Goal: Task Accomplishment & Management: Manage account settings

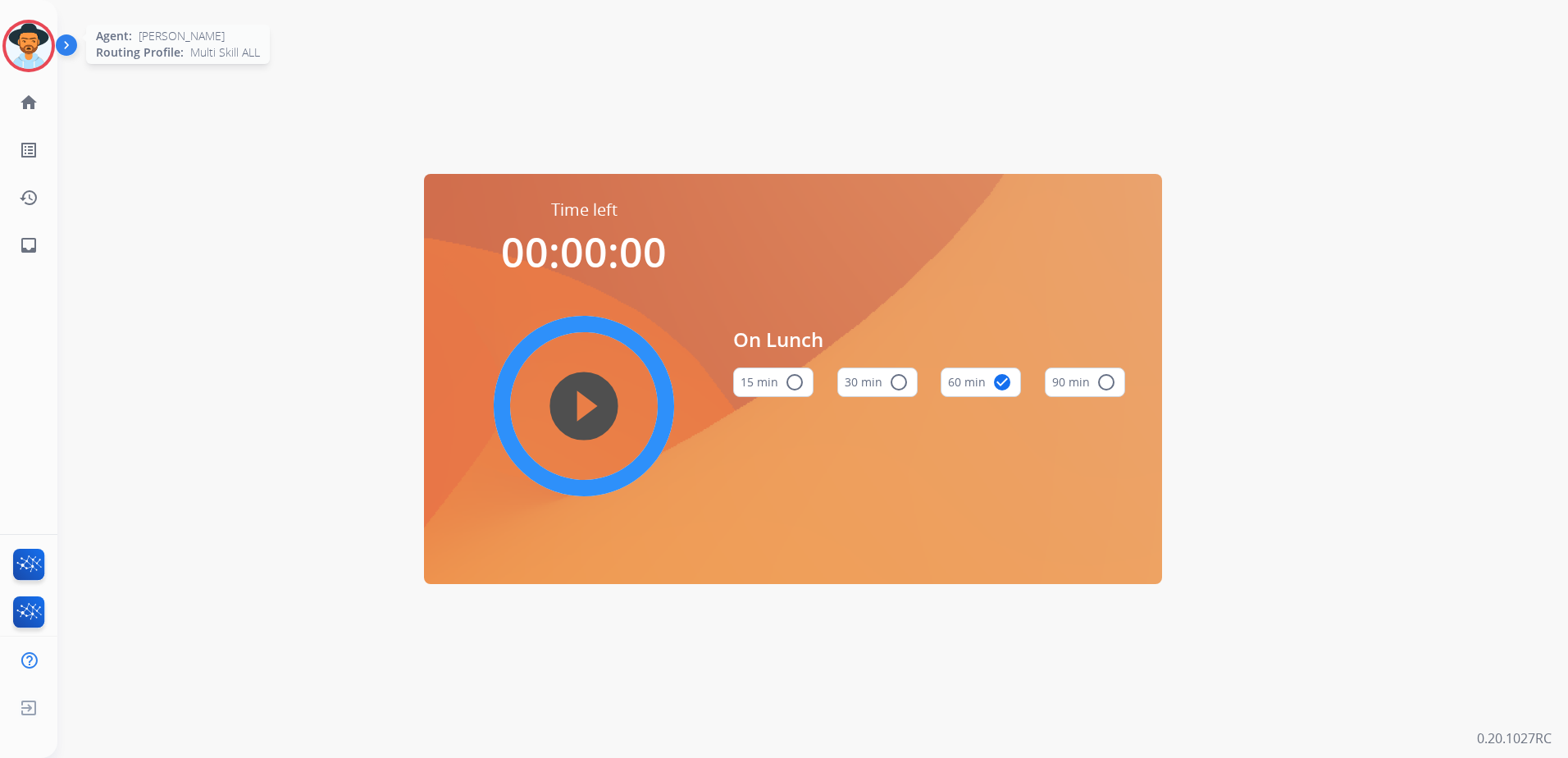
click at [33, 46] on img at bounding box center [28, 46] width 46 height 46
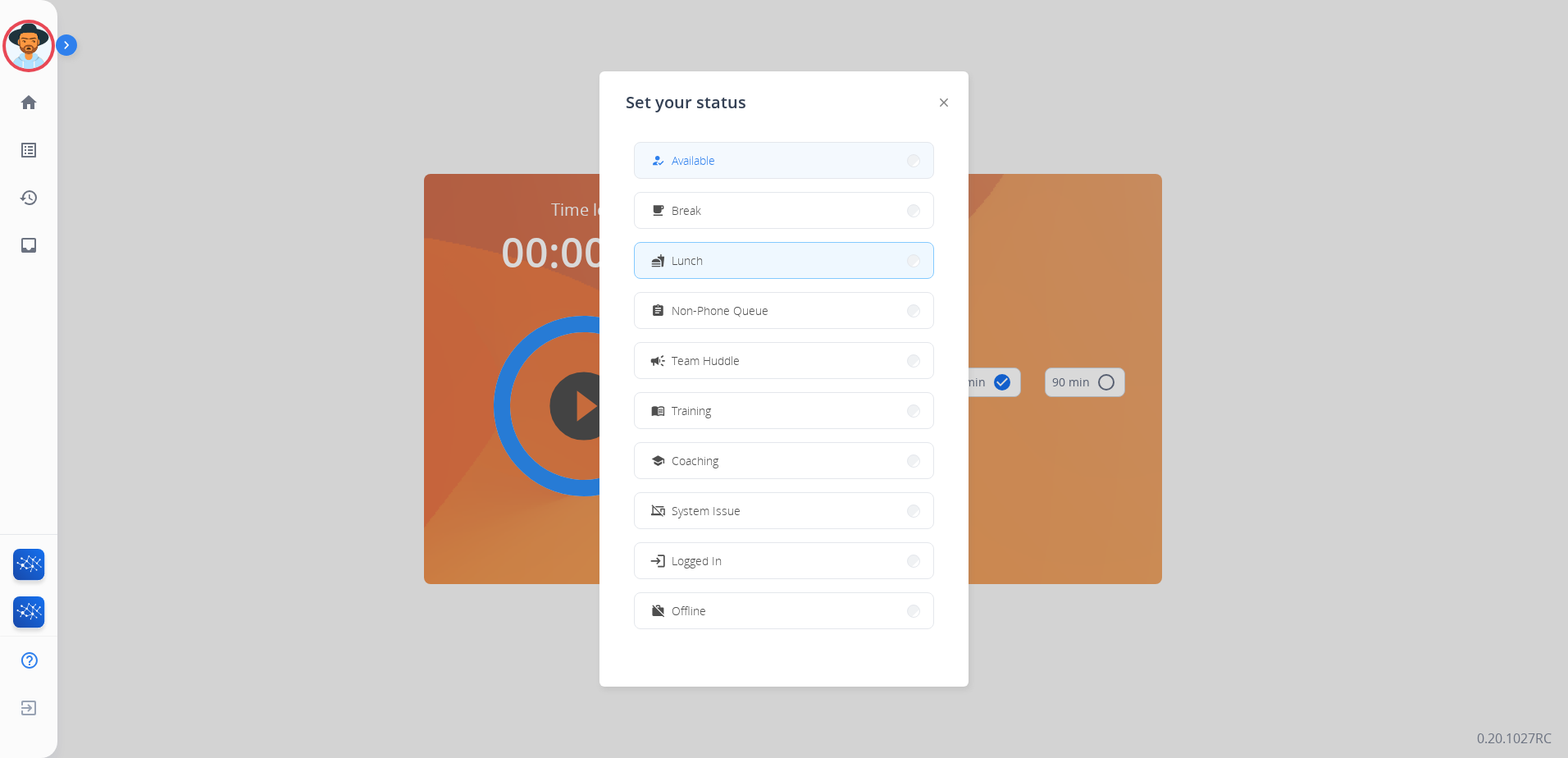
click at [775, 167] on button "how_to_reg Available" at bounding box center [784, 161] width 298 height 36
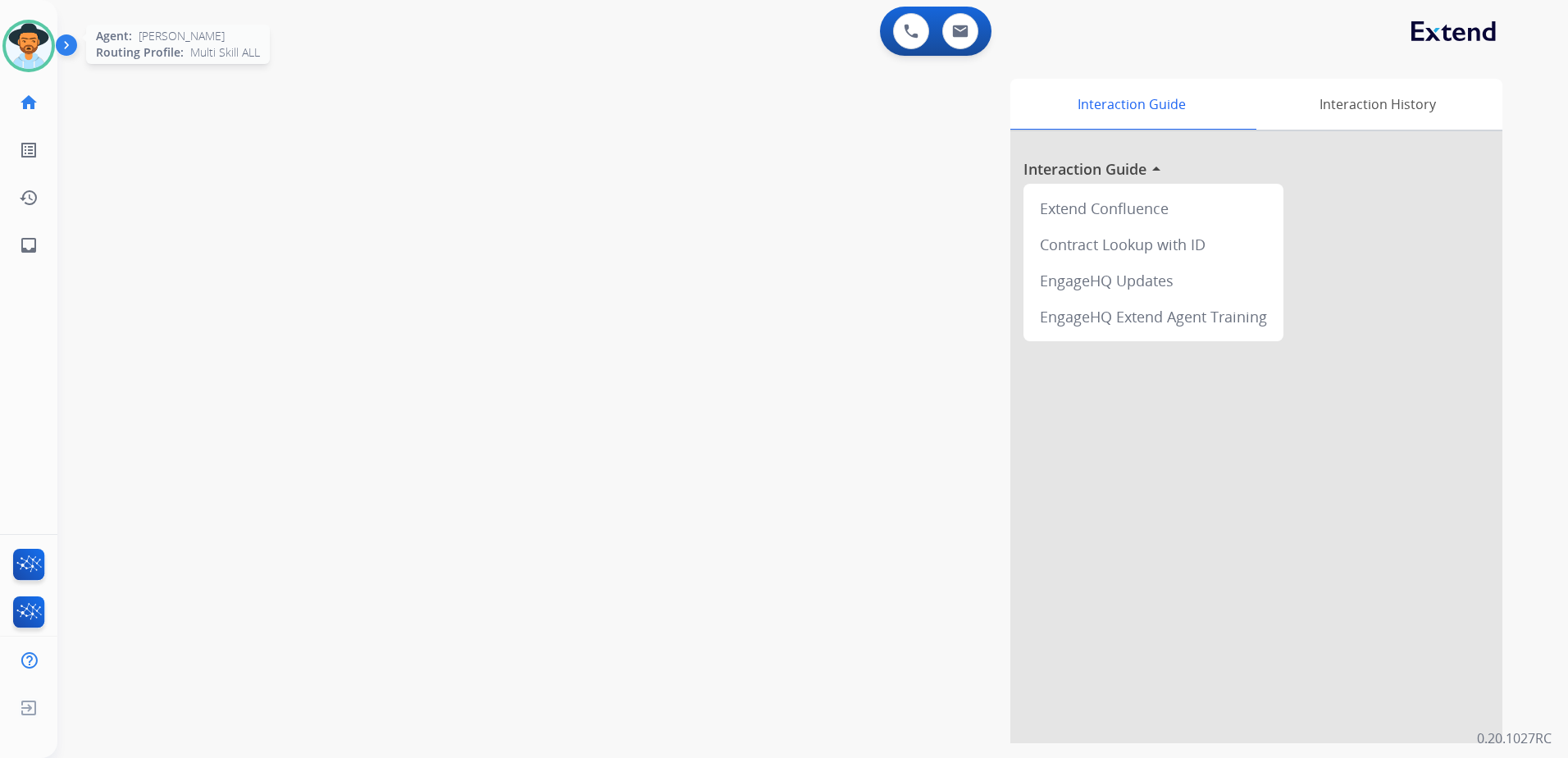
click at [30, 52] on img at bounding box center [28, 46] width 46 height 46
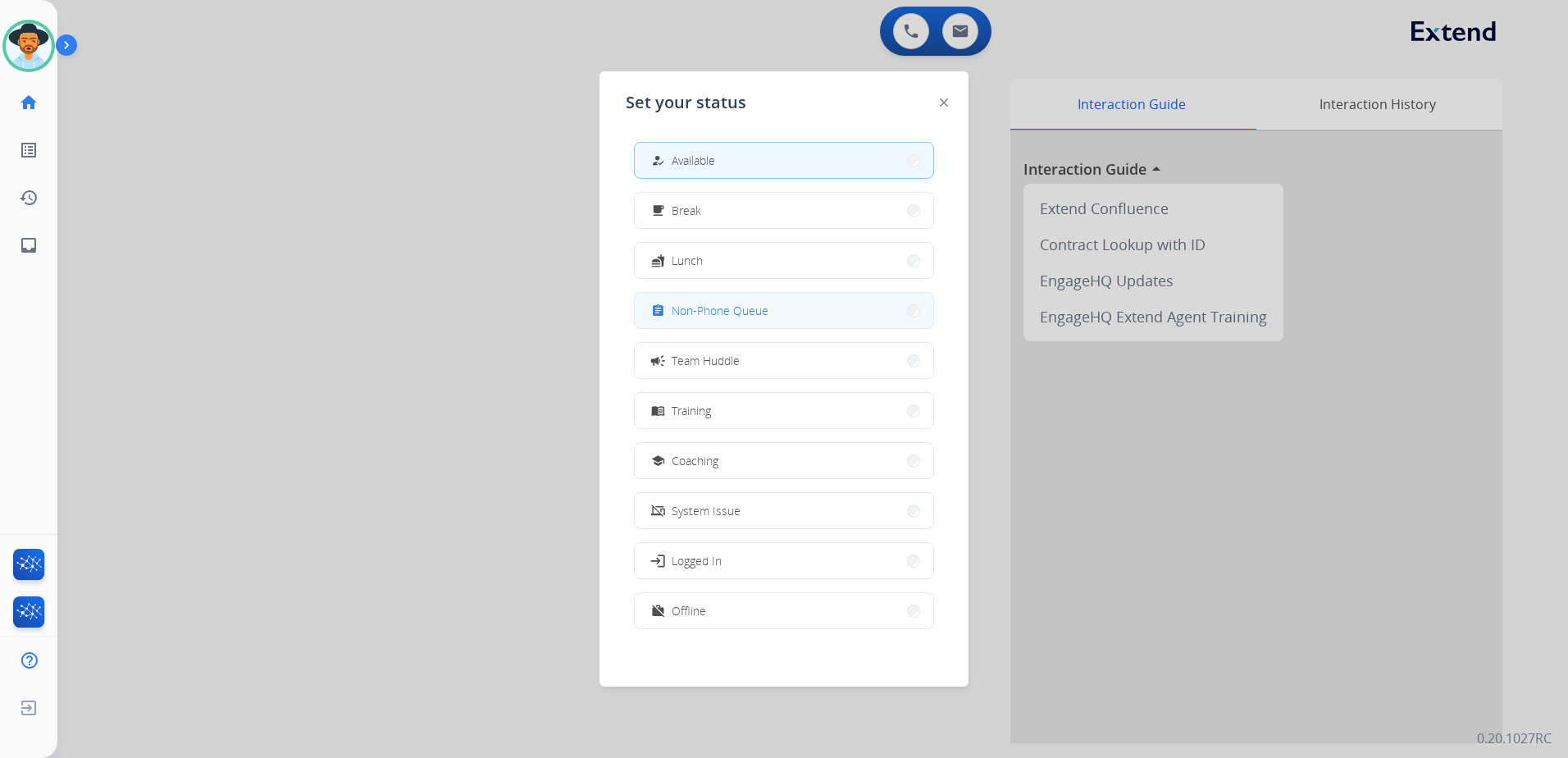
click at [837, 313] on button "assignment Non-Phone Queue" at bounding box center [784, 311] width 298 height 36
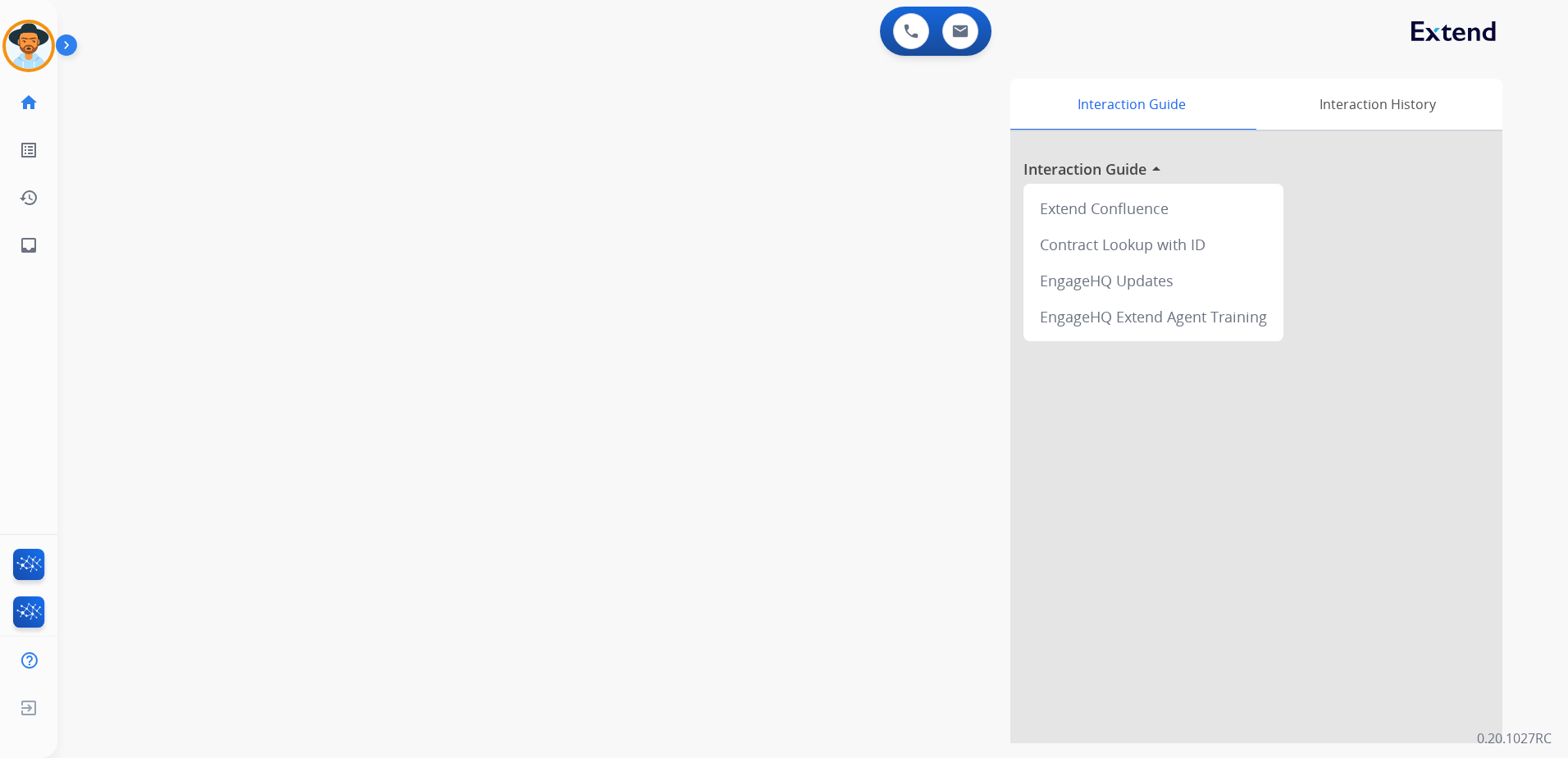
drag, startPoint x: 34, startPoint y: 52, endPoint x: 60, endPoint y: 52, distance: 26.0
click at [34, 52] on img at bounding box center [28, 46] width 46 height 46
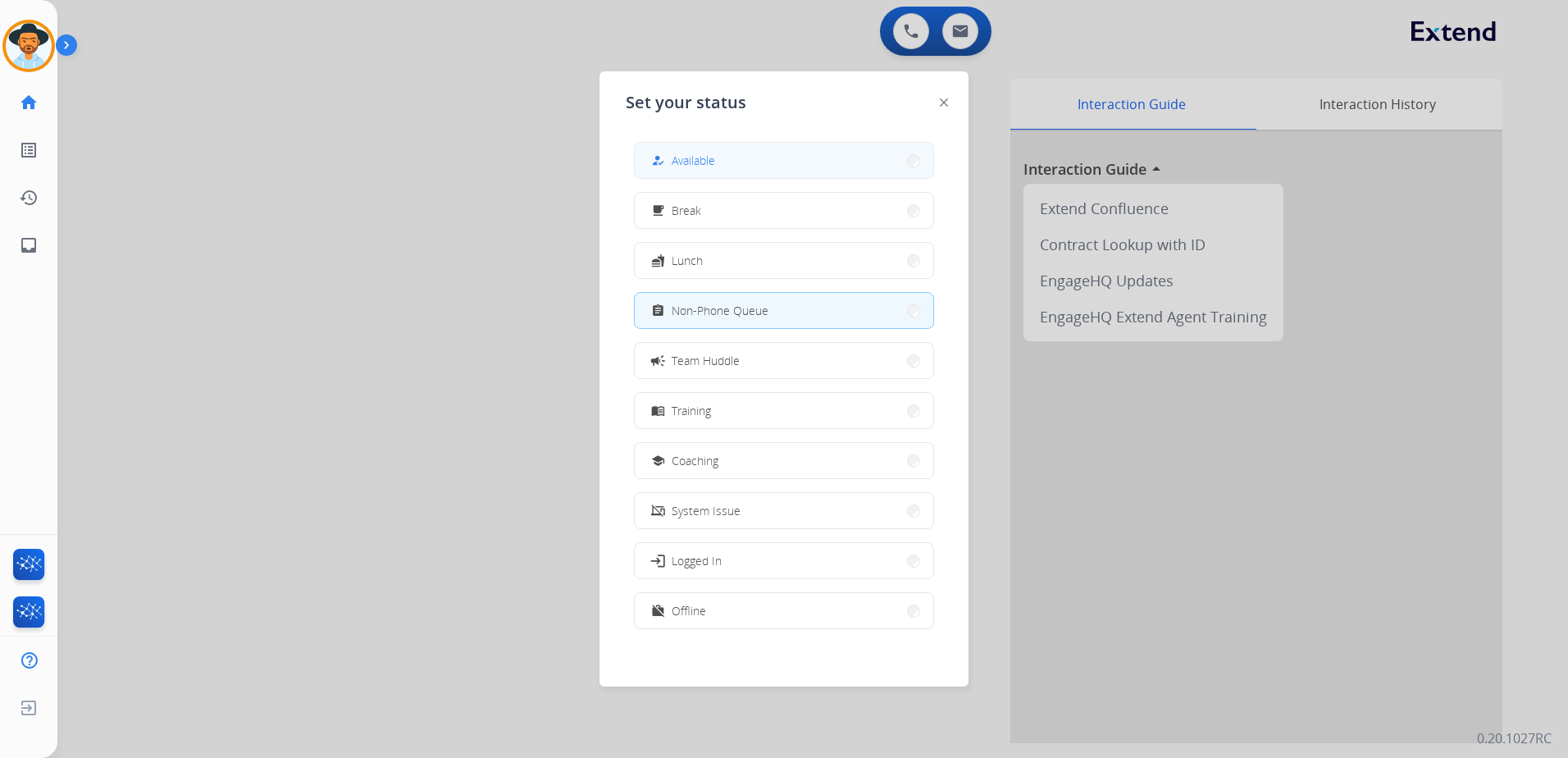
click at [710, 157] on span "Available" at bounding box center [693, 160] width 44 height 17
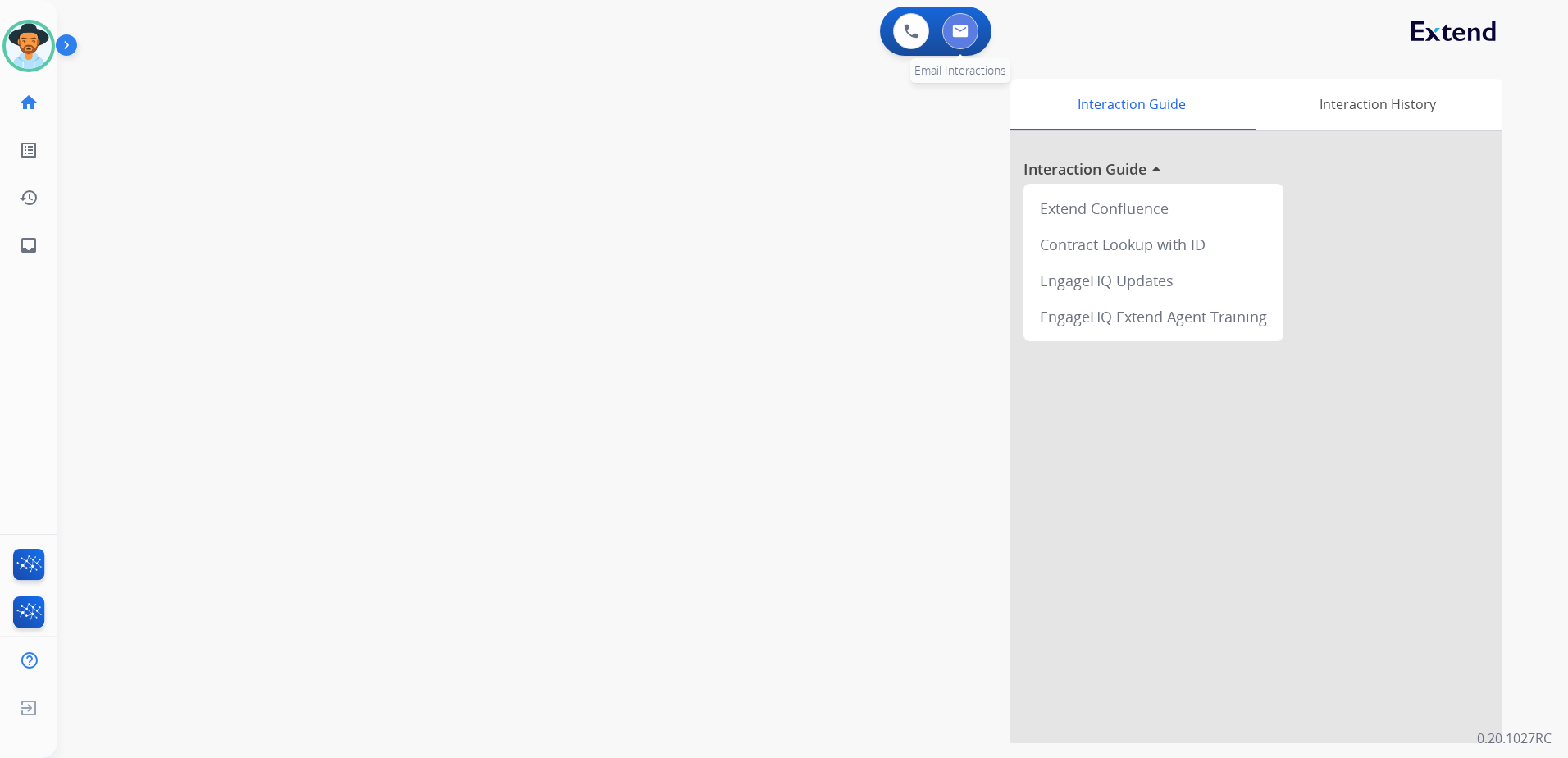
click at [955, 35] on img at bounding box center [960, 31] width 16 height 13
select select "**********"
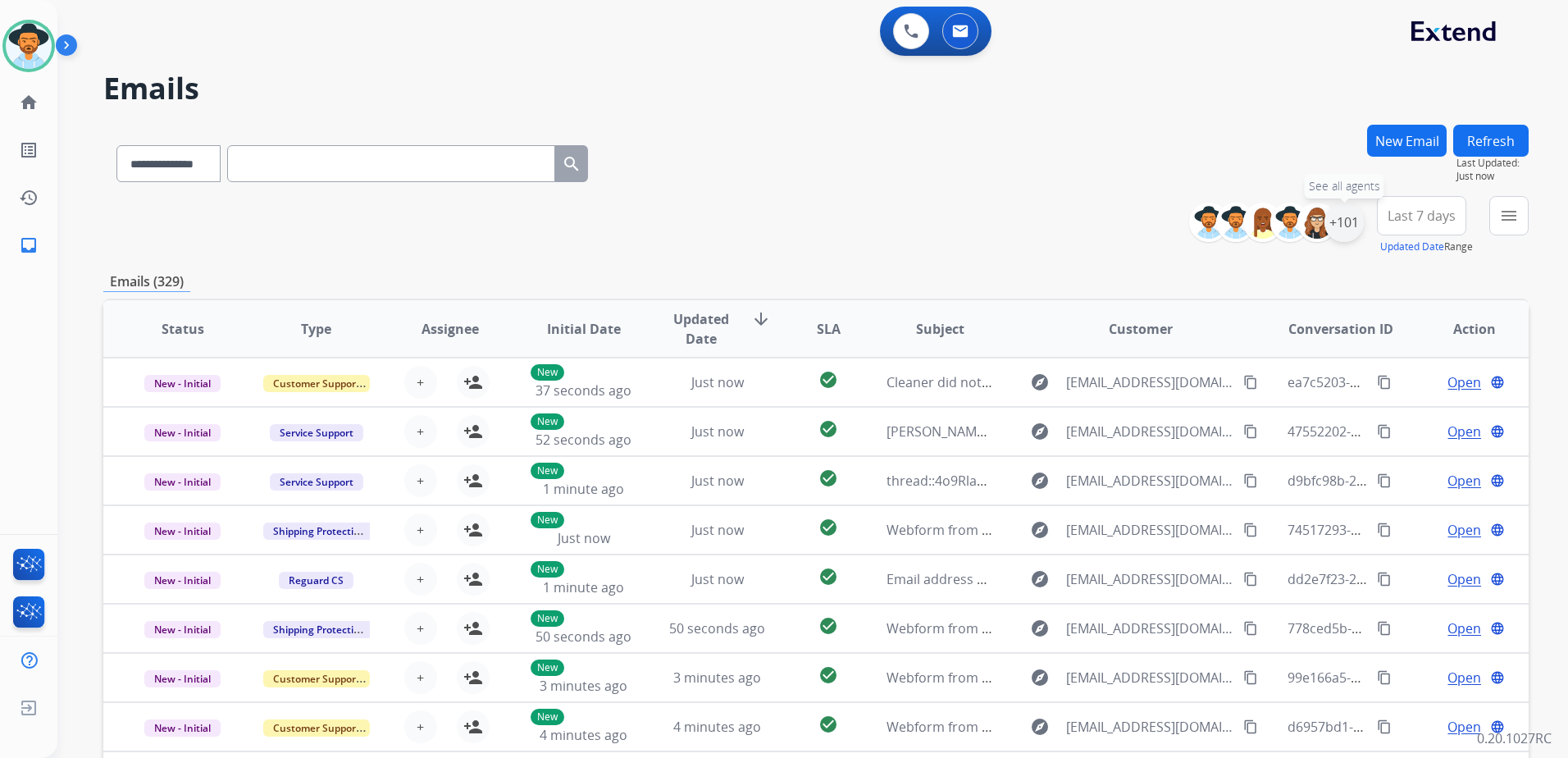
click at [1345, 235] on div "+101" at bounding box center [1344, 222] width 39 height 39
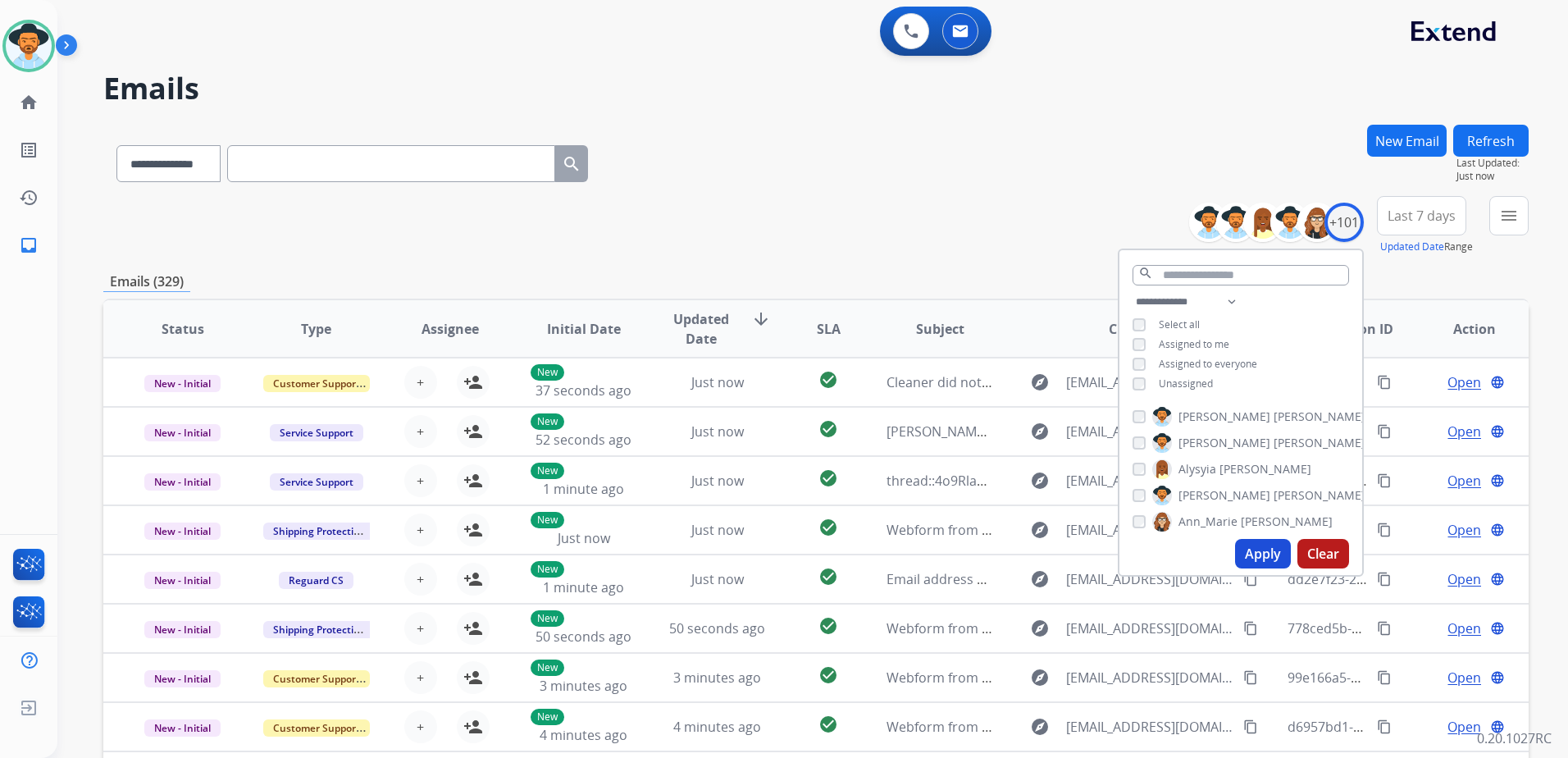
click at [1171, 386] on span "Unassigned" at bounding box center [1185, 384] width 54 height 14
click at [1248, 549] on button "Apply" at bounding box center [1262, 553] width 56 height 29
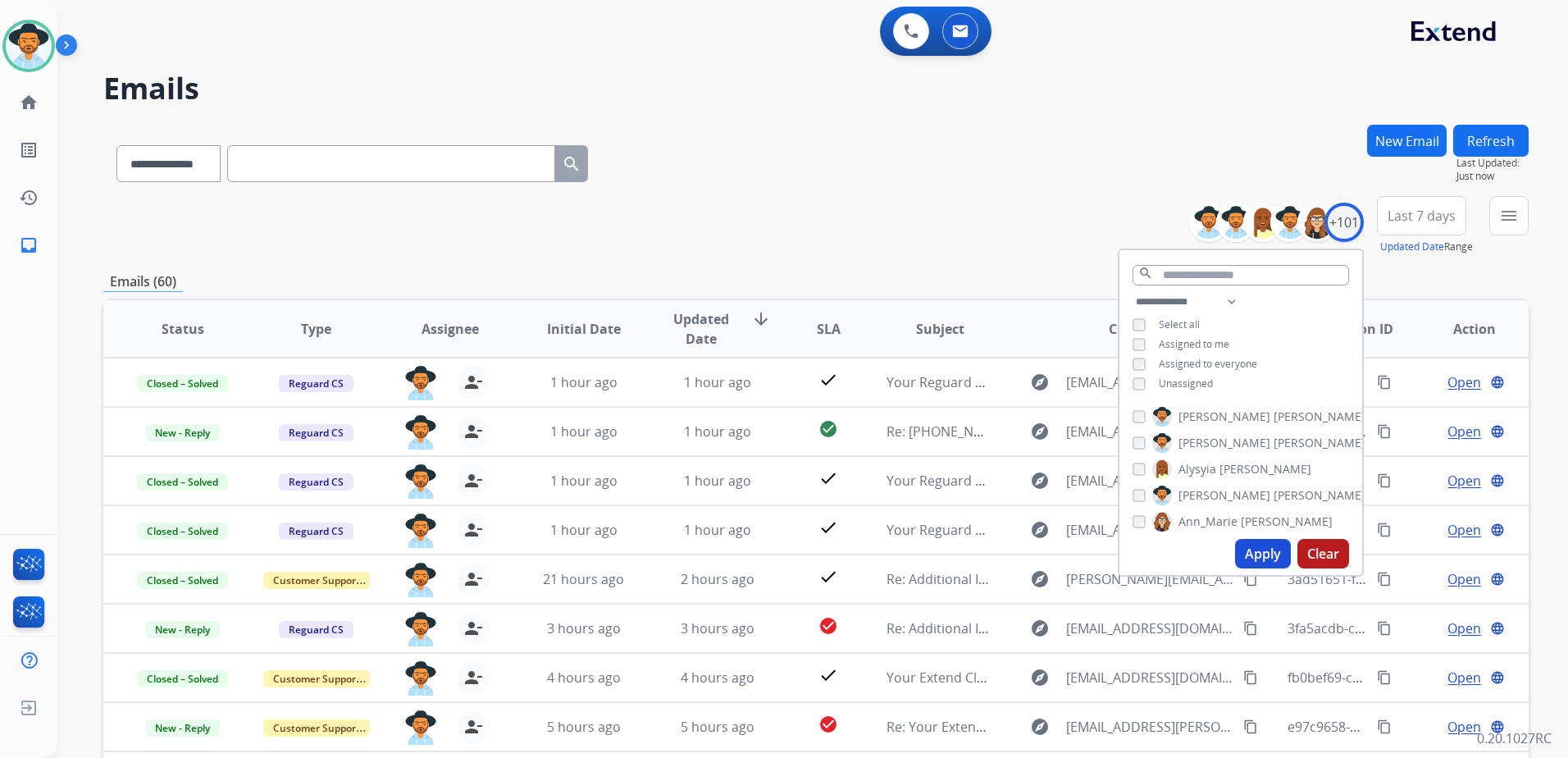
click at [1012, 235] on div "**********" at bounding box center [816, 226] width 1425 height 59
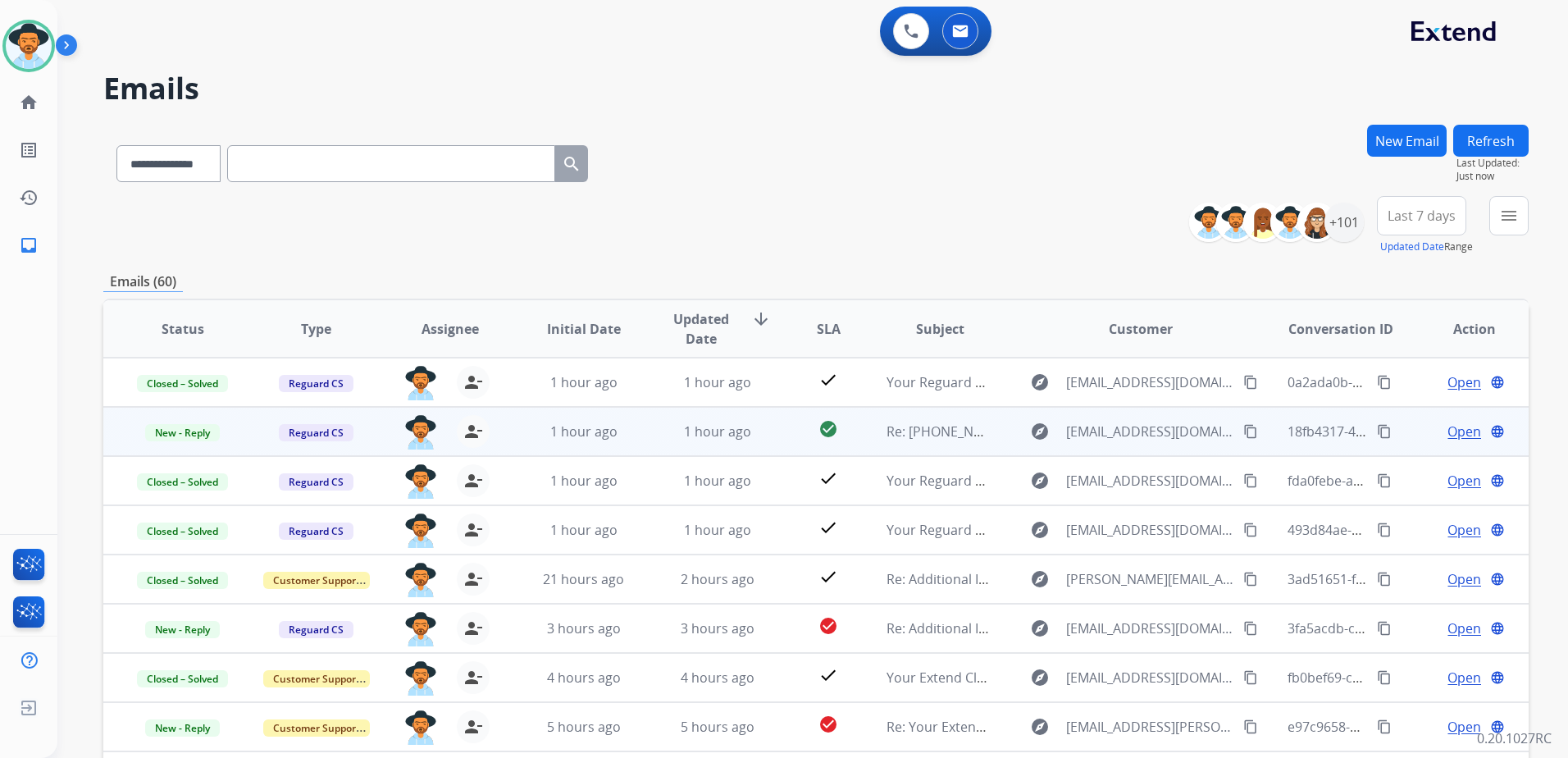
click at [1397, 420] on td "Open language" at bounding box center [1461, 431] width 133 height 49
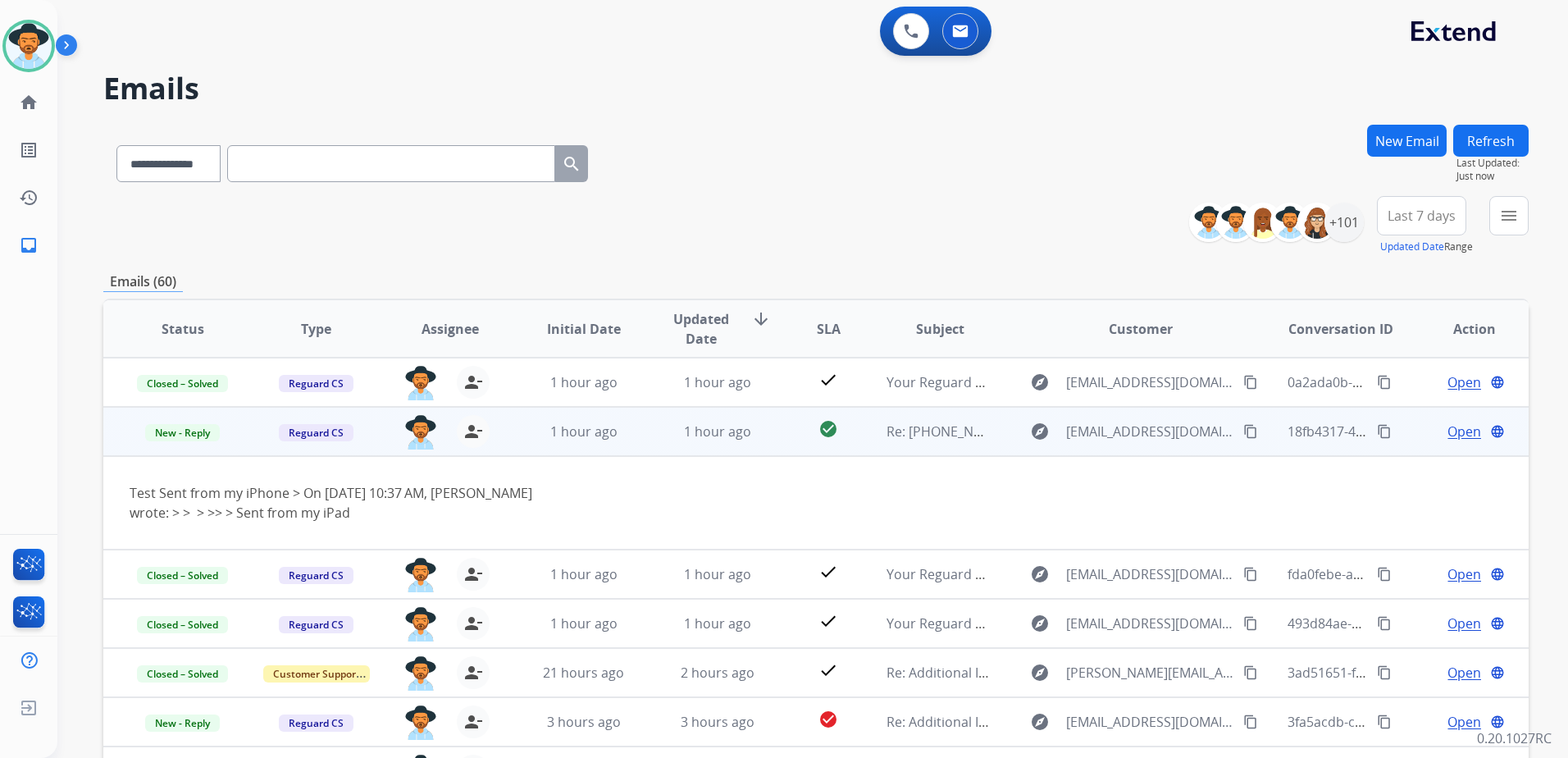
scroll to position [49, 0]
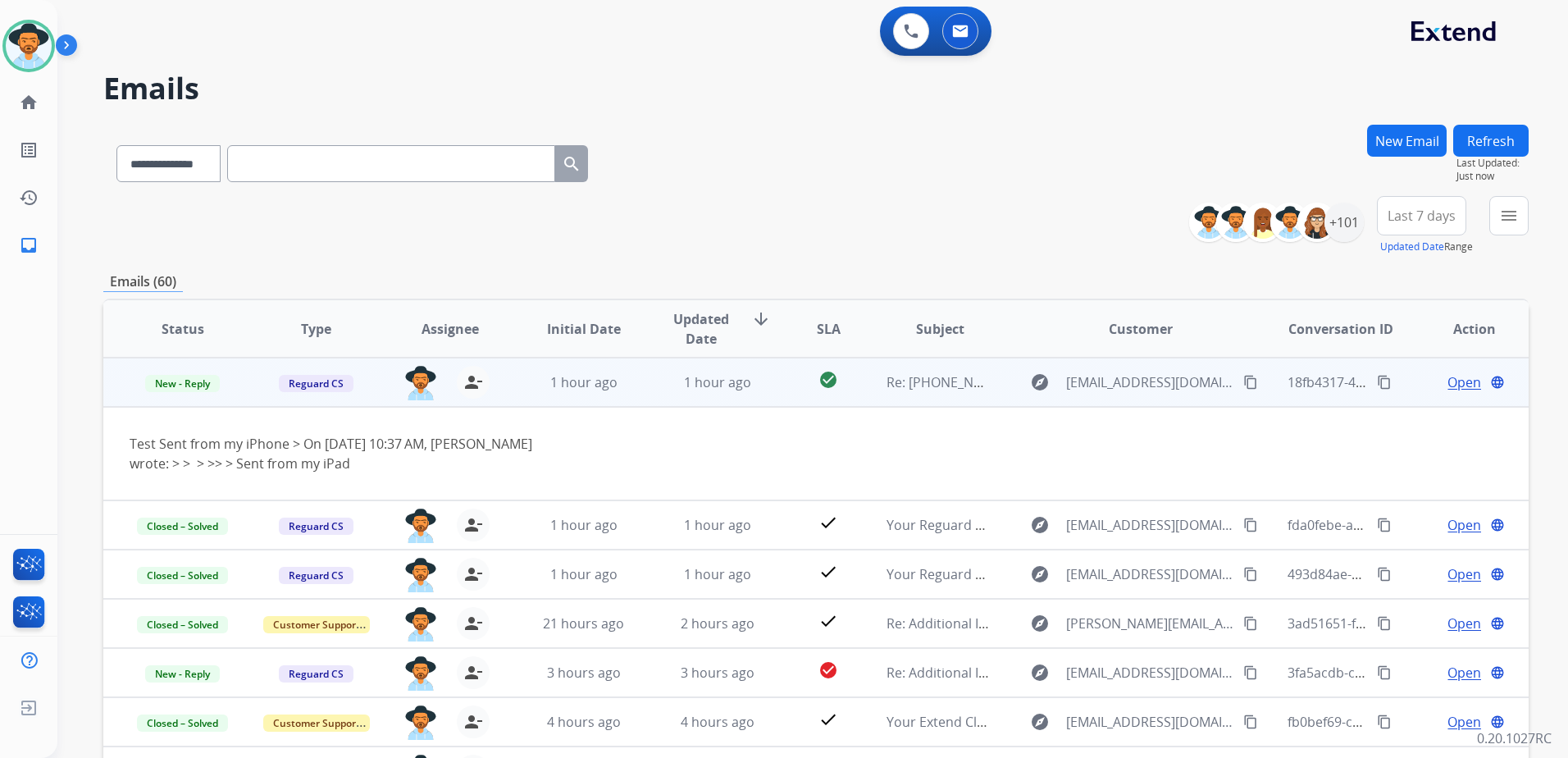
click at [1459, 385] on span "Open" at bounding box center [1464, 382] width 34 height 20
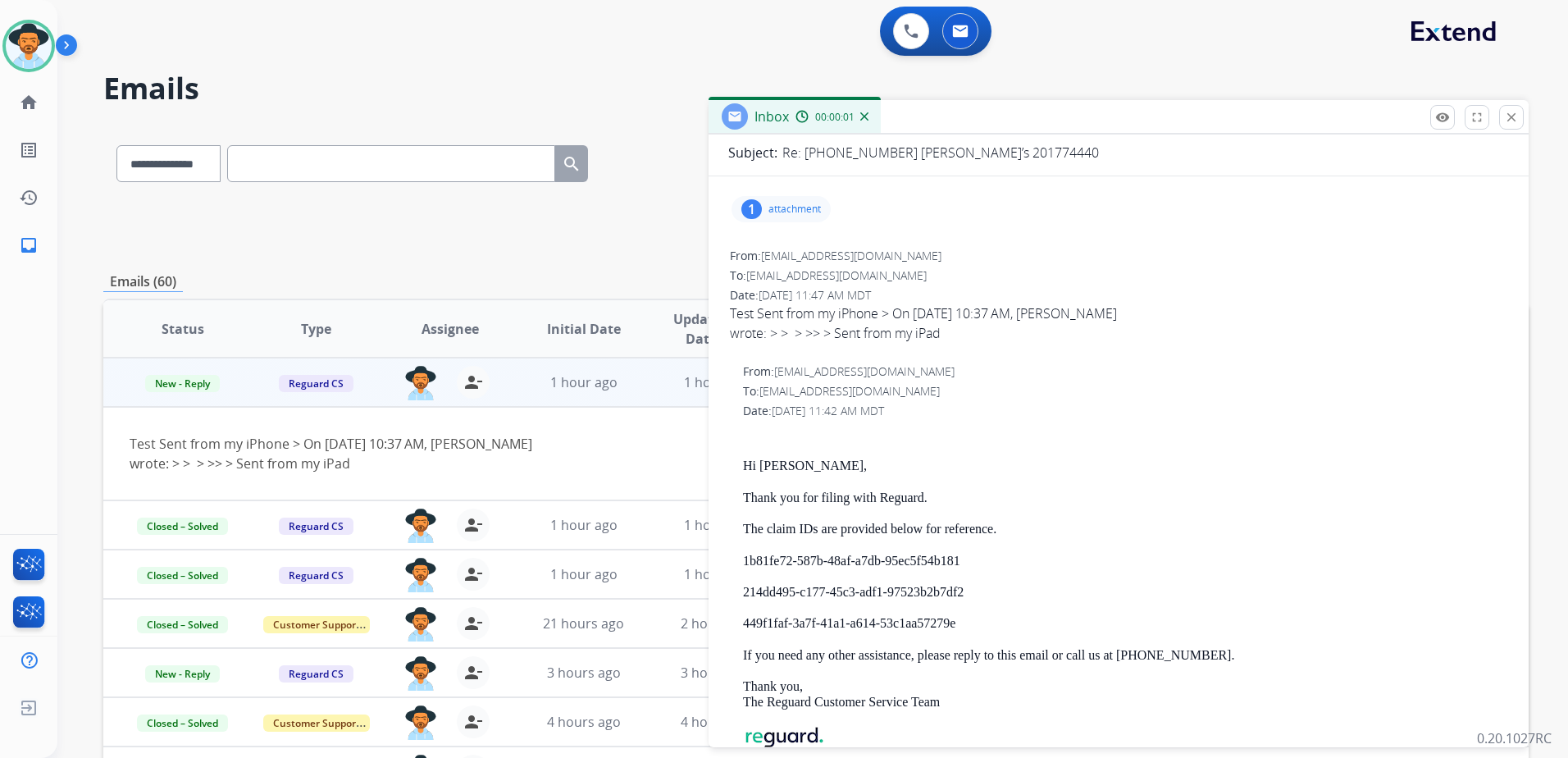
scroll to position [164, 0]
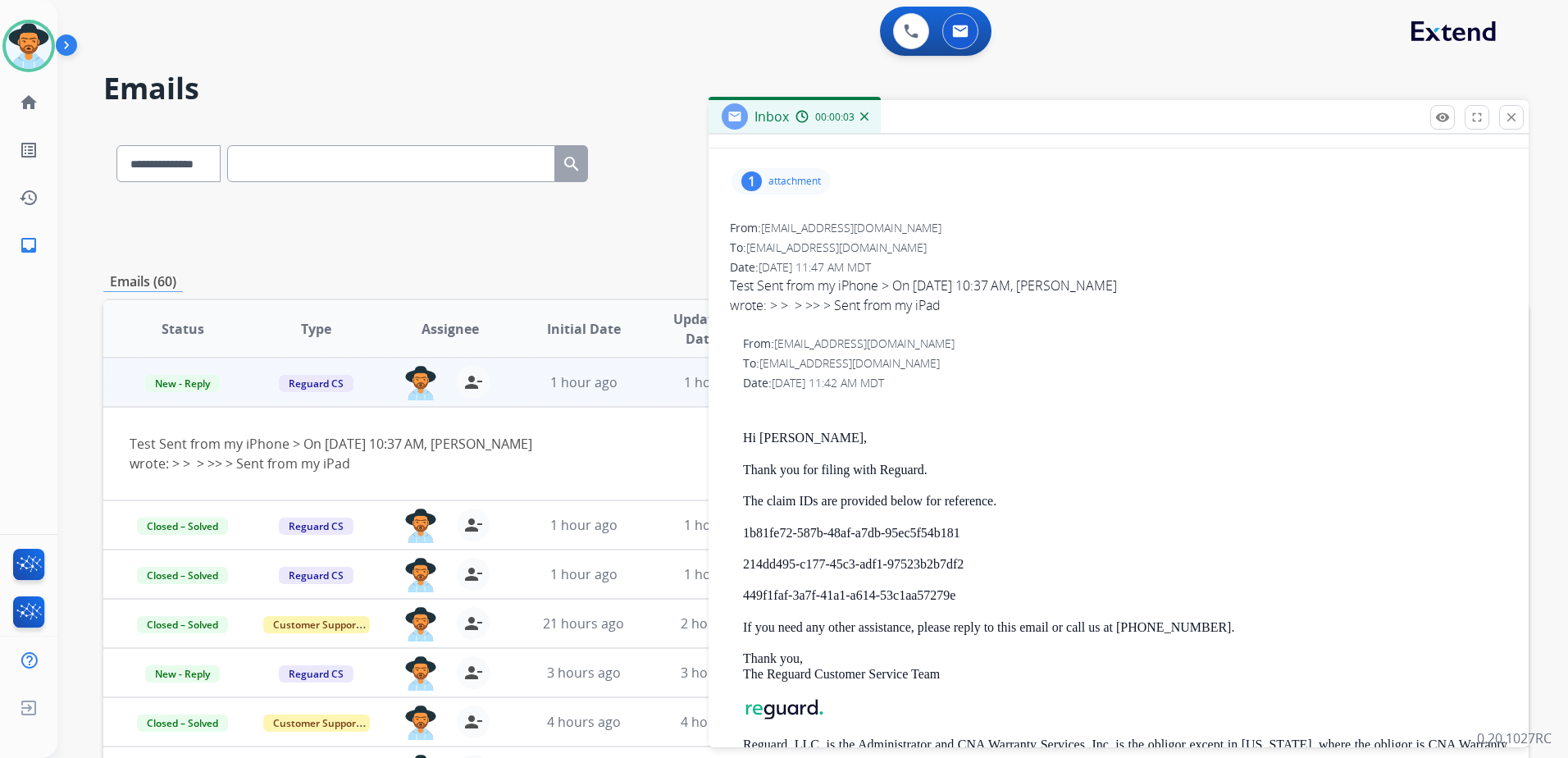
click at [803, 183] on p "attachment" at bounding box center [794, 181] width 52 height 13
click at [817, 208] on div at bounding box center [789, 226] width 82 height 58
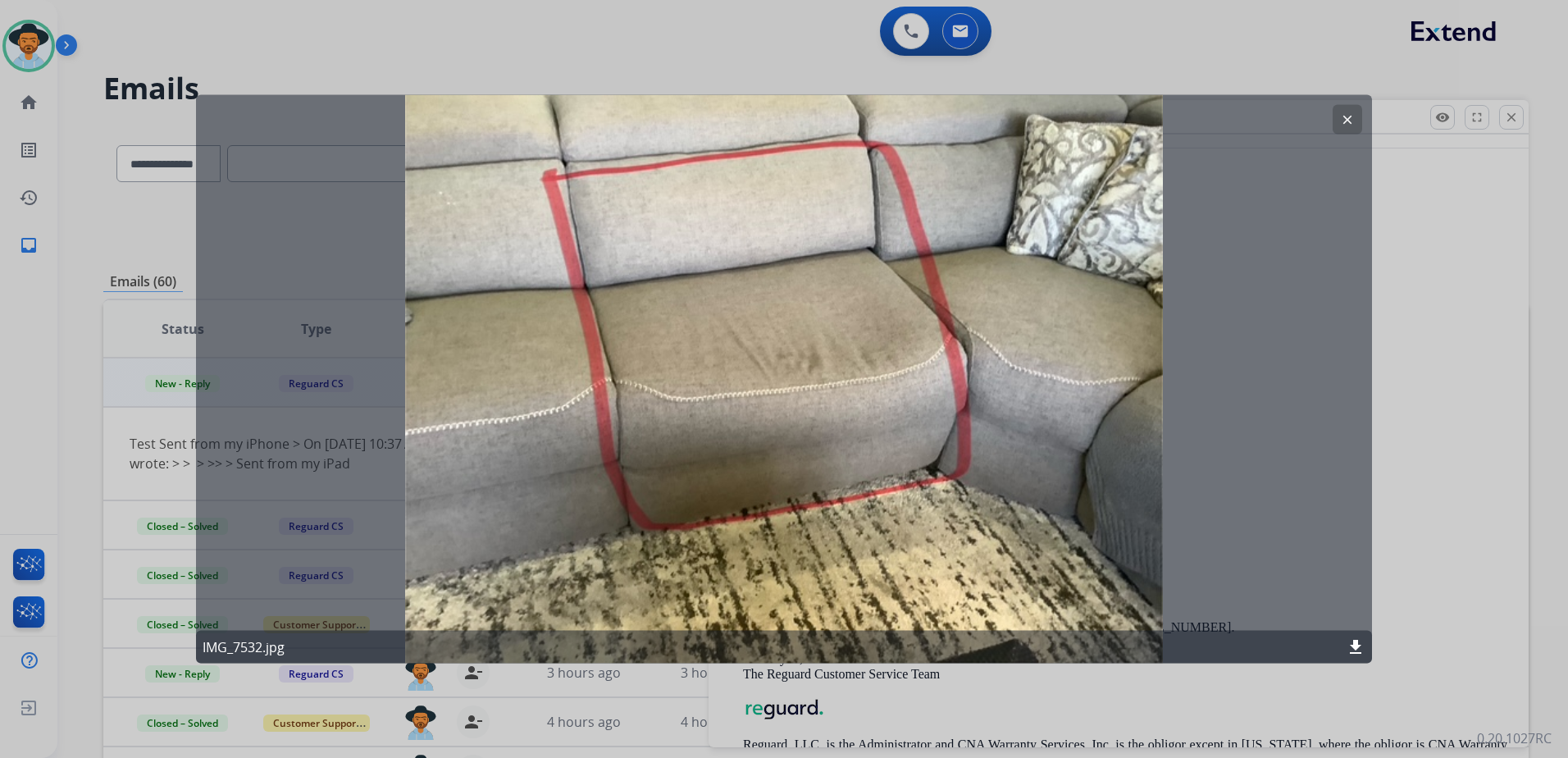
click at [1339, 122] on button "clear" at bounding box center [1347, 119] width 29 height 29
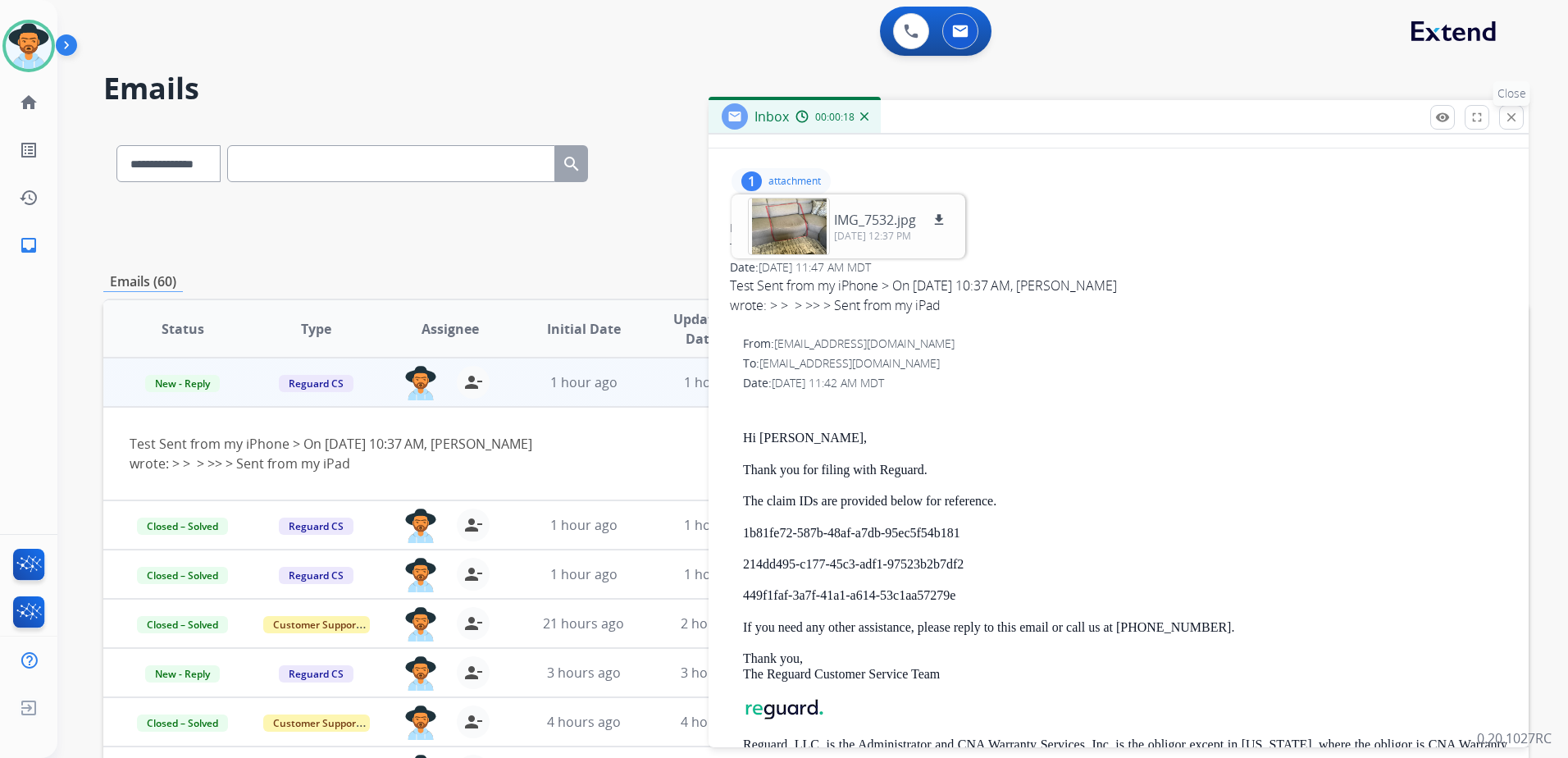
click at [1507, 123] on mat-icon "close" at bounding box center [1511, 117] width 15 height 15
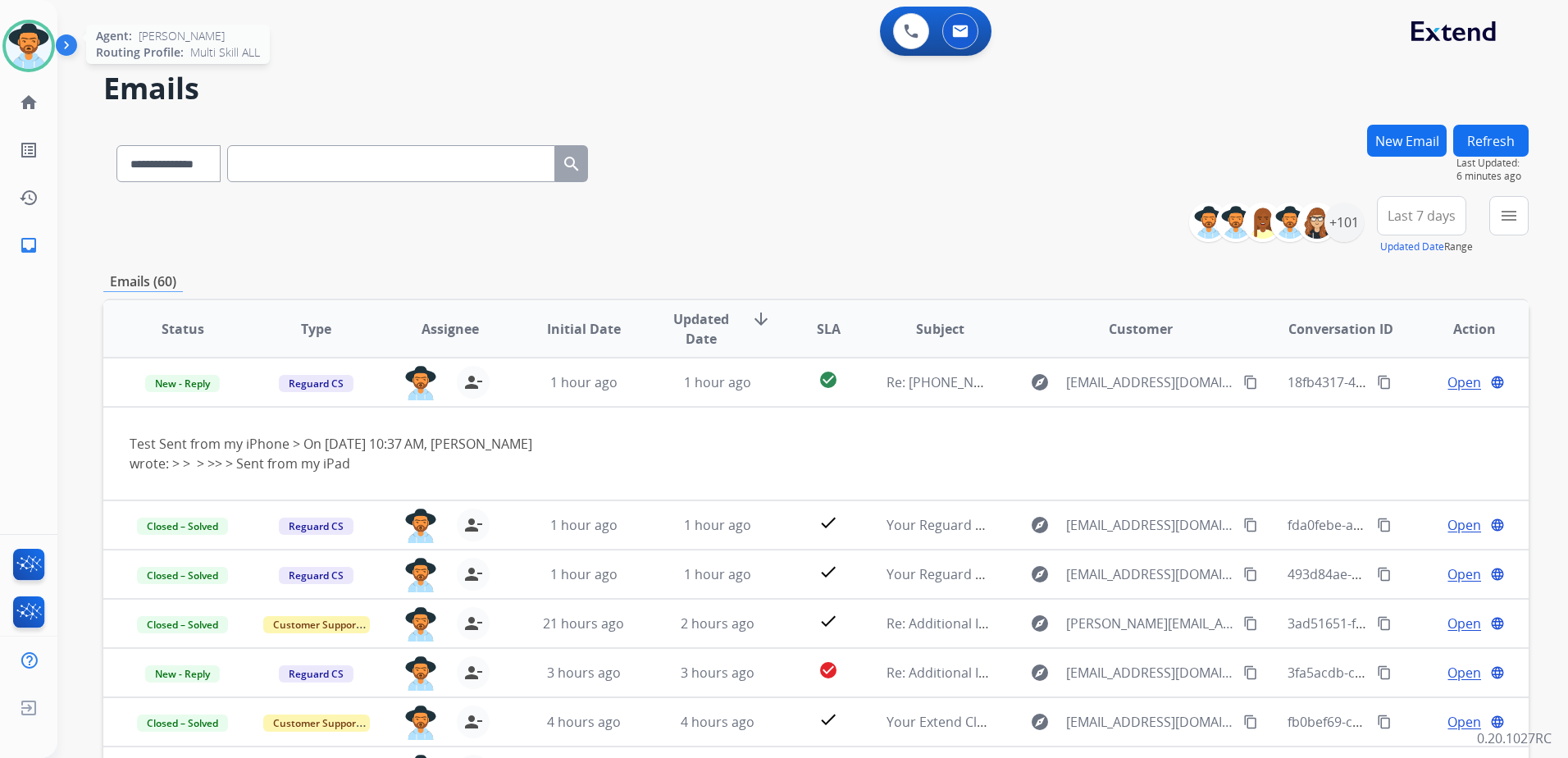
click at [16, 54] on img at bounding box center [28, 46] width 46 height 46
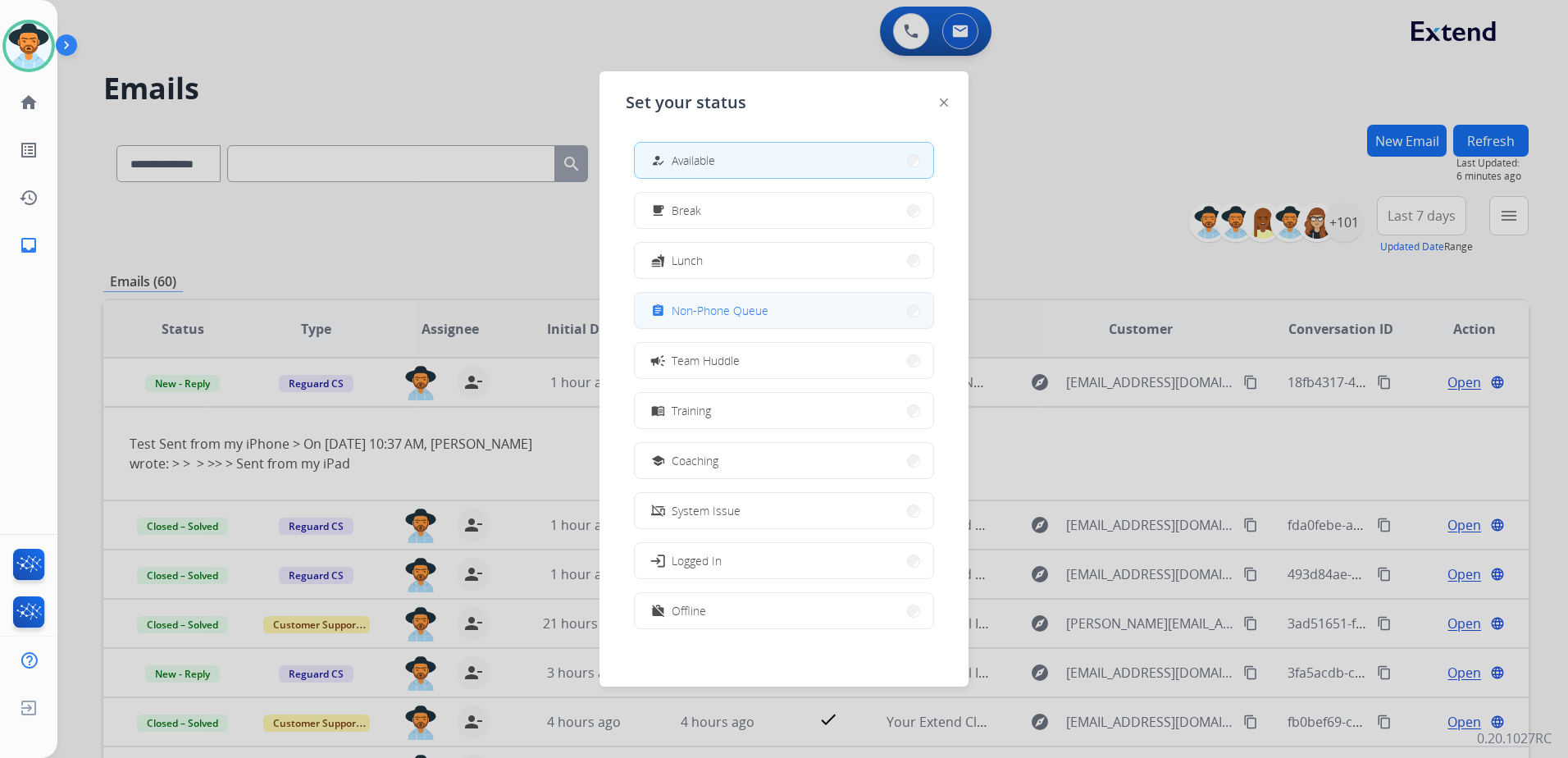
click at [761, 316] on span "Non-Phone Queue" at bounding box center [720, 310] width 97 height 17
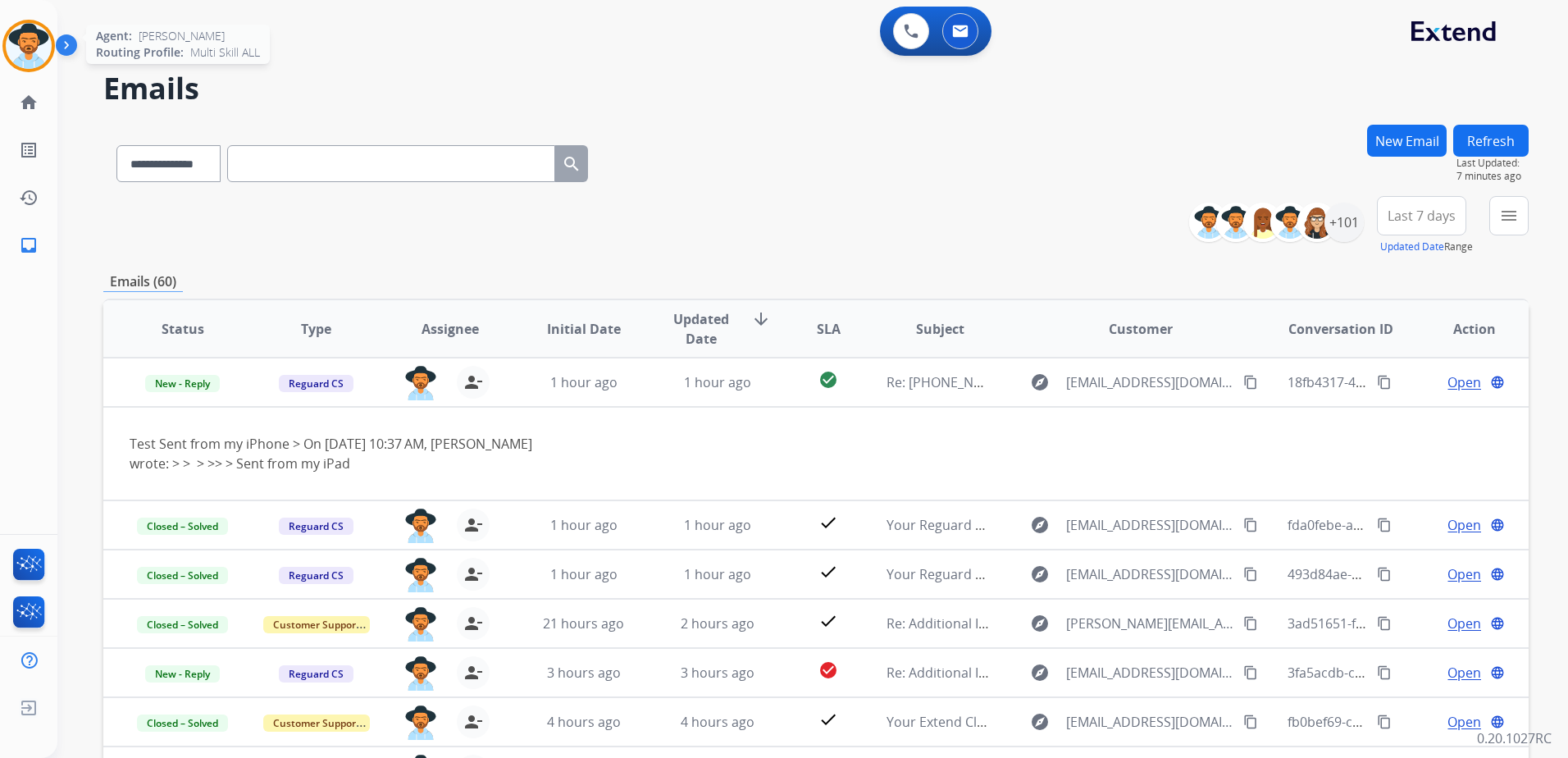
click at [16, 57] on img at bounding box center [28, 46] width 46 height 46
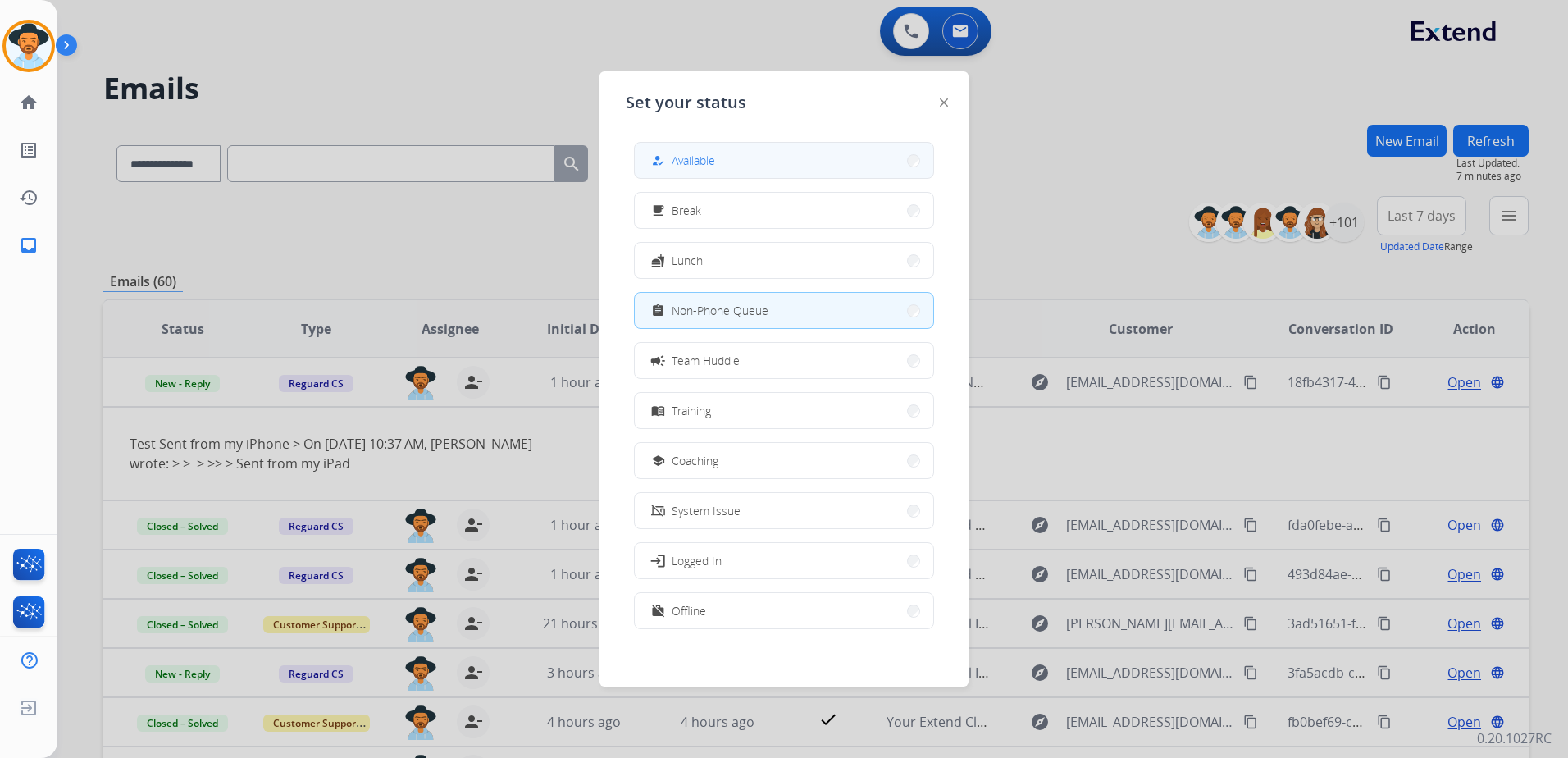
click at [715, 165] on span "Available" at bounding box center [693, 160] width 44 height 17
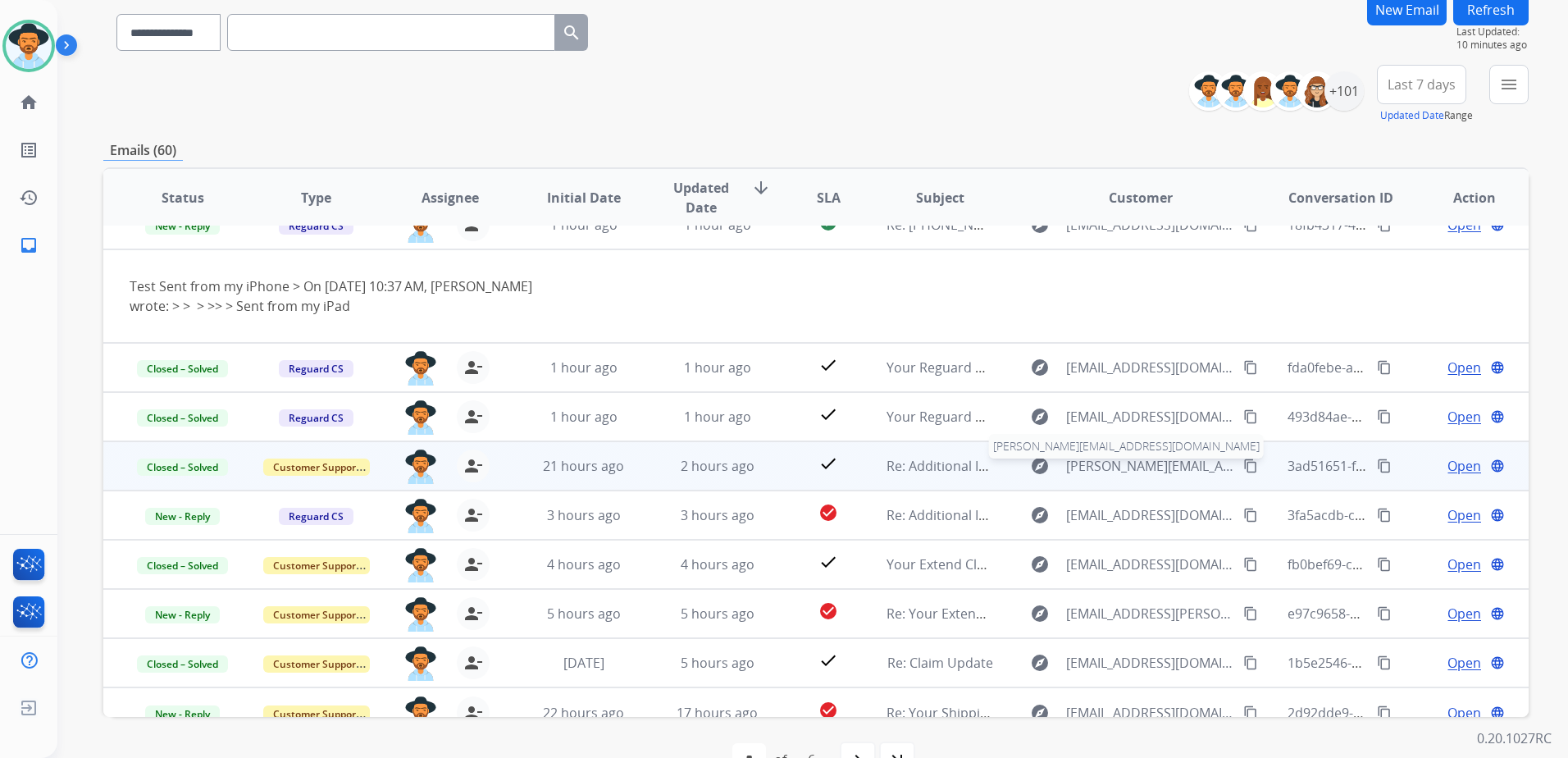
scroll to position [176, 0]
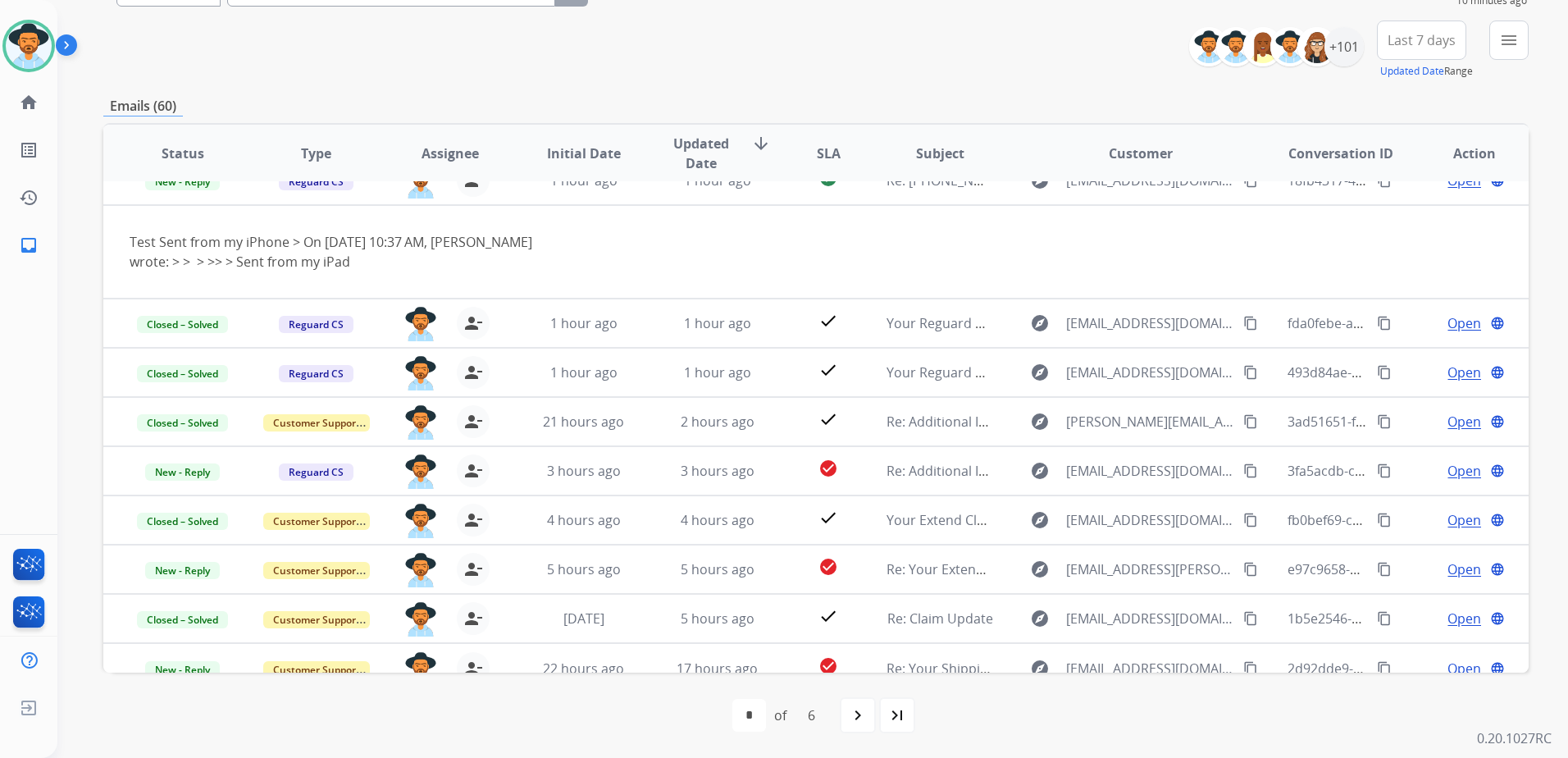
click at [852, 702] on div "navigate_next" at bounding box center [857, 715] width 36 height 36
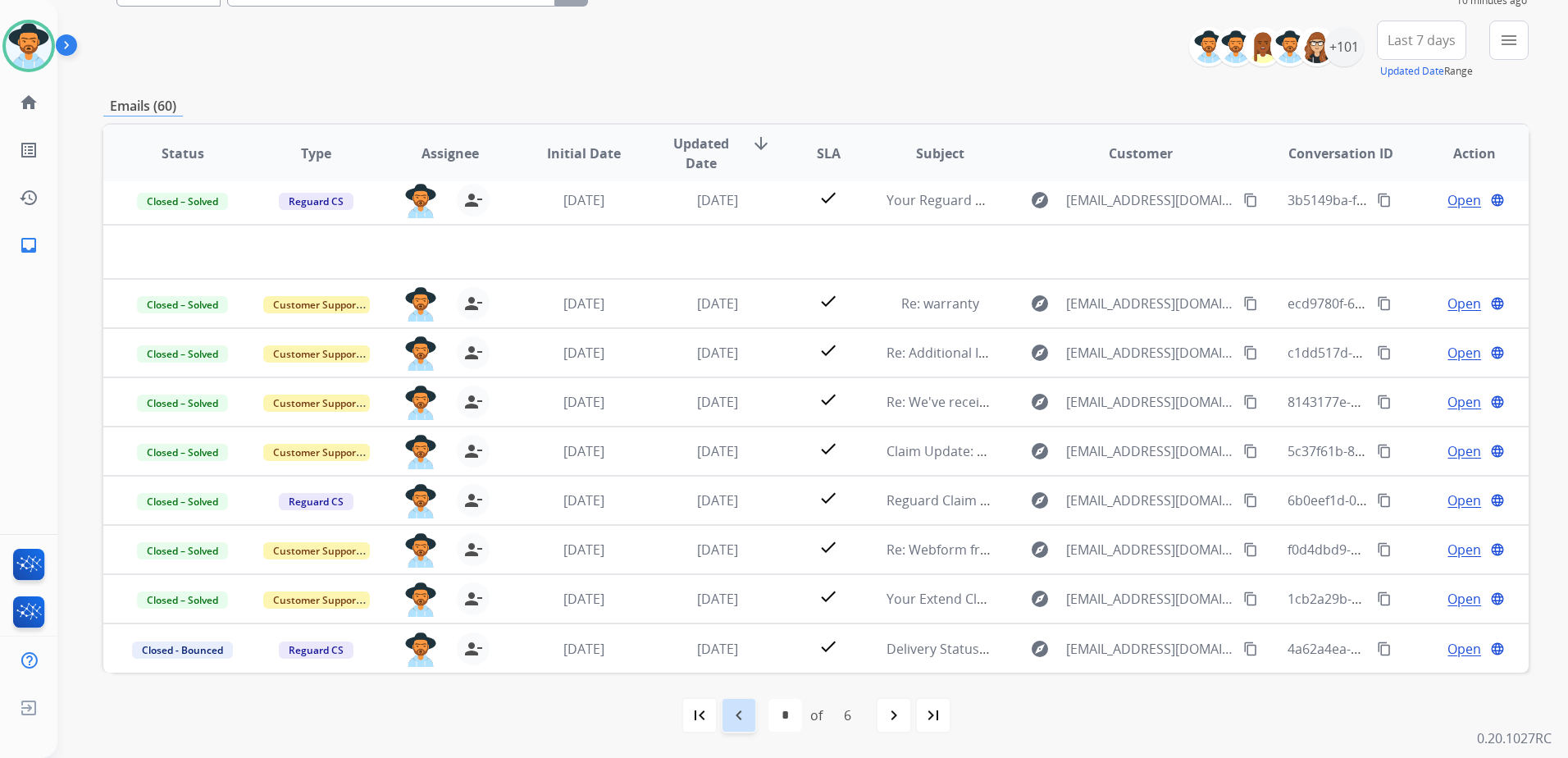
click at [741, 722] on mat-icon "navigate_before" at bounding box center [739, 715] width 20 height 20
select select "*"
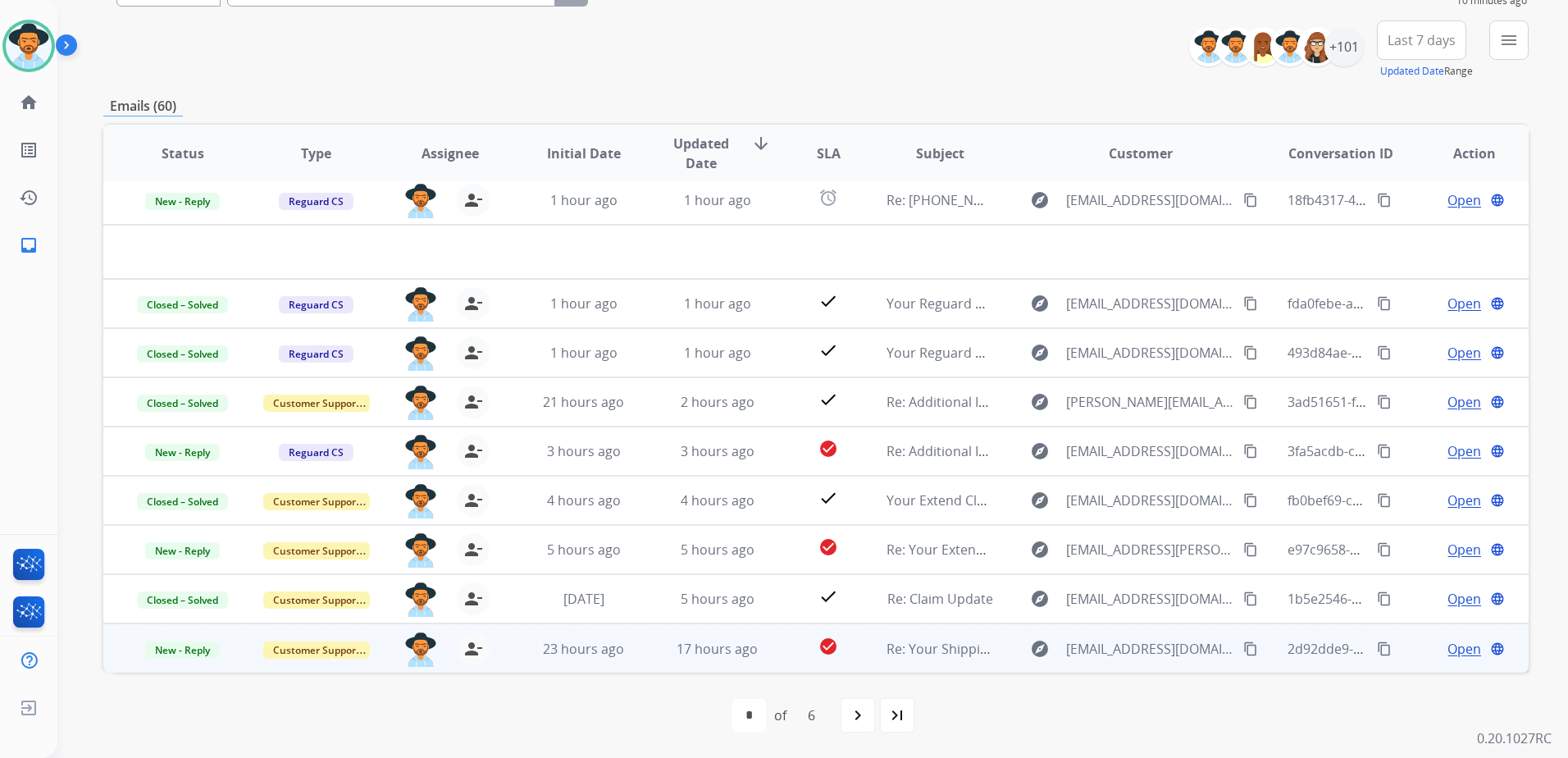
click at [1447, 650] on span "Open" at bounding box center [1464, 649] width 34 height 20
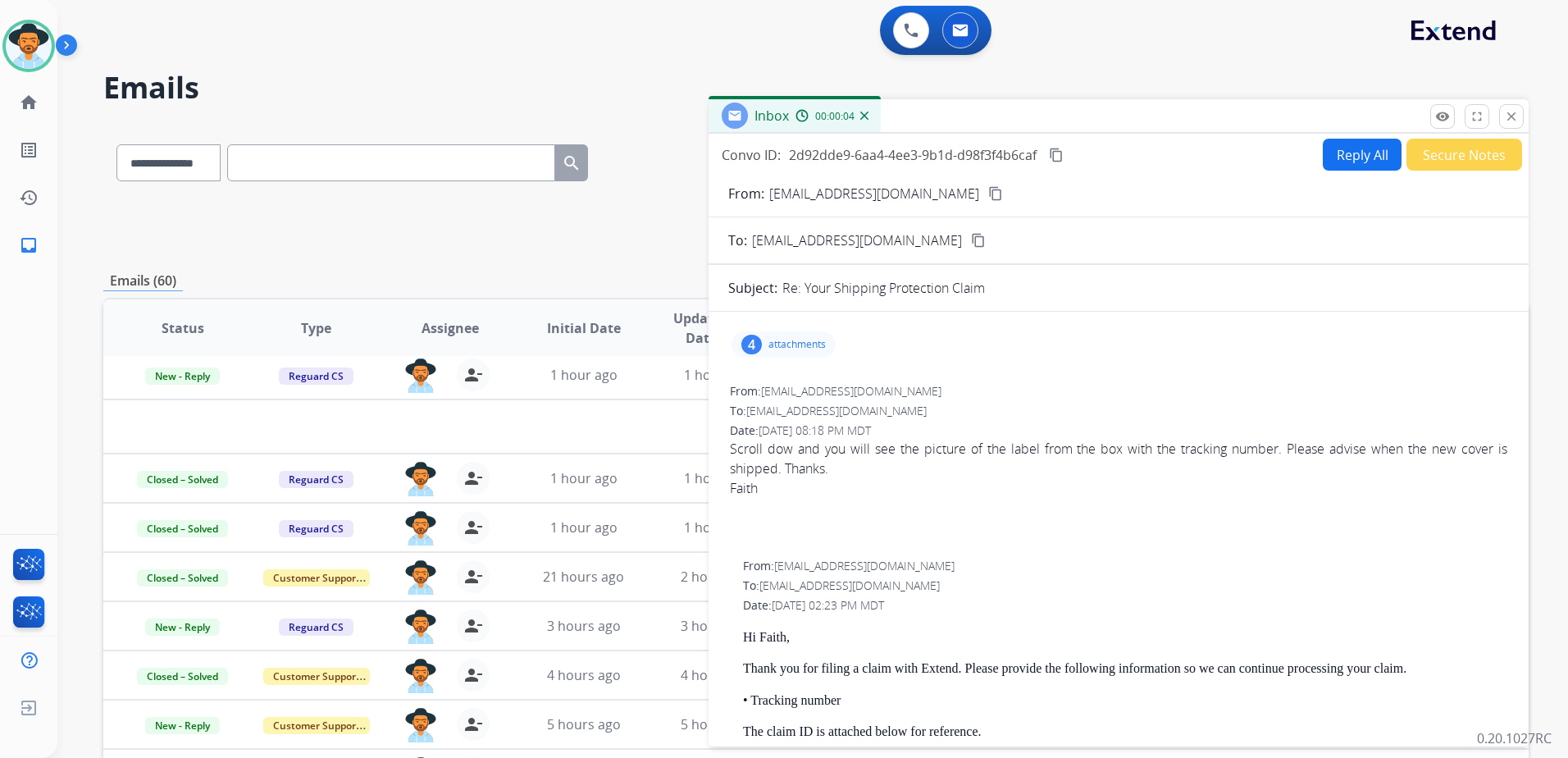
scroll to position [0, 0]
click at [805, 350] on p "attachments" at bounding box center [797, 345] width 58 height 13
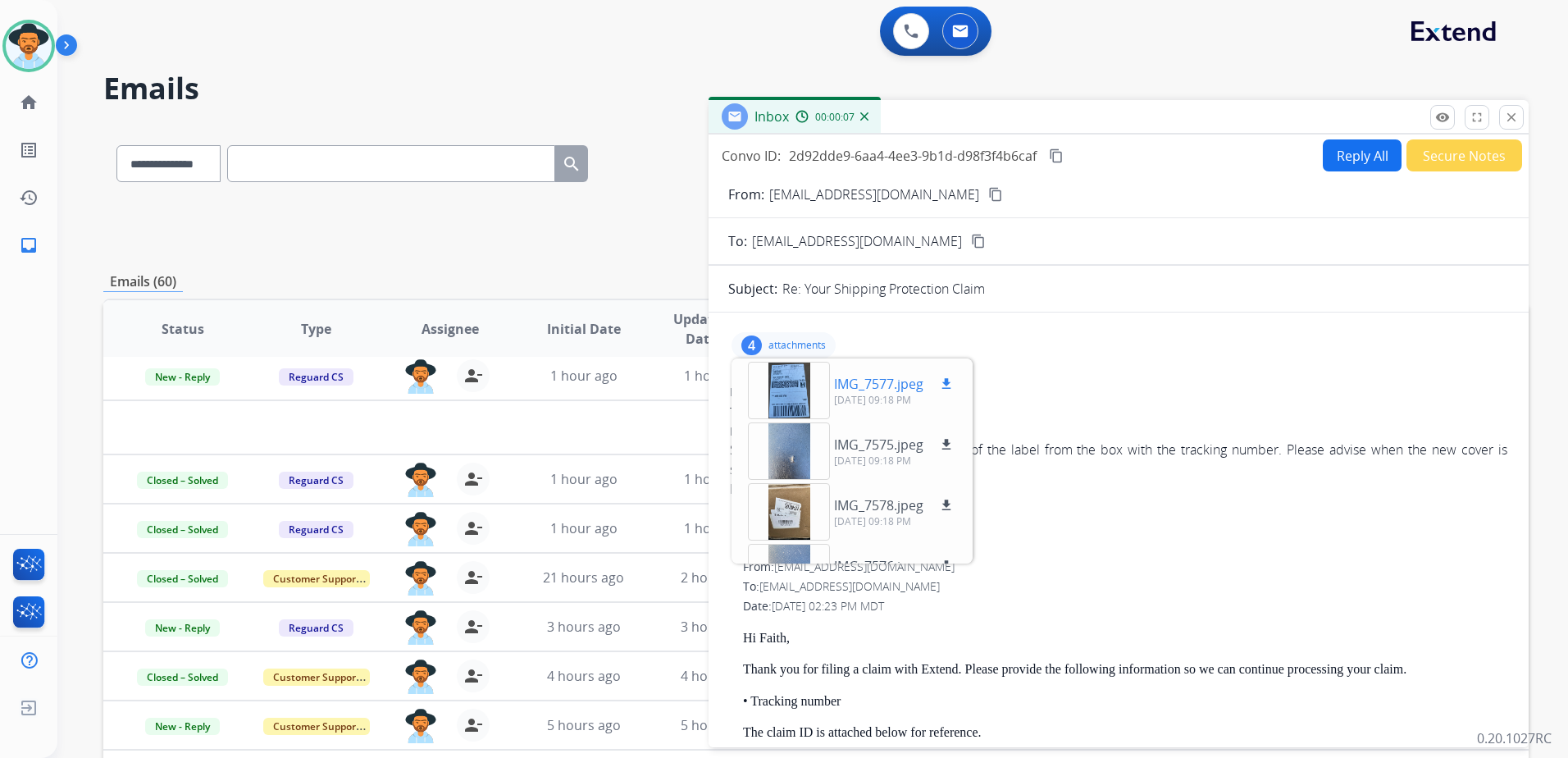
click at [786, 394] on div at bounding box center [789, 390] width 82 height 58
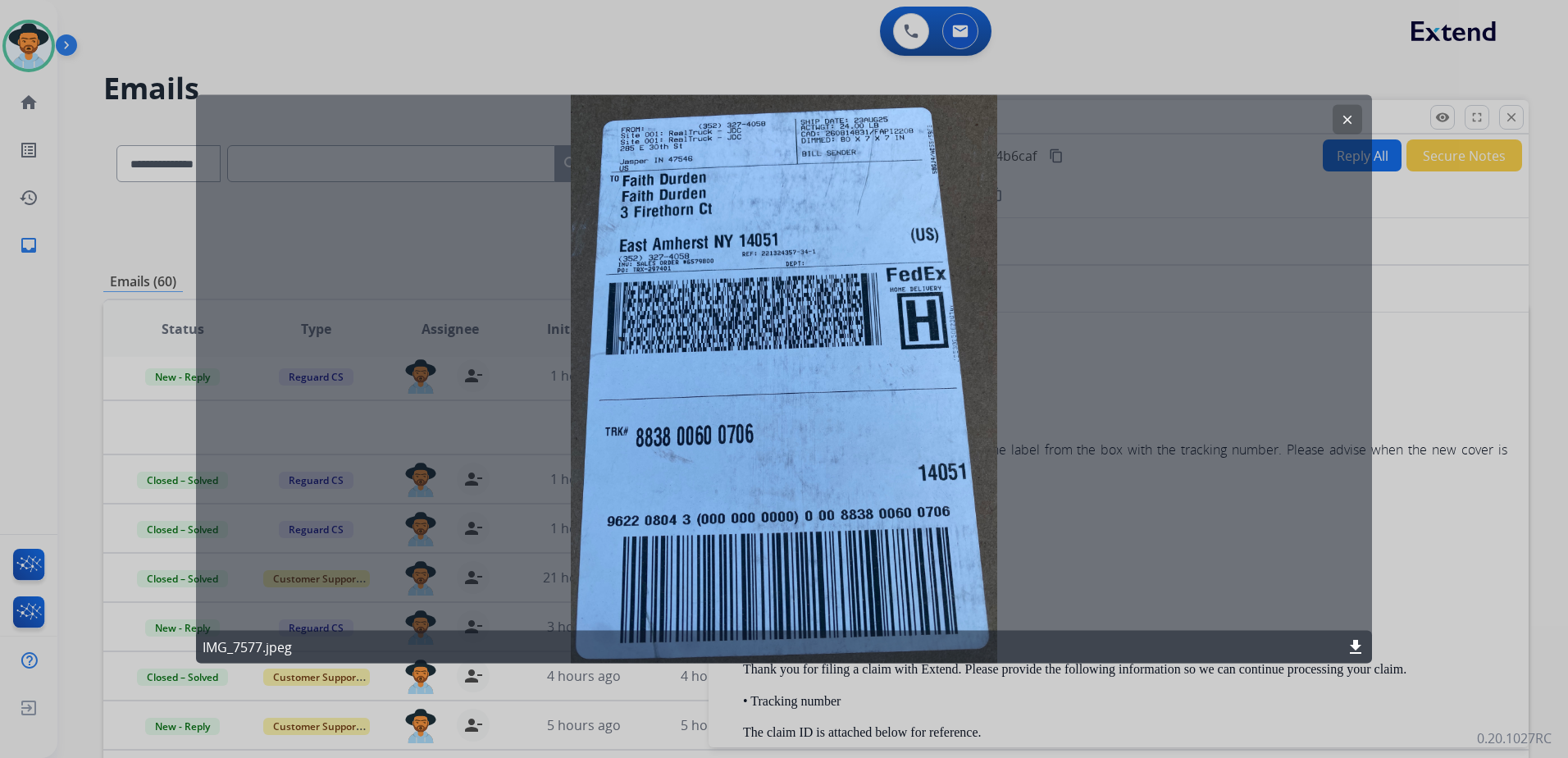
drag, startPoint x: 1342, startPoint y: 113, endPoint x: 1338, endPoint y: 136, distance: 23.3
click at [1342, 113] on mat-icon "clear" at bounding box center [1347, 119] width 15 height 15
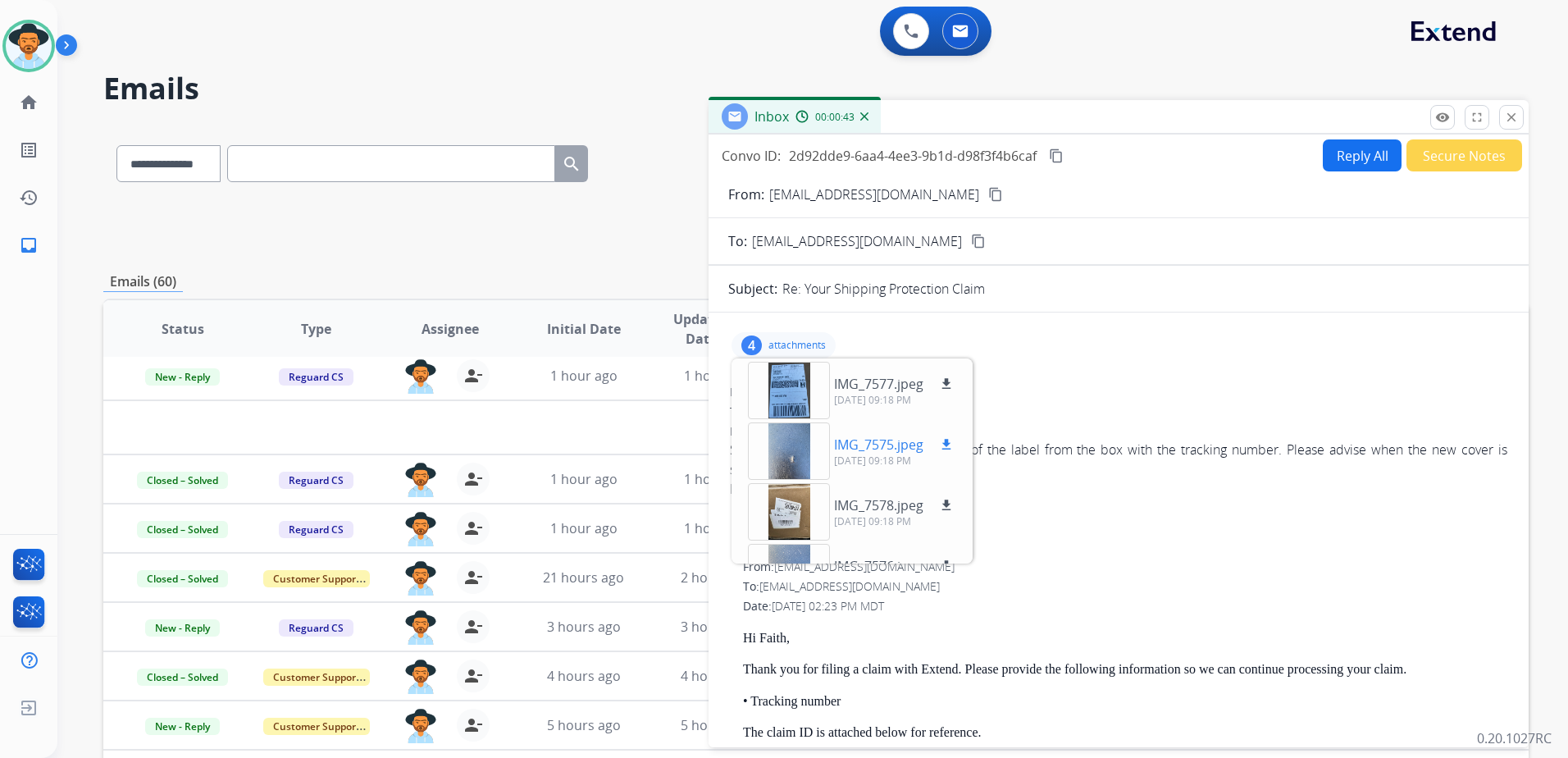
scroll to position [41, 0]
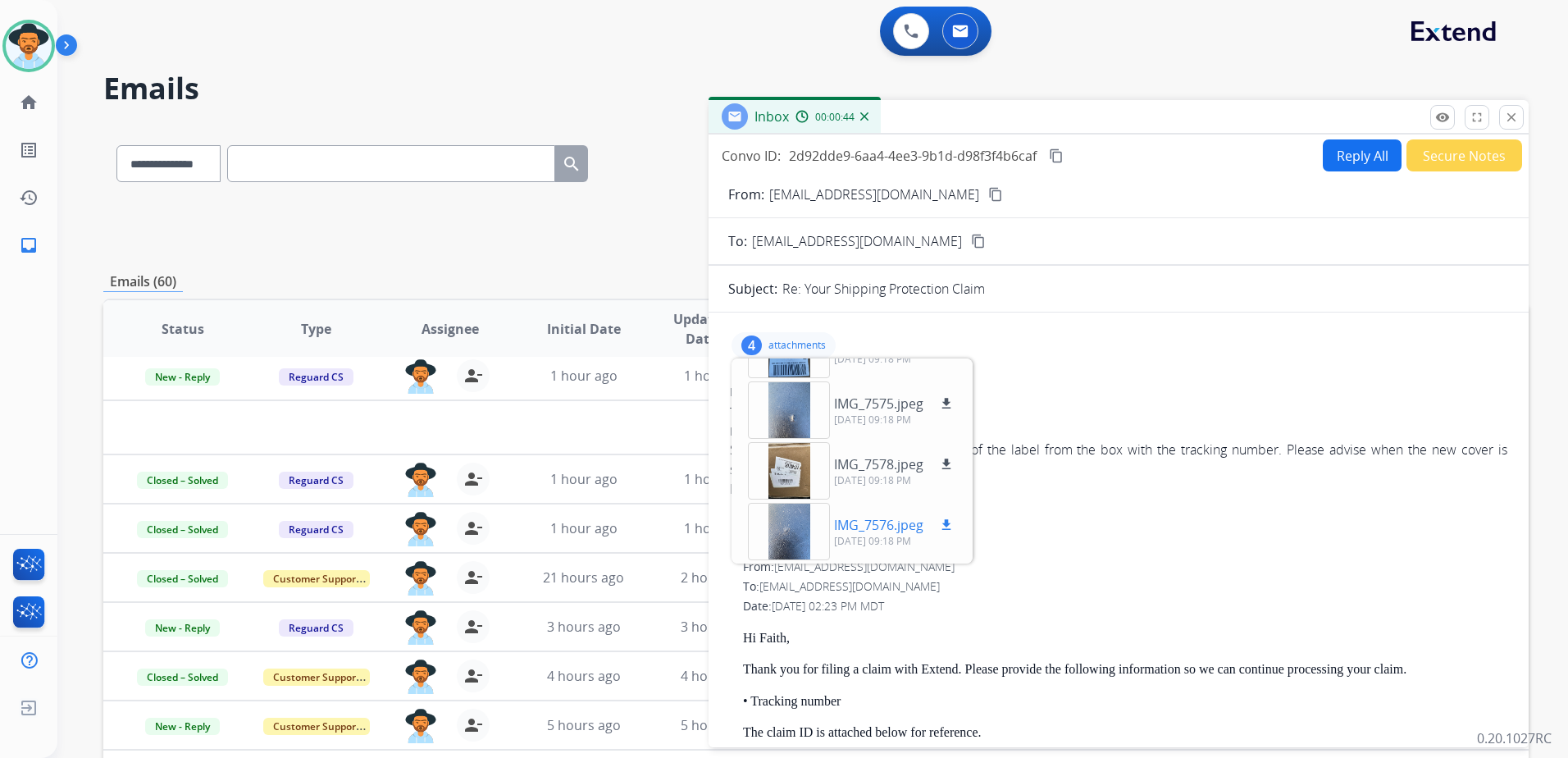
click at [845, 545] on p "09/23/2025, 09:18 PM" at bounding box center [895, 541] width 123 height 13
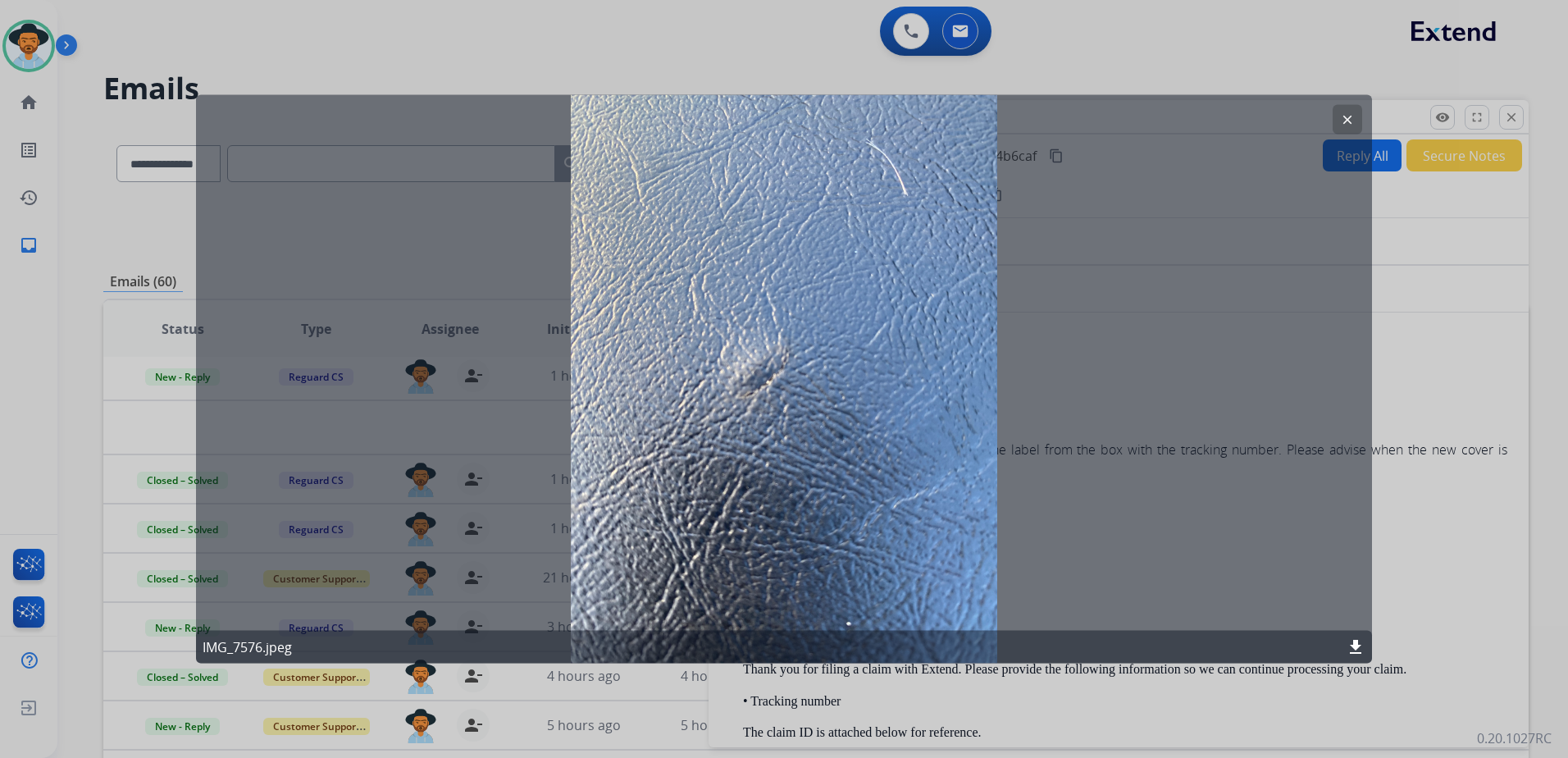
click at [1347, 115] on mat-icon "clear" at bounding box center [1347, 119] width 15 height 15
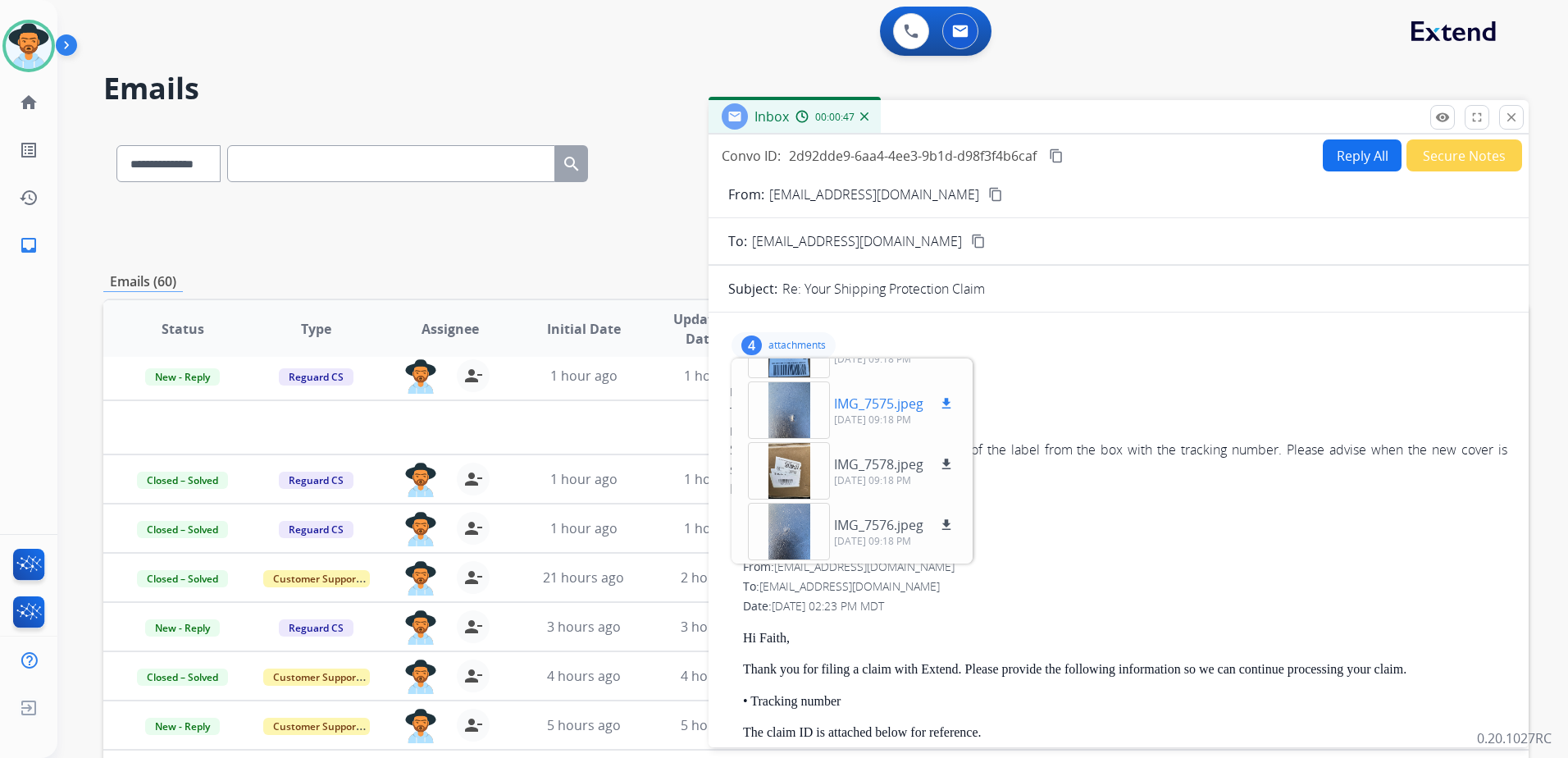
click at [939, 398] on button "download" at bounding box center [946, 403] width 20 height 20
click at [944, 472] on button "download" at bounding box center [946, 464] width 20 height 20
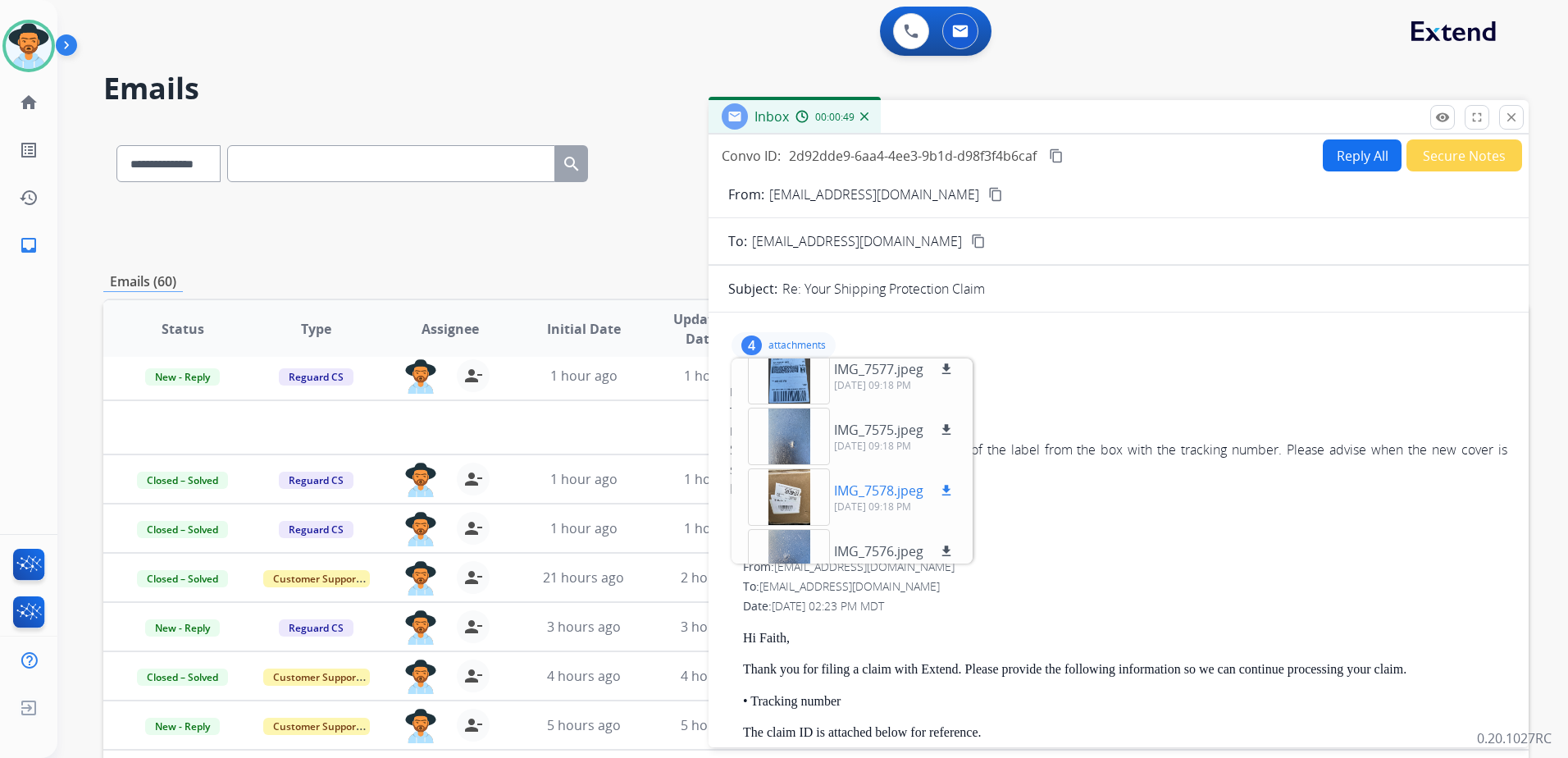
scroll to position [0, 0]
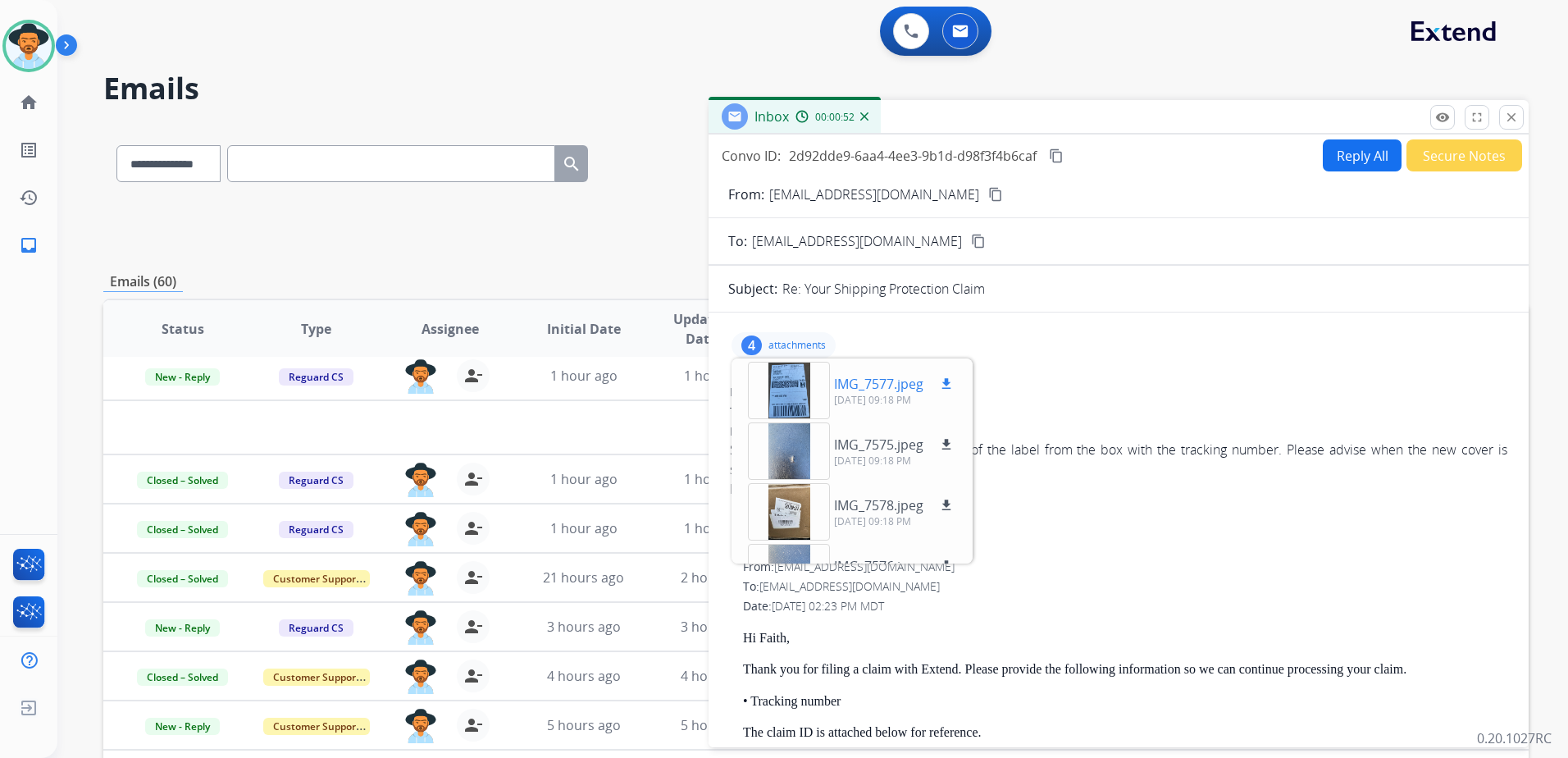
click at [943, 380] on mat-icon "download" at bounding box center [946, 384] width 15 height 15
click at [988, 194] on mat-icon "content_copy" at bounding box center [995, 194] width 15 height 15
drag, startPoint x: 40, startPoint y: 38, endPoint x: 60, endPoint y: 41, distance: 20.2
click at [40, 38] on img at bounding box center [28, 46] width 46 height 46
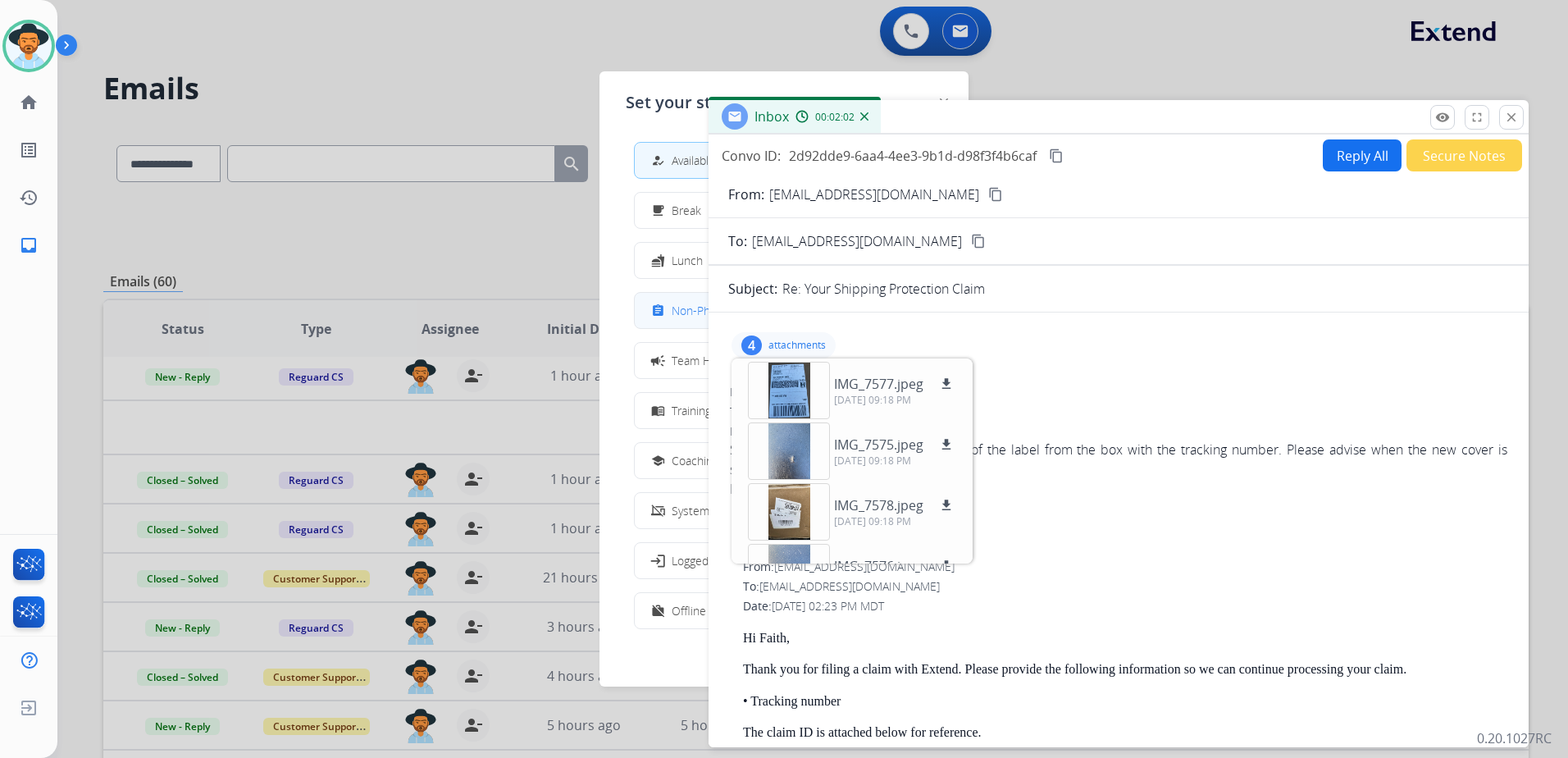
click at [687, 315] on span "Non-Phone Queue" at bounding box center [720, 310] width 97 height 17
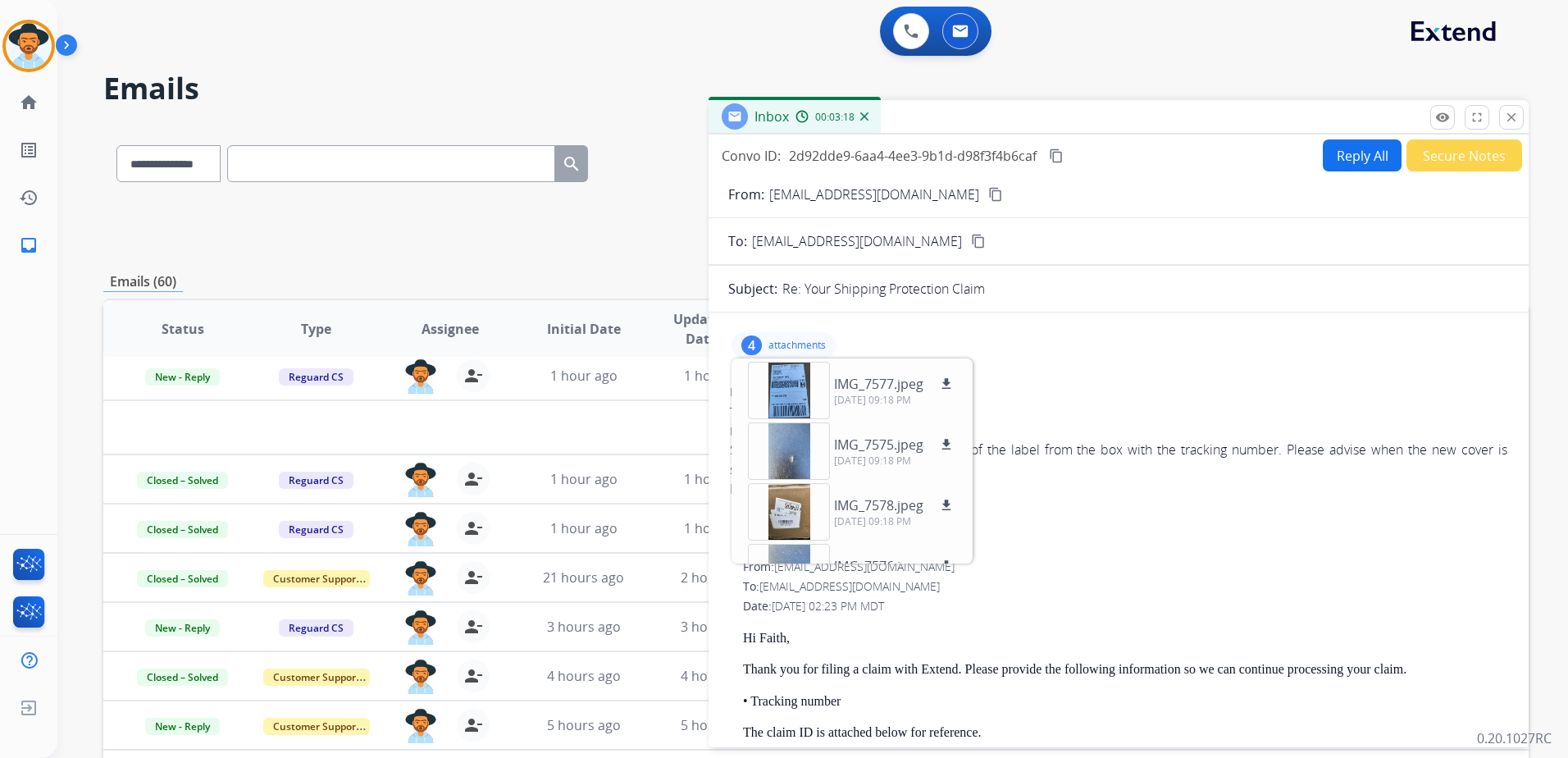
click at [1308, 297] on div "Re: Your Shipping Protection Claim" at bounding box center [1146, 289] width 727 height 20
click at [915, 32] on img at bounding box center [911, 31] width 15 height 15
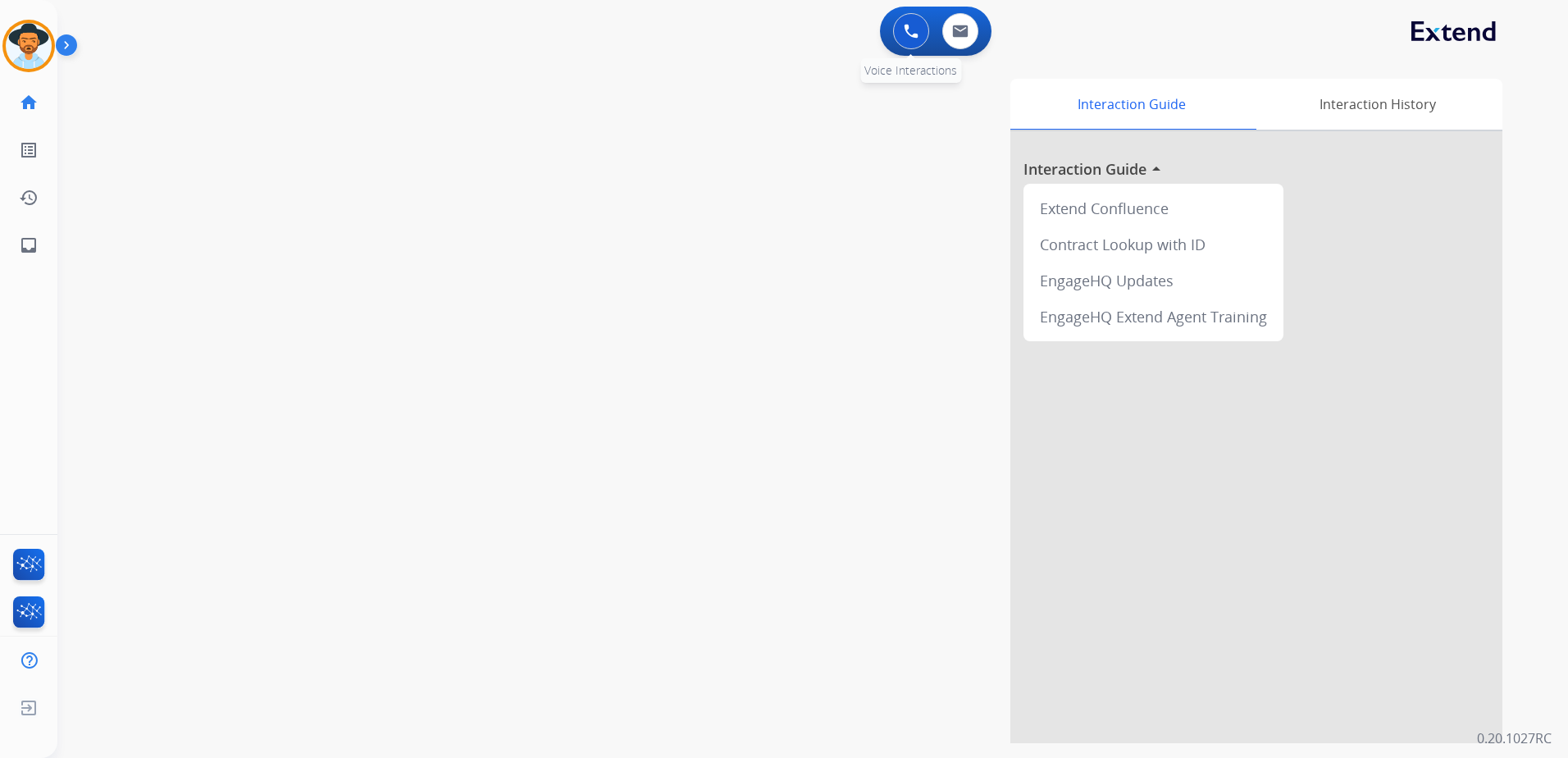
click at [912, 28] on img at bounding box center [911, 31] width 15 height 15
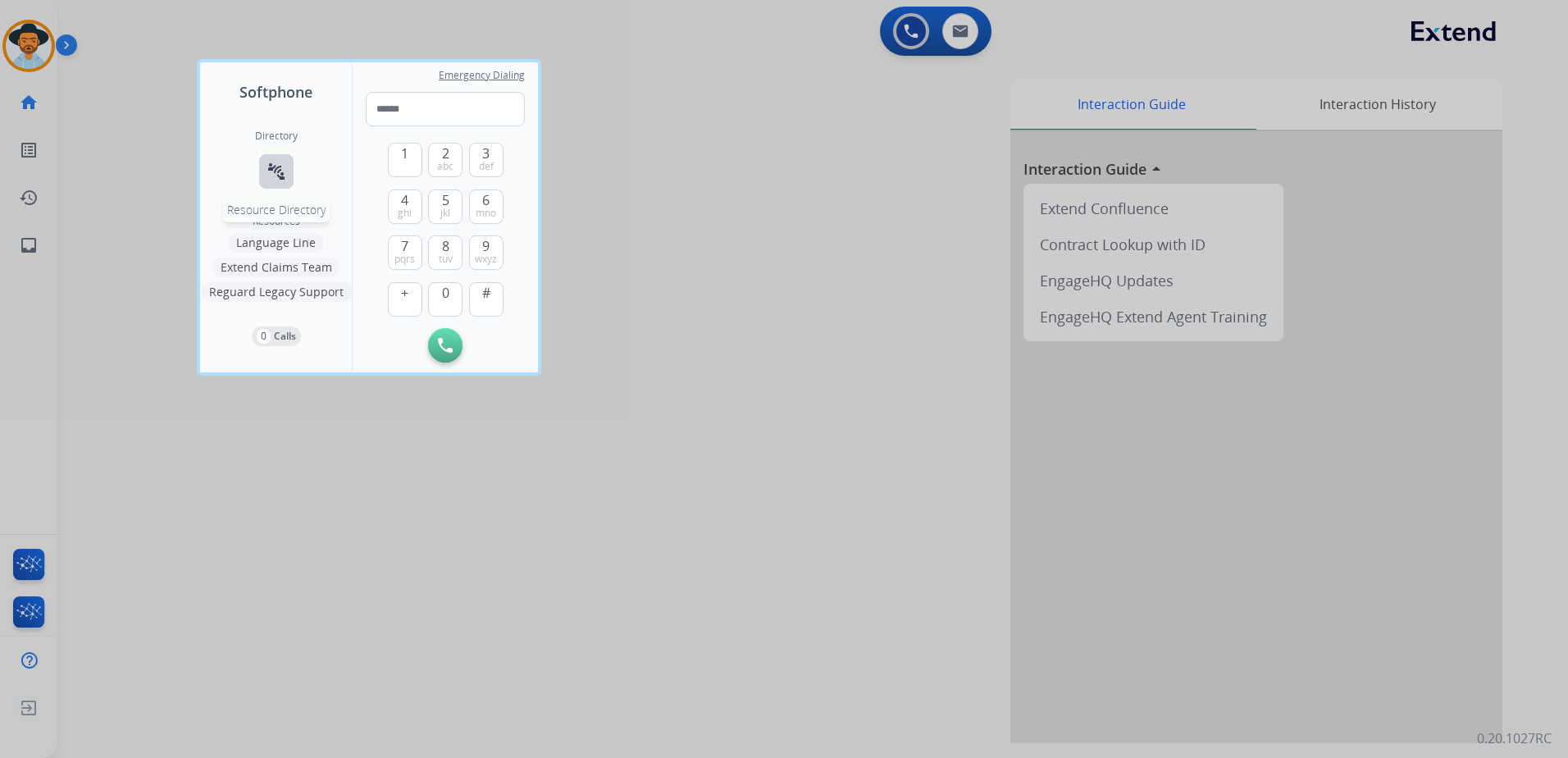
click at [287, 164] on button "connect_without_contact Resource Directory" at bounding box center [276, 172] width 35 height 35
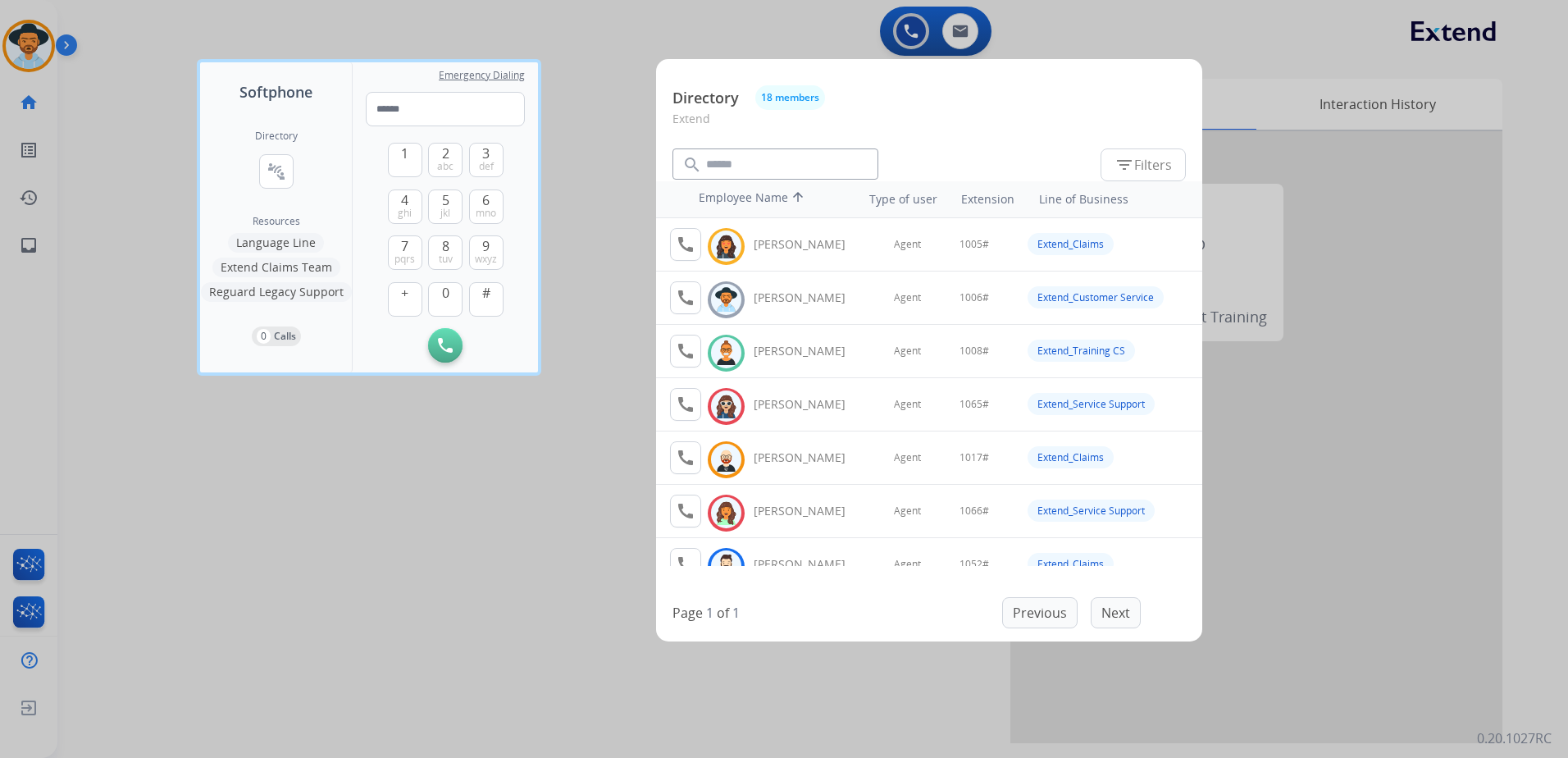
drag, startPoint x: 1426, startPoint y: 650, endPoint x: 1421, endPoint y: 578, distance: 72.2
click at [1426, 650] on div at bounding box center [784, 379] width 1568 height 758
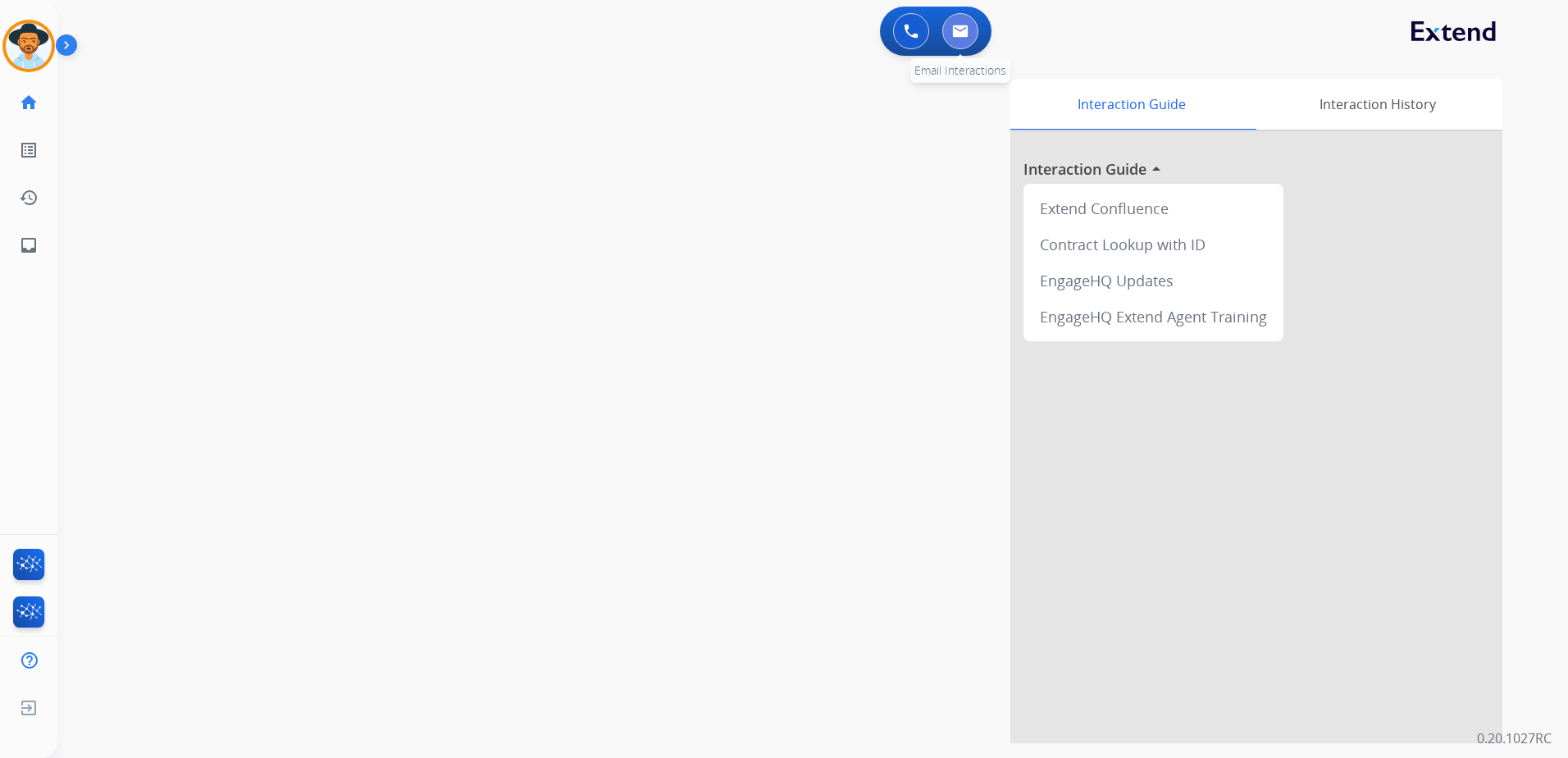
click at [967, 27] on img at bounding box center [960, 31] width 16 height 13
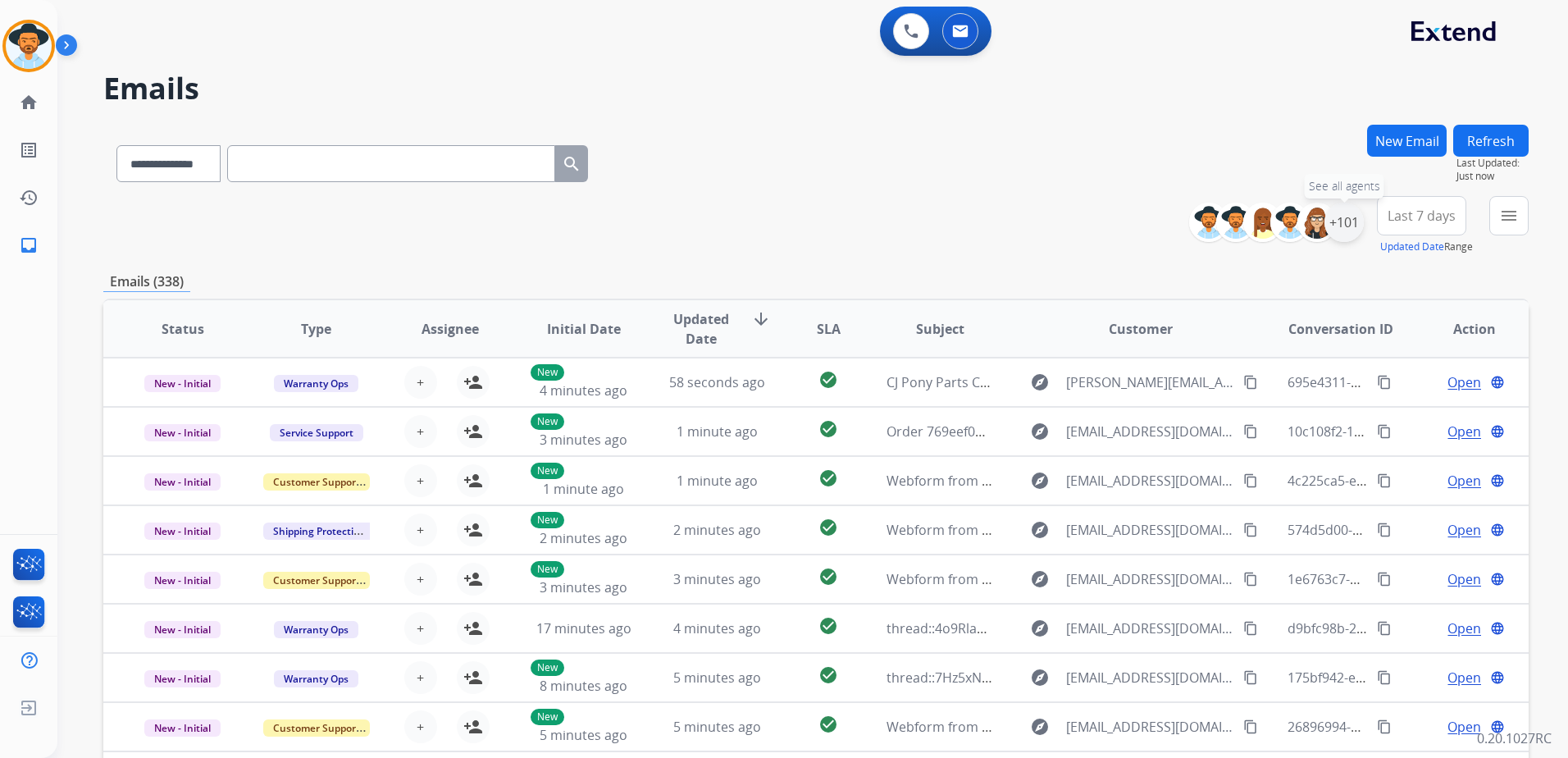
click at [1349, 220] on div "+101" at bounding box center [1344, 222] width 39 height 39
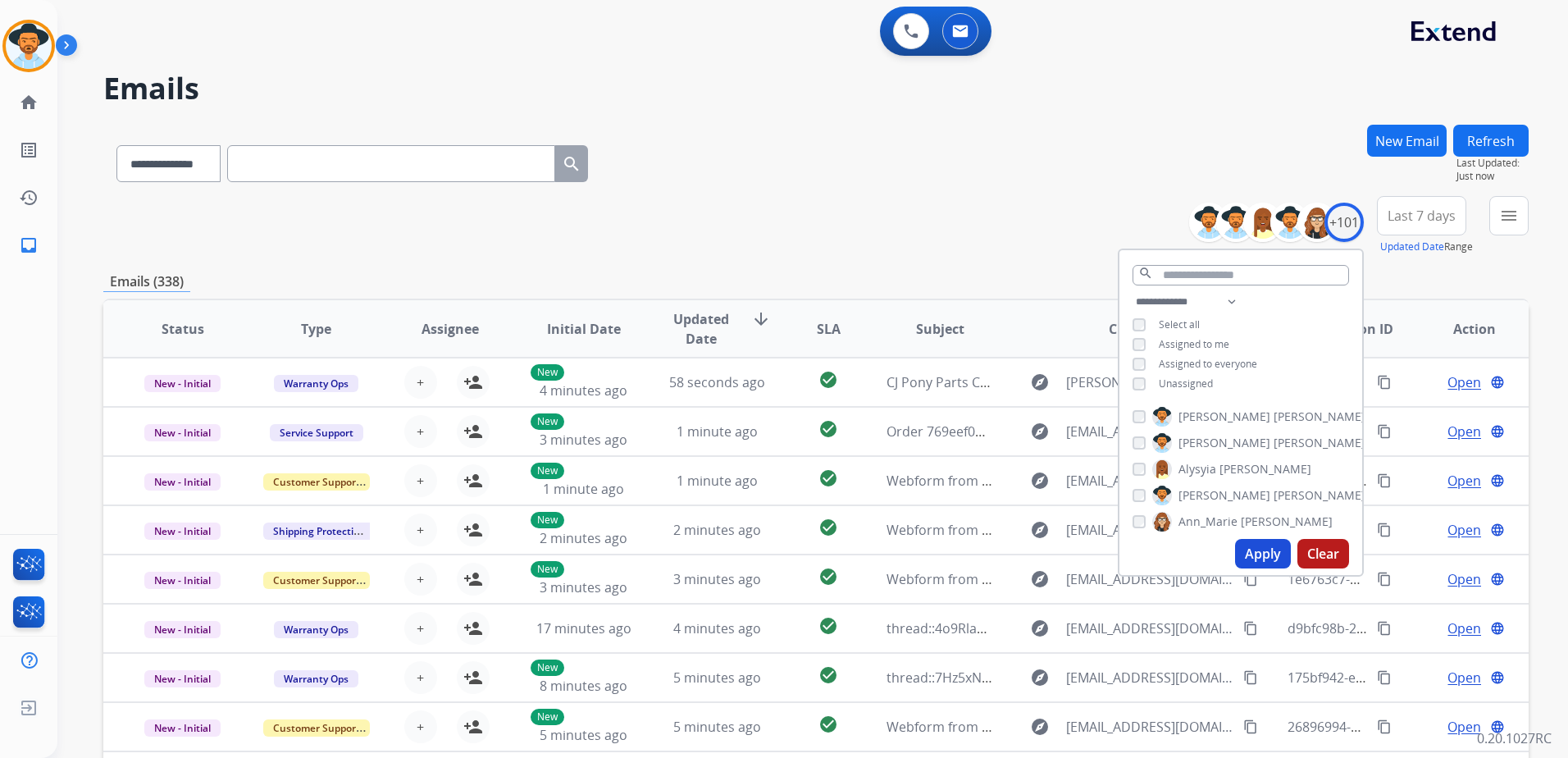
click at [1172, 379] on span "Unassigned" at bounding box center [1185, 384] width 54 height 14
click at [1252, 555] on button "Apply" at bounding box center [1262, 553] width 56 height 29
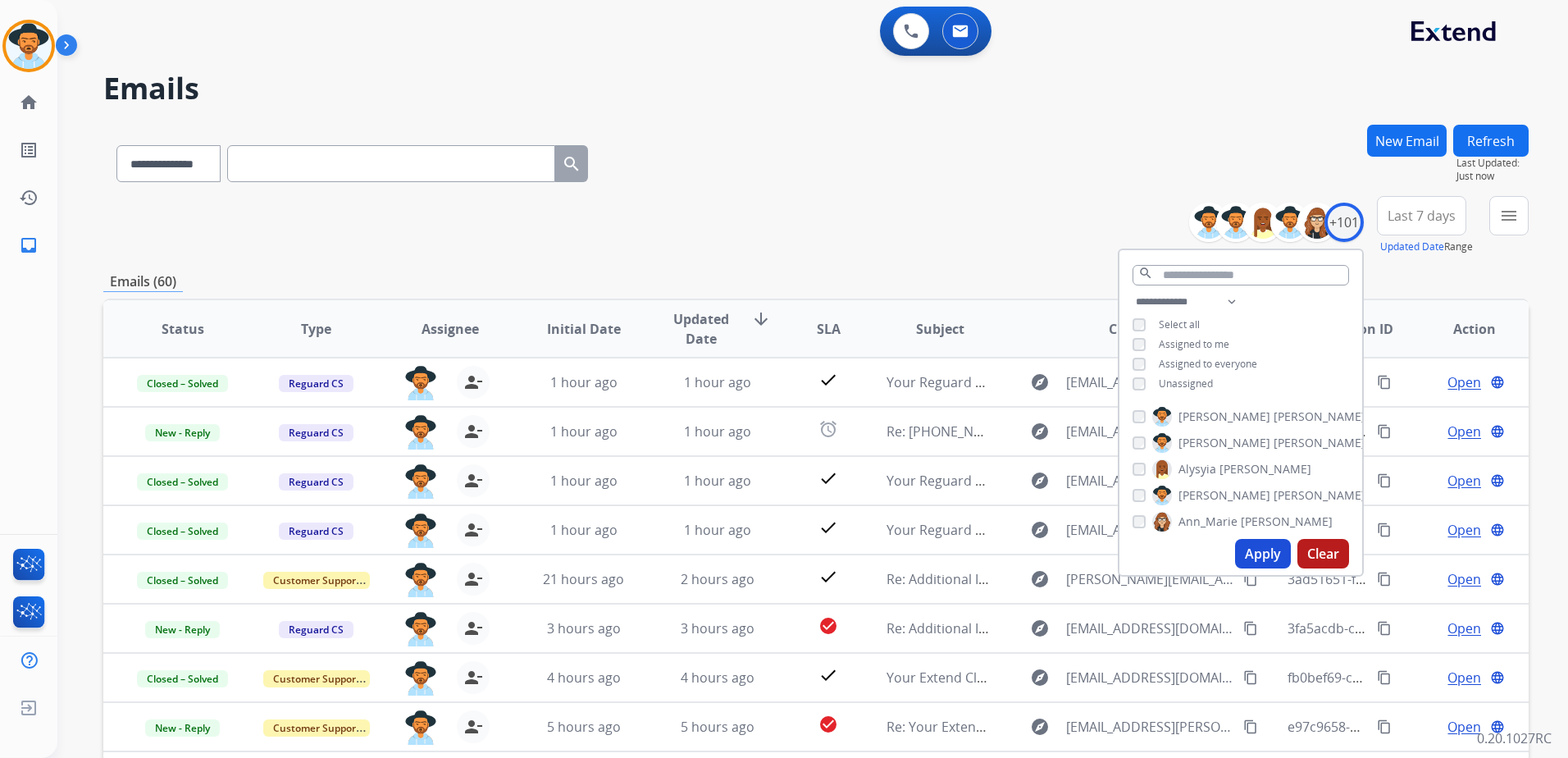
click at [948, 243] on div "**********" at bounding box center [816, 226] width 1425 height 59
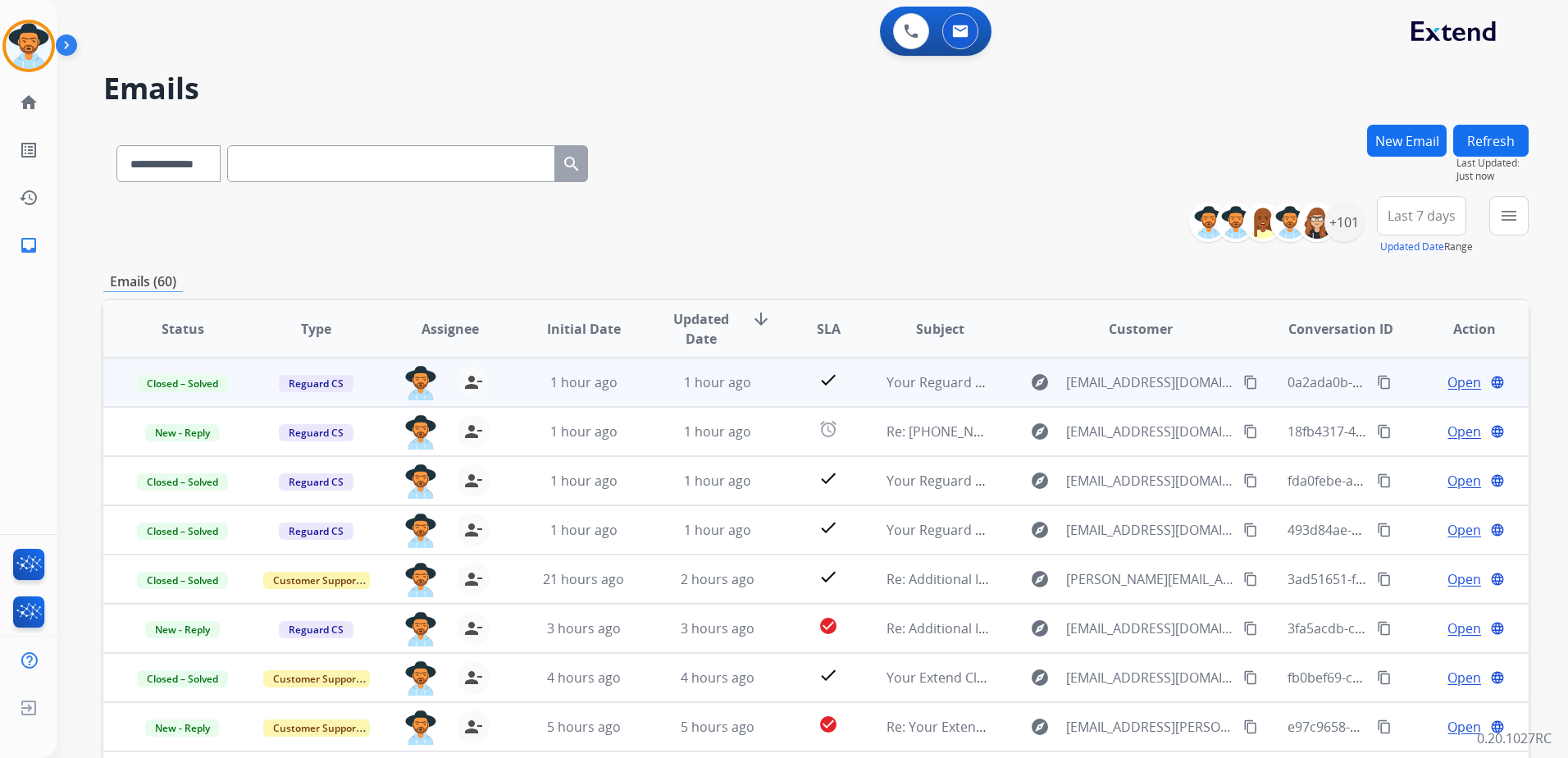
click at [1405, 395] on td "Open language" at bounding box center [1461, 381] width 133 height 49
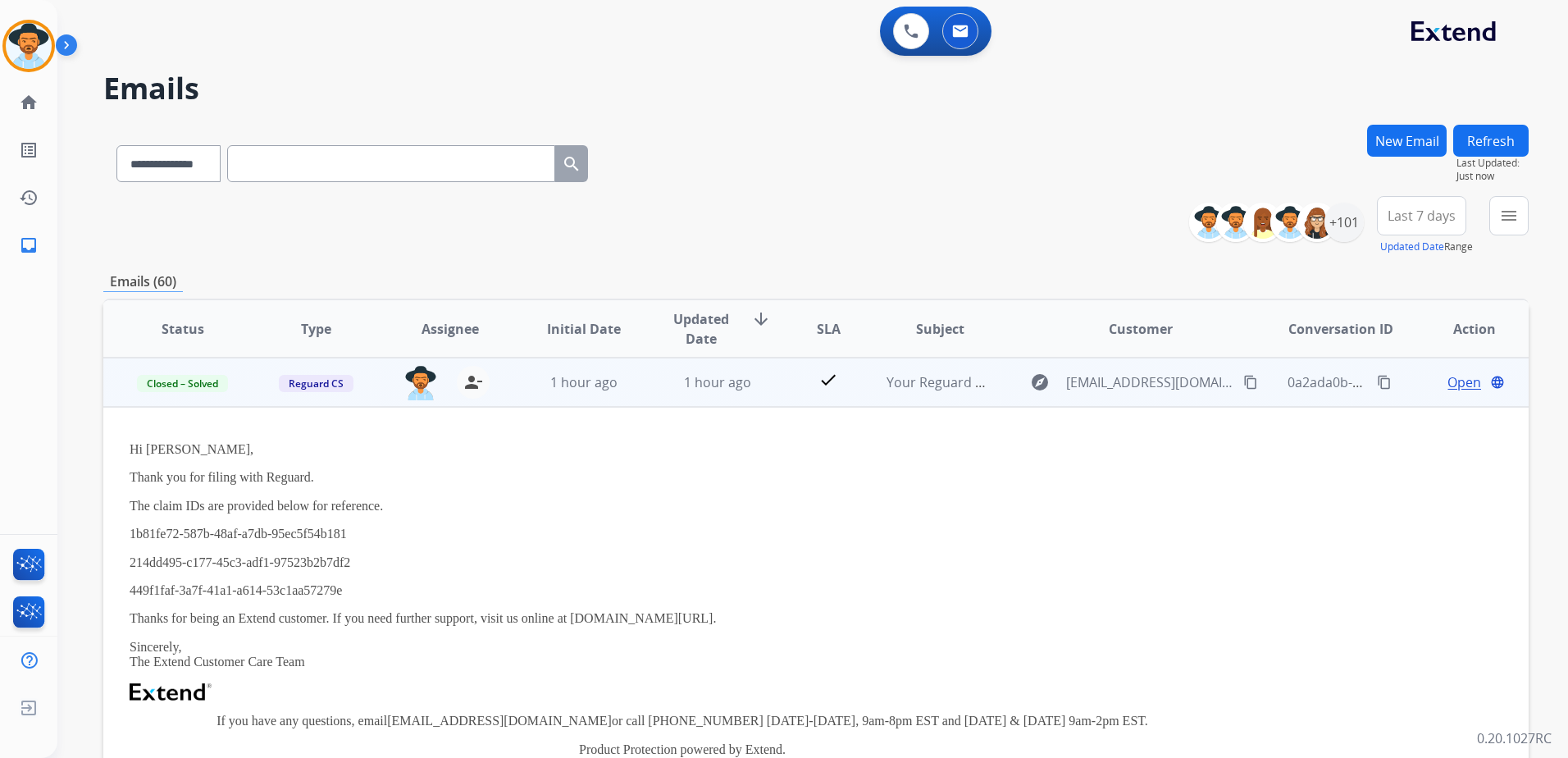
click at [1405, 399] on td "Open language" at bounding box center [1461, 381] width 133 height 49
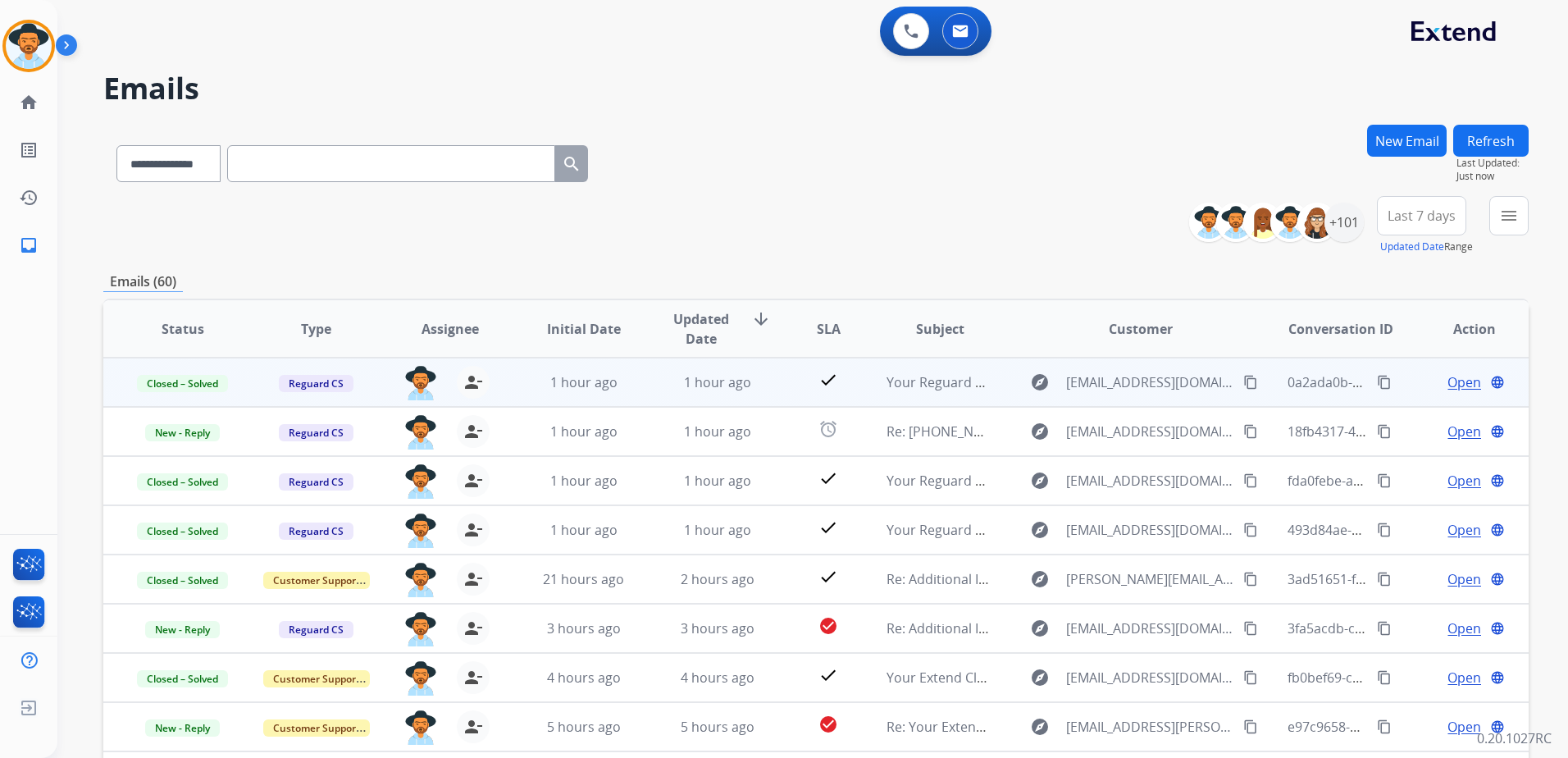
click at [1447, 387] on span "Open" at bounding box center [1464, 382] width 34 height 20
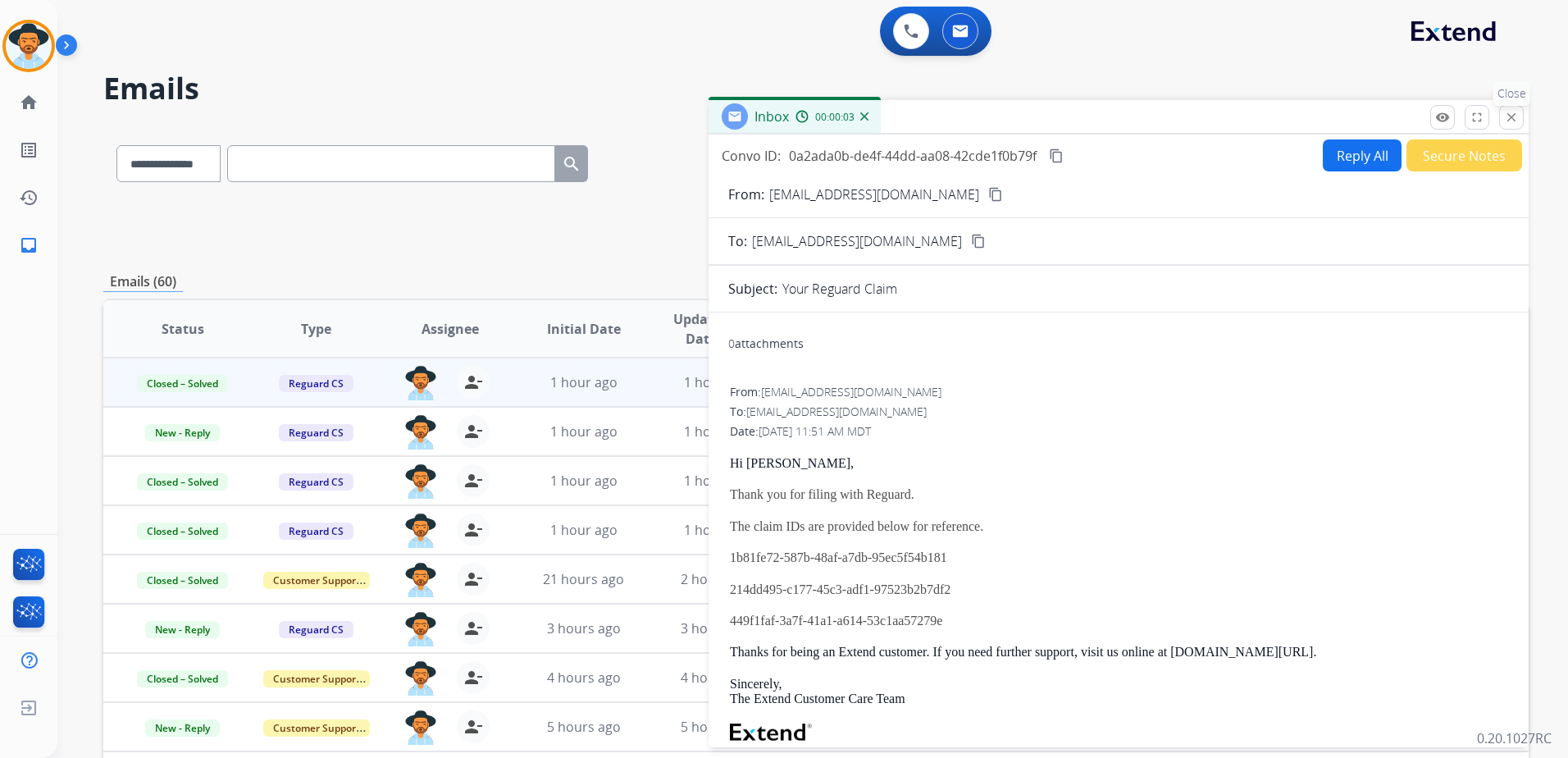
click at [1518, 119] on mat-icon "close" at bounding box center [1511, 117] width 15 height 15
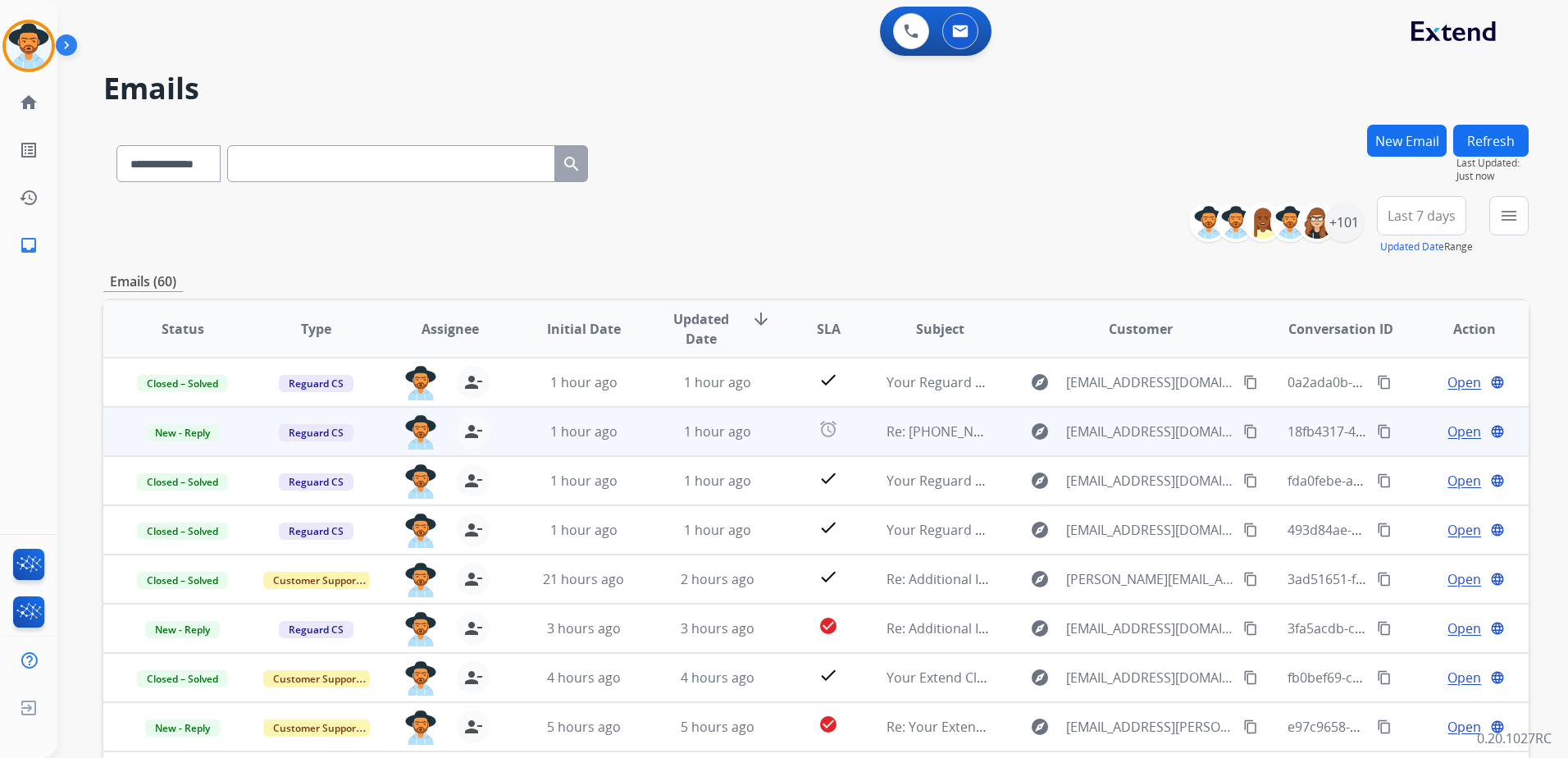
click at [1421, 432] on div "Open language" at bounding box center [1475, 431] width 107 height 20
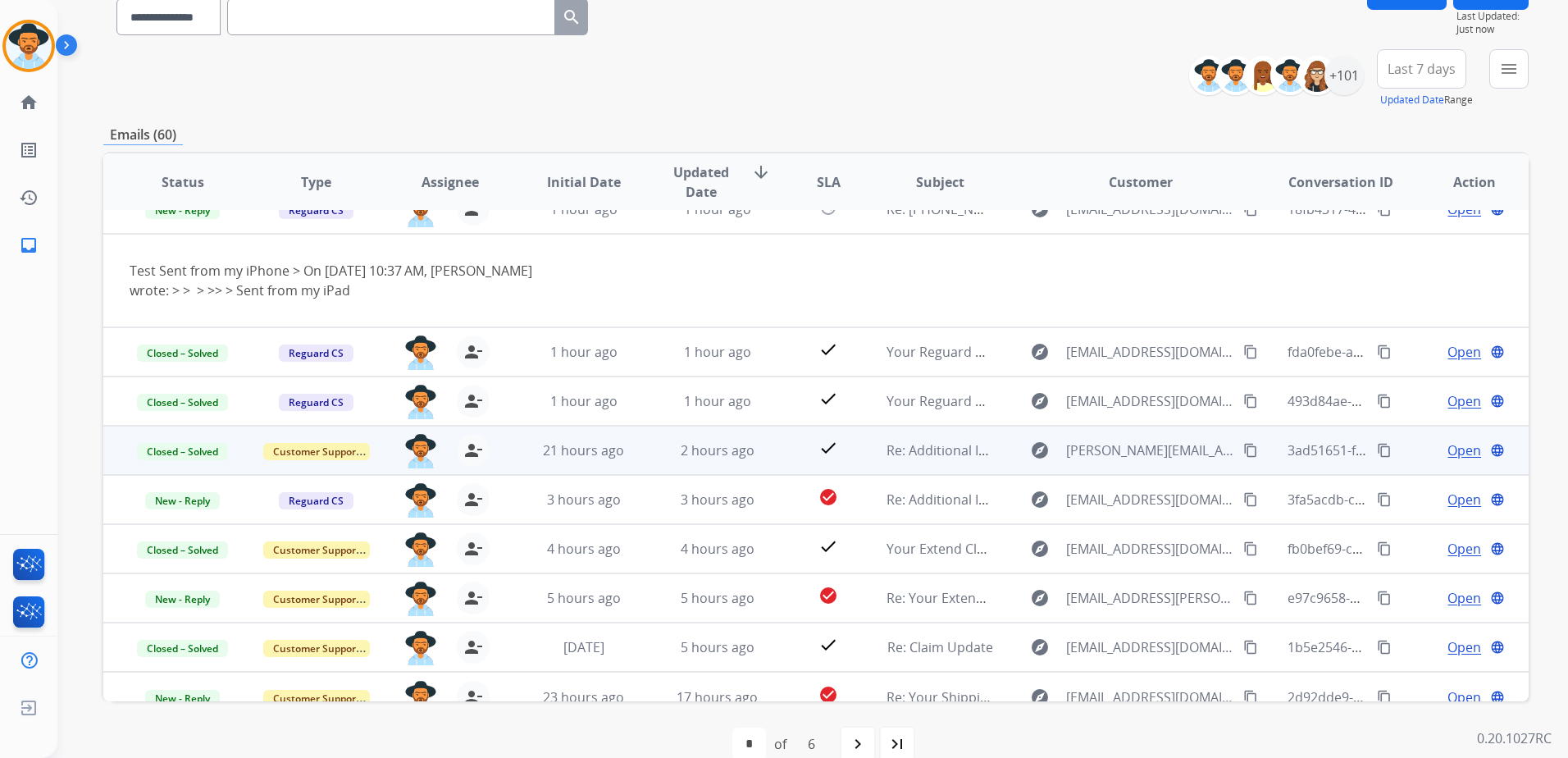
scroll to position [176, 0]
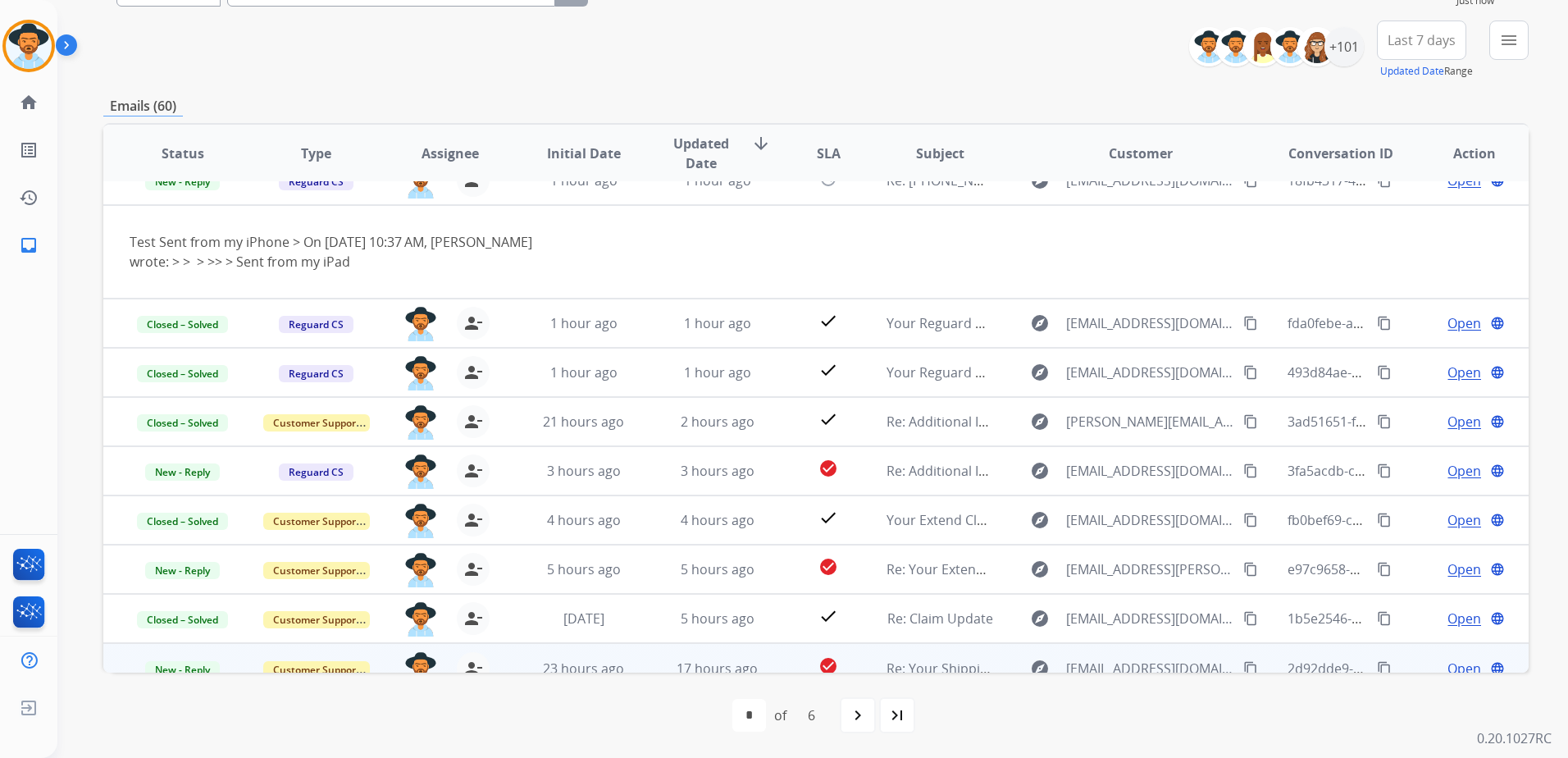
click at [1465, 658] on span "Open" at bounding box center [1464, 668] width 34 height 20
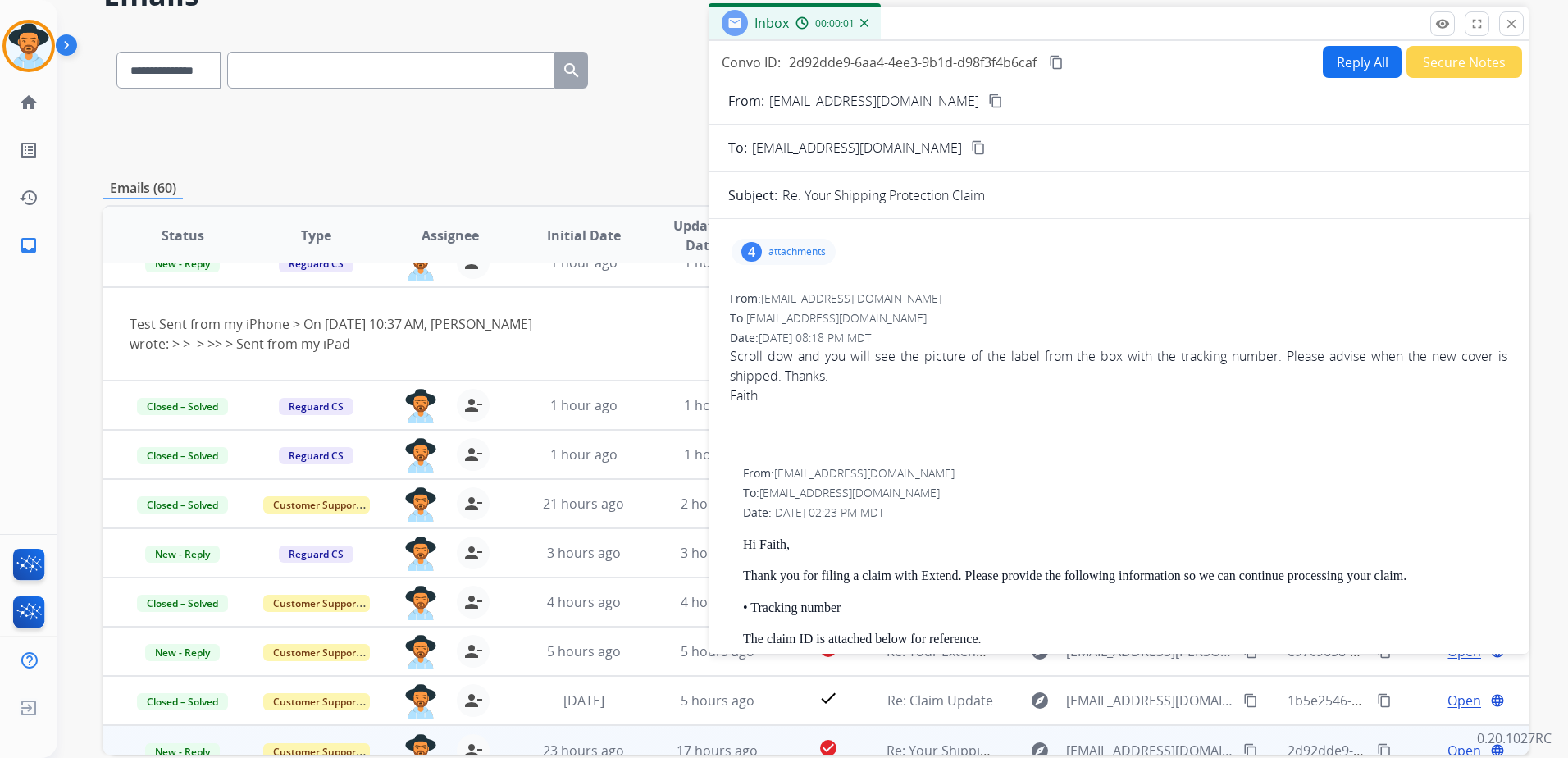
scroll to position [0, 0]
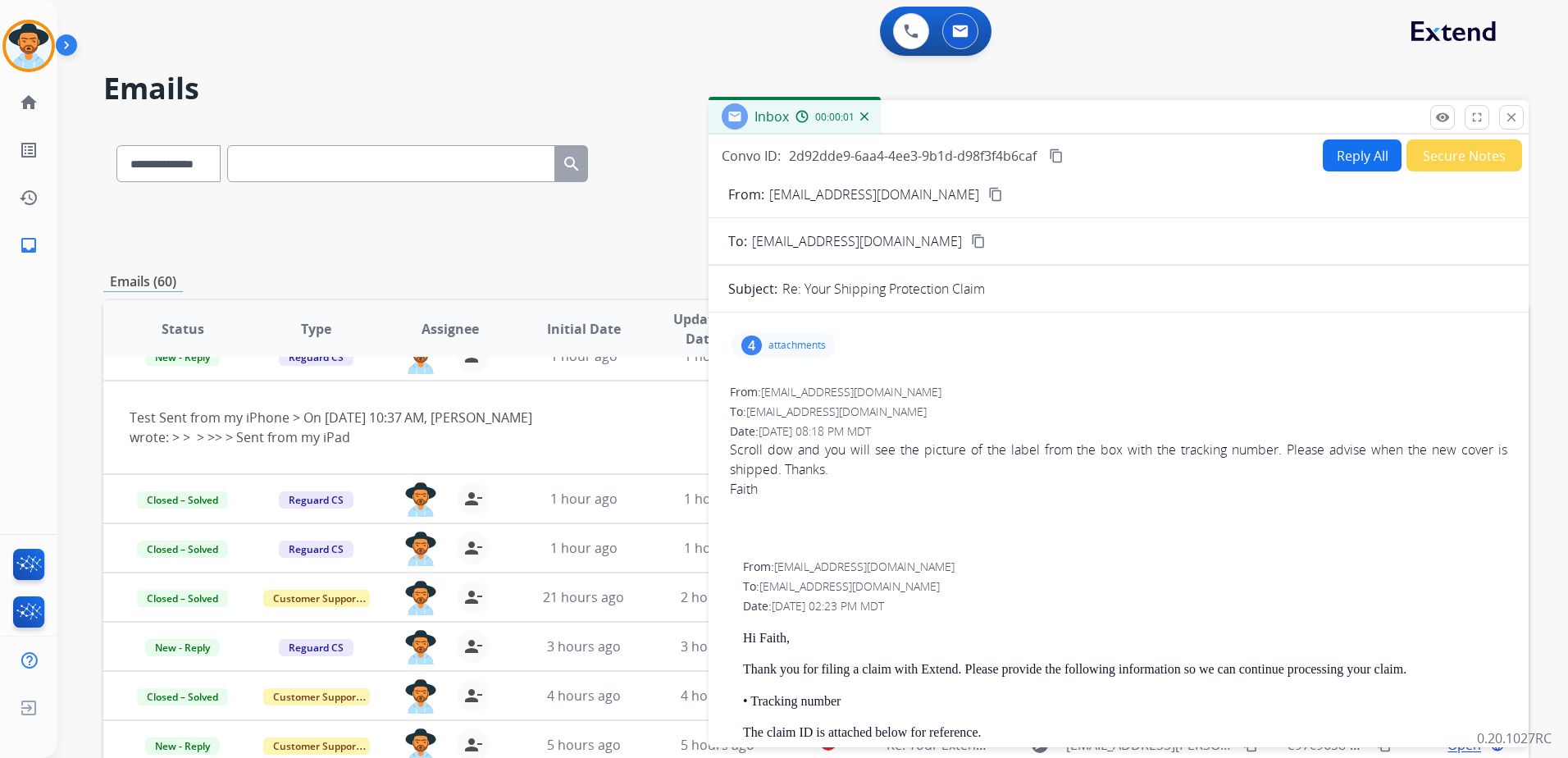
click at [816, 346] on p "attachments" at bounding box center [797, 345] width 58 height 13
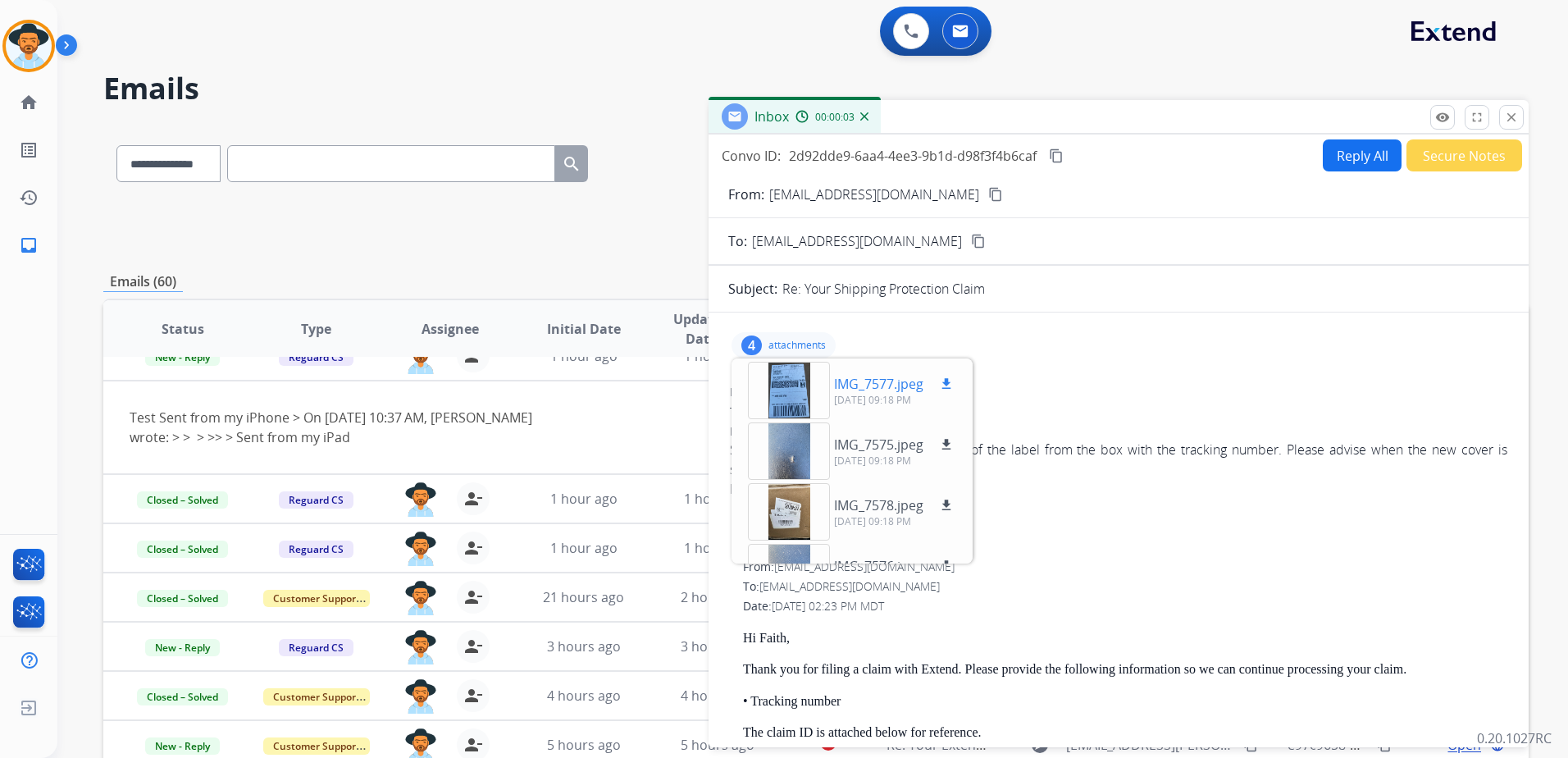
click at [816, 392] on div at bounding box center [789, 390] width 82 height 58
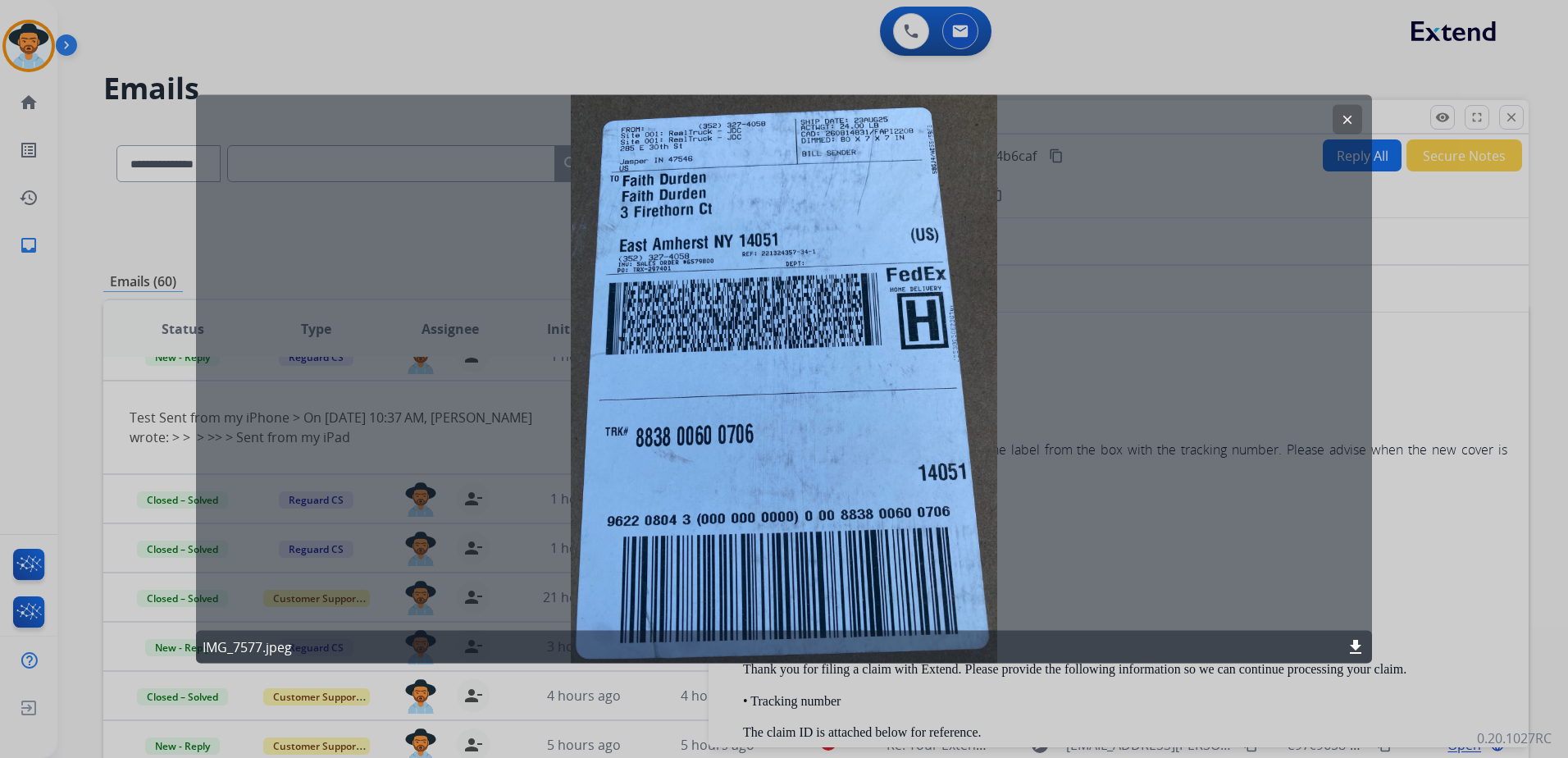
click at [1348, 116] on mat-icon "clear" at bounding box center [1347, 119] width 15 height 15
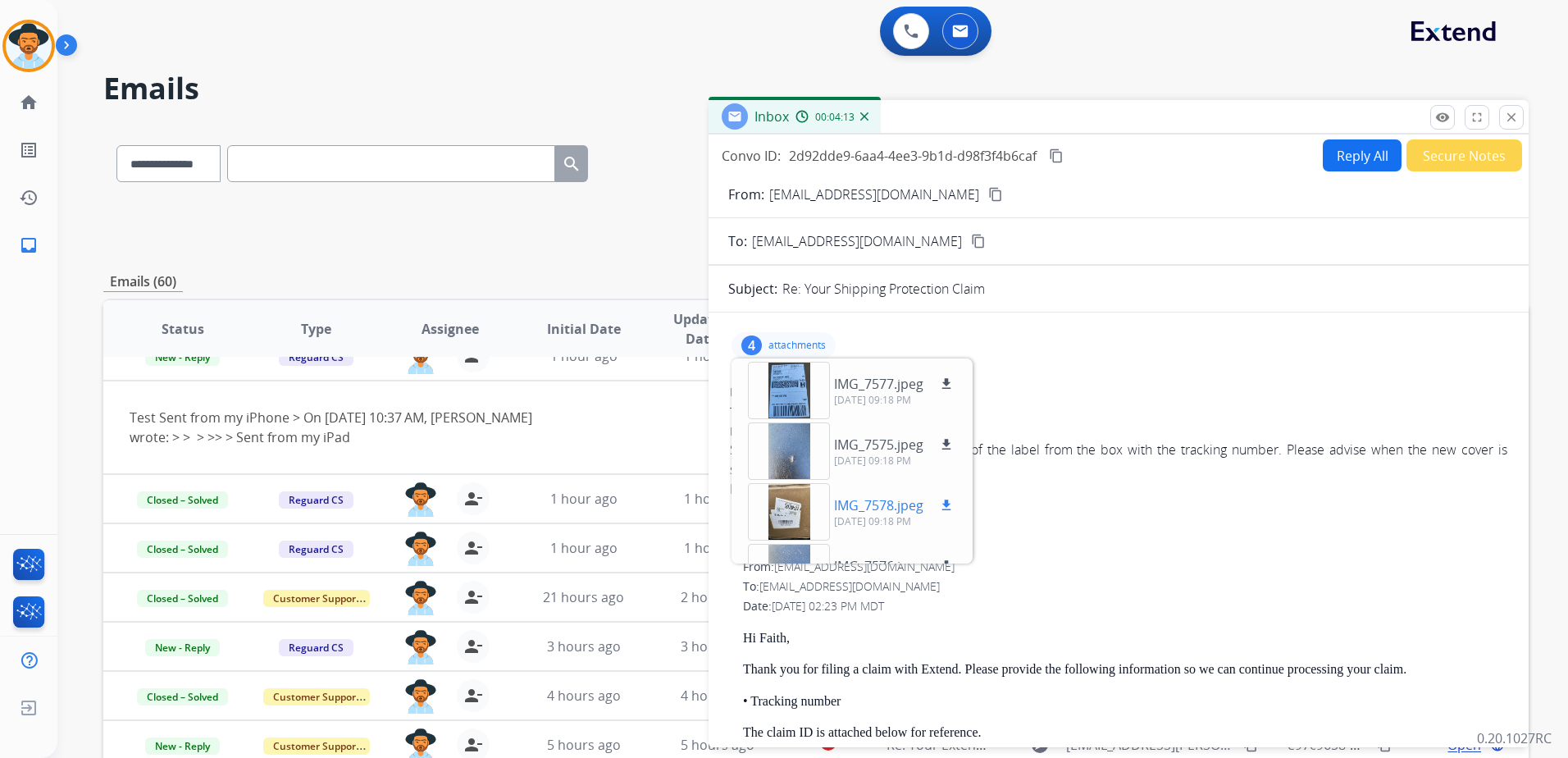
click at [886, 517] on p "09/23/2025, 09:18 PM" at bounding box center [895, 522] width 123 height 13
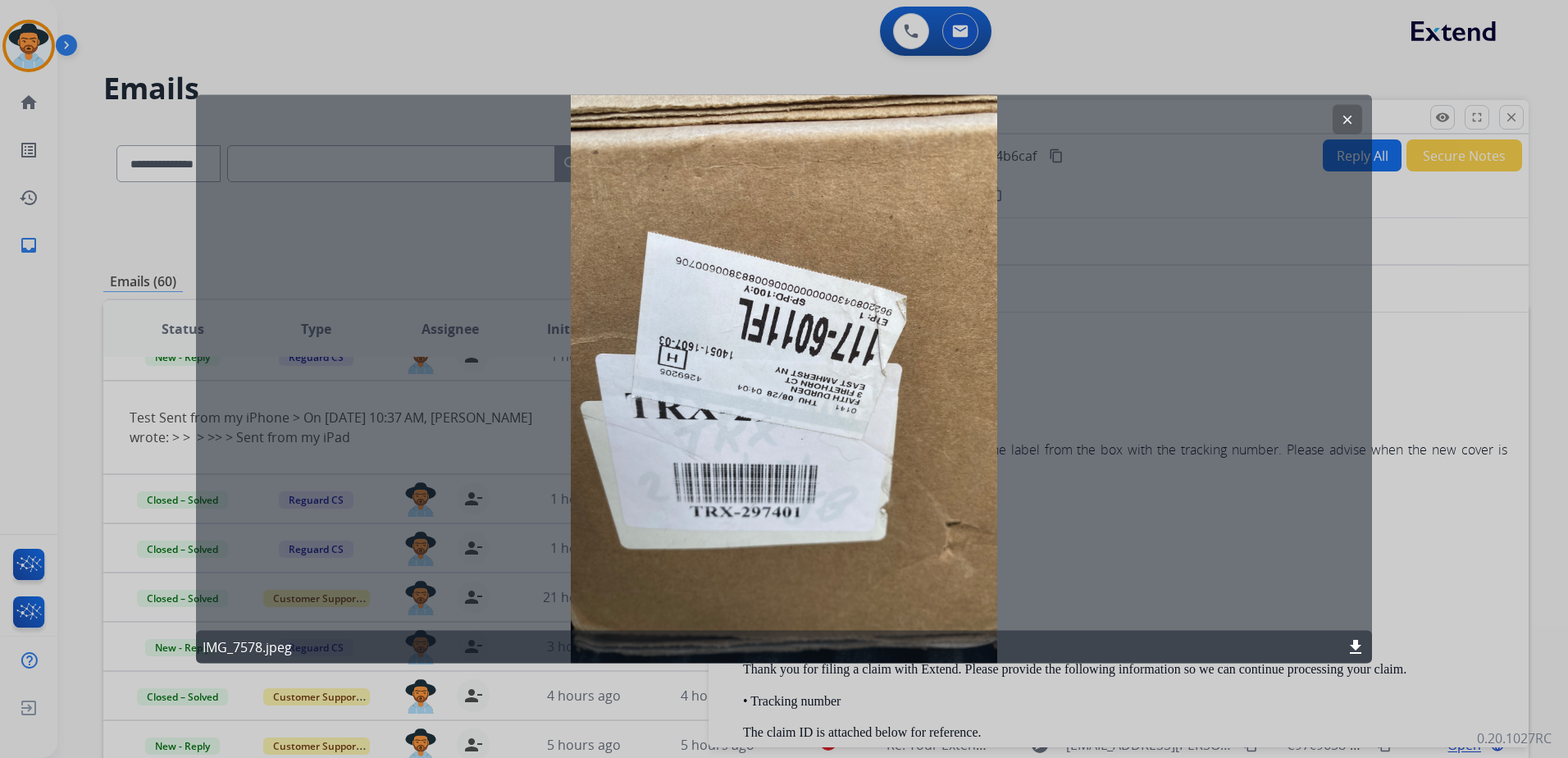
click at [1351, 120] on mat-icon "clear" at bounding box center [1347, 119] width 15 height 15
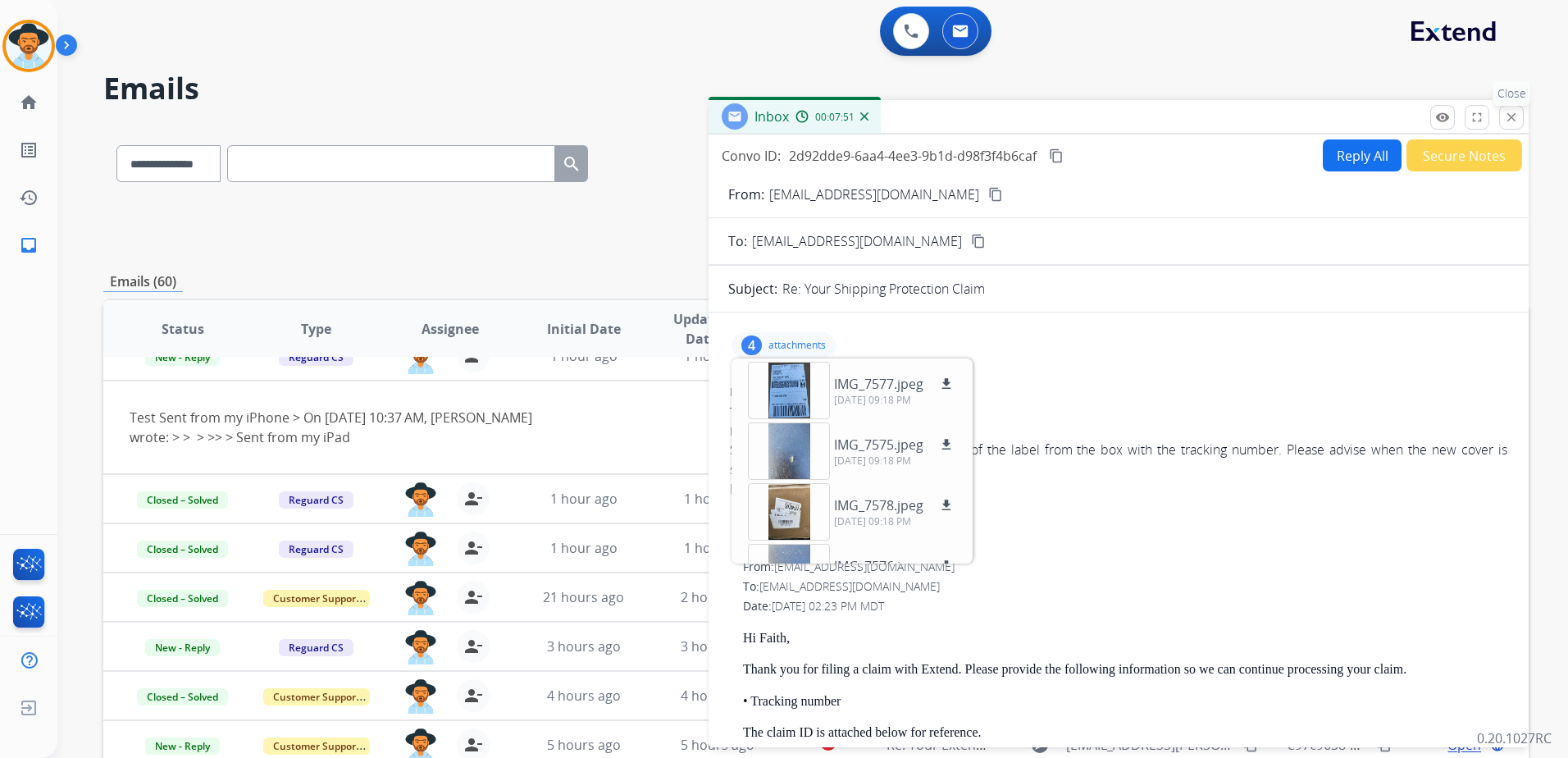
click at [1512, 123] on mat-icon "close" at bounding box center [1511, 117] width 15 height 15
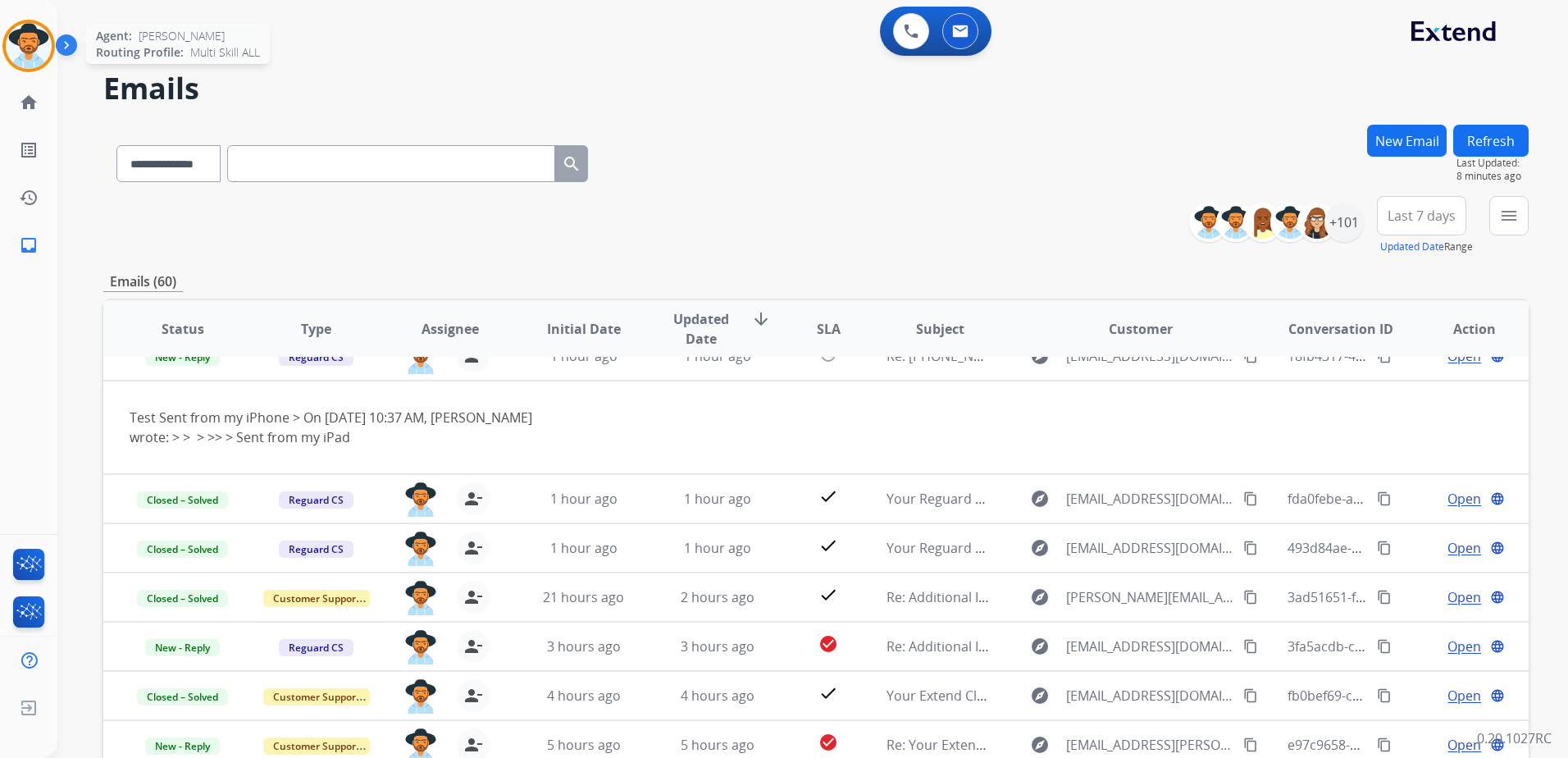
click at [15, 40] on img at bounding box center [28, 46] width 46 height 46
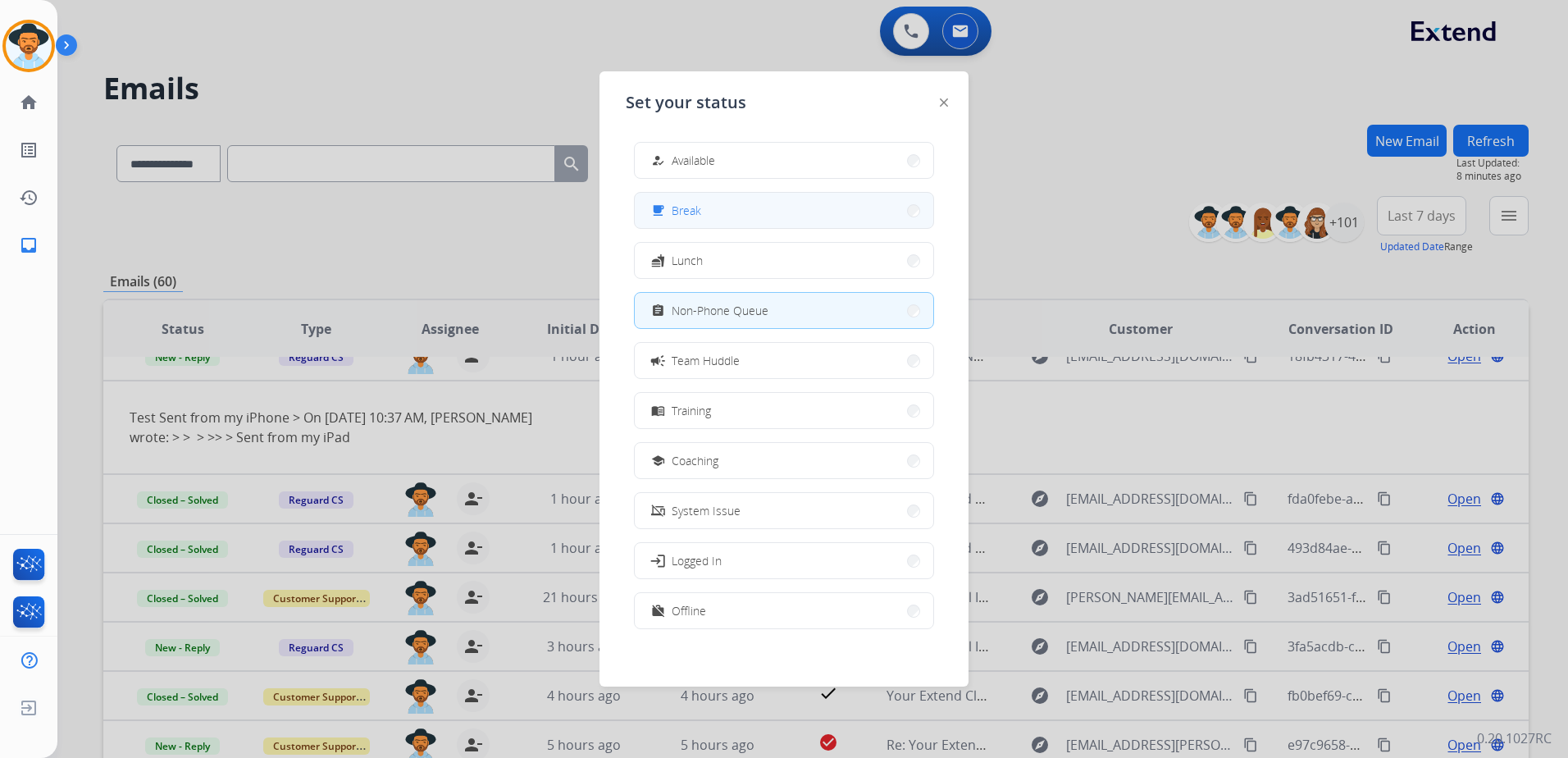
click at [738, 211] on button "free_breakfast Break" at bounding box center [784, 211] width 298 height 36
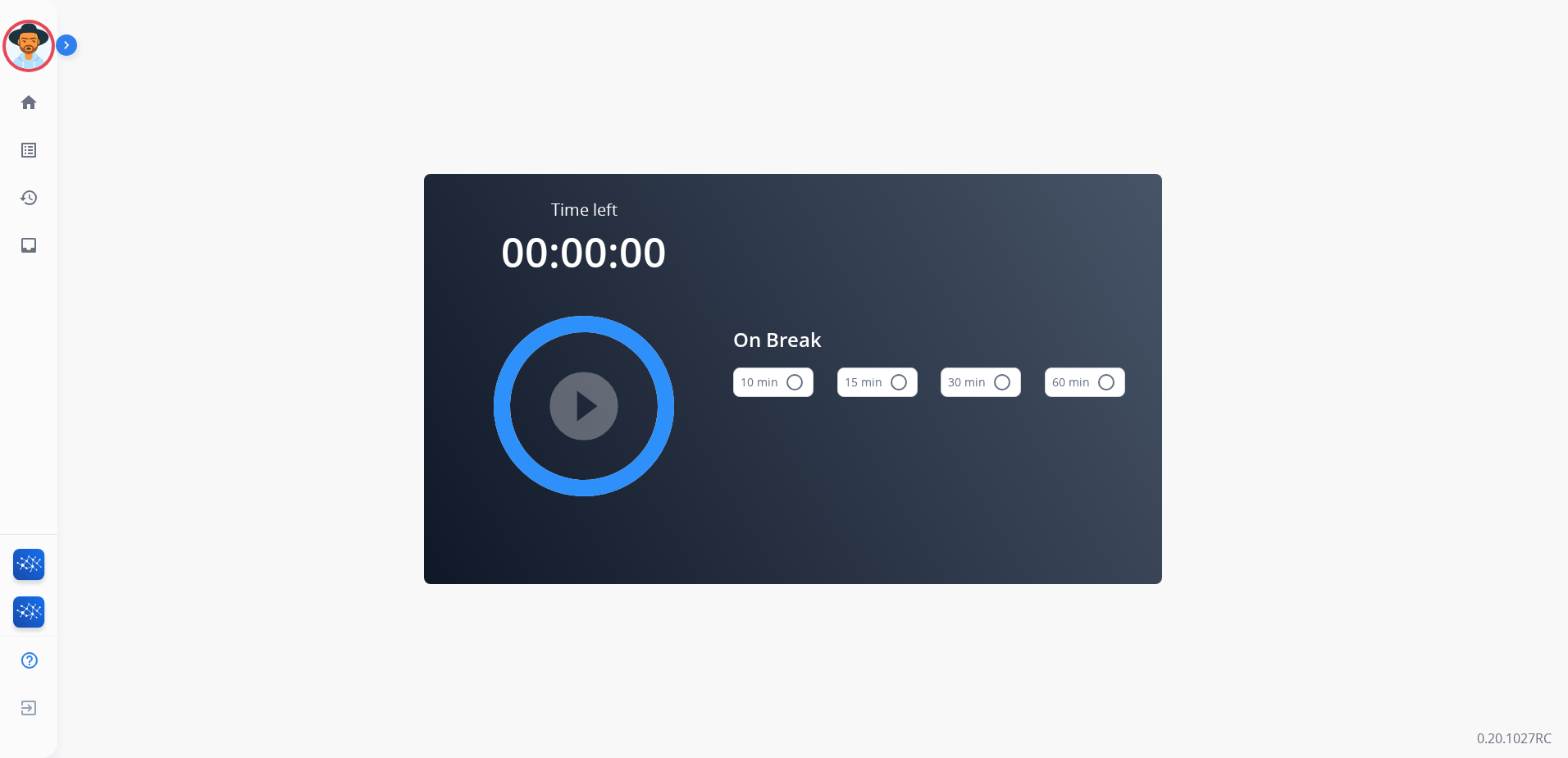
click at [905, 384] on mat-icon "radio_button_unchecked" at bounding box center [899, 382] width 20 height 20
click at [589, 405] on mat-icon "play_circle_filled" at bounding box center [584, 406] width 20 height 20
click at [263, 155] on div "Time left 00:00:00 play_circle_filled On Break 10 min radio_button_unchecked 15…" at bounding box center [793, 379] width 1471 height 758
click at [32, 40] on img at bounding box center [28, 46] width 46 height 46
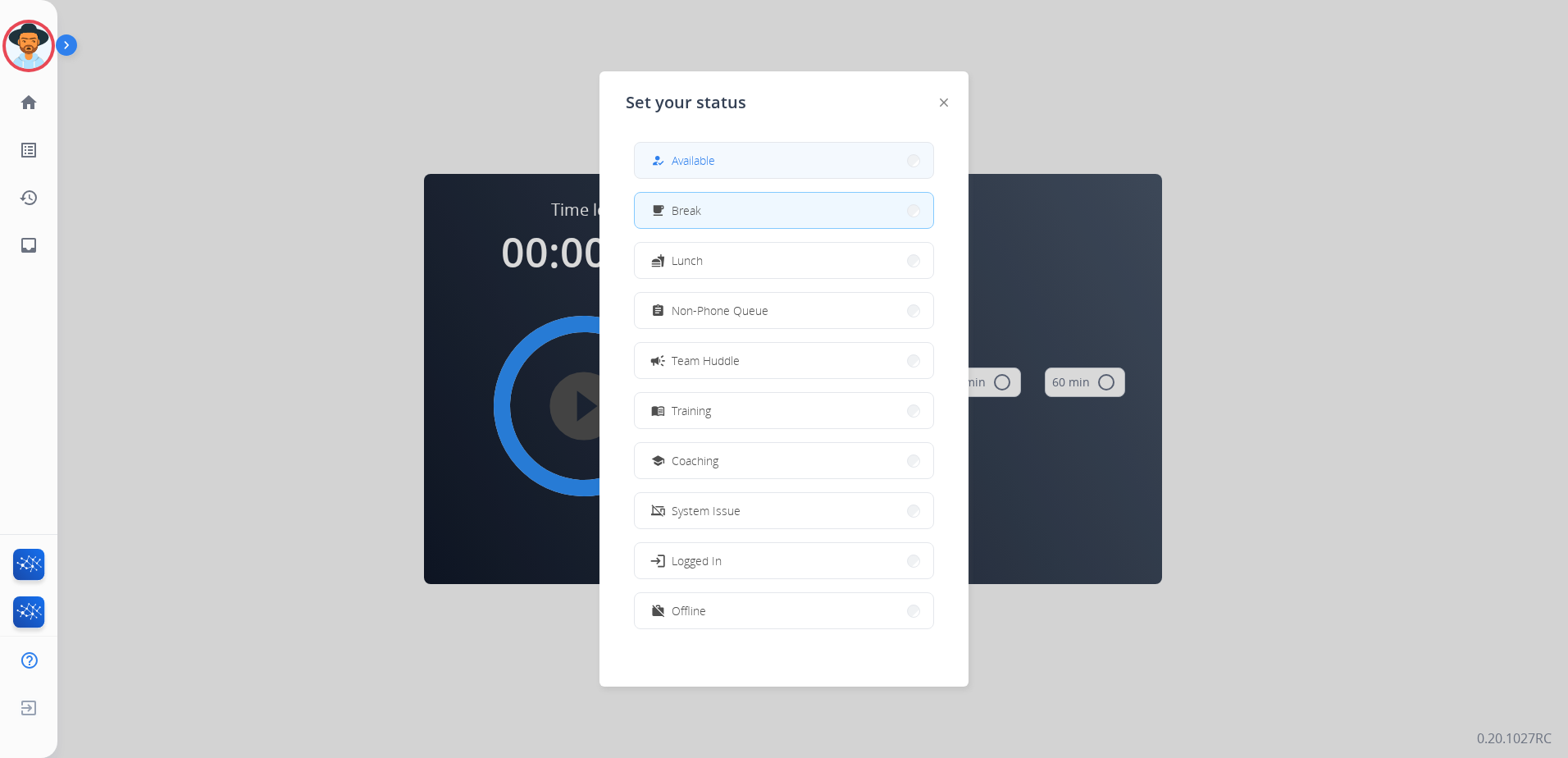
click at [755, 148] on button "how_to_reg Available" at bounding box center [784, 161] width 298 height 36
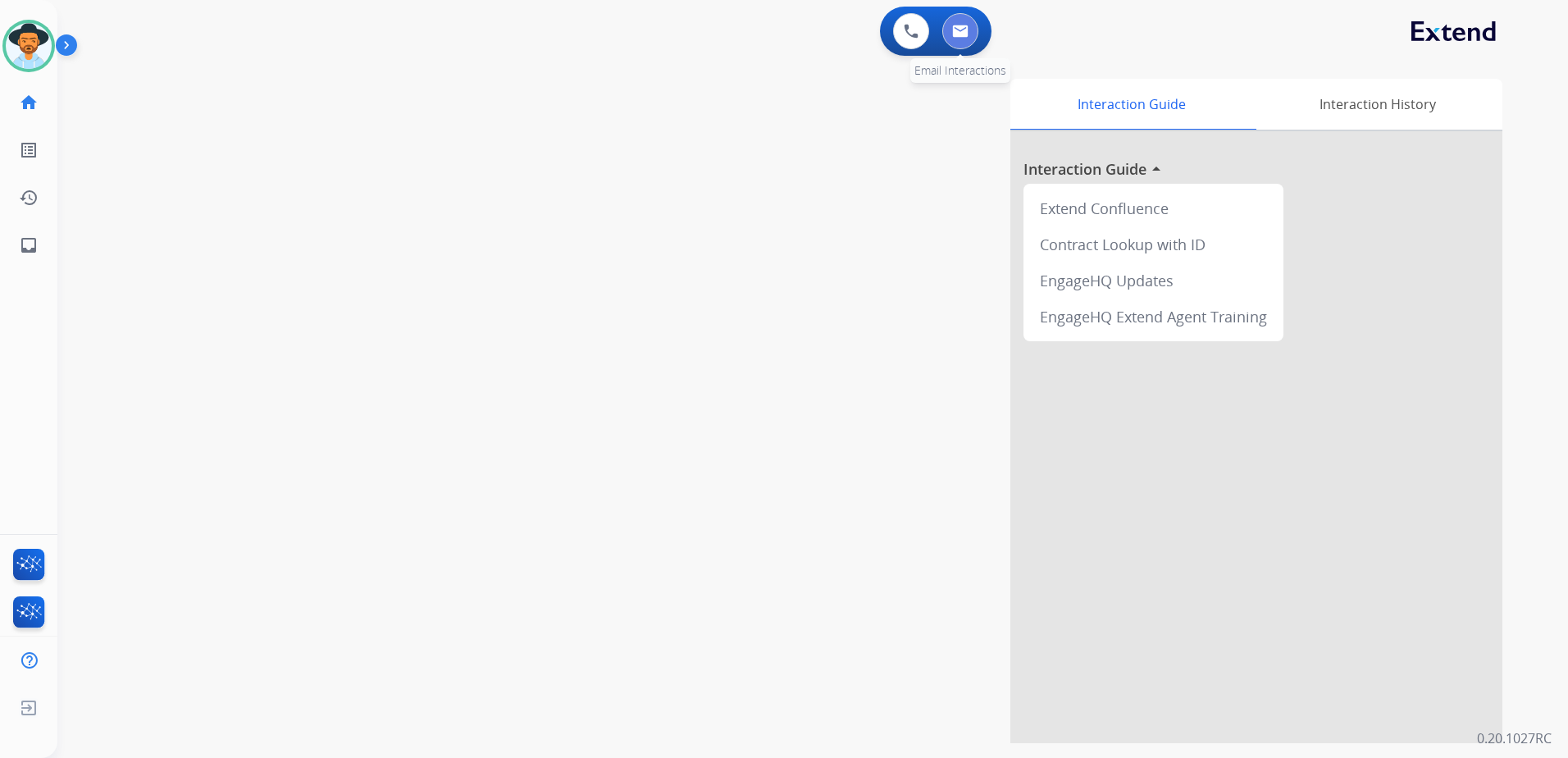
click at [969, 42] on button at bounding box center [960, 31] width 36 height 36
select select "**********"
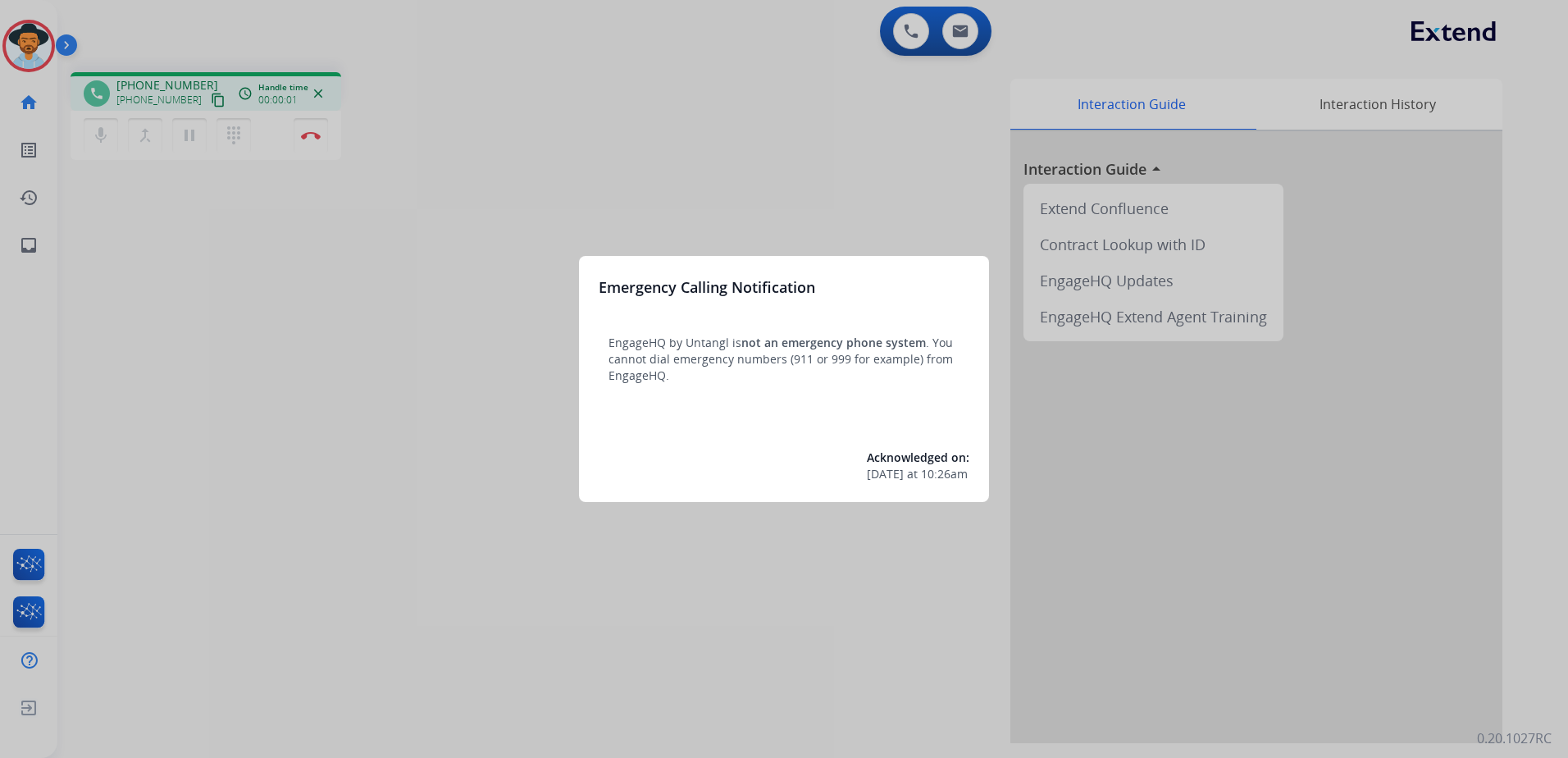
click at [266, 465] on div at bounding box center [784, 379] width 1568 height 758
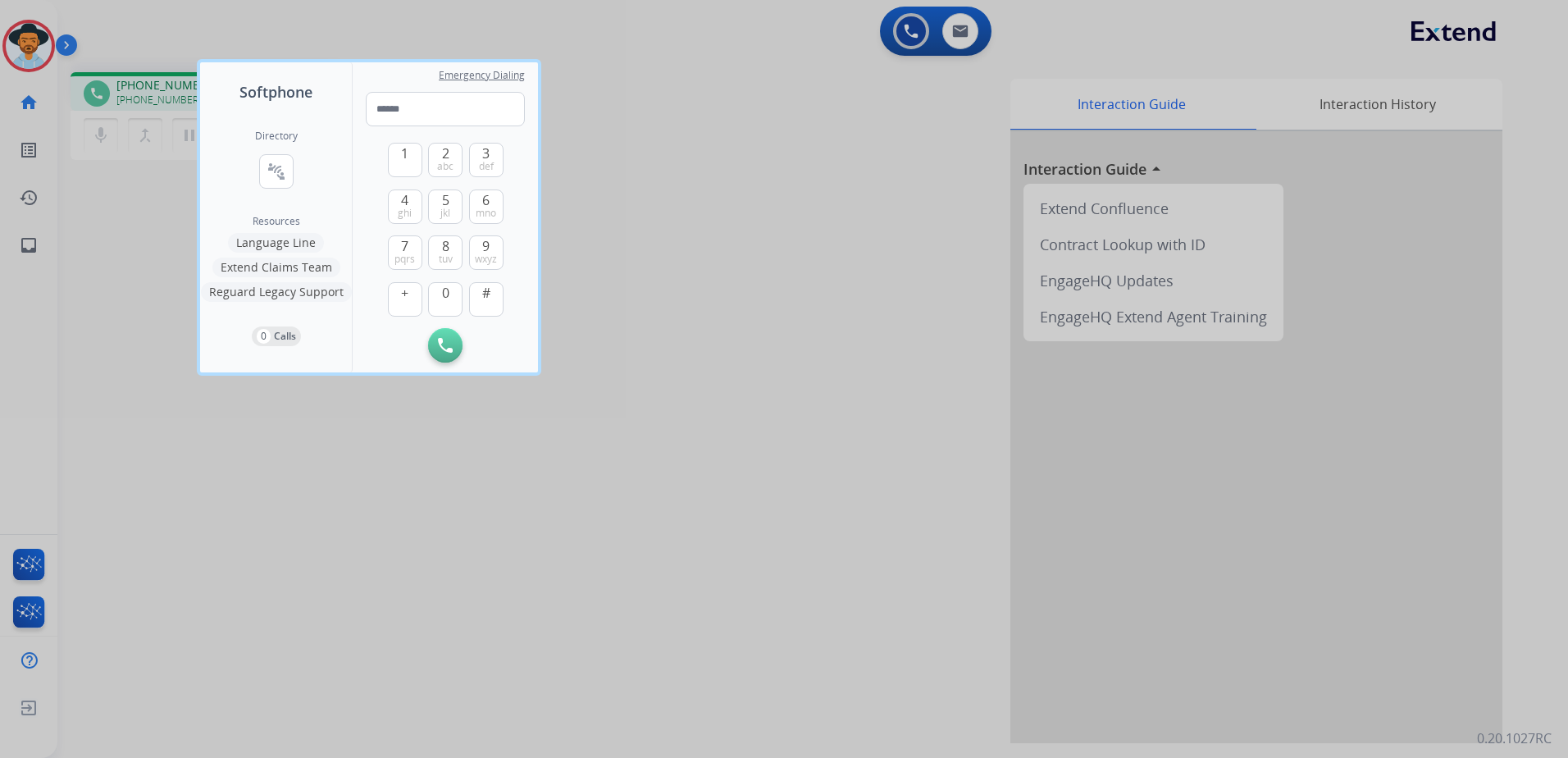
click at [266, 465] on div at bounding box center [784, 379] width 1568 height 758
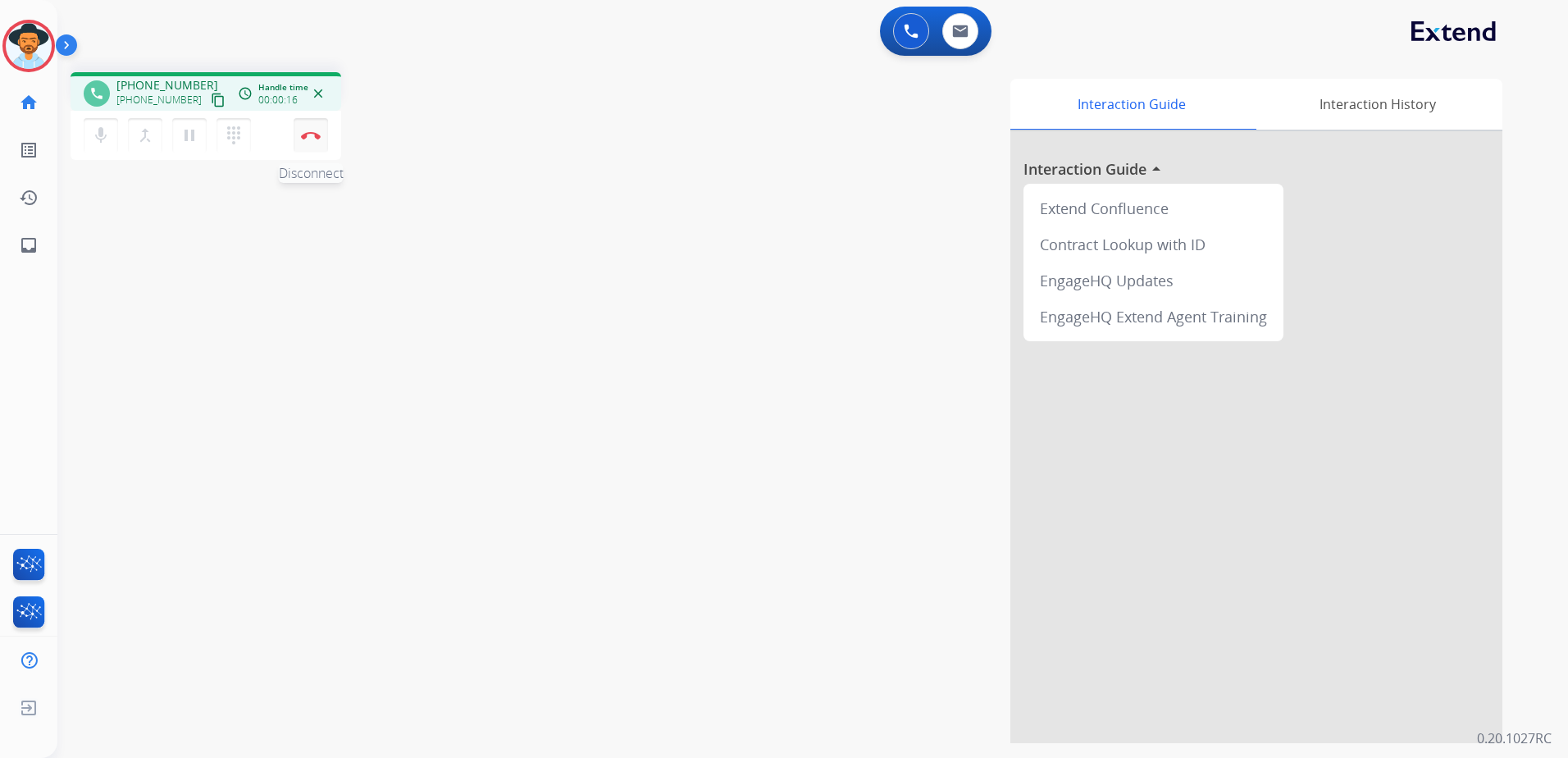
click at [310, 132] on img at bounding box center [311, 135] width 20 height 8
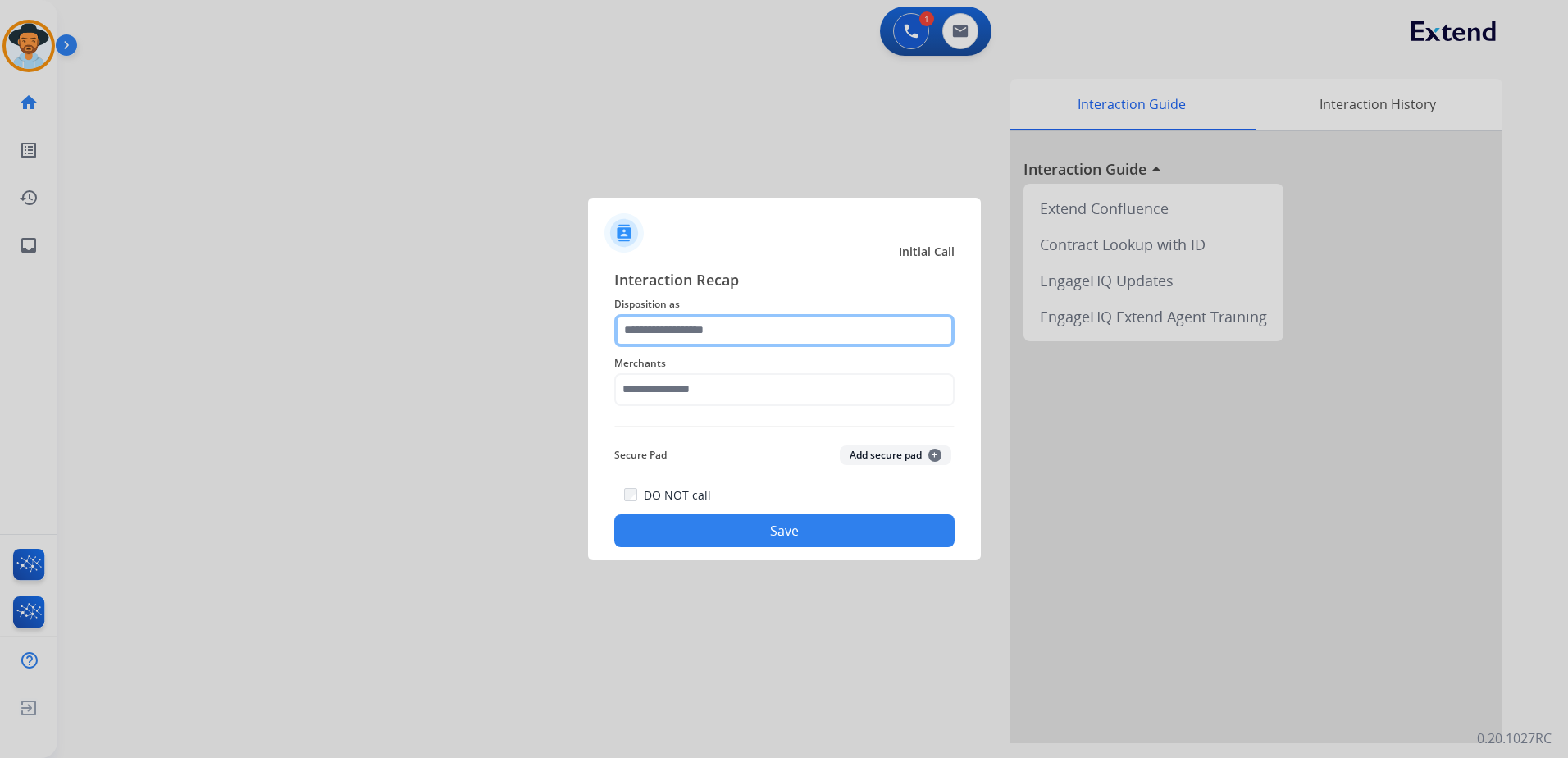
click at [771, 323] on input "text" at bounding box center [784, 331] width 340 height 33
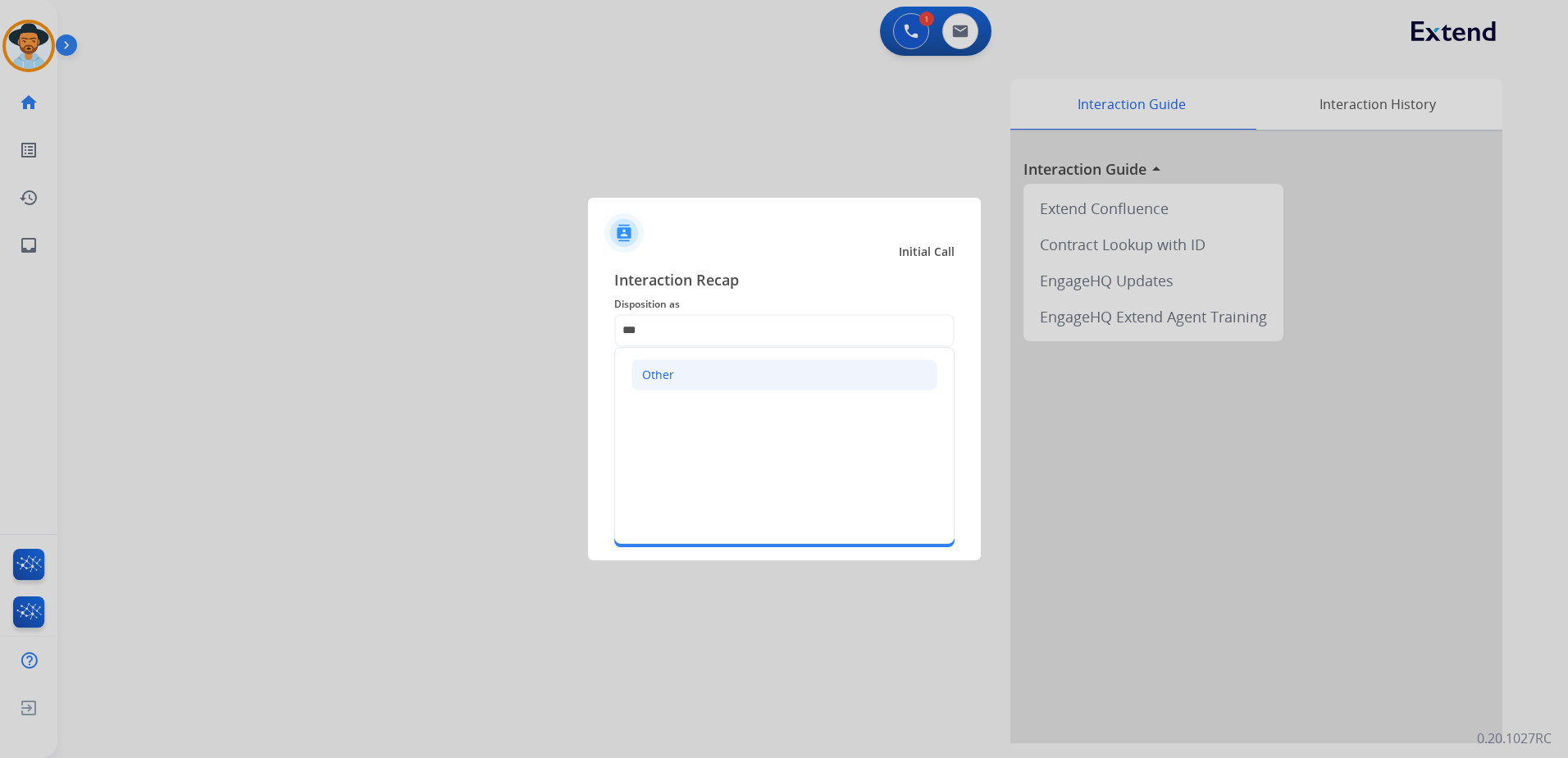
click at [731, 369] on li "Other" at bounding box center [784, 374] width 306 height 31
type input "*****"
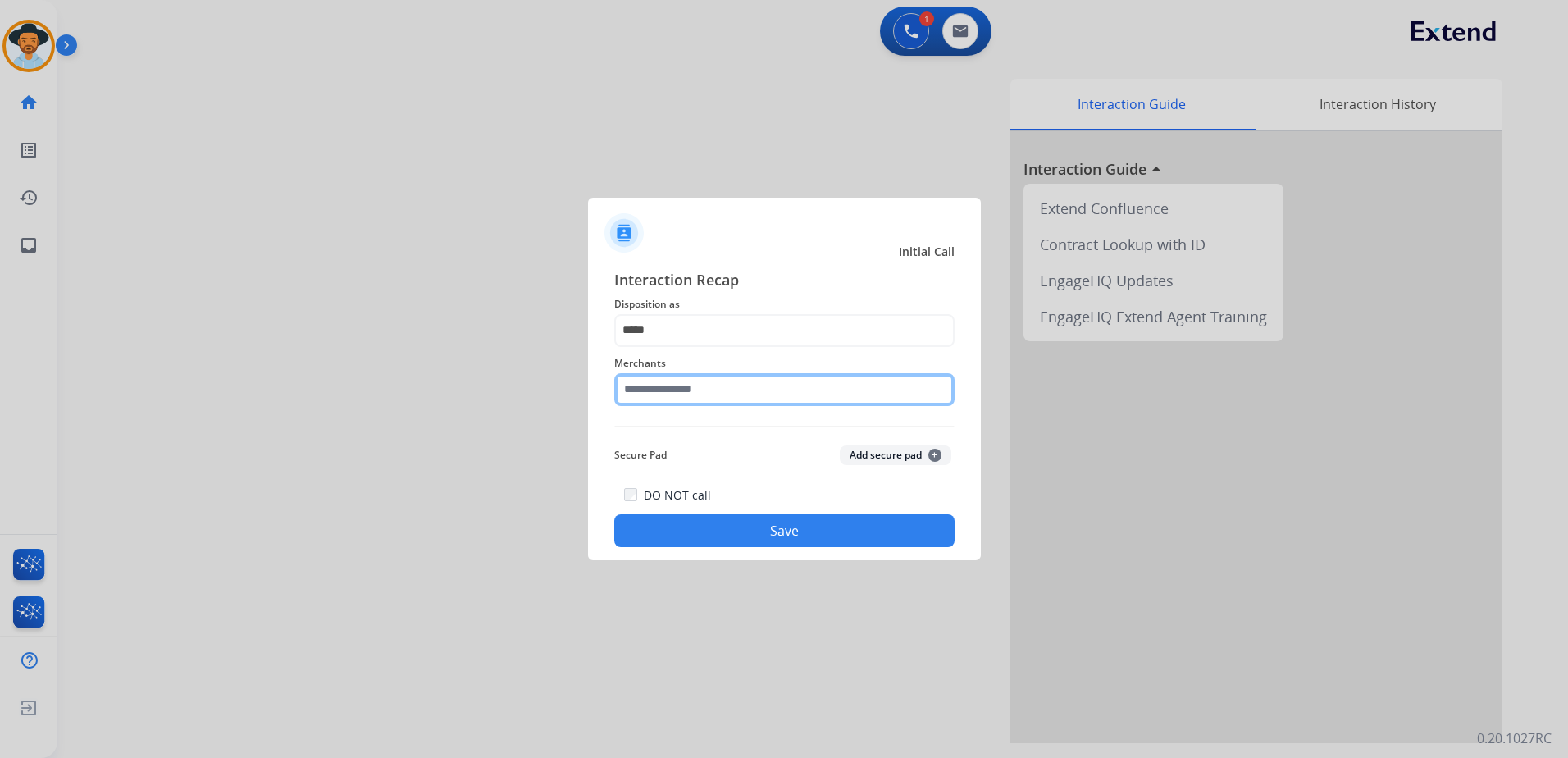
click at [704, 388] on input "text" at bounding box center [784, 389] width 340 height 33
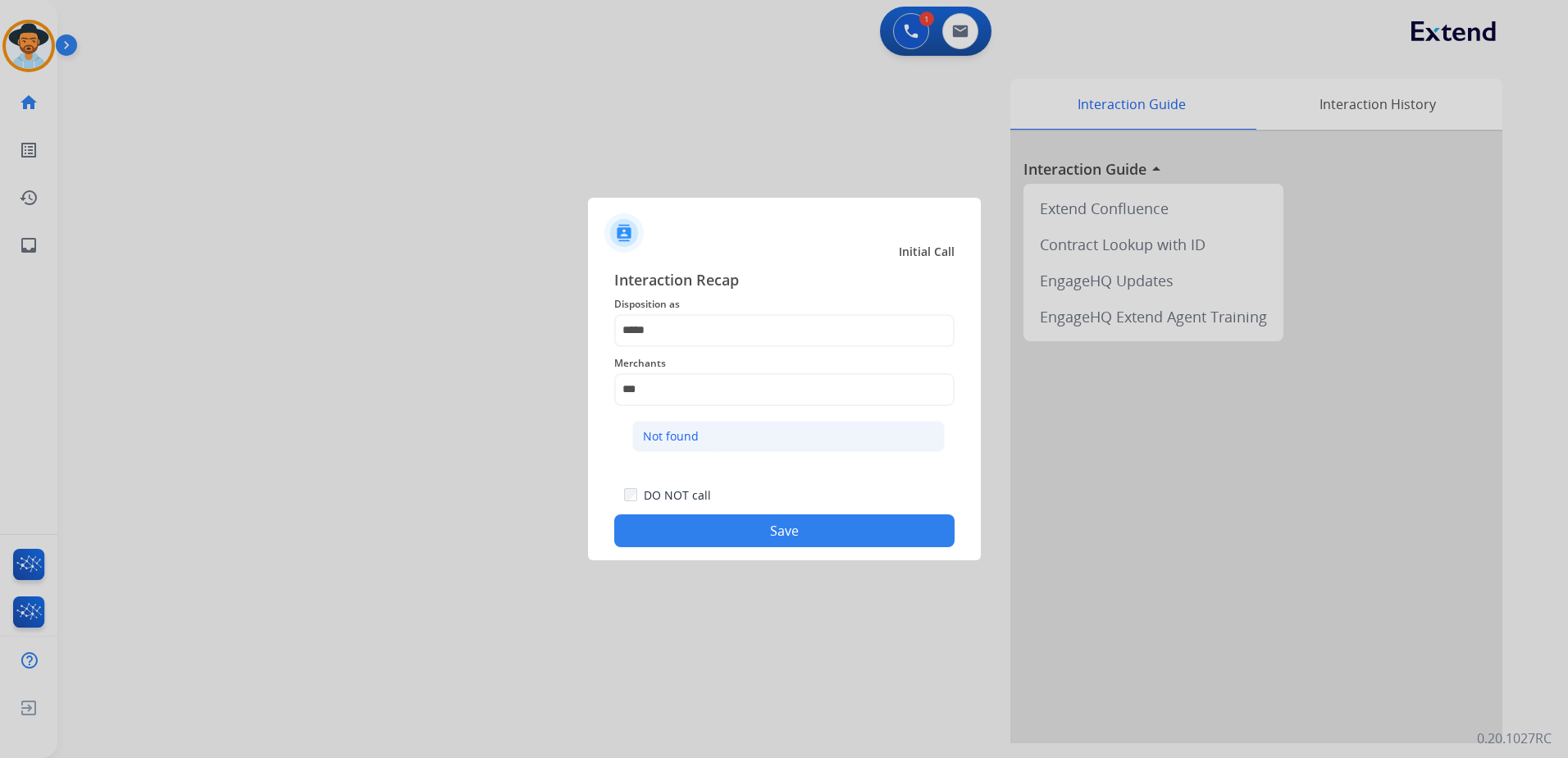
click at [726, 436] on li "Not found" at bounding box center [789, 436] width 313 height 31
type input "*********"
click at [849, 519] on button "Save" at bounding box center [784, 531] width 340 height 33
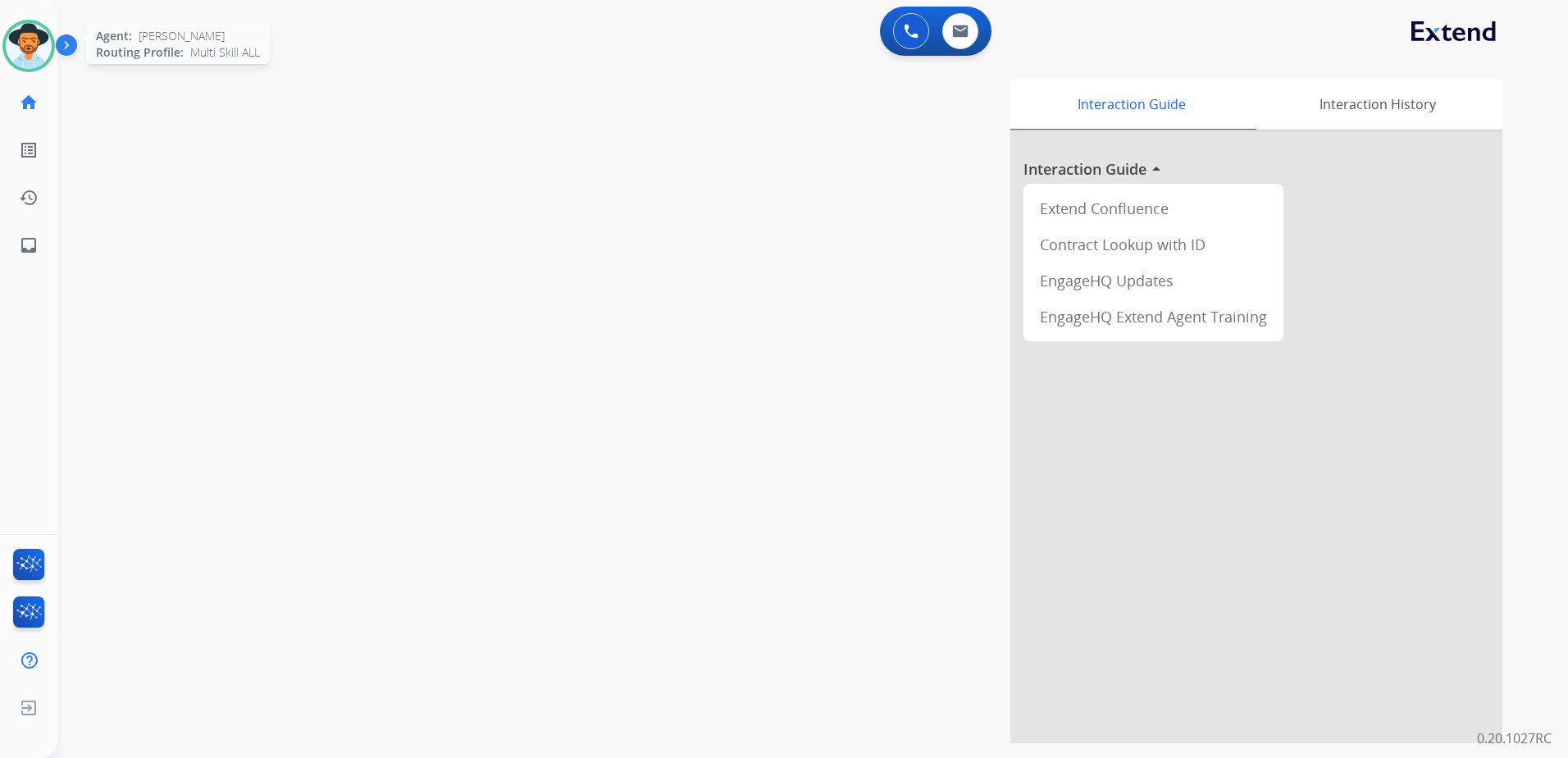
click at [26, 32] on img at bounding box center [28, 46] width 46 height 46
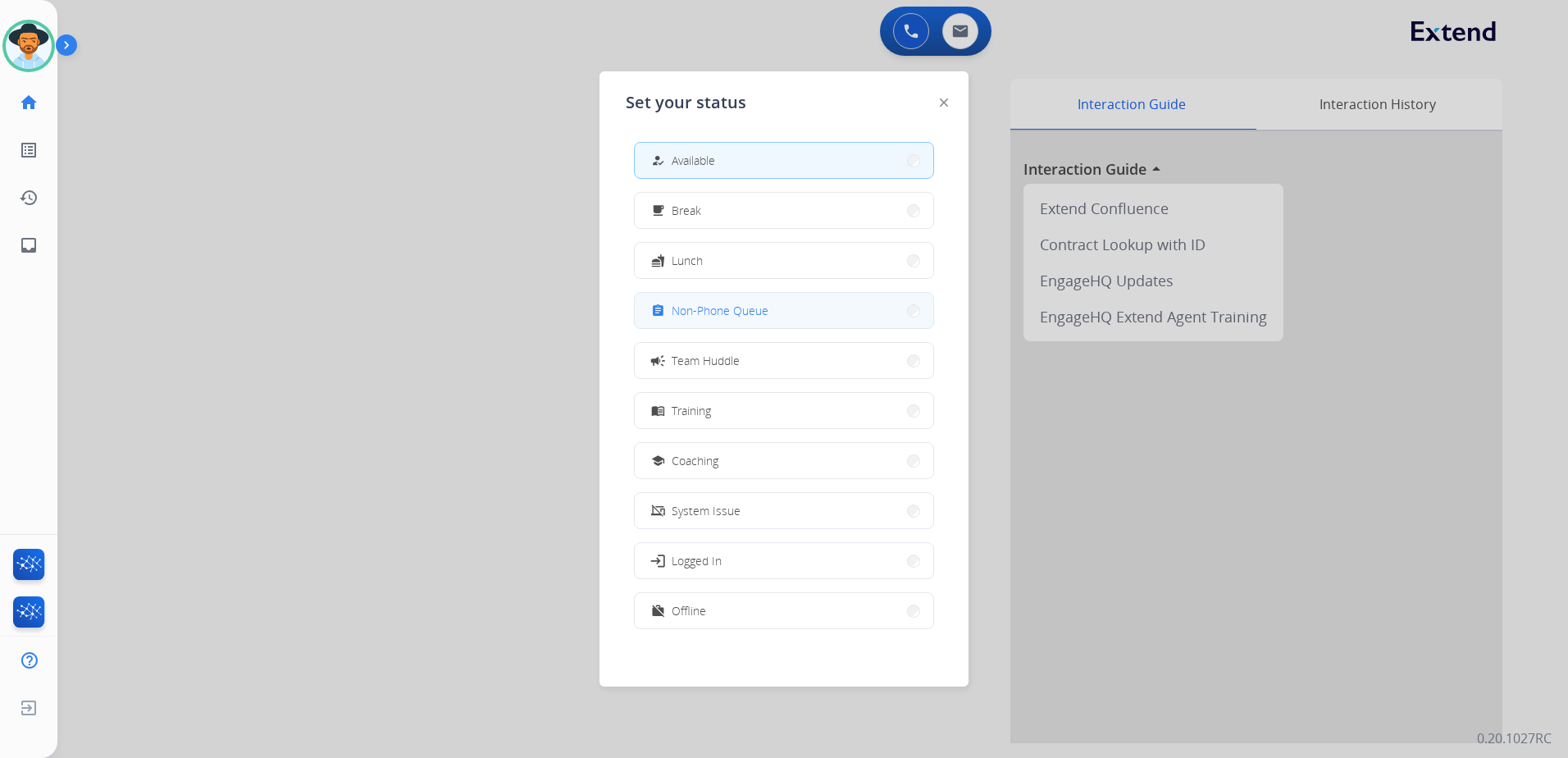
click at [716, 318] on span "Non-Phone Queue" at bounding box center [720, 310] width 97 height 17
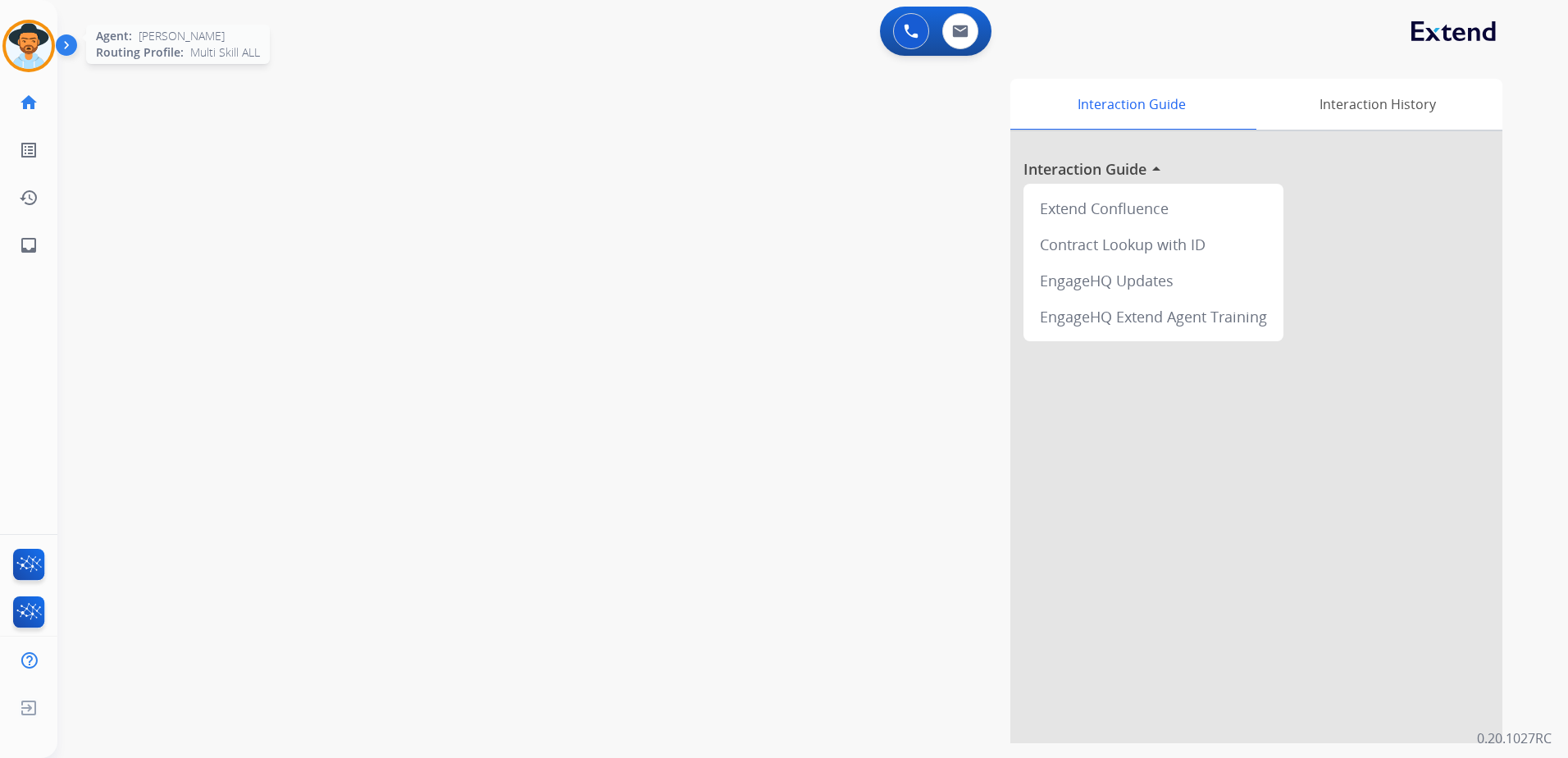
click at [27, 39] on img at bounding box center [28, 46] width 46 height 46
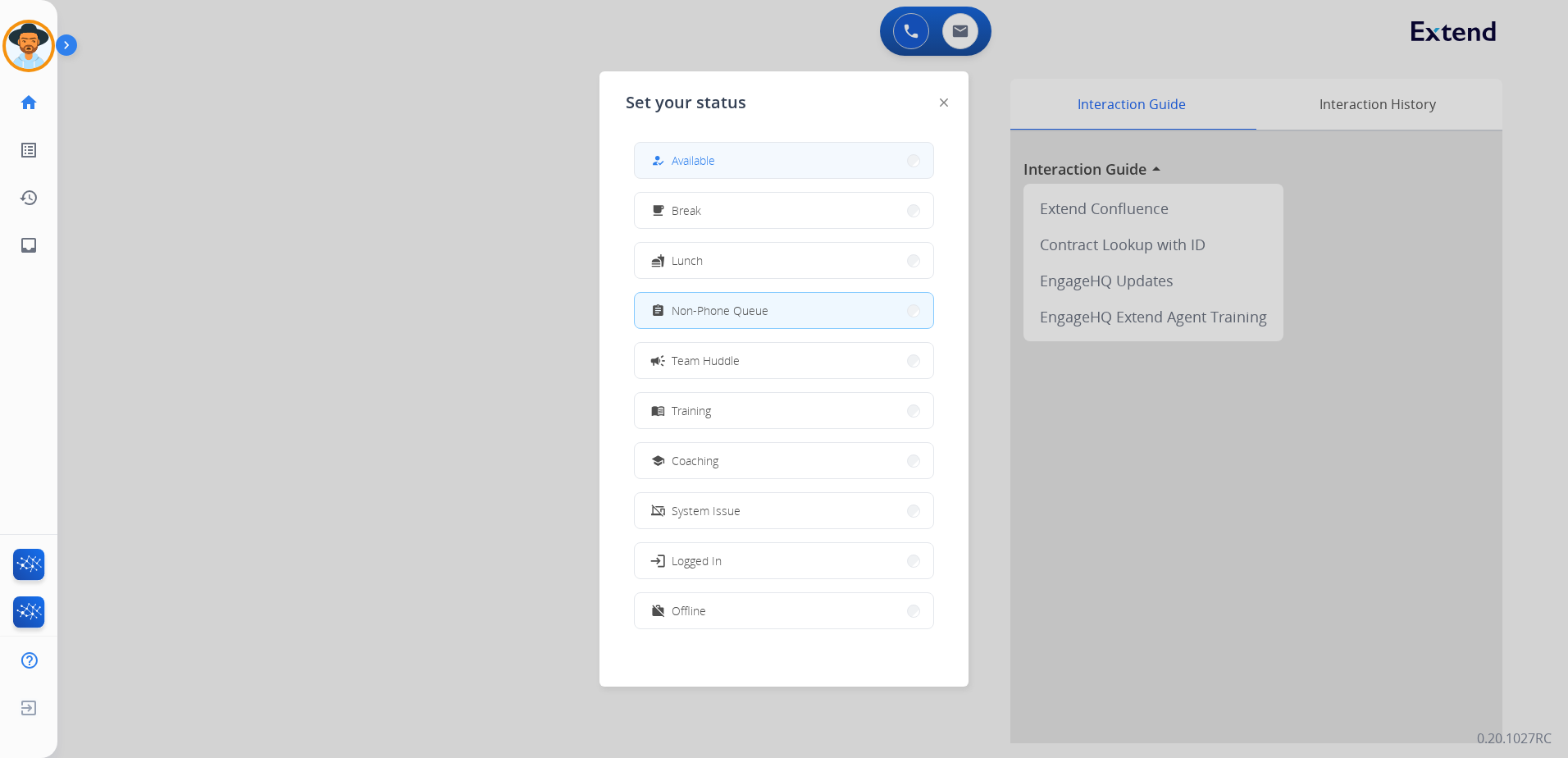
click at [745, 162] on button "how_to_reg Available" at bounding box center [784, 161] width 298 height 36
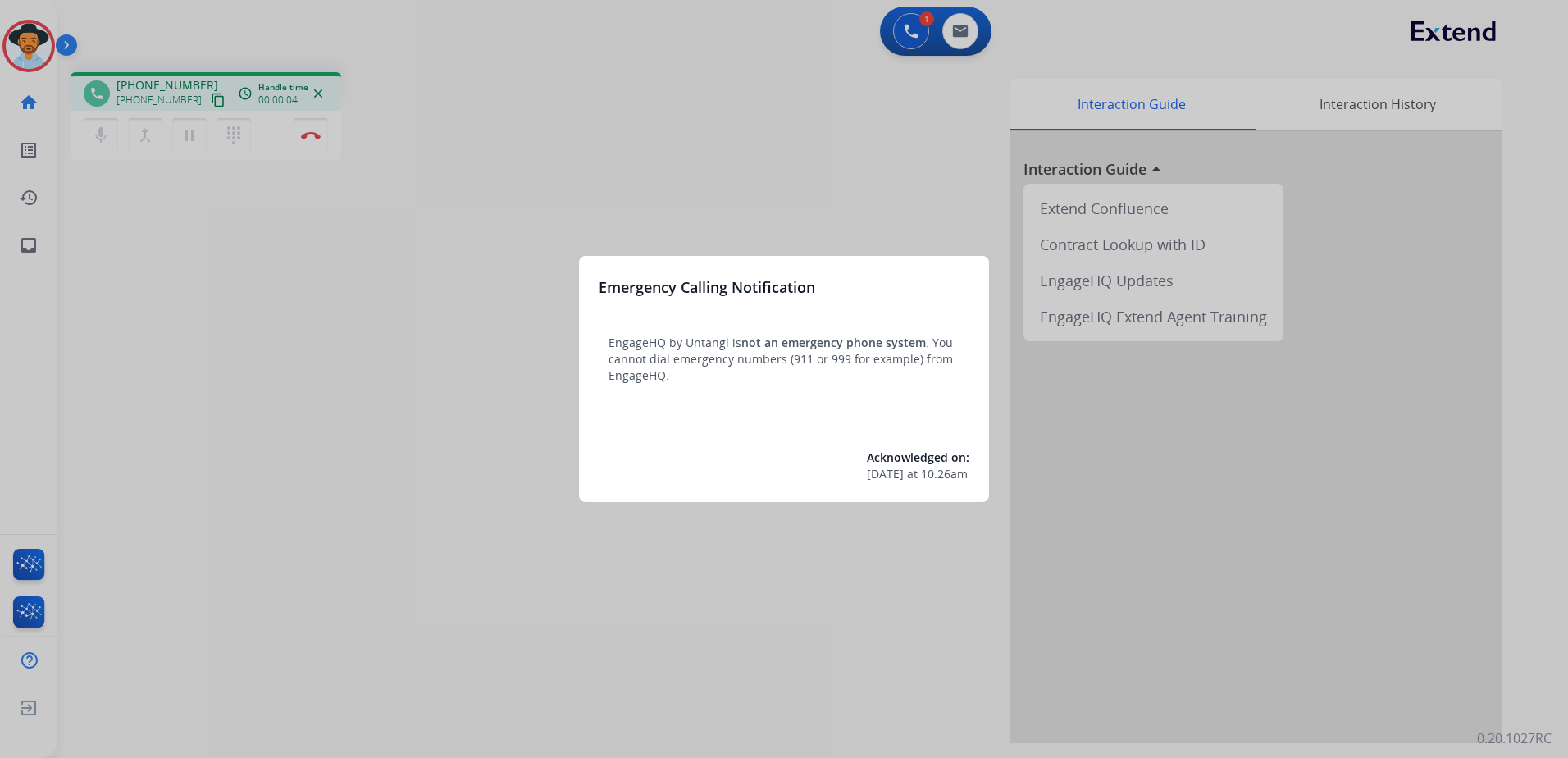
click at [858, 139] on div at bounding box center [784, 379] width 1568 height 758
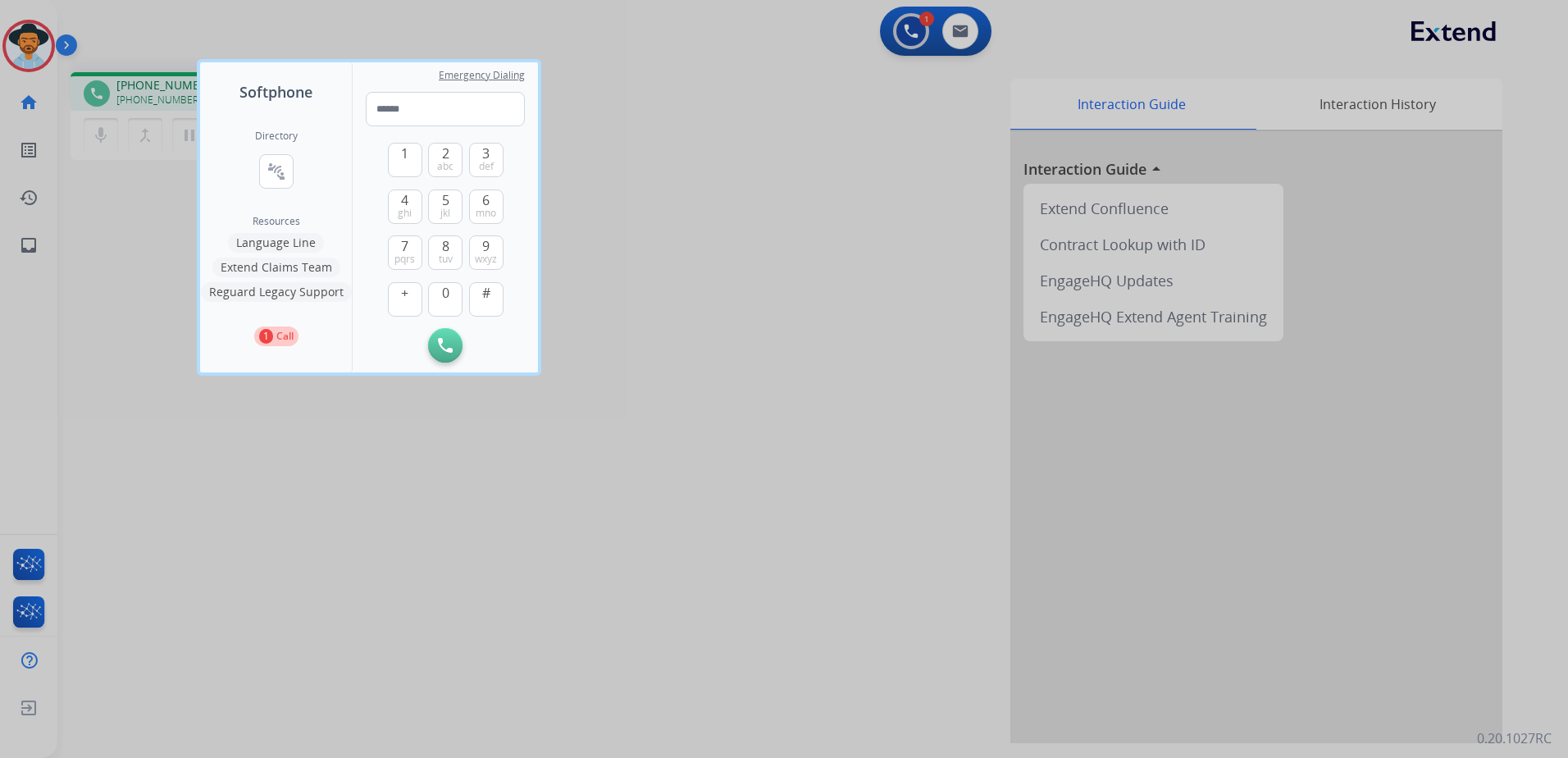
click at [784, 178] on div at bounding box center [784, 379] width 1568 height 758
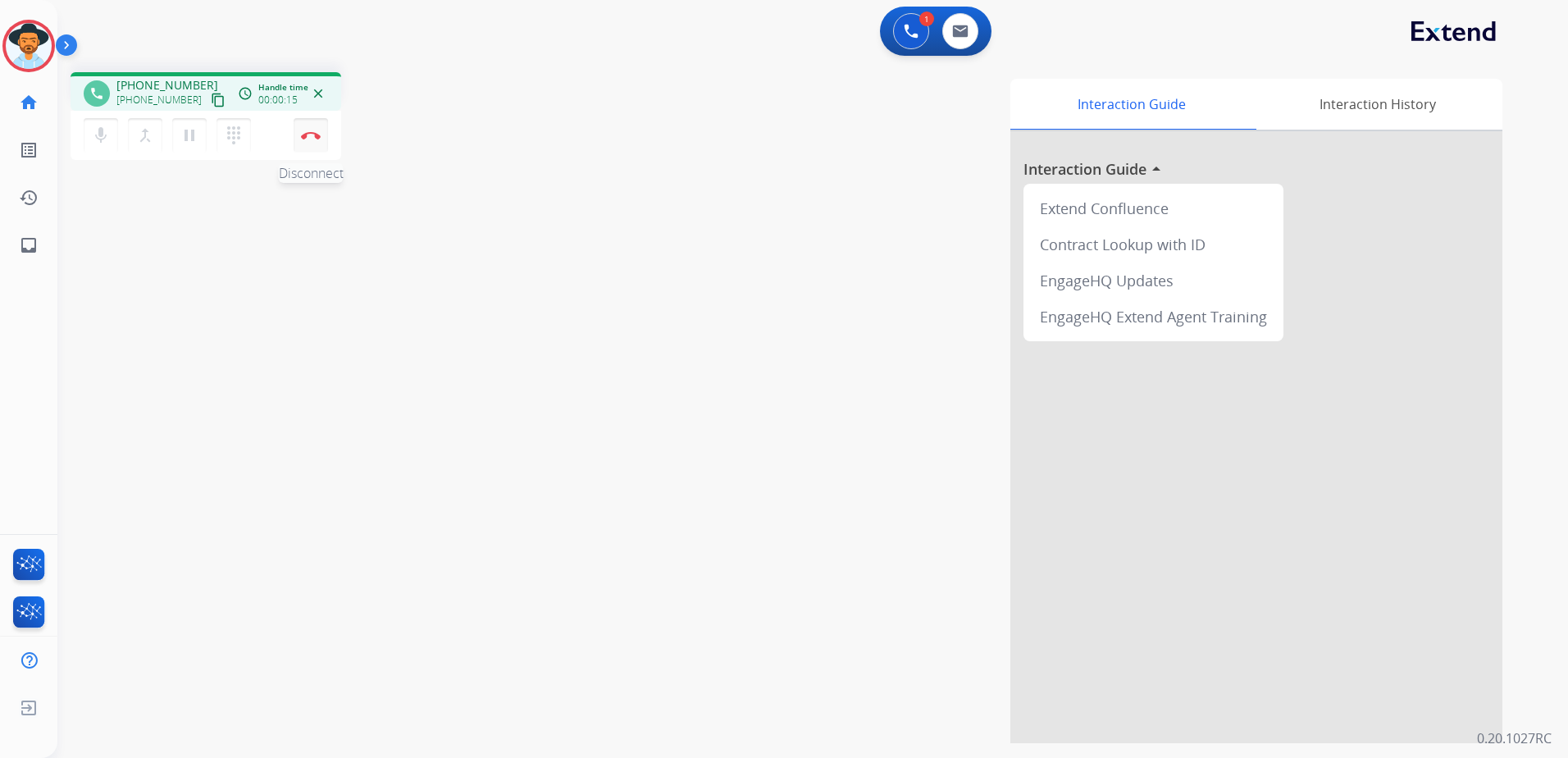
click at [322, 134] on button "Disconnect" at bounding box center [310, 135] width 35 height 35
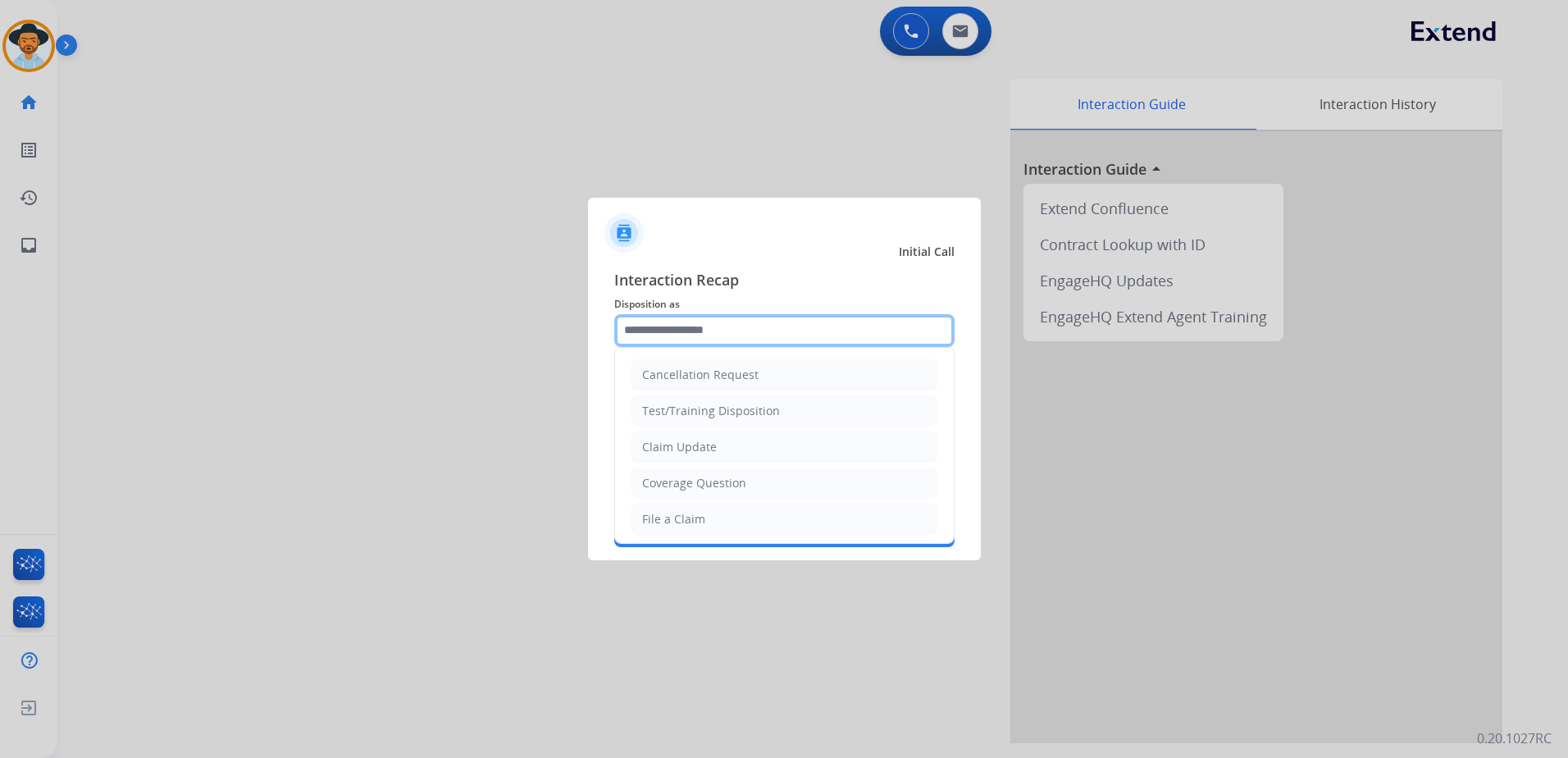
click at [777, 326] on input "text" at bounding box center [784, 331] width 340 height 33
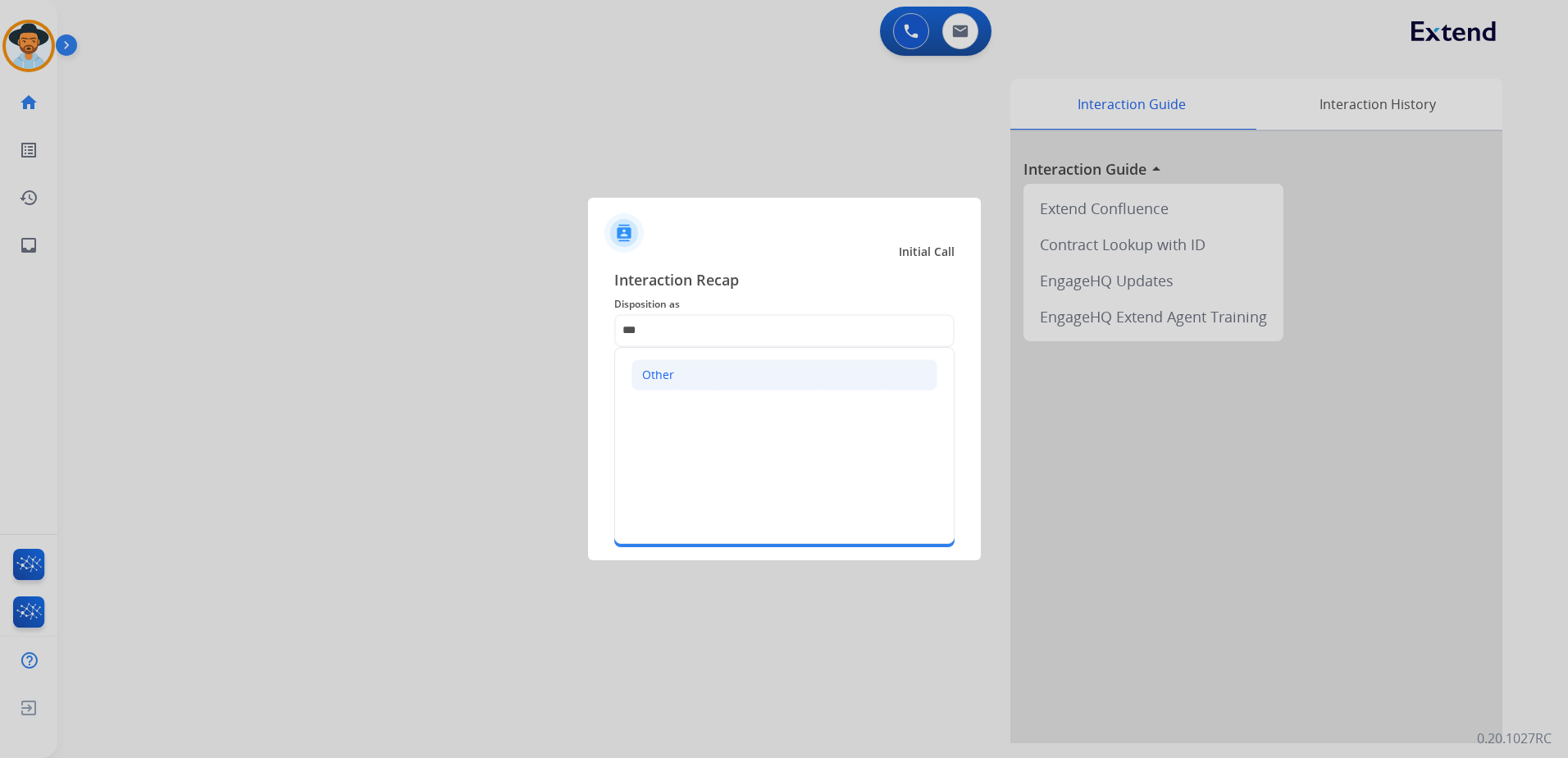
click at [694, 382] on li "Other" at bounding box center [784, 374] width 306 height 31
type input "*****"
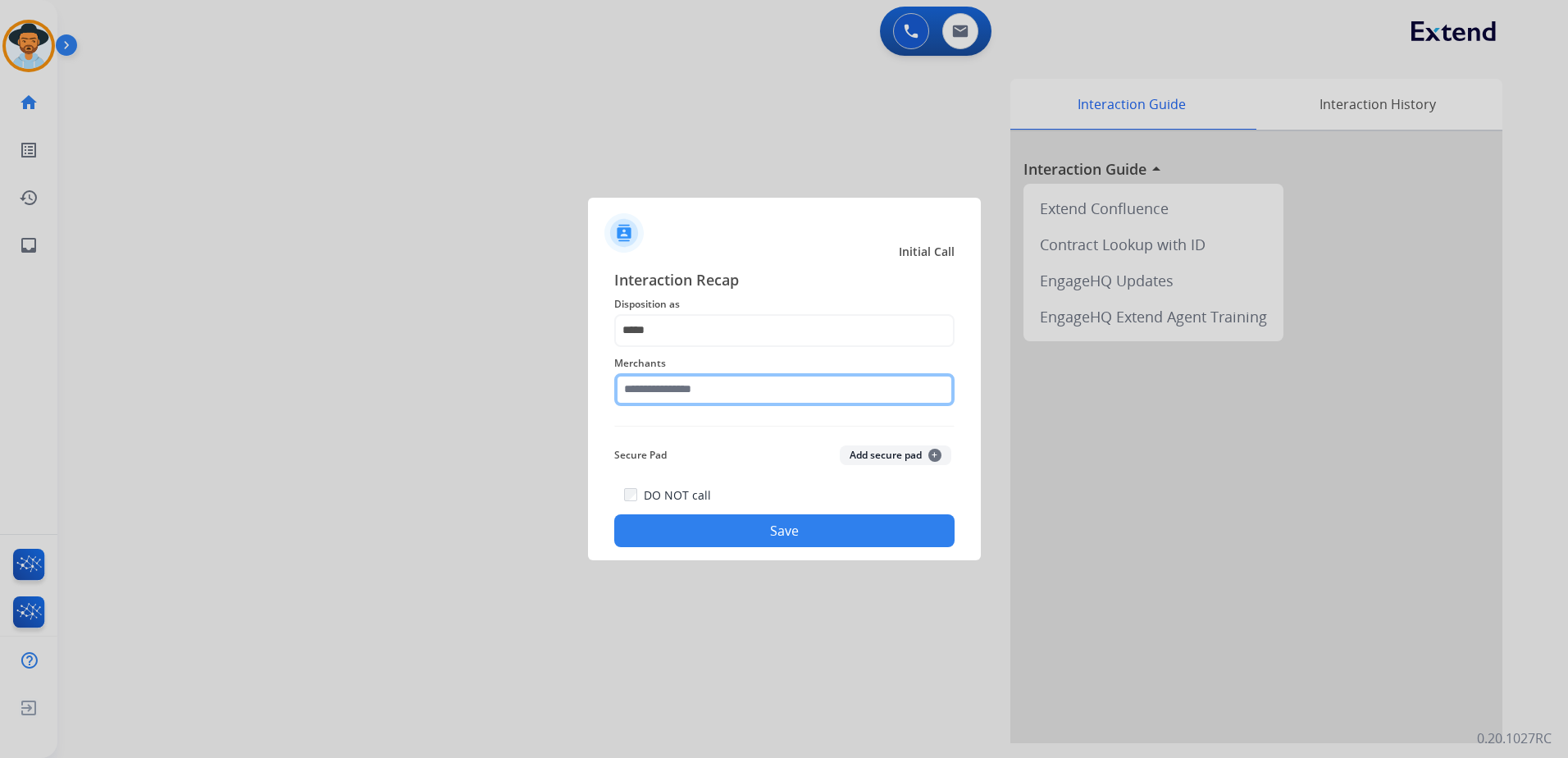
click at [700, 394] on input "text" at bounding box center [784, 389] width 340 height 33
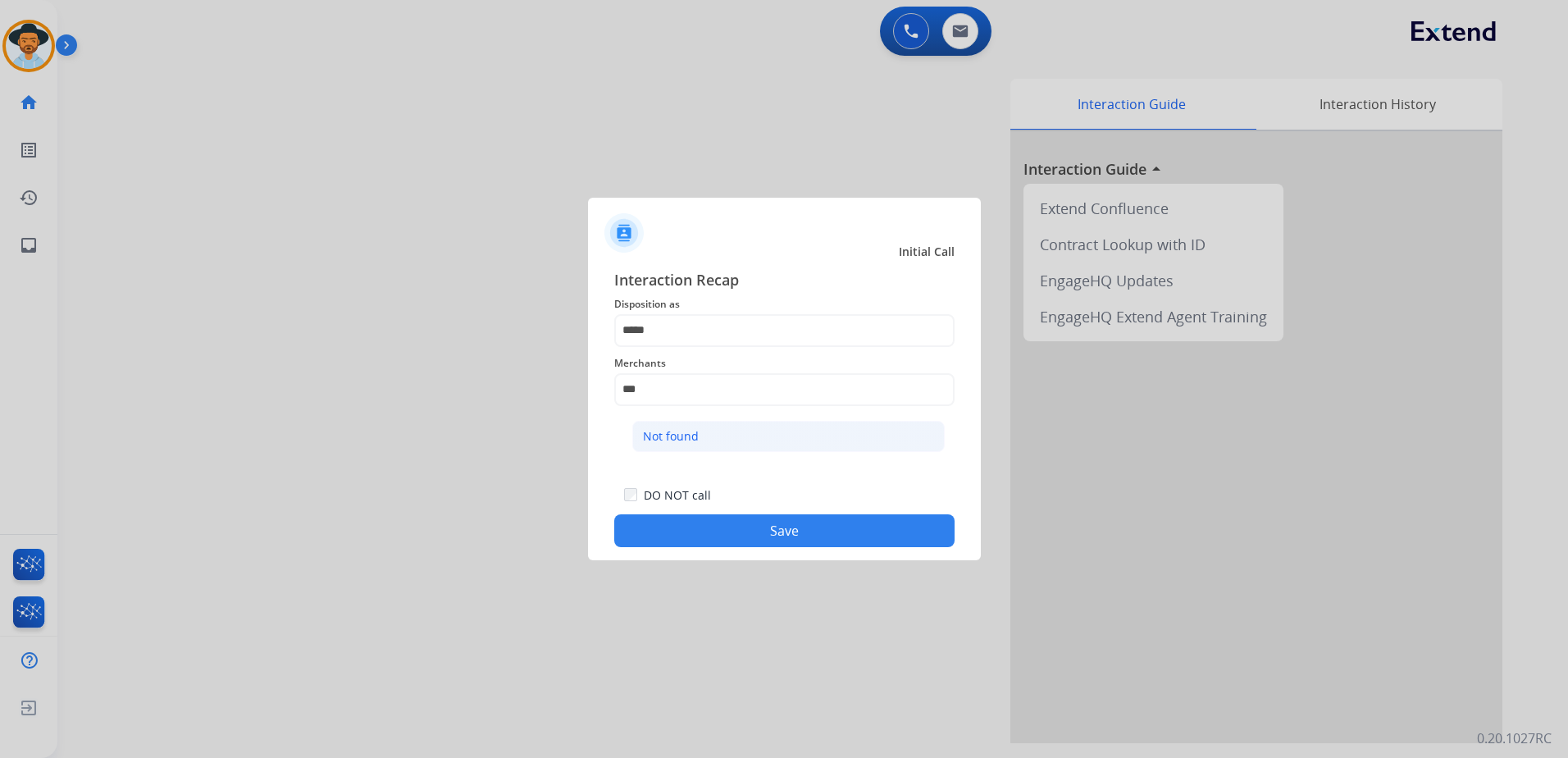
click at [744, 434] on li "Not found" at bounding box center [789, 436] width 313 height 31
type input "*********"
click at [782, 520] on button "Save" at bounding box center [784, 531] width 340 height 33
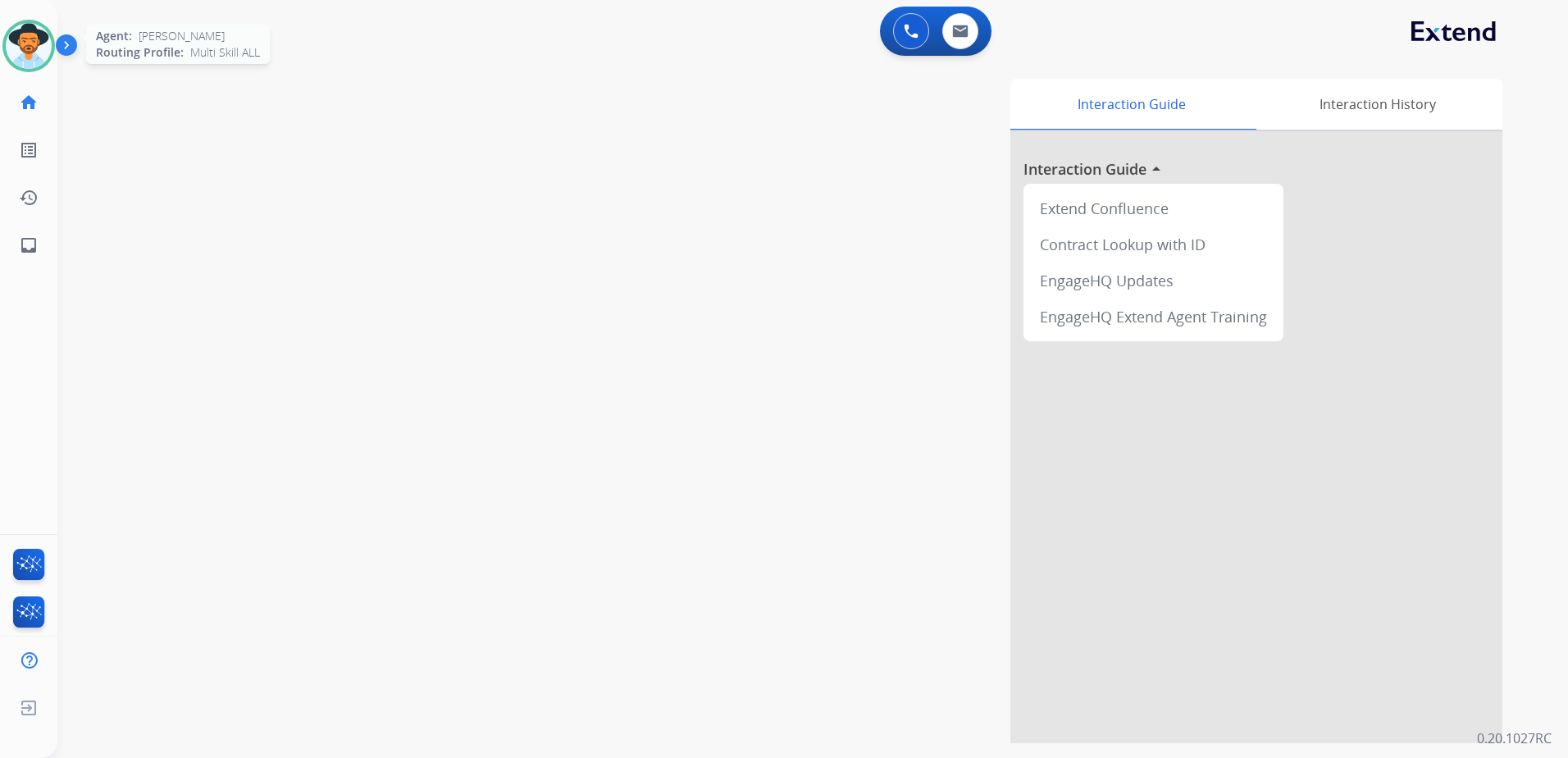
click at [36, 49] on img at bounding box center [28, 46] width 46 height 46
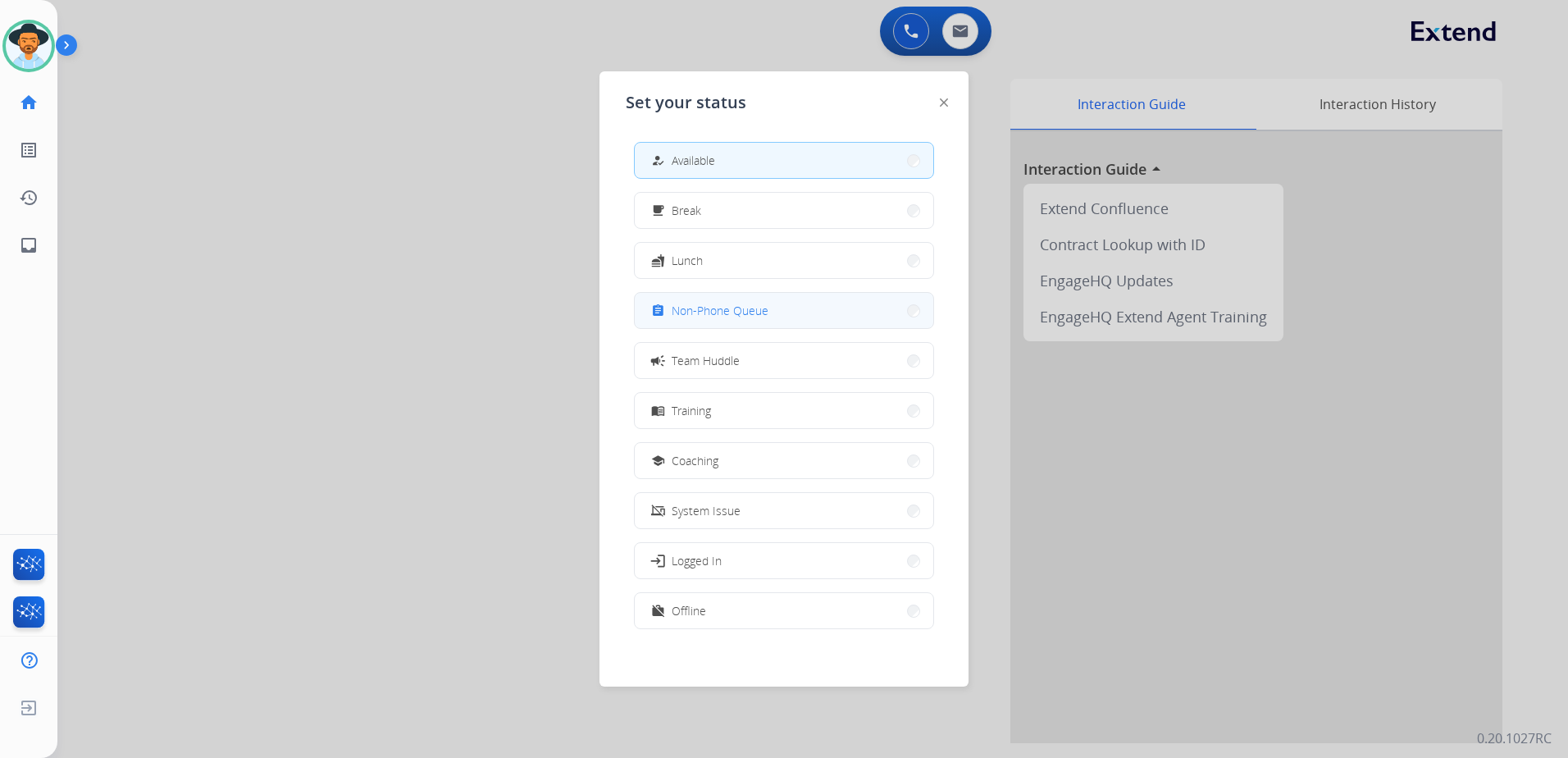
click at [764, 310] on span "Non-Phone Queue" at bounding box center [720, 310] width 97 height 17
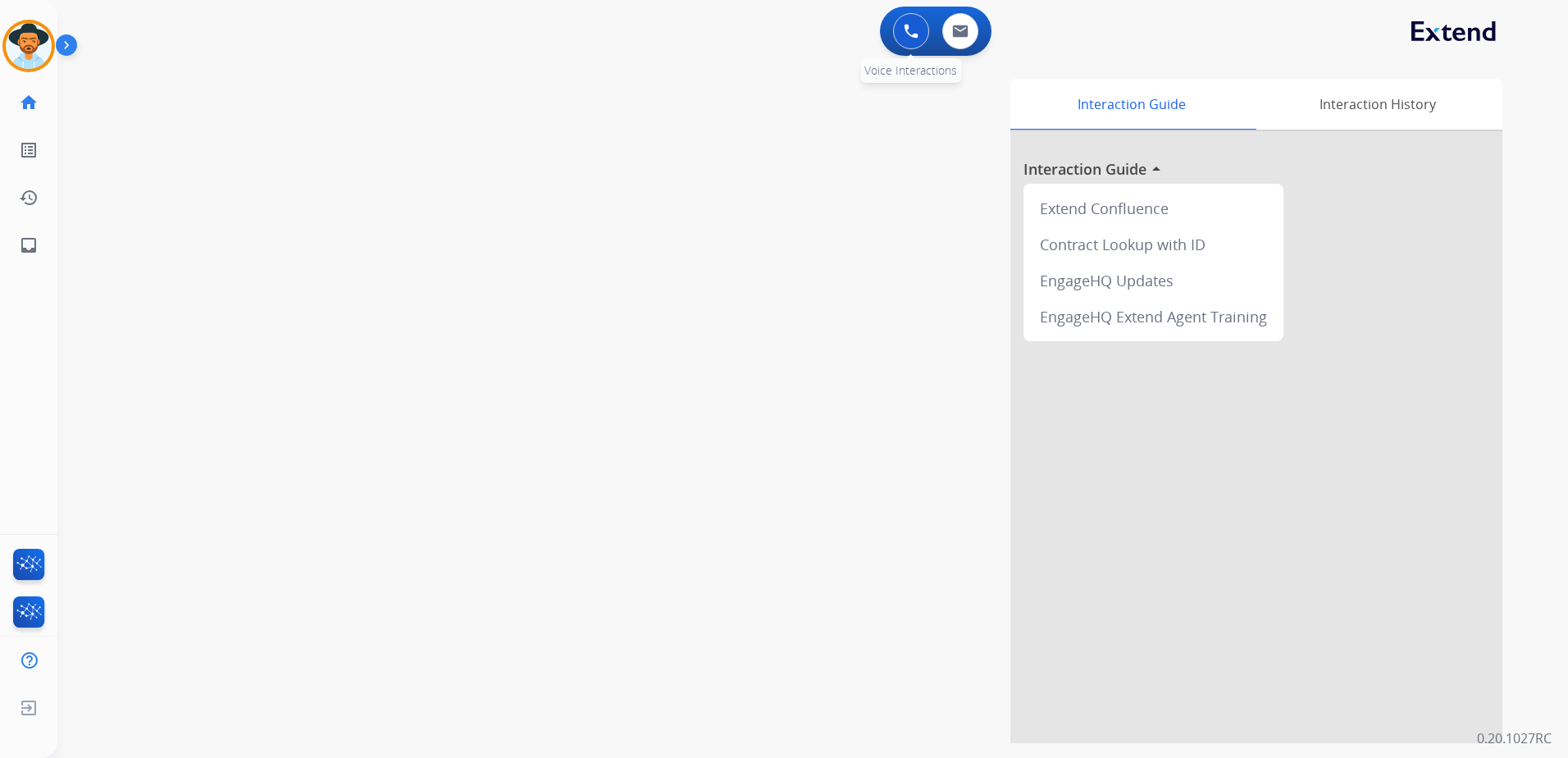
click at [913, 43] on button at bounding box center [911, 31] width 36 height 36
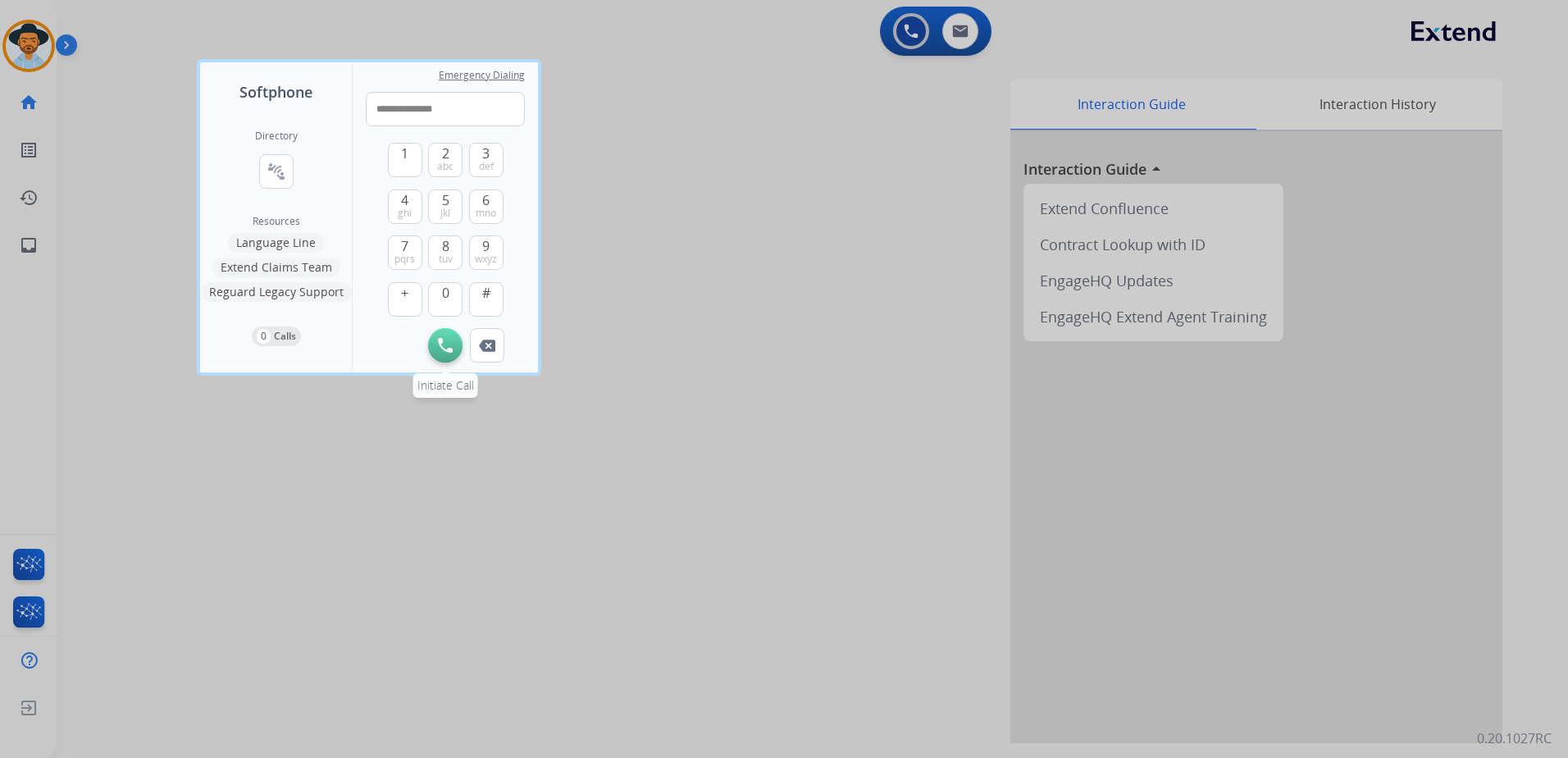
type input "**********"
click at [444, 347] on img at bounding box center [445, 345] width 15 height 15
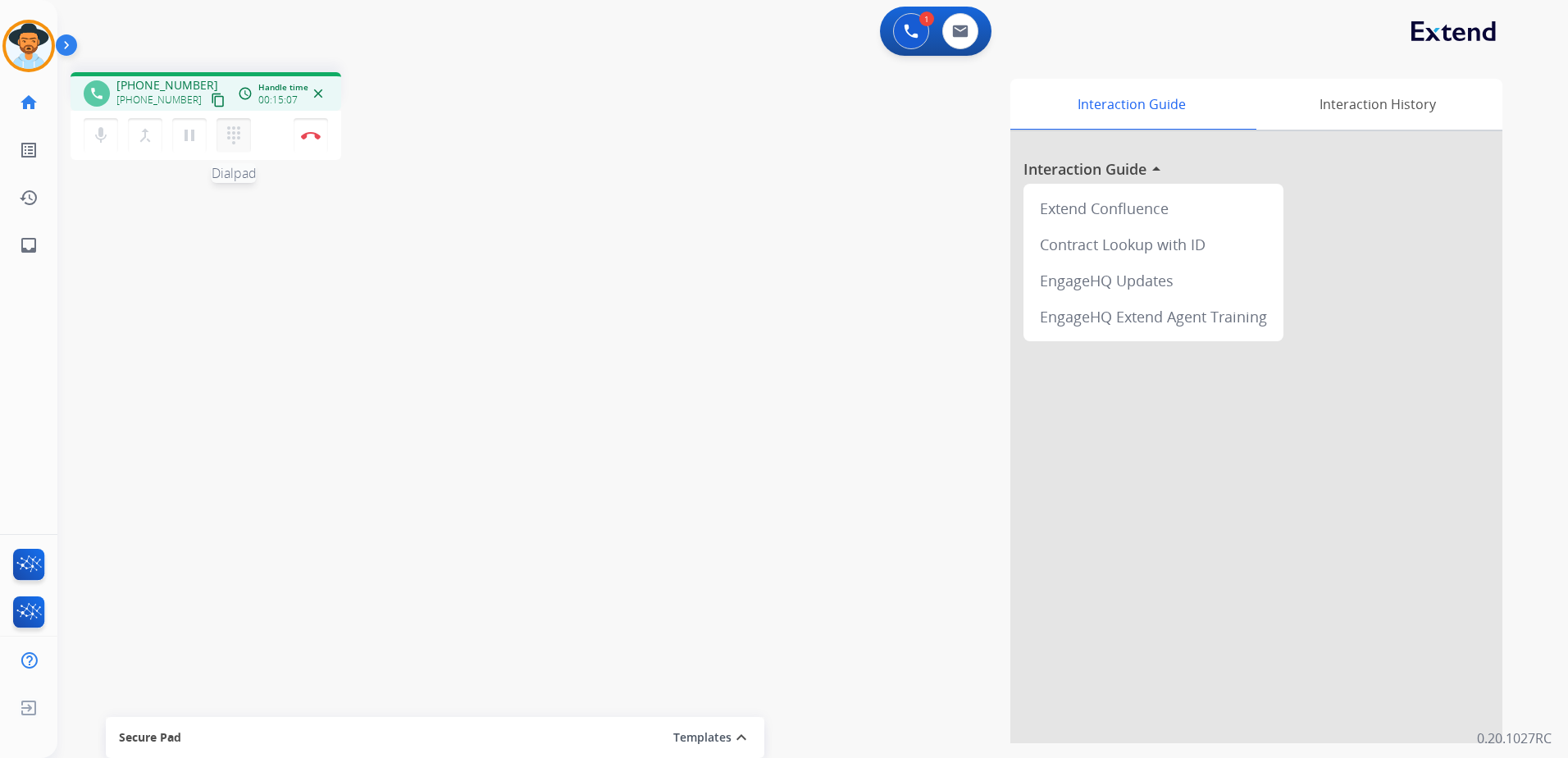
click at [237, 142] on mat-icon "dialpad" at bounding box center [234, 135] width 20 height 20
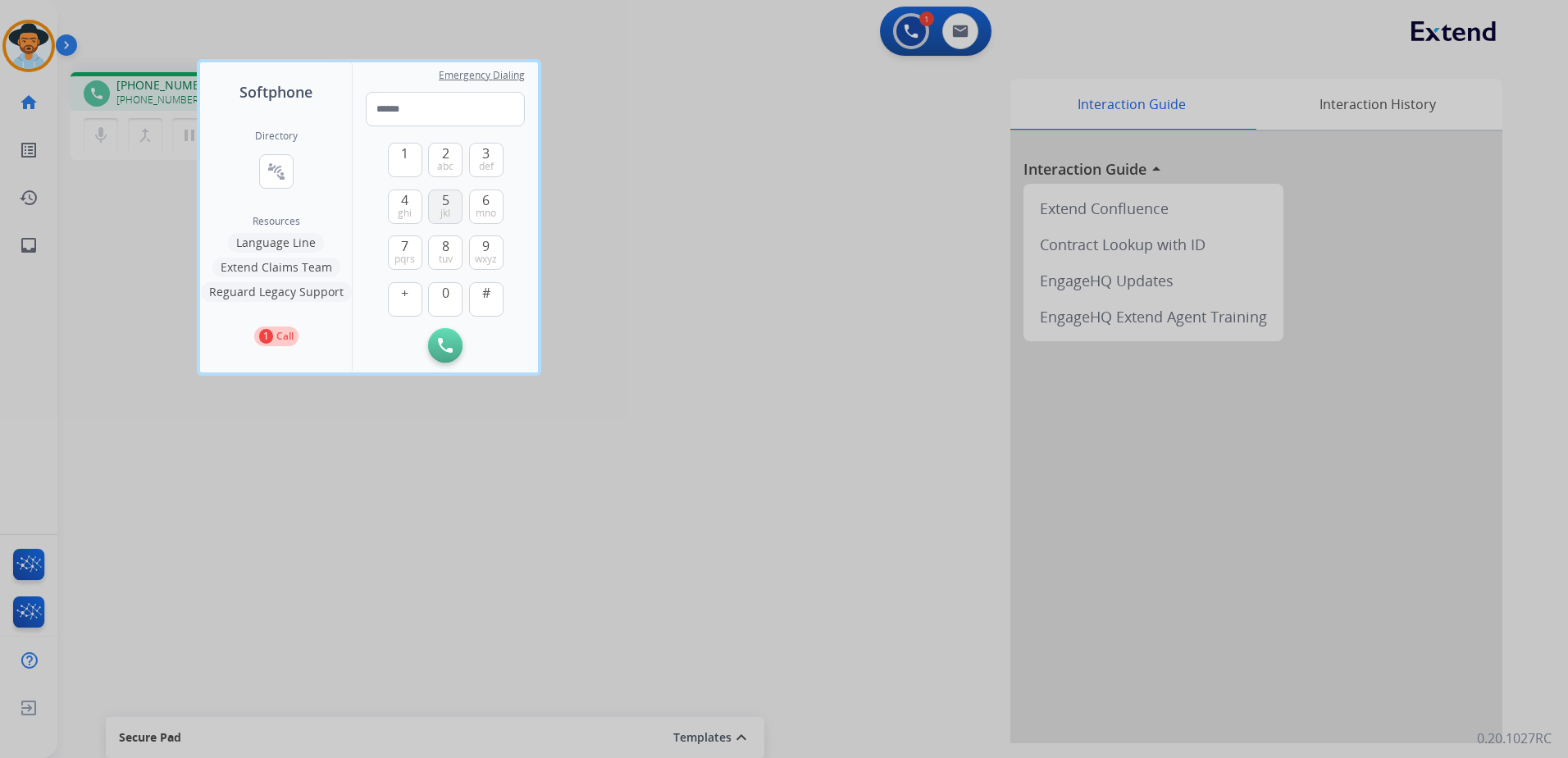
click at [442, 204] on span "5" at bounding box center [446, 200] width 7 height 20
type input "*"
click at [665, 338] on div at bounding box center [784, 379] width 1568 height 758
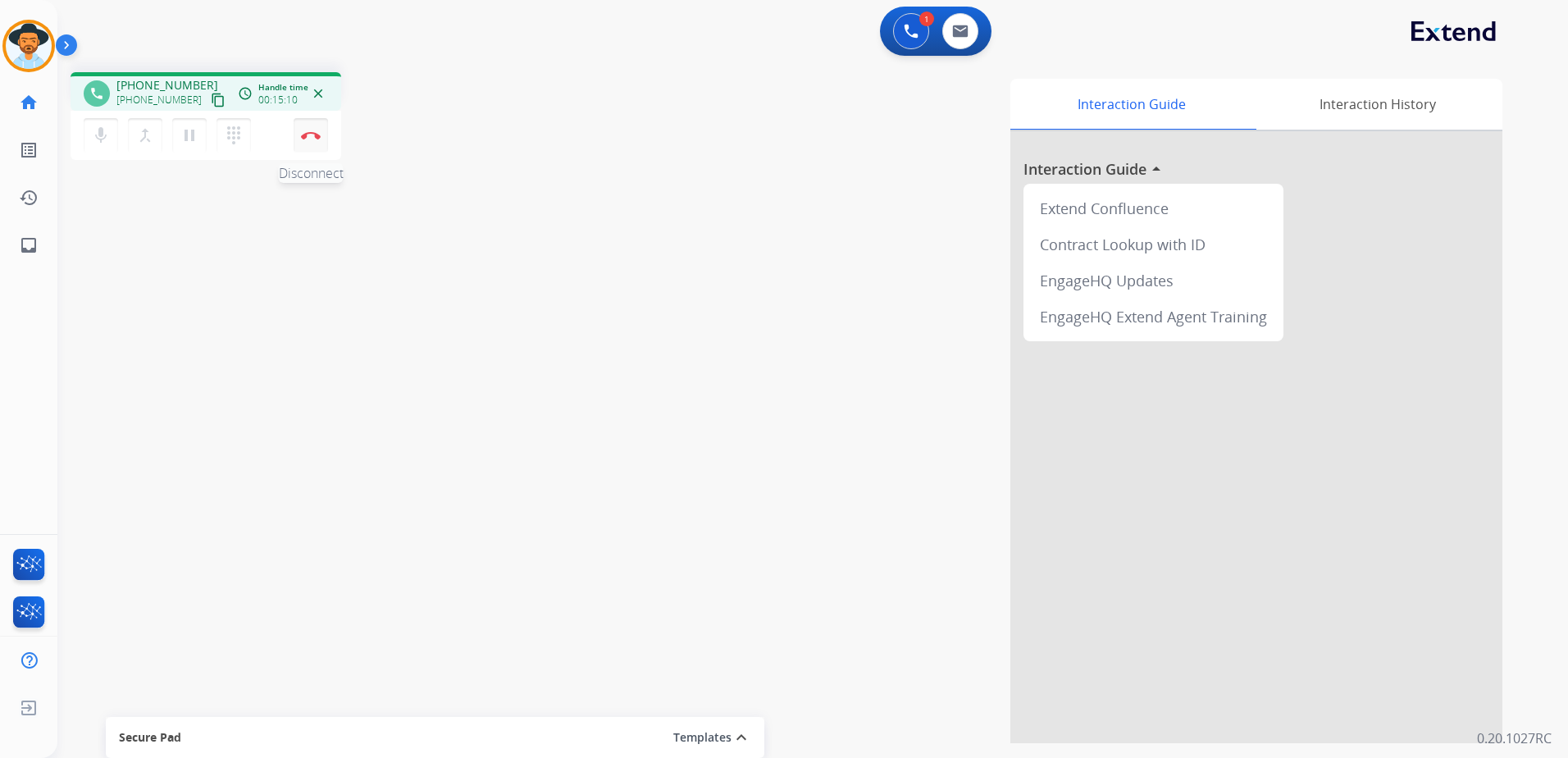
click at [306, 147] on button "Disconnect" at bounding box center [310, 135] width 35 height 35
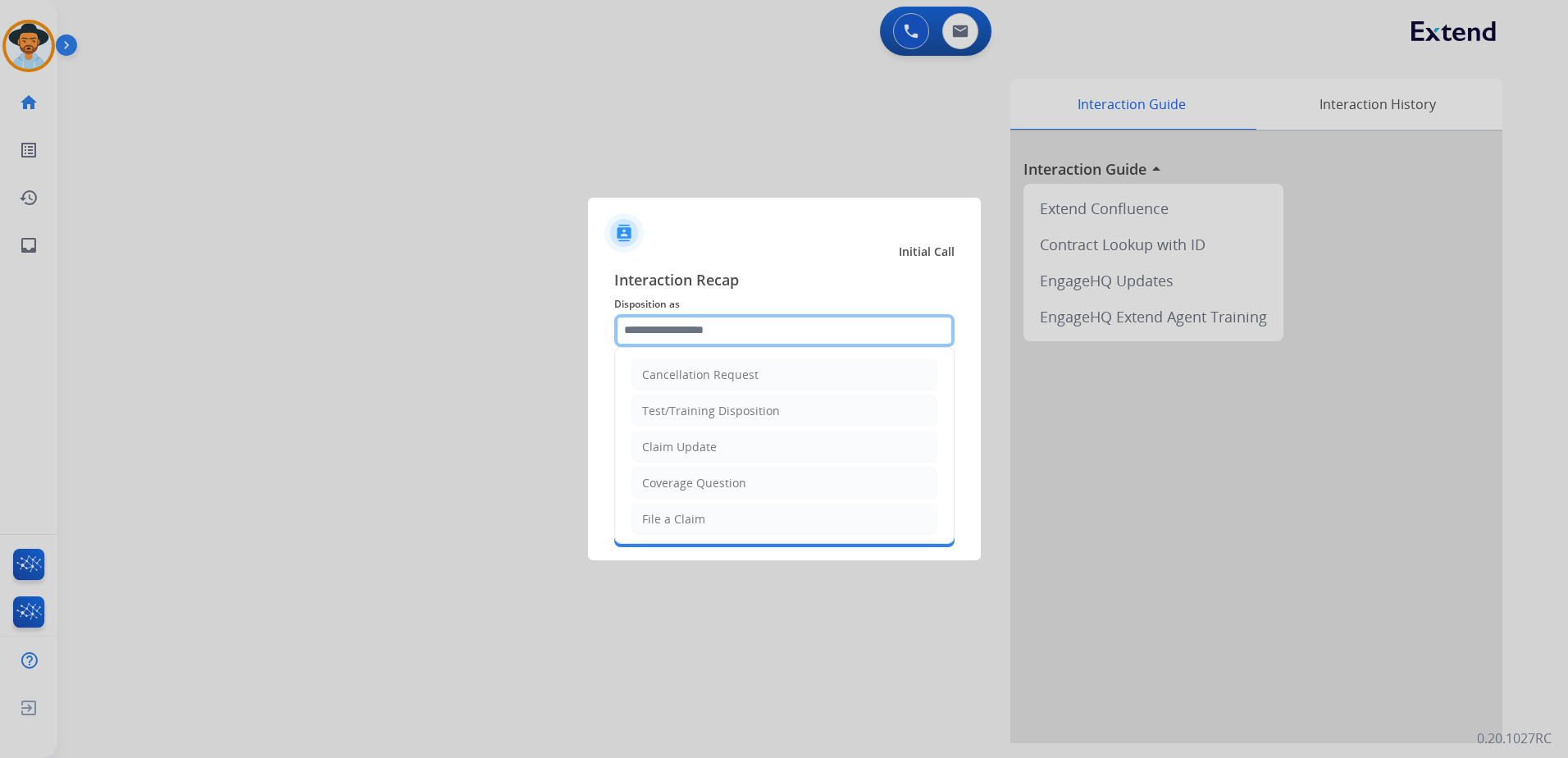
click at [782, 327] on input "text" at bounding box center [784, 331] width 340 height 33
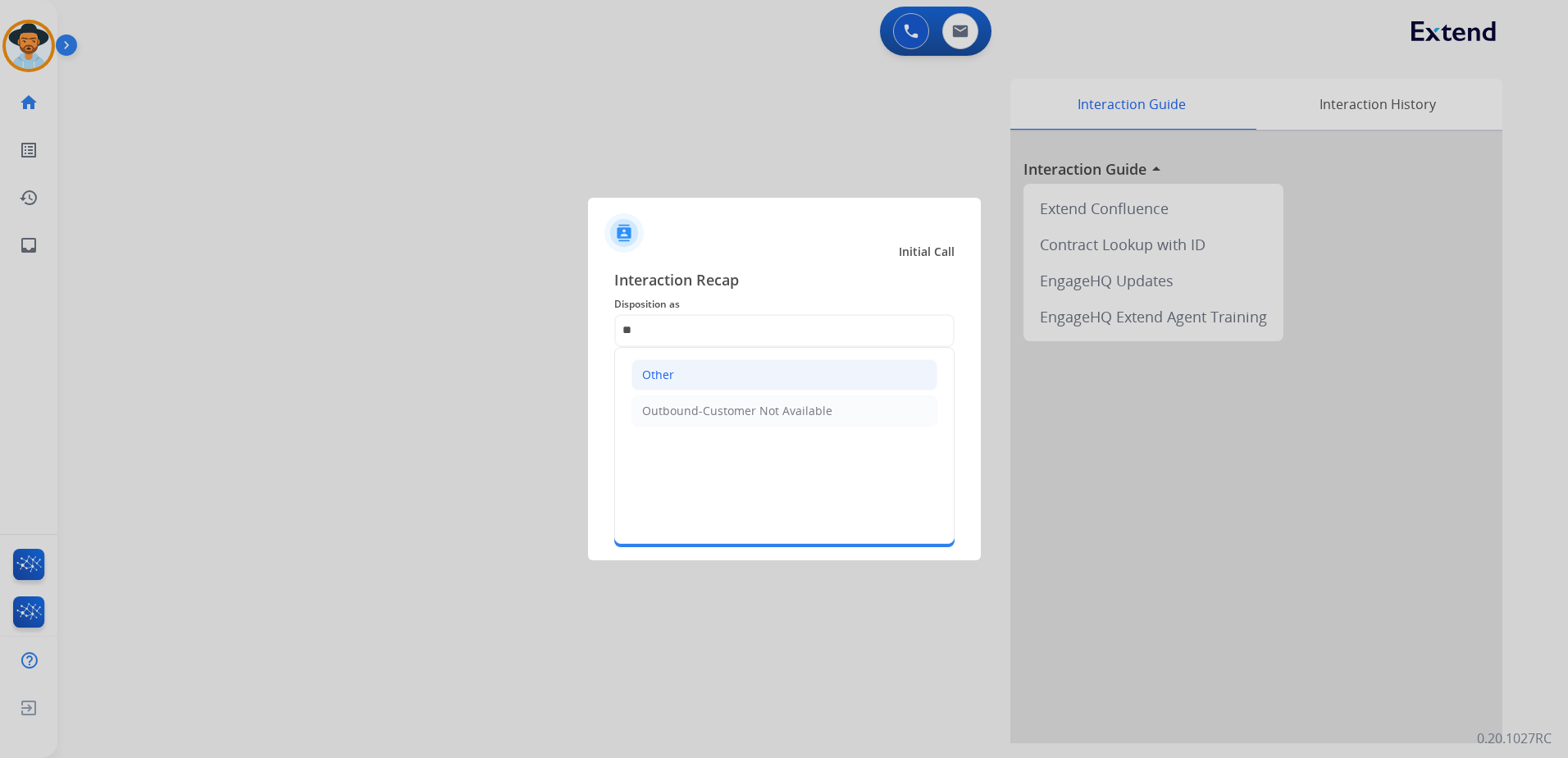
click at [730, 371] on li "Other" at bounding box center [784, 374] width 306 height 31
type input "*****"
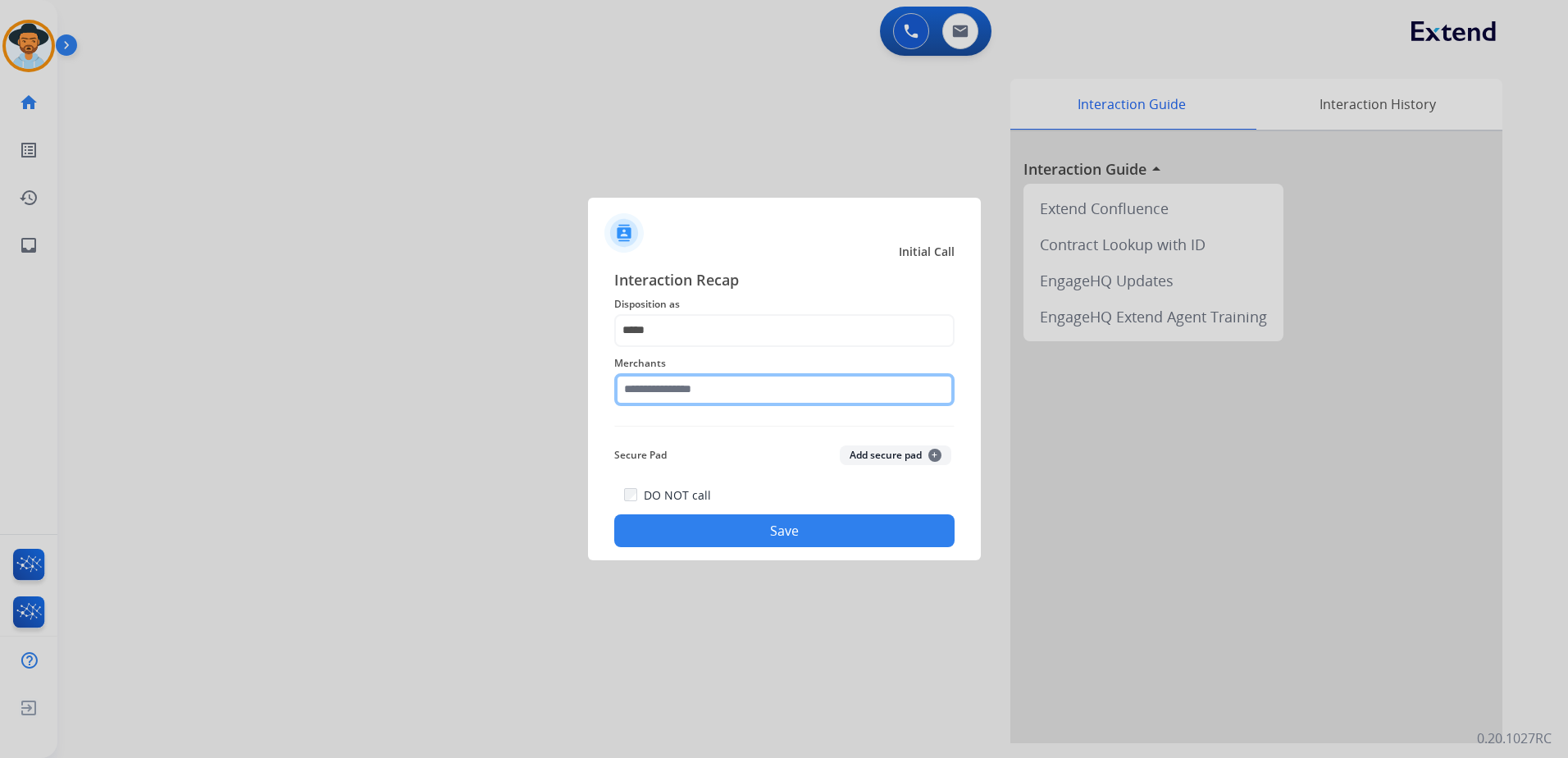
click at [729, 383] on input "text" at bounding box center [784, 389] width 340 height 33
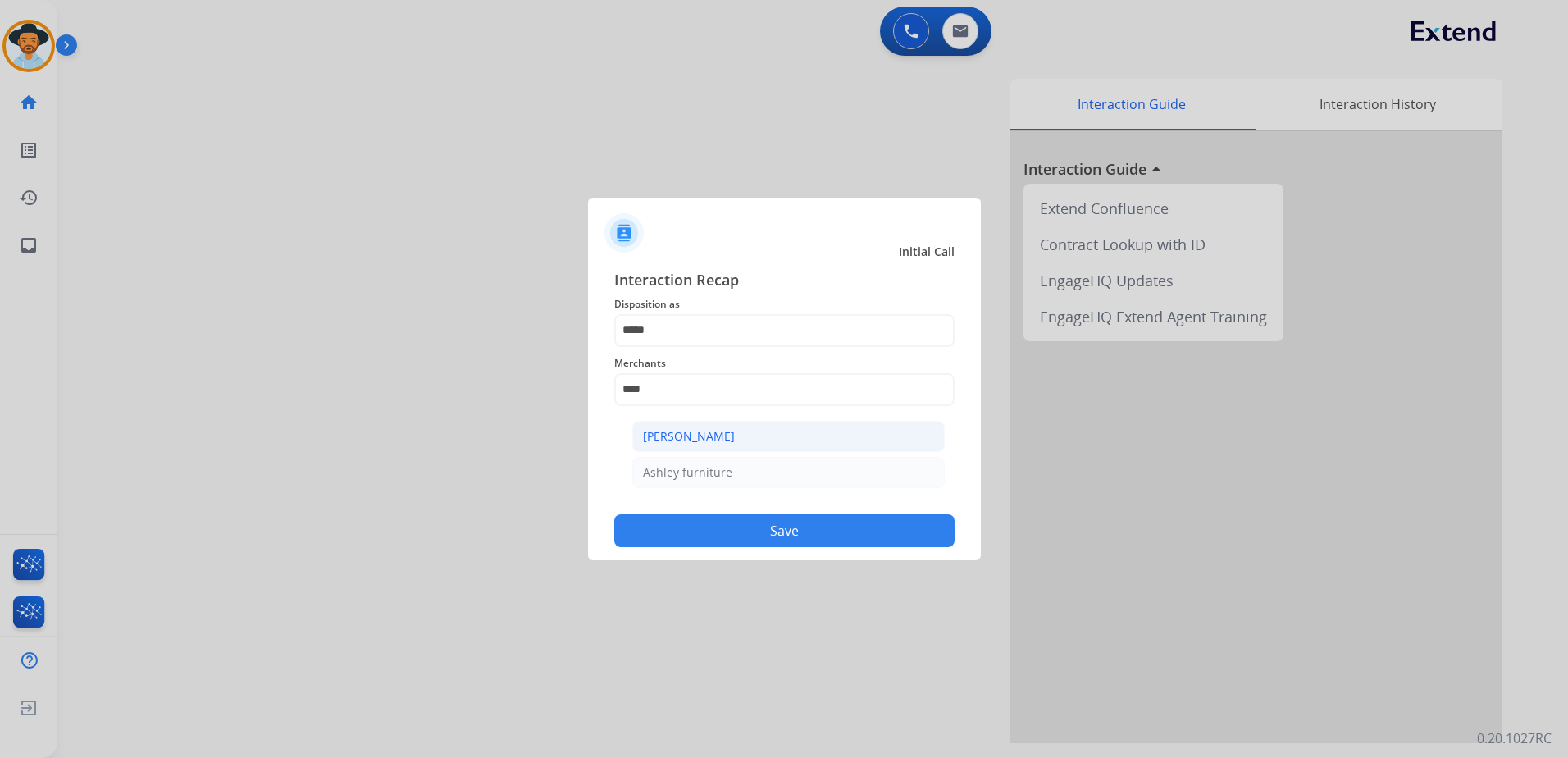
click at [749, 427] on li "[PERSON_NAME]" at bounding box center [789, 436] width 313 height 31
type input "**********"
click at [805, 516] on button "Save" at bounding box center [784, 531] width 340 height 33
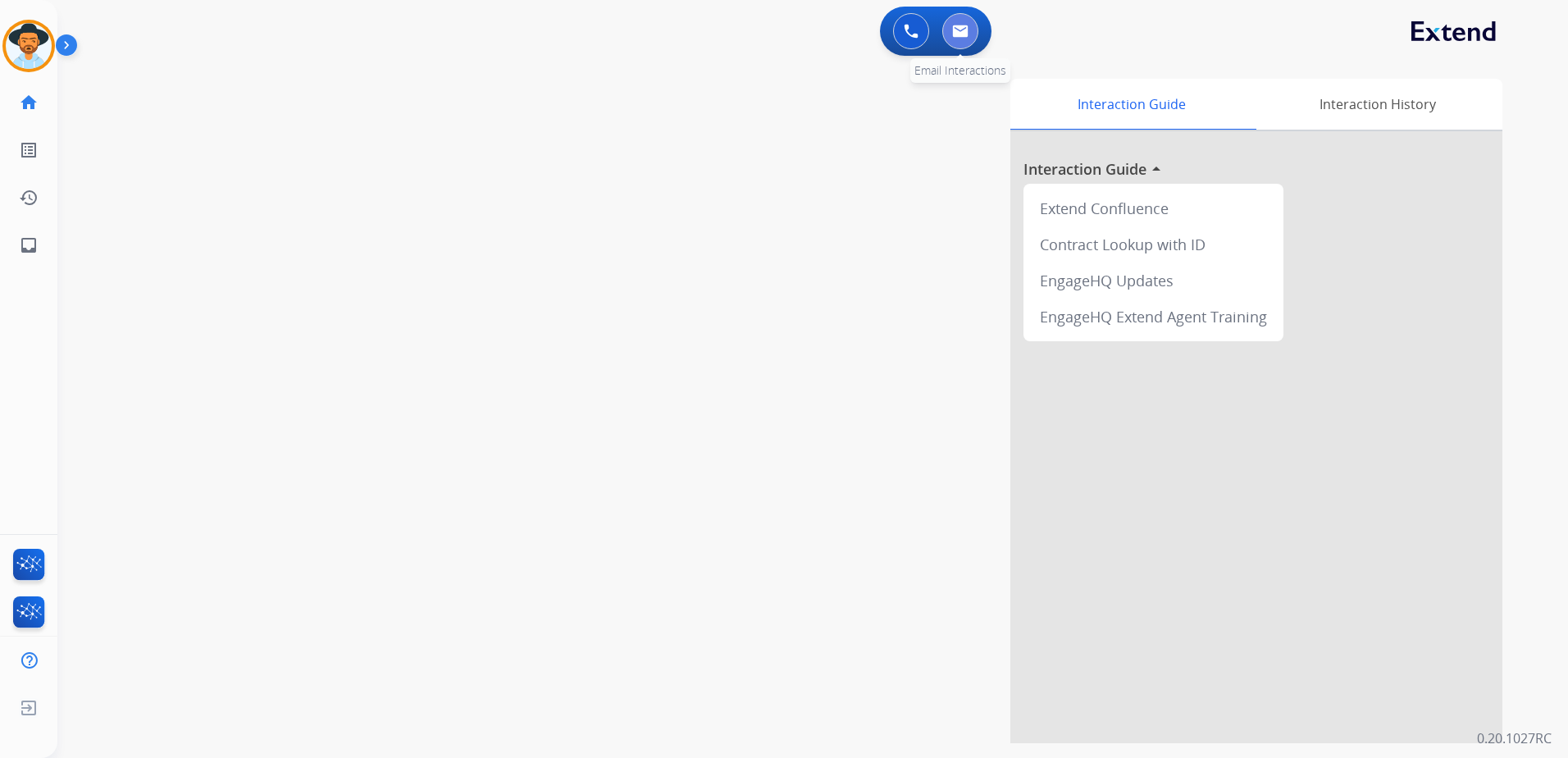
click at [959, 23] on button at bounding box center [960, 31] width 36 height 36
select select "**********"
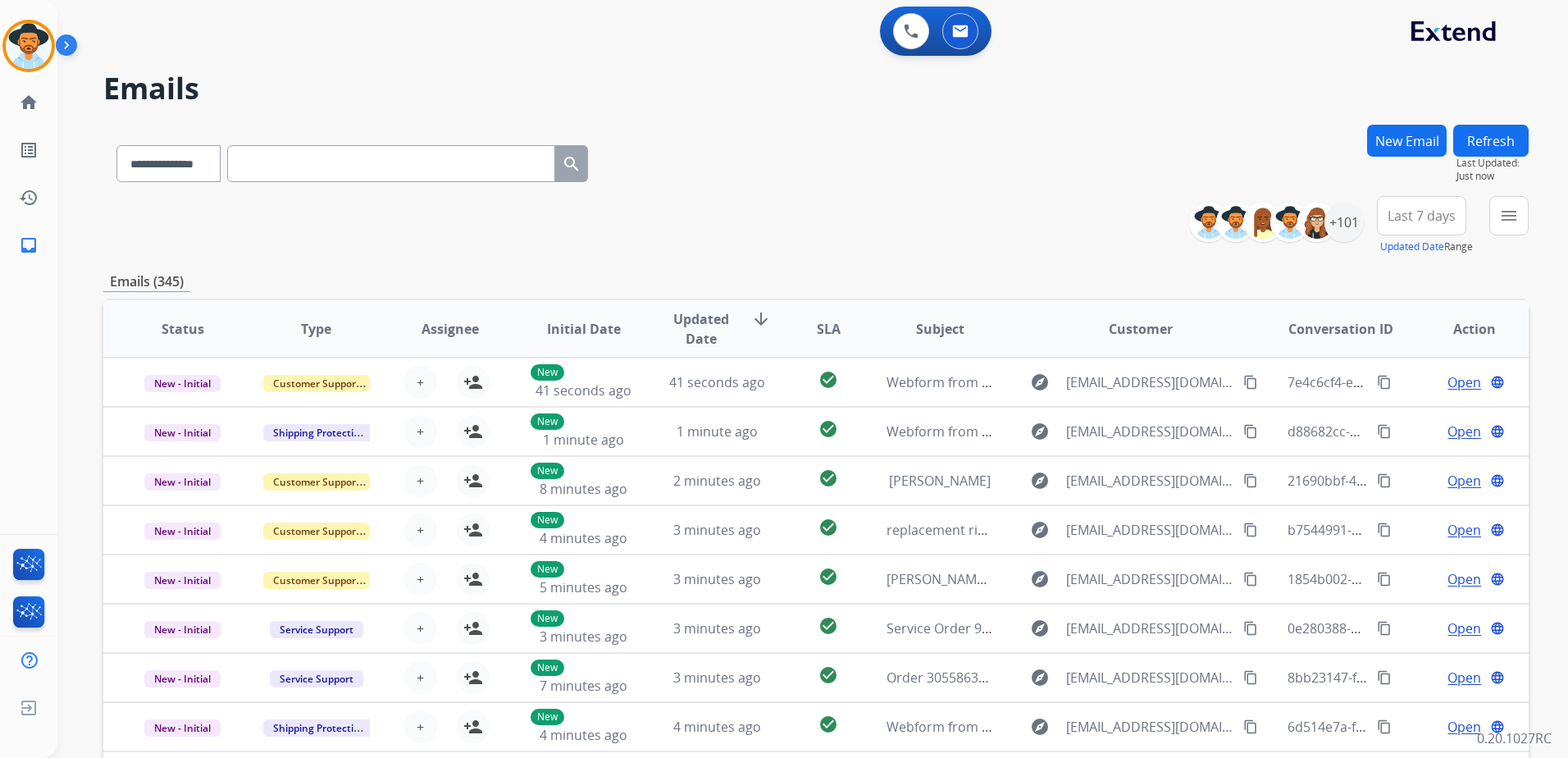
click at [1393, 138] on button "New Email" at bounding box center [1407, 140] width 80 height 32
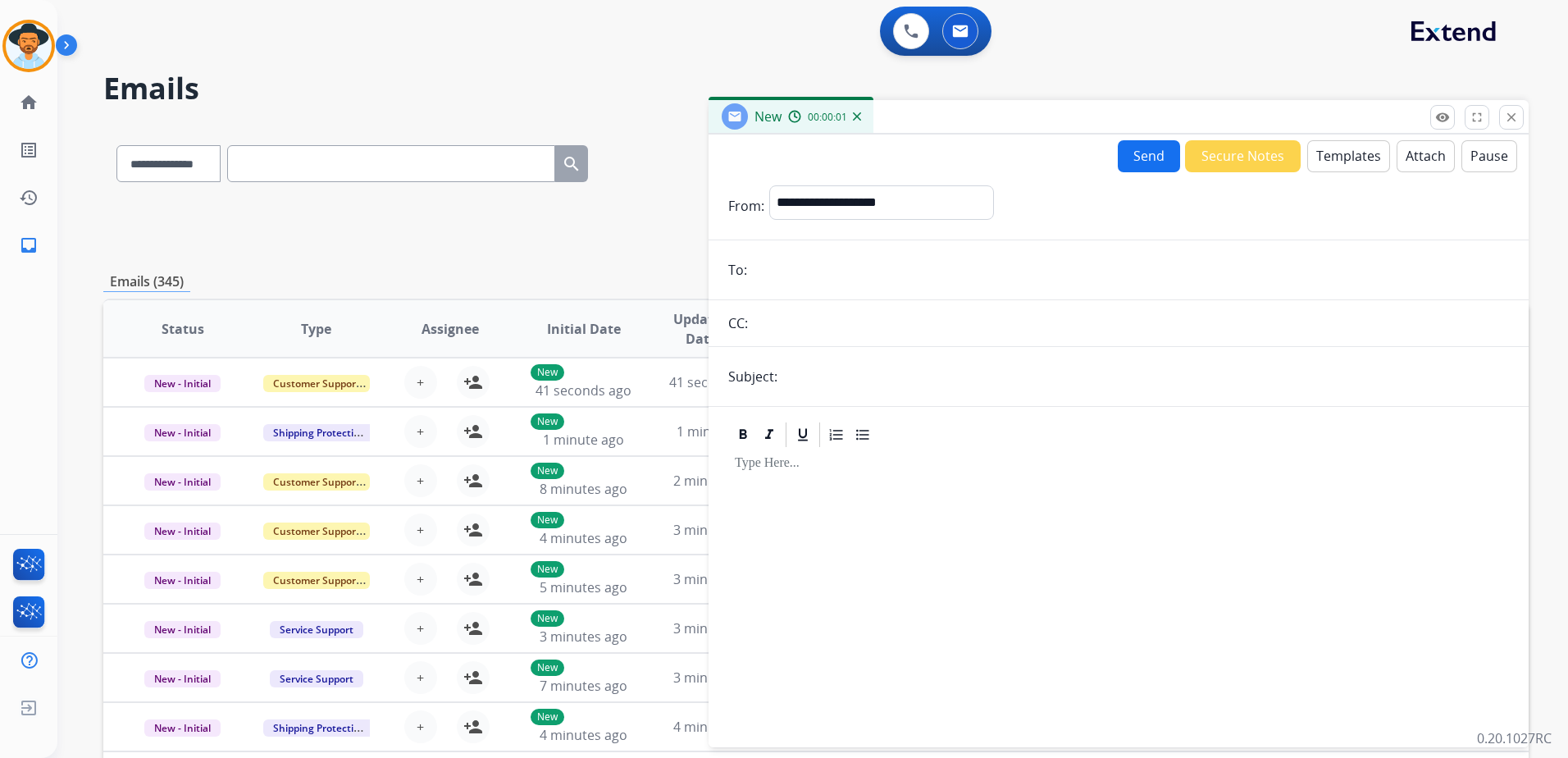
click at [1295, 48] on div "0 Voice Interactions 0 Email Interactions" at bounding box center [803, 32] width 1452 height 52
click at [1274, 40] on div "0 Voice Interactions 0 Email Interactions" at bounding box center [803, 32] width 1452 height 52
drag, startPoint x: 1327, startPoint y: 59, endPoint x: 1349, endPoint y: 64, distance: 22.6
click at [1327, 59] on div "**********" at bounding box center [793, 437] width 1471 height 758
click at [1516, 122] on mat-icon "close" at bounding box center [1511, 117] width 15 height 15
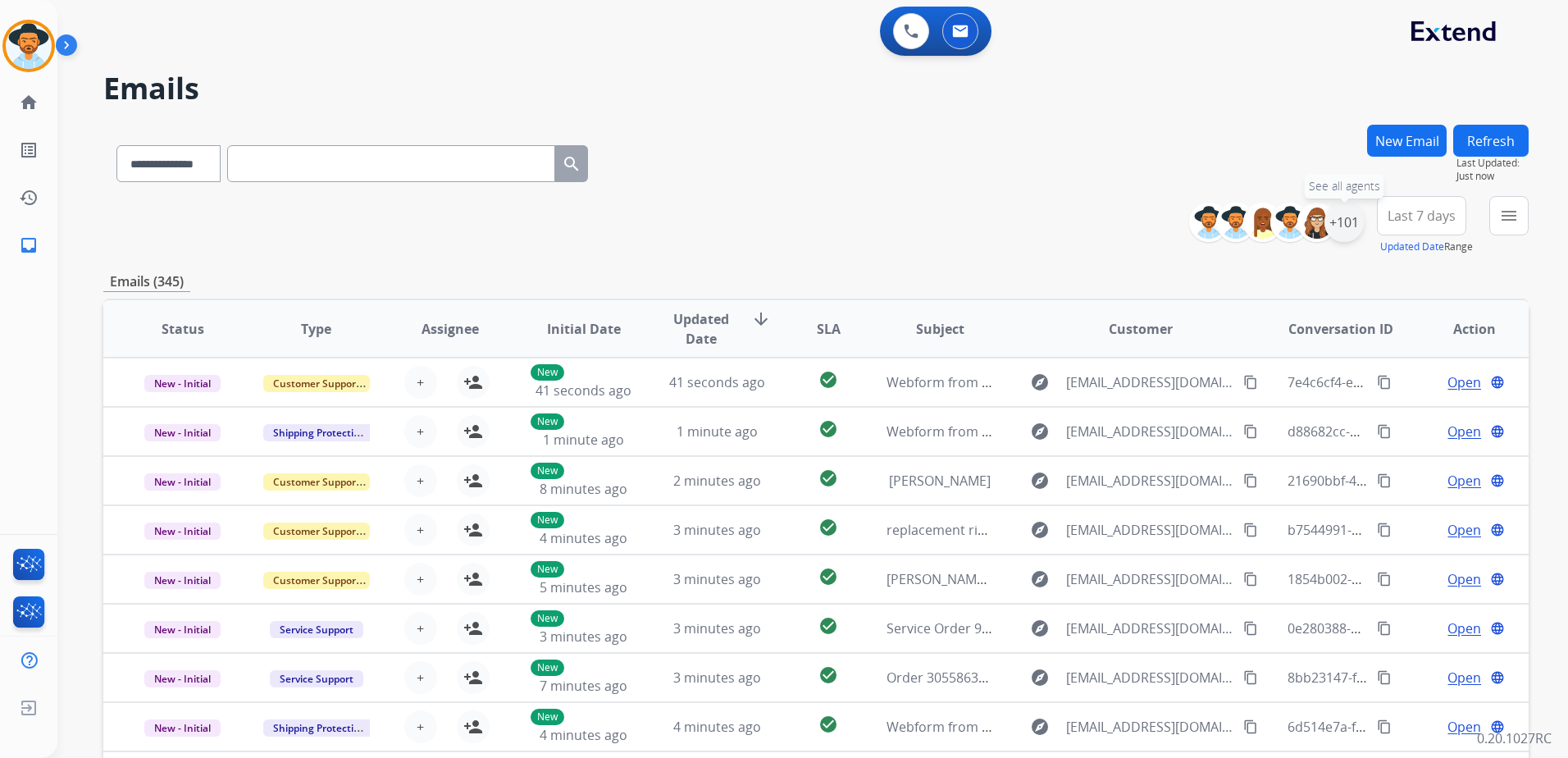
click at [1341, 229] on div "+101" at bounding box center [1344, 222] width 39 height 39
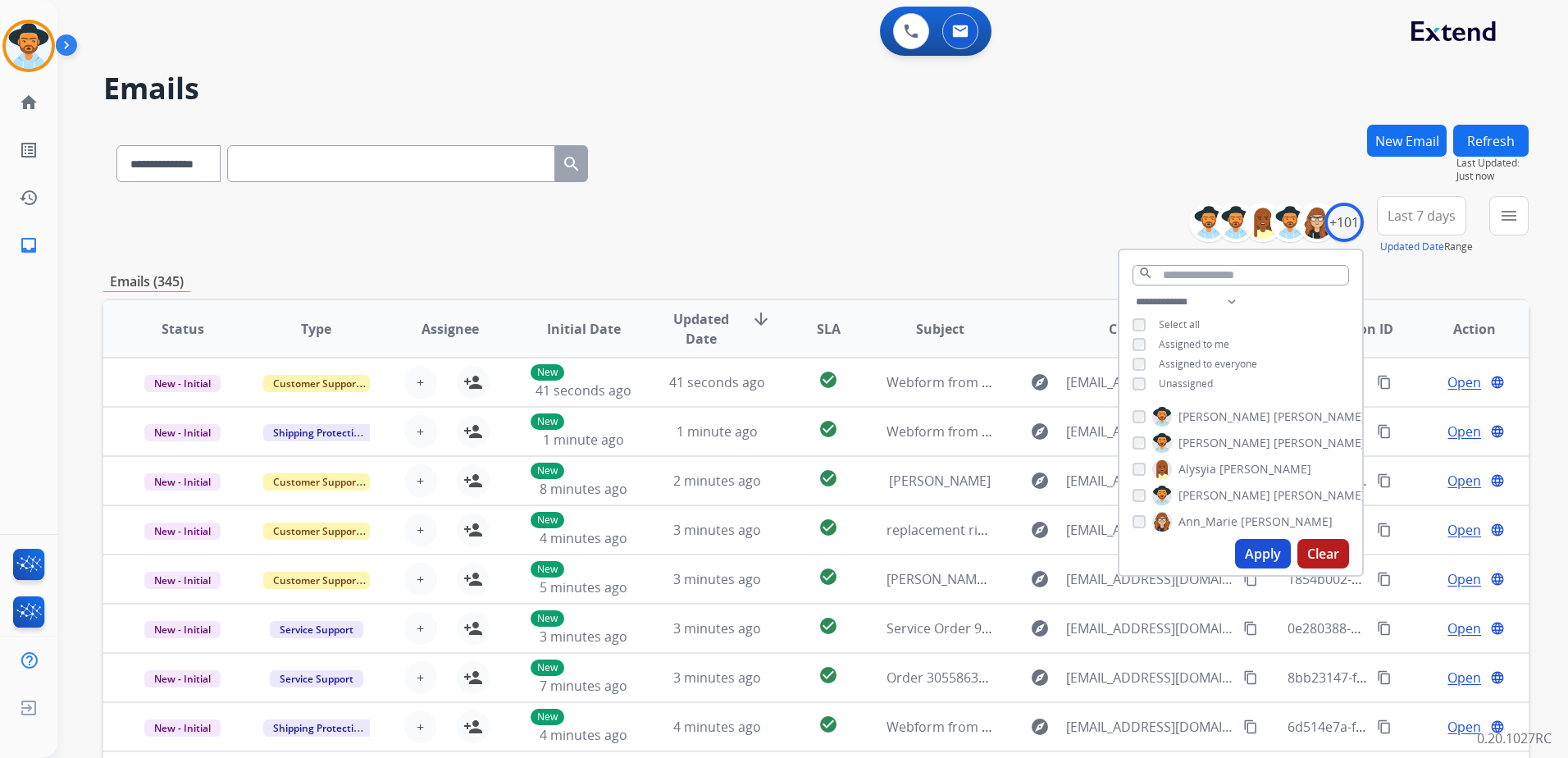
click at [1190, 379] on span "Unassigned" at bounding box center [1185, 384] width 54 height 14
click at [1267, 553] on button "Apply" at bounding box center [1262, 553] width 56 height 29
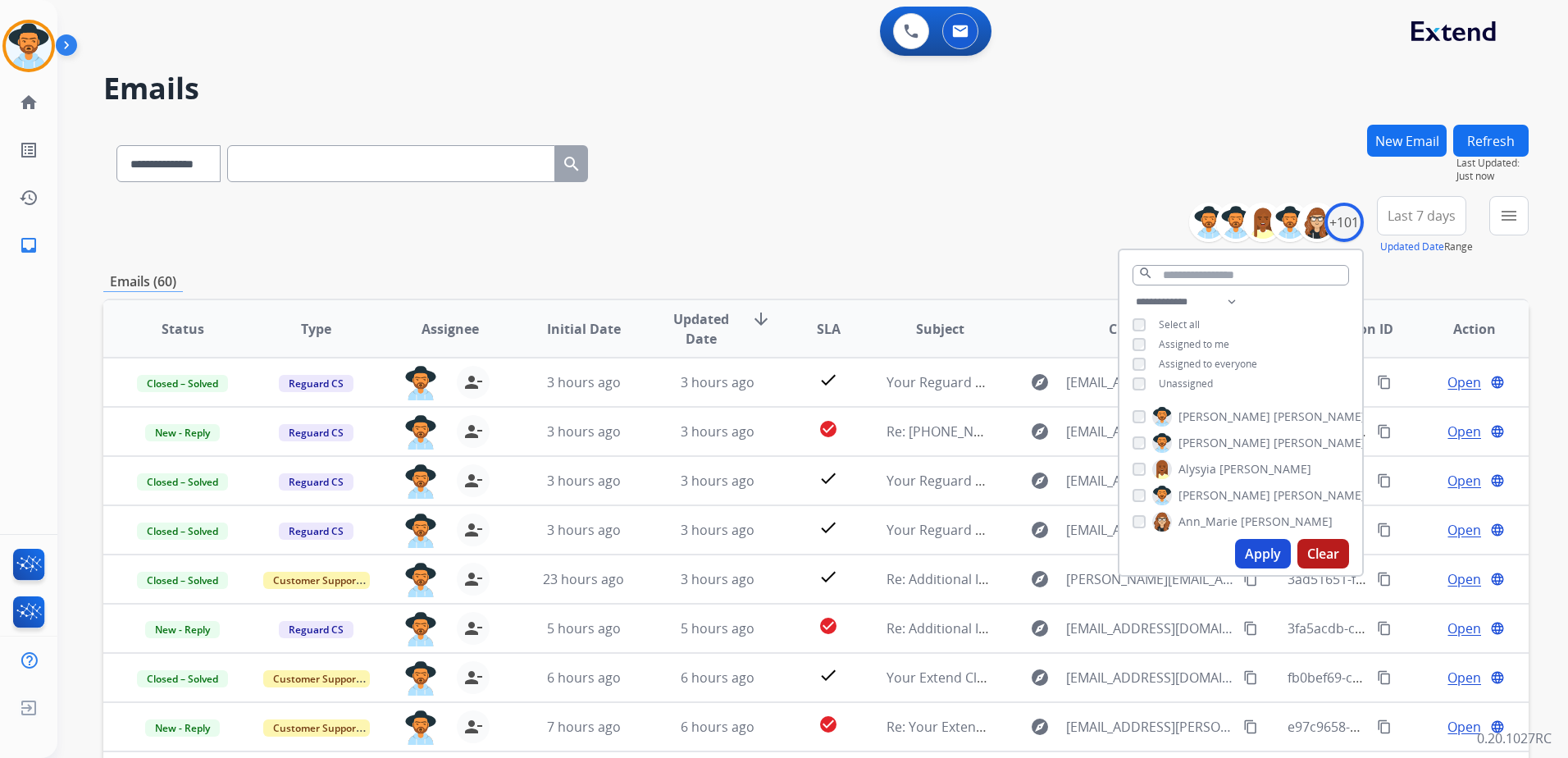
click at [945, 136] on div "**********" at bounding box center [816, 160] width 1425 height 71
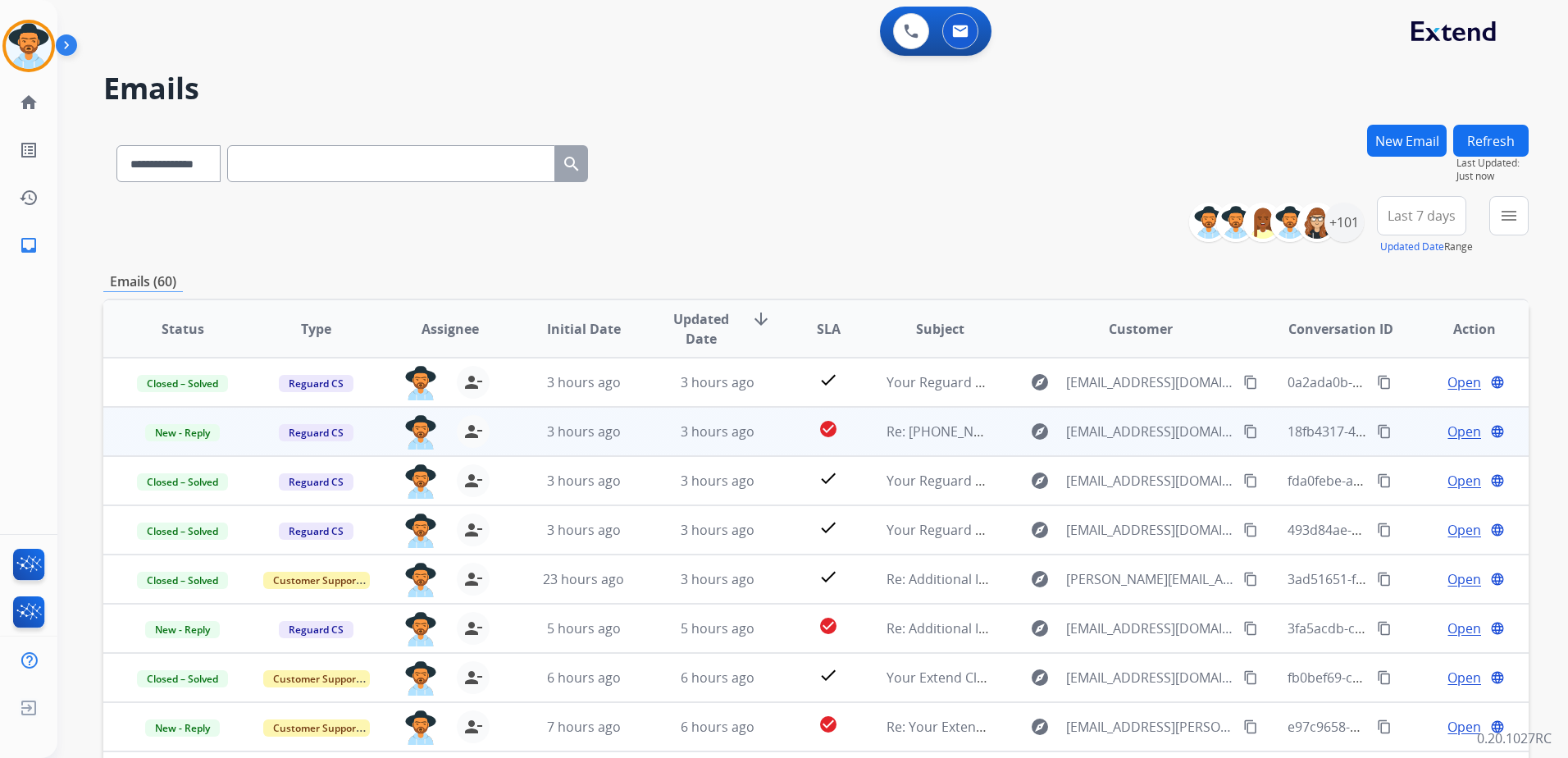
click at [1413, 444] on td "Open language" at bounding box center [1461, 431] width 133 height 49
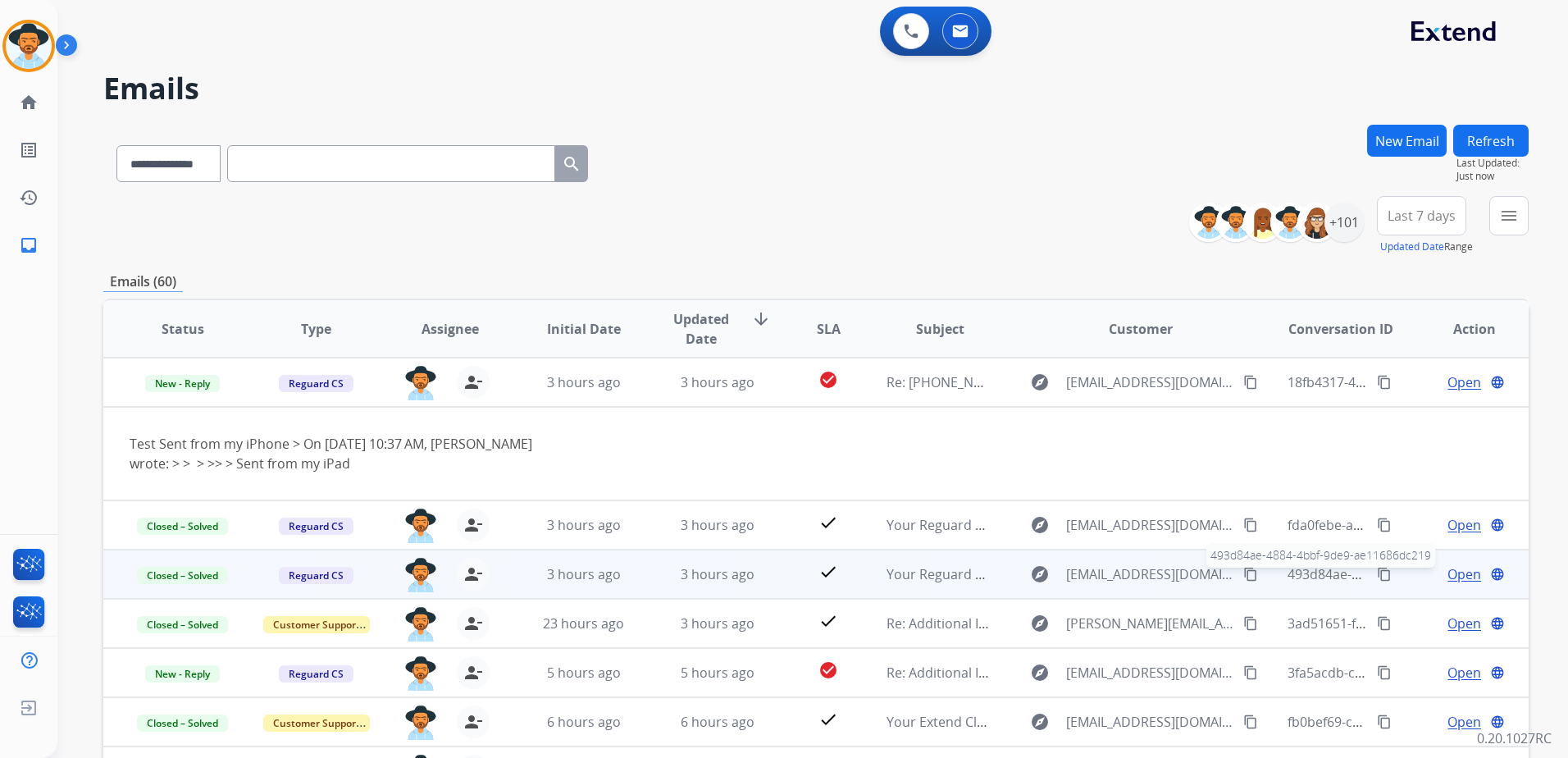
scroll to position [76, 0]
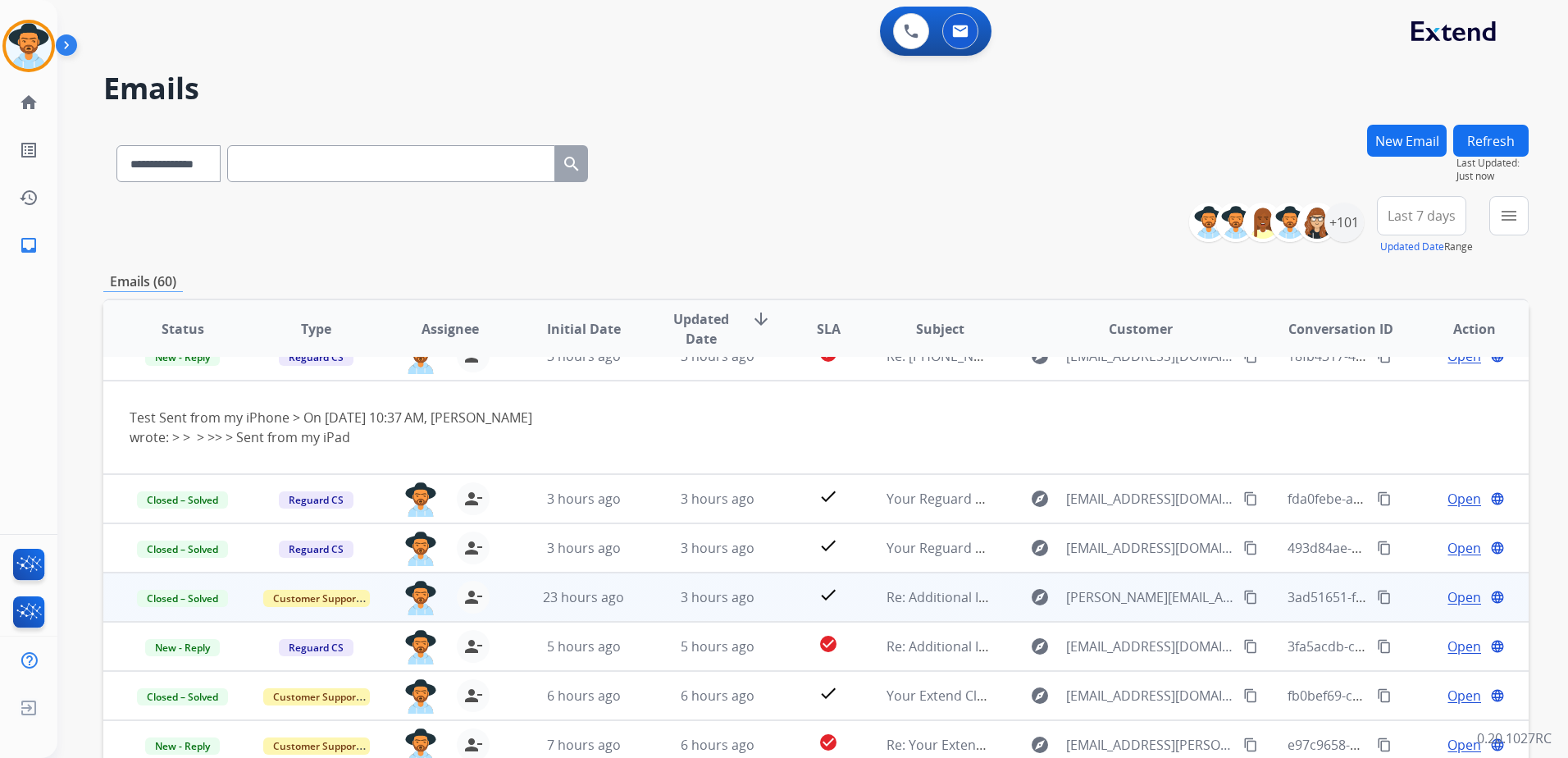
click at [1398, 582] on td "Open language" at bounding box center [1461, 596] width 133 height 49
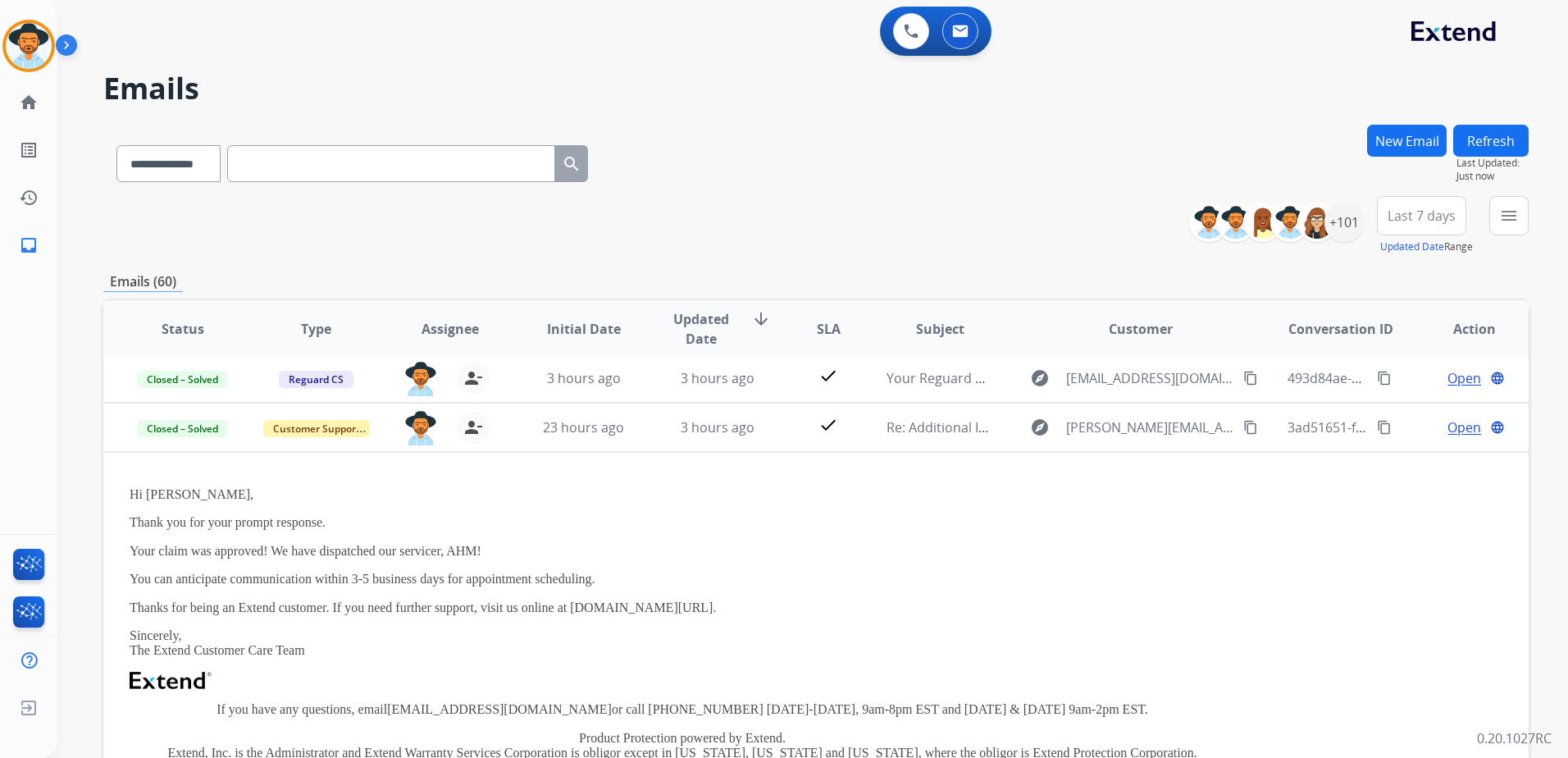
scroll to position [197, 0]
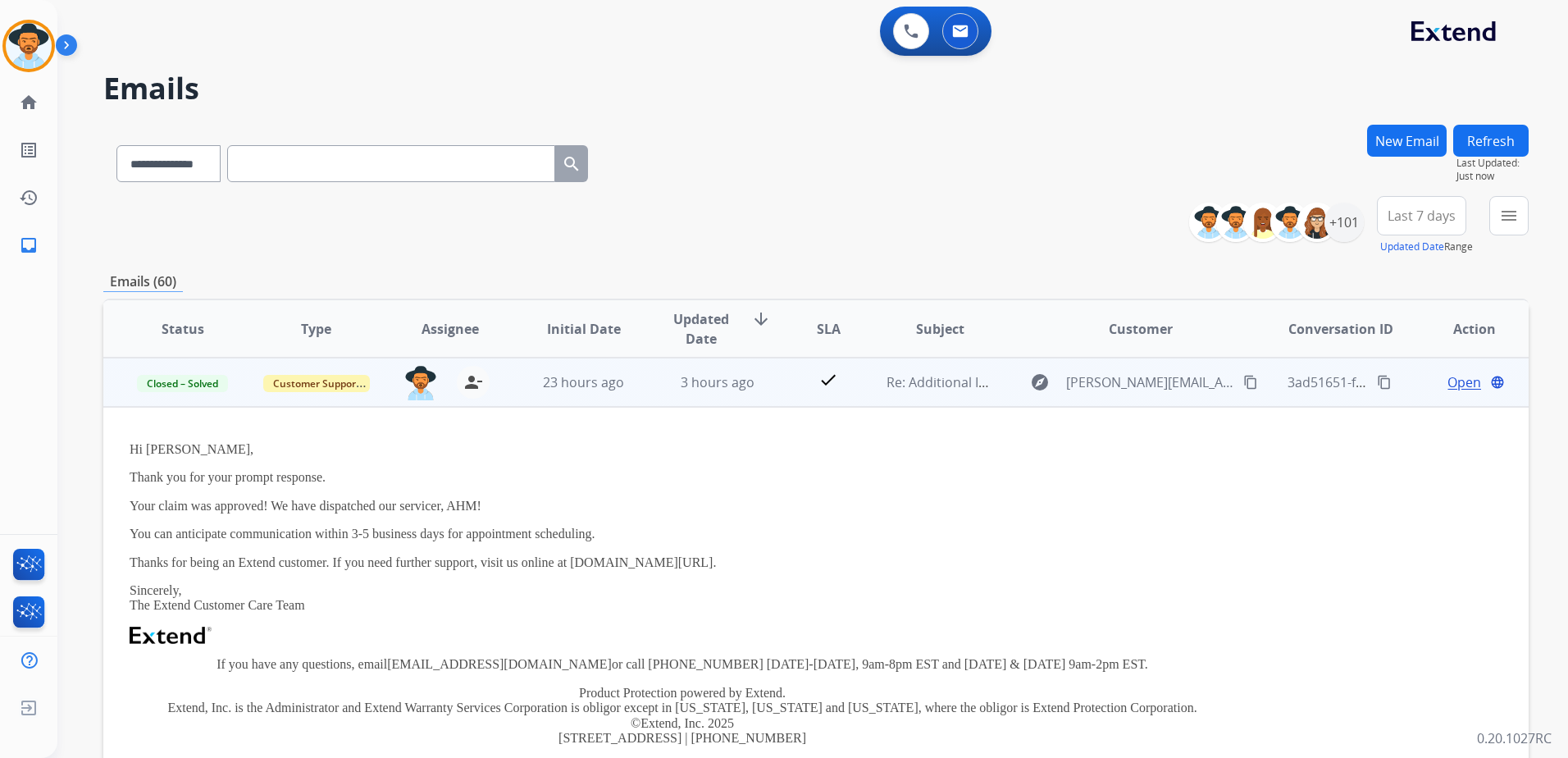
click at [1397, 383] on td "Open language" at bounding box center [1461, 381] width 133 height 49
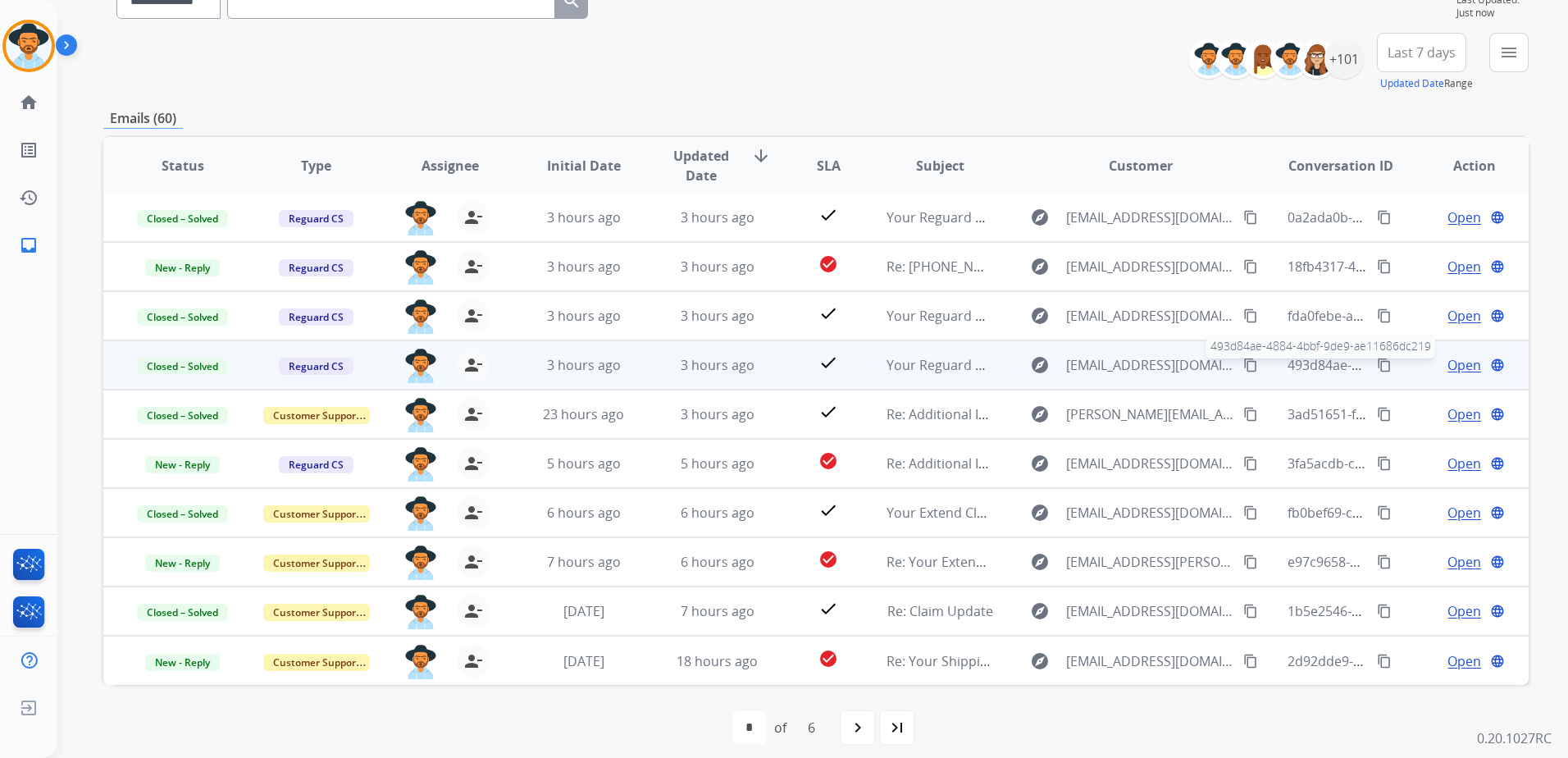
scroll to position [164, 0]
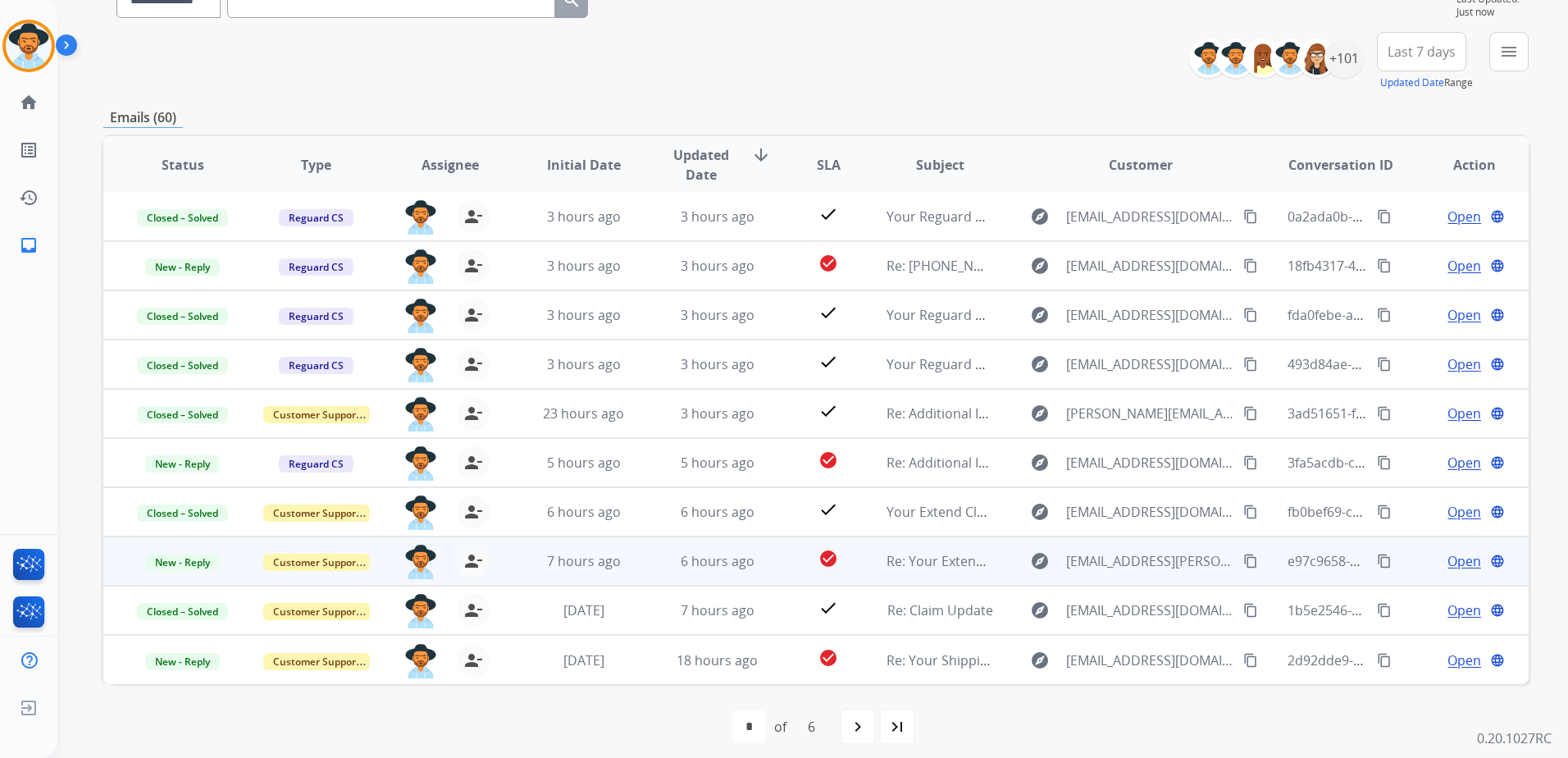
click at [1454, 563] on span "Open" at bounding box center [1464, 561] width 34 height 20
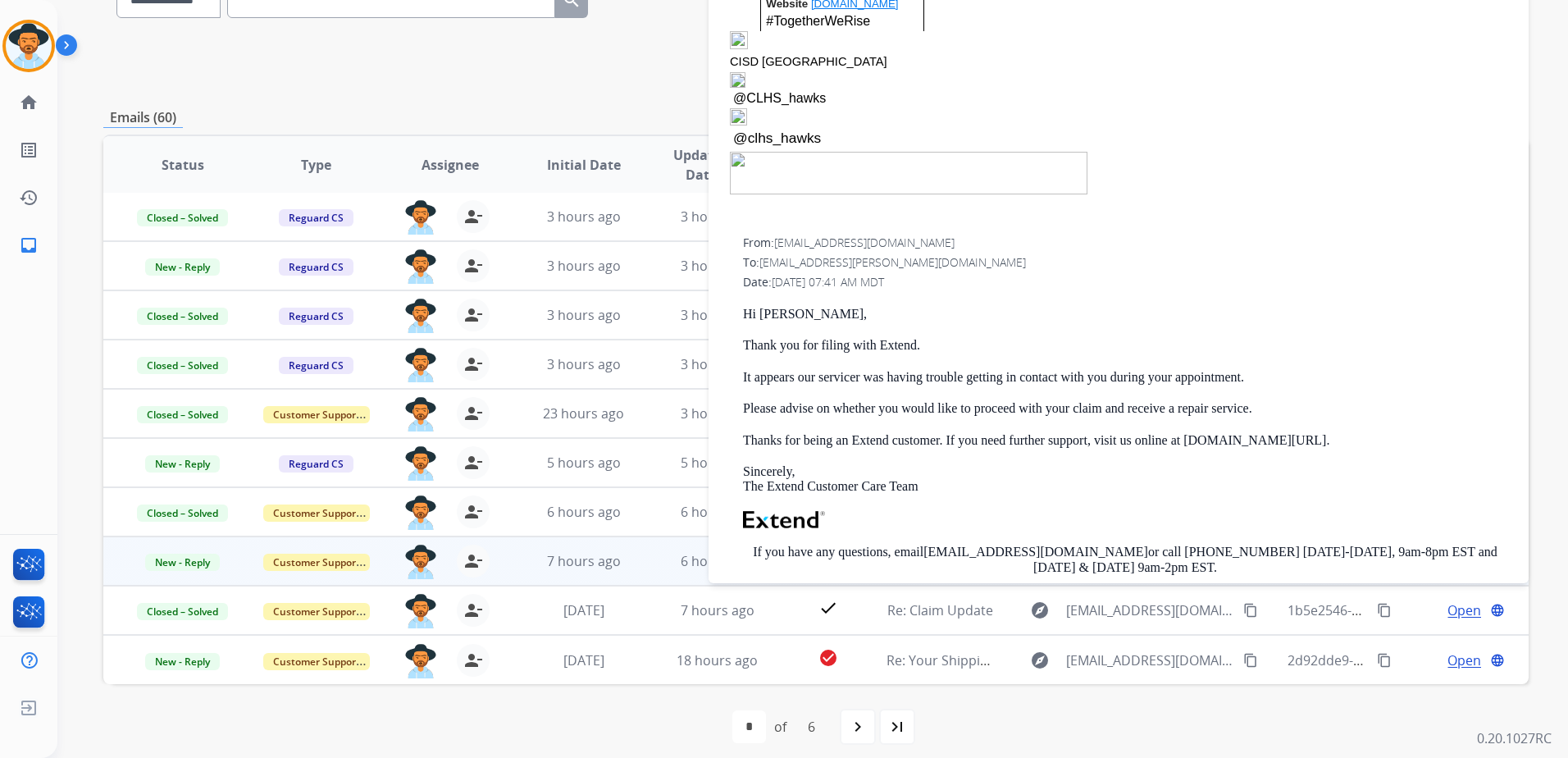
scroll to position [574, 0]
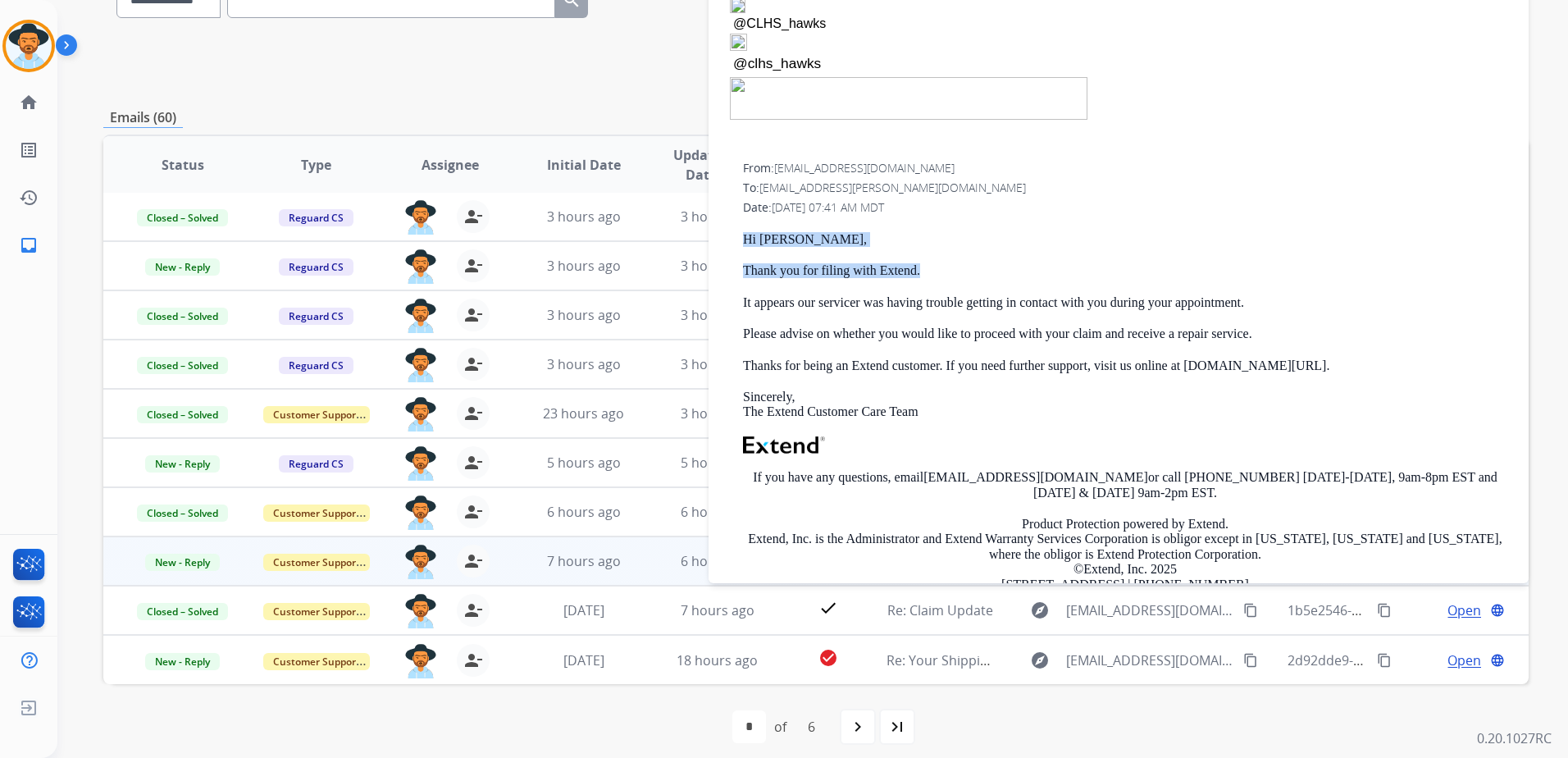
drag, startPoint x: 740, startPoint y: 180, endPoint x: 1239, endPoint y: 219, distance: 500.5
click at [1239, 219] on div "From: [EMAIL_ADDRESS][DOMAIN_NAME] To: [EMAIL_ADDRESS][PERSON_NAME][DOMAIN_NAME…" at bounding box center [1118, 419] width 781 height 522
click at [894, 232] on div "Hi [PERSON_NAME], Thank you for filing with Extend. It appears our servicer was…" at bounding box center [1125, 448] width 764 height 433
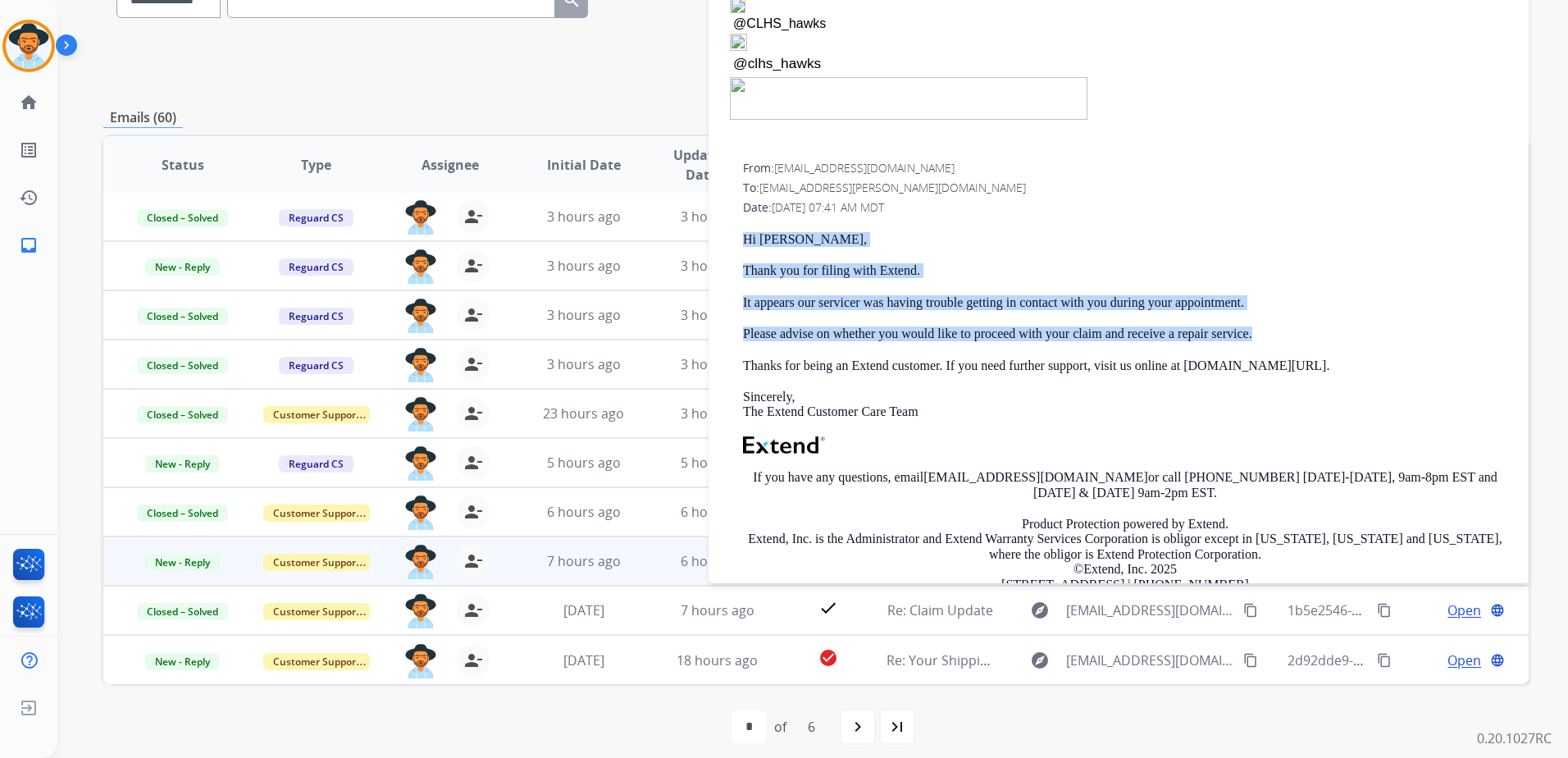
drag, startPoint x: 747, startPoint y: 187, endPoint x: 1352, endPoint y: 279, distance: 612.0
click at [1352, 279] on div "Hi [PERSON_NAME], Thank you for filing with Extend. It appears our servicer was…" at bounding box center [1125, 448] width 764 height 433
drag, startPoint x: 1352, startPoint y: 279, endPoint x: 1249, endPoint y: 283, distance: 103.1
copy div "Hi [PERSON_NAME], Thank you for filing with Extend. It appears our servicer was…"
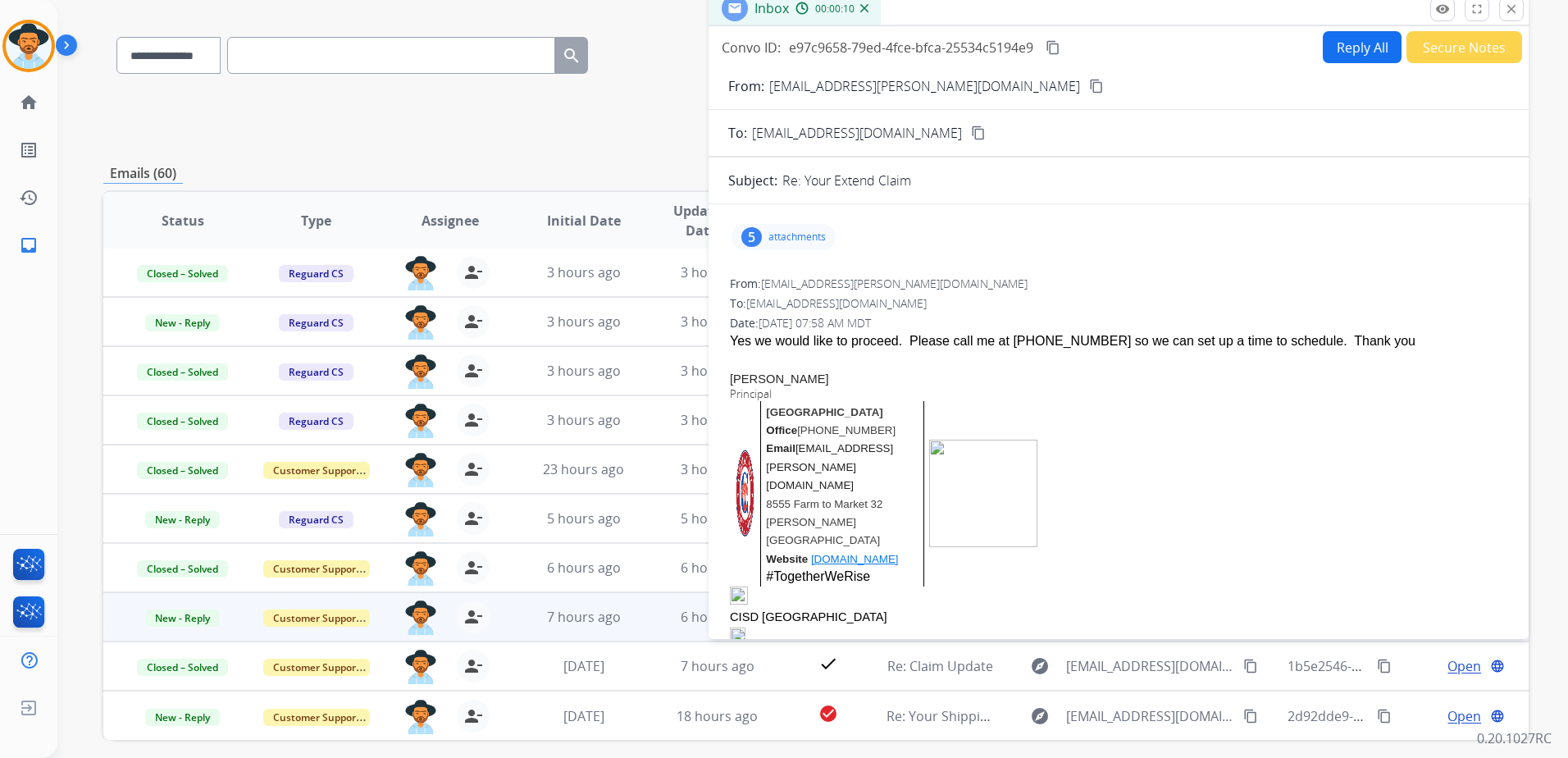
scroll to position [0, 0]
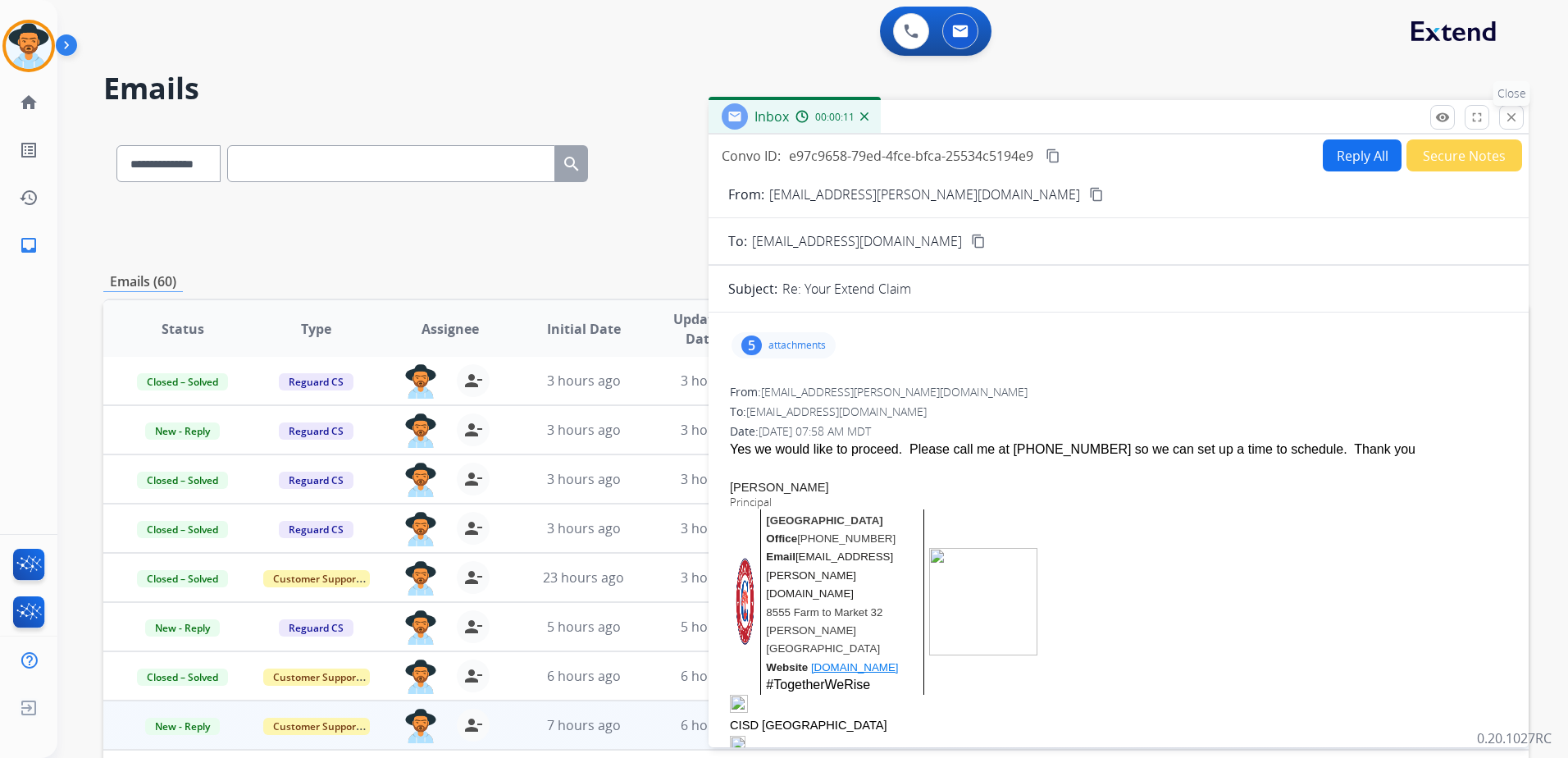
click at [1517, 122] on mat-icon "close" at bounding box center [1511, 117] width 15 height 15
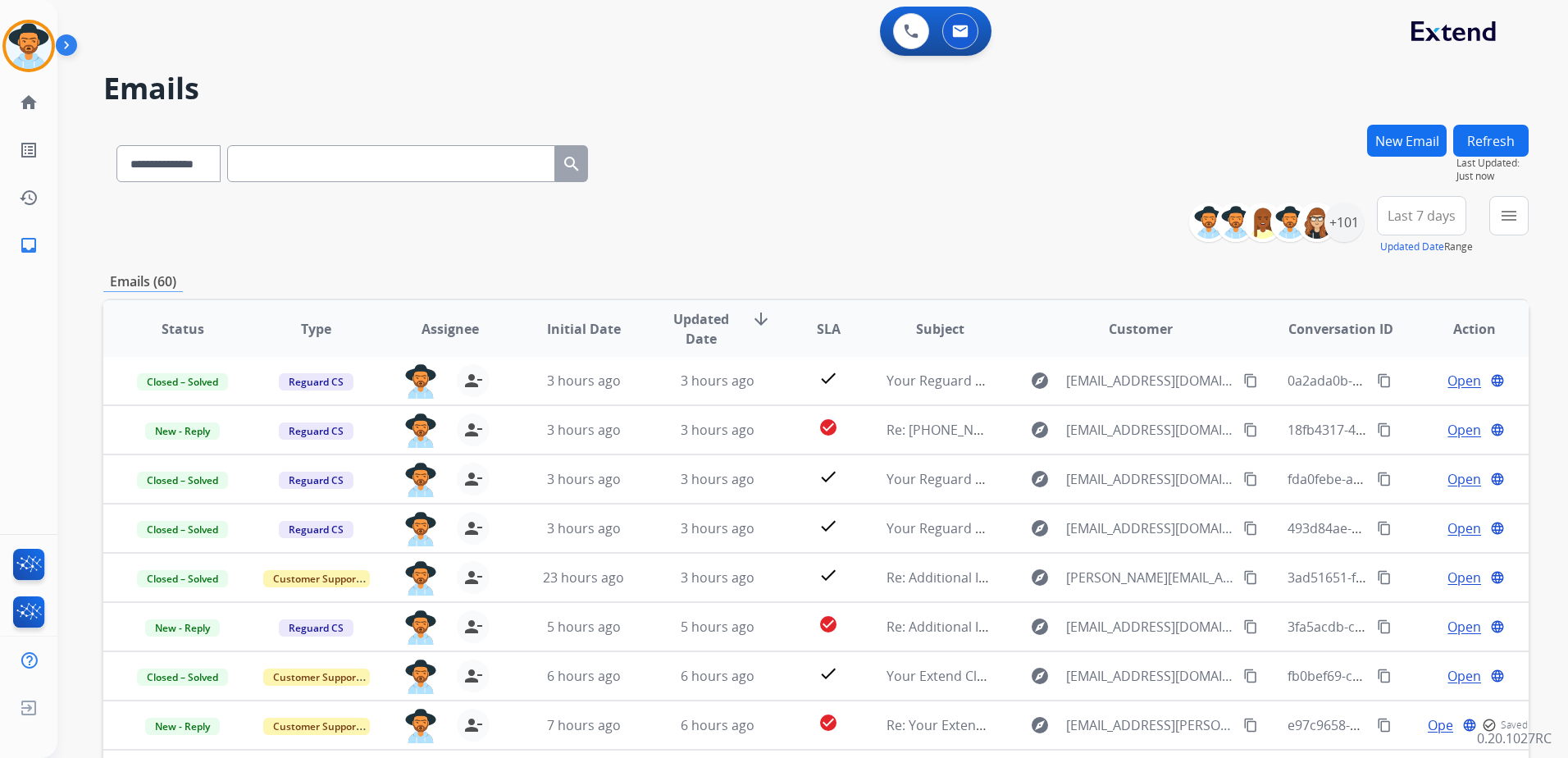
click at [1413, 125] on button "New Email" at bounding box center [1407, 140] width 80 height 32
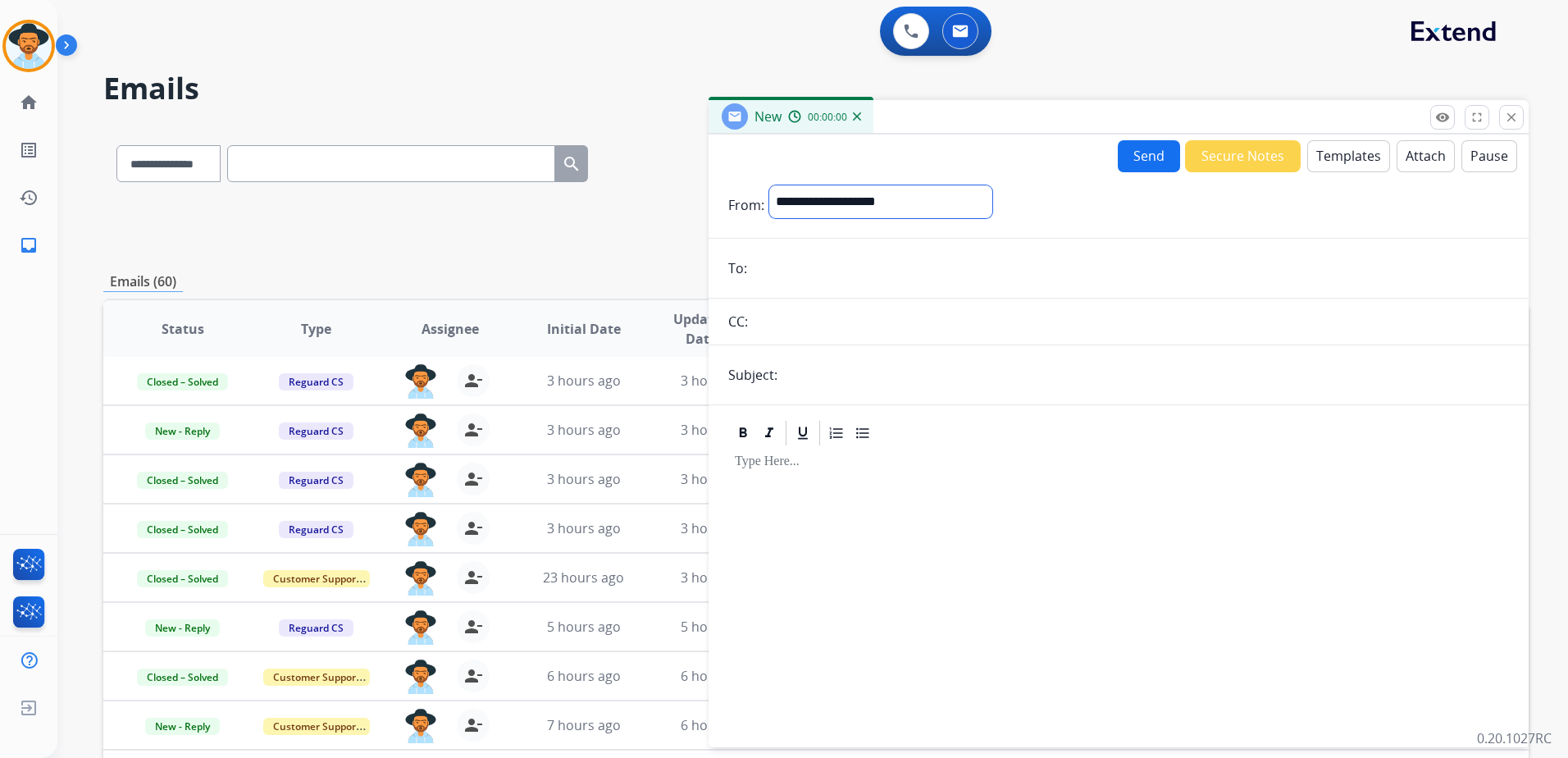
click at [909, 213] on select "**********" at bounding box center [880, 202] width 223 height 33
select select "**********"
click at [769, 186] on select "**********" at bounding box center [880, 202] width 223 height 33
click at [1353, 172] on button "Templates" at bounding box center [1348, 156] width 83 height 32
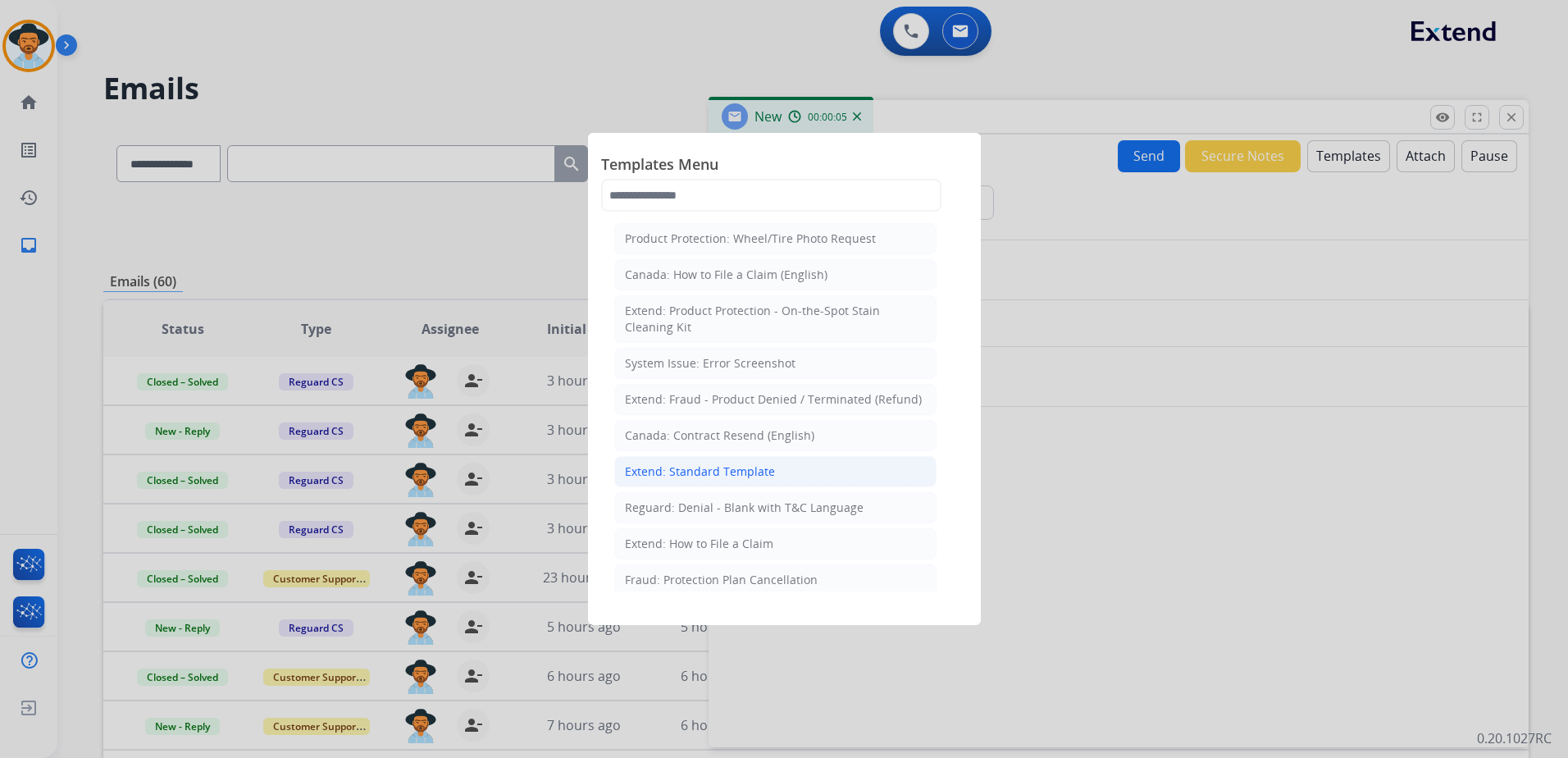
click at [723, 471] on div "Extend: Standard Template" at bounding box center [699, 472] width 150 height 16
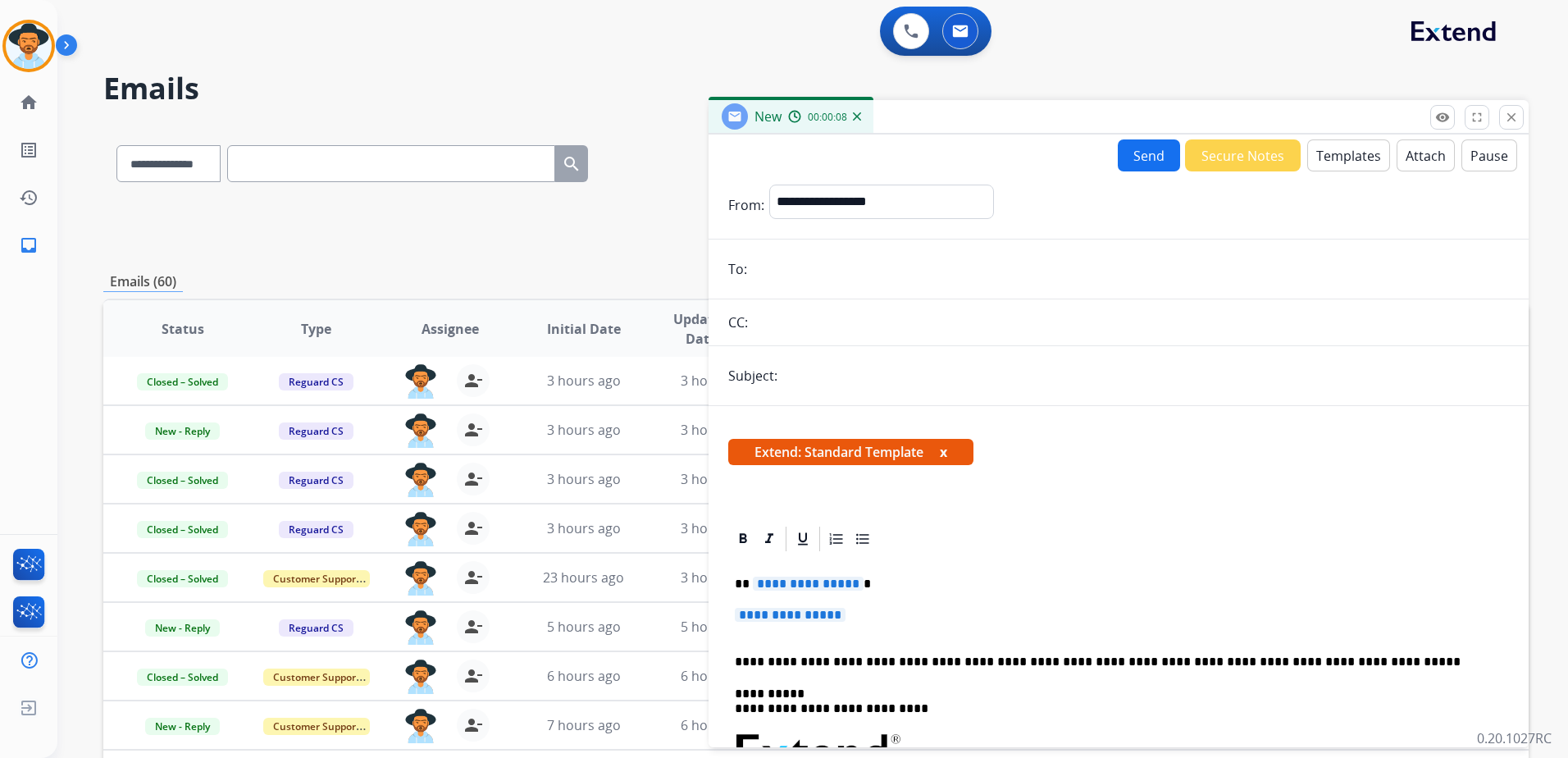
click at [1320, 165] on button "Templates" at bounding box center [1348, 156] width 83 height 32
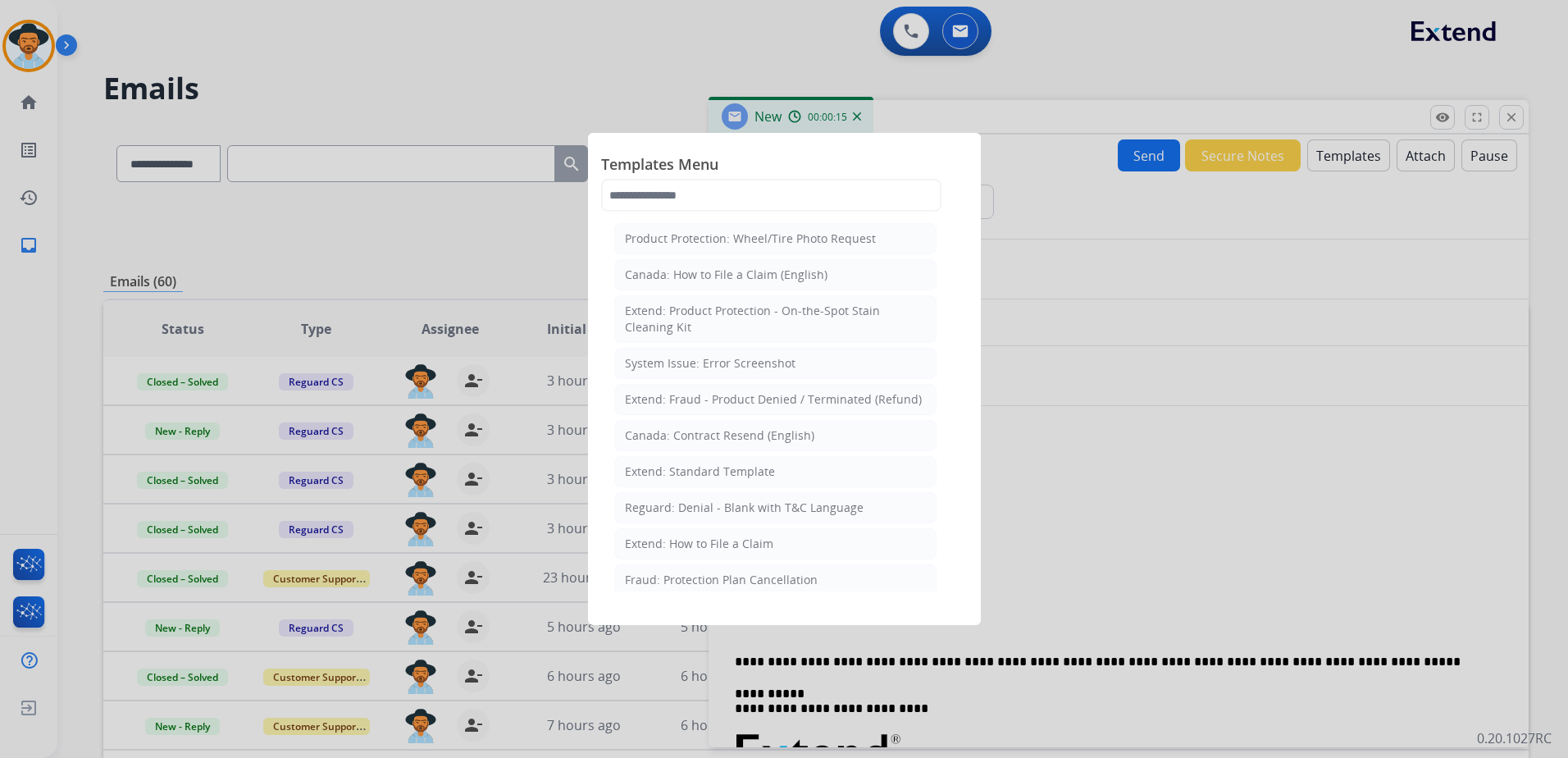
click at [754, 137] on app-templates-menu-modal "Templates Menu Product Protection: Wheel/Tire Photo Request [GEOGRAPHIC_DATA]: …" at bounding box center [784, 379] width 1568 height 758
drag, startPoint x: 754, startPoint y: 137, endPoint x: 762, endPoint y: 188, distance: 51.6
click at [762, 188] on input "text" at bounding box center [771, 195] width 340 height 33
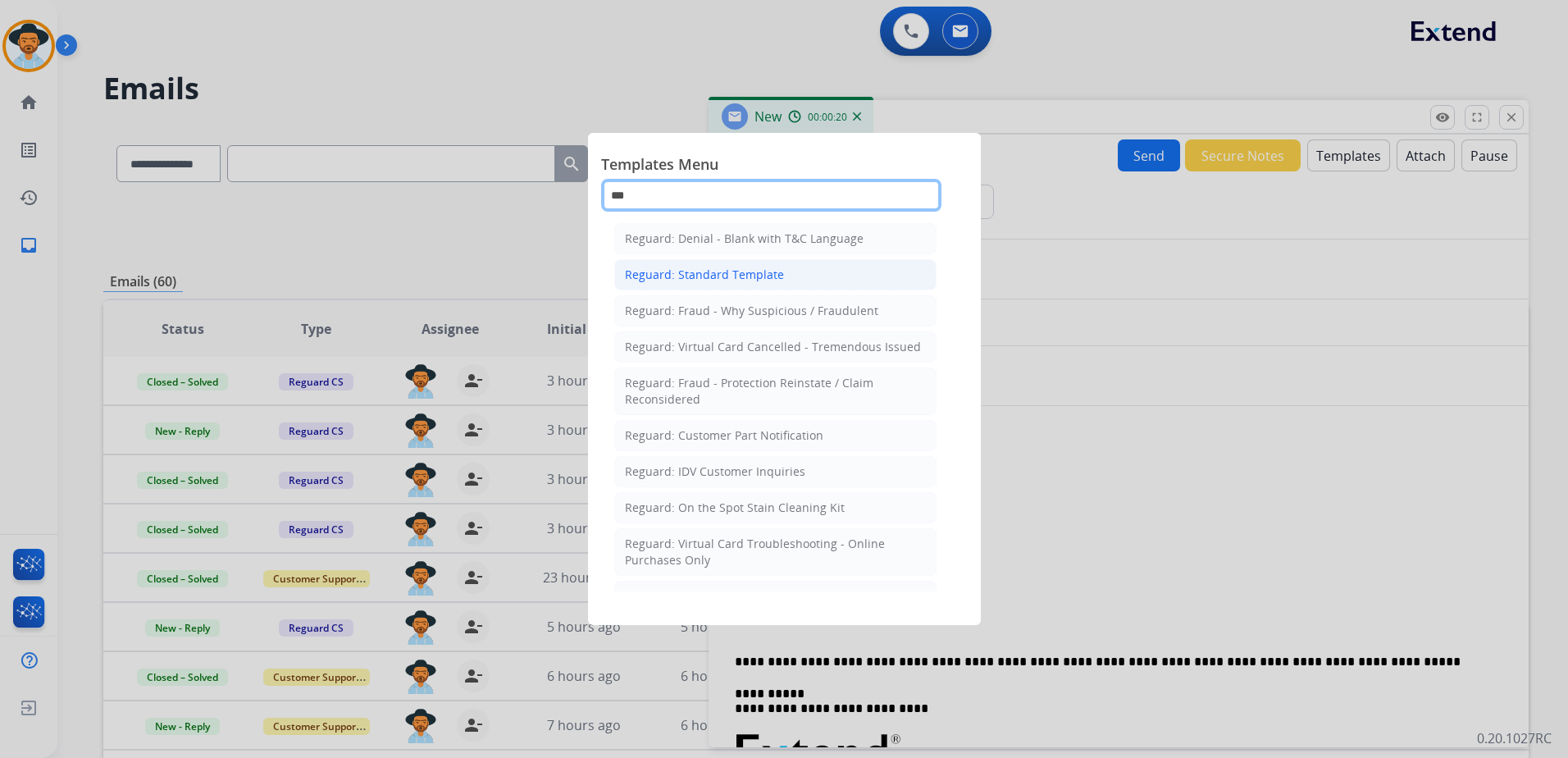
type input "***"
click at [740, 274] on div "Reguard: Standard Template" at bounding box center [704, 275] width 159 height 16
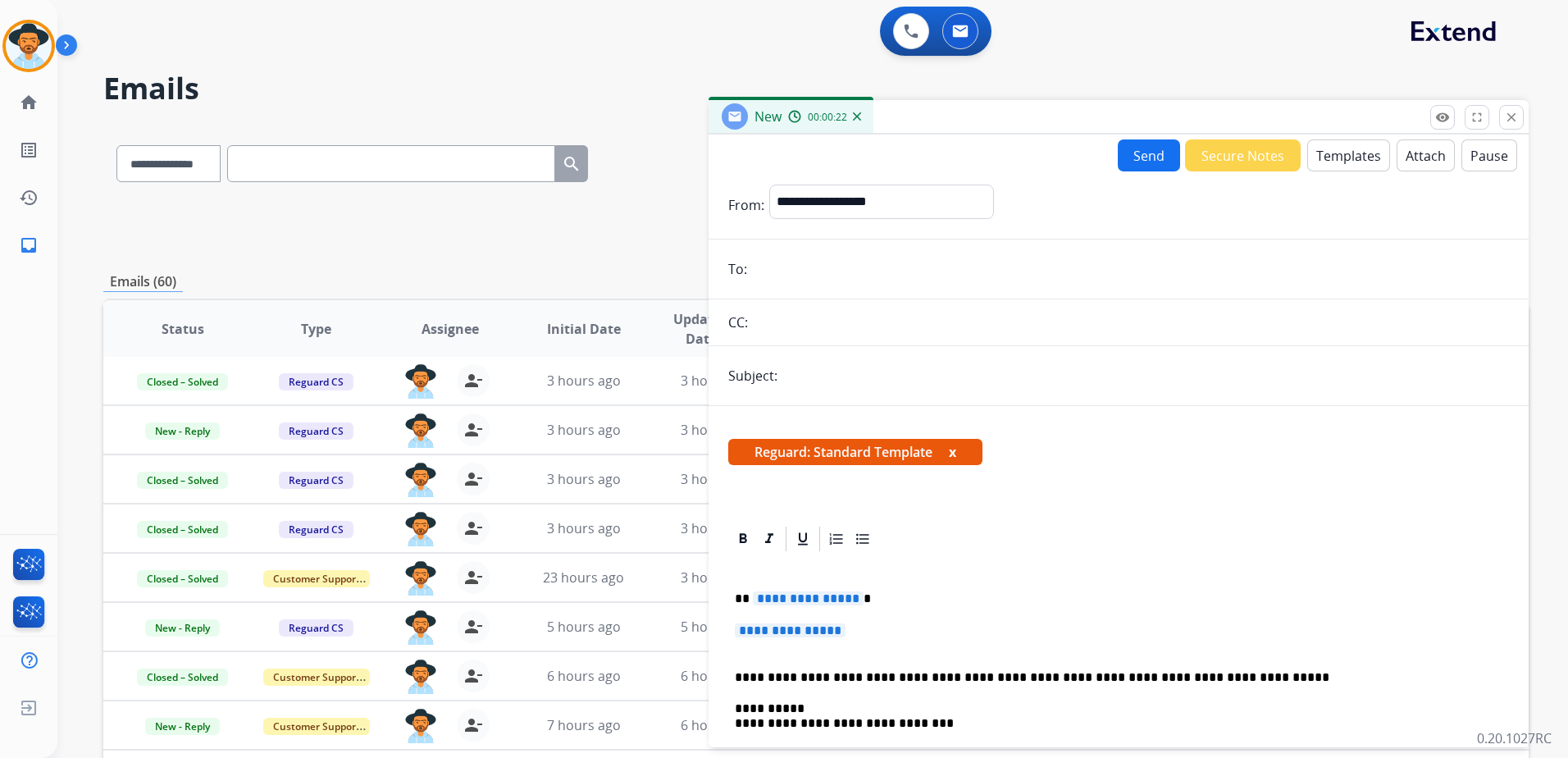
drag, startPoint x: 885, startPoint y: 624, endPoint x: 739, endPoint y: 608, distance: 146.9
click at [739, 608] on div "**********" at bounding box center [1118, 722] width 781 height 339
click at [846, 624] on span "**********" at bounding box center [790, 631] width 111 height 14
click at [869, 628] on p "**********" at bounding box center [1118, 639] width 768 height 30
drag, startPoint x: 886, startPoint y: 630, endPoint x: 723, endPoint y: 596, distance: 166.5
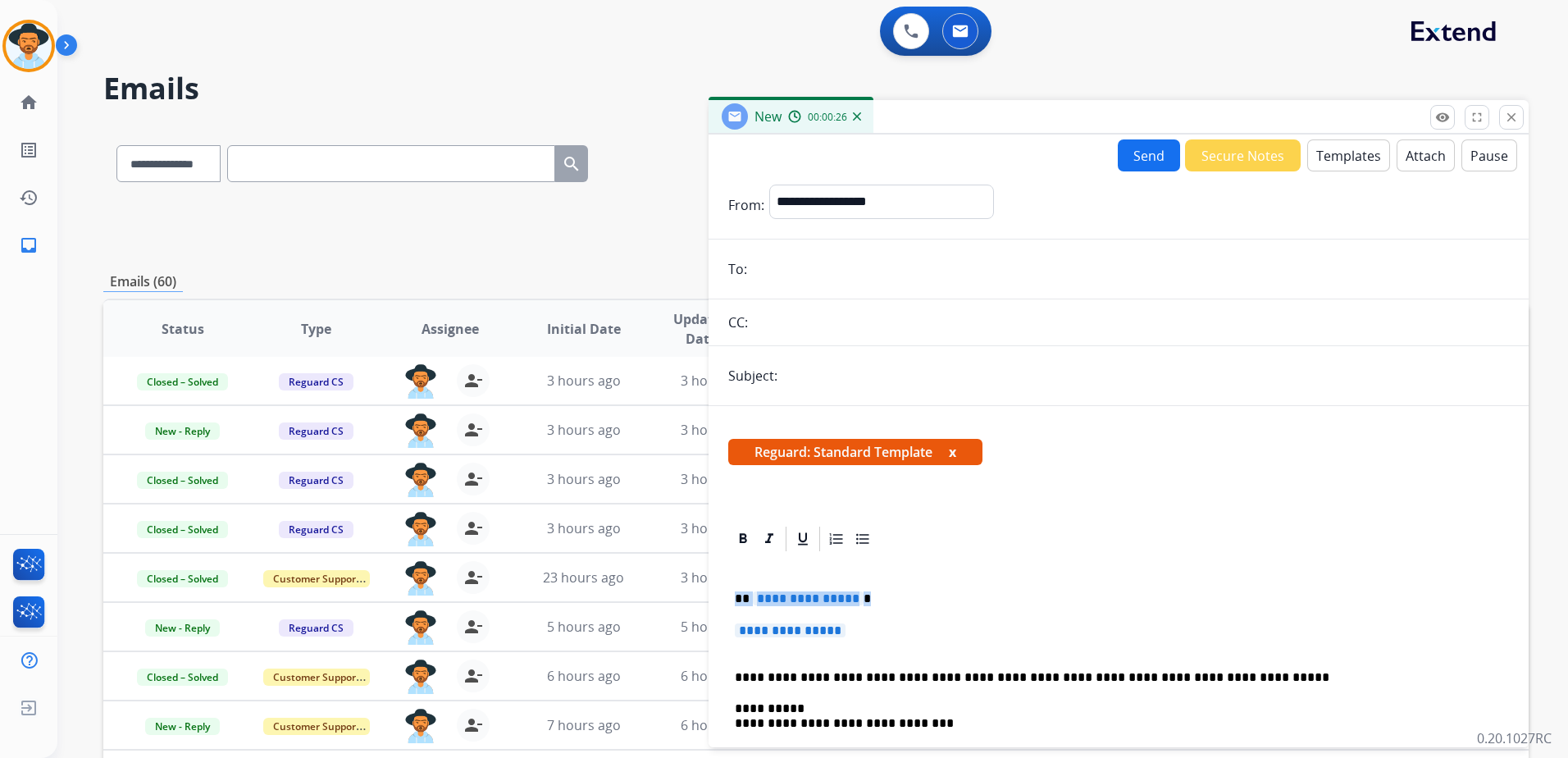
click at [723, 596] on div "**********" at bounding box center [1118, 706] width 820 height 365
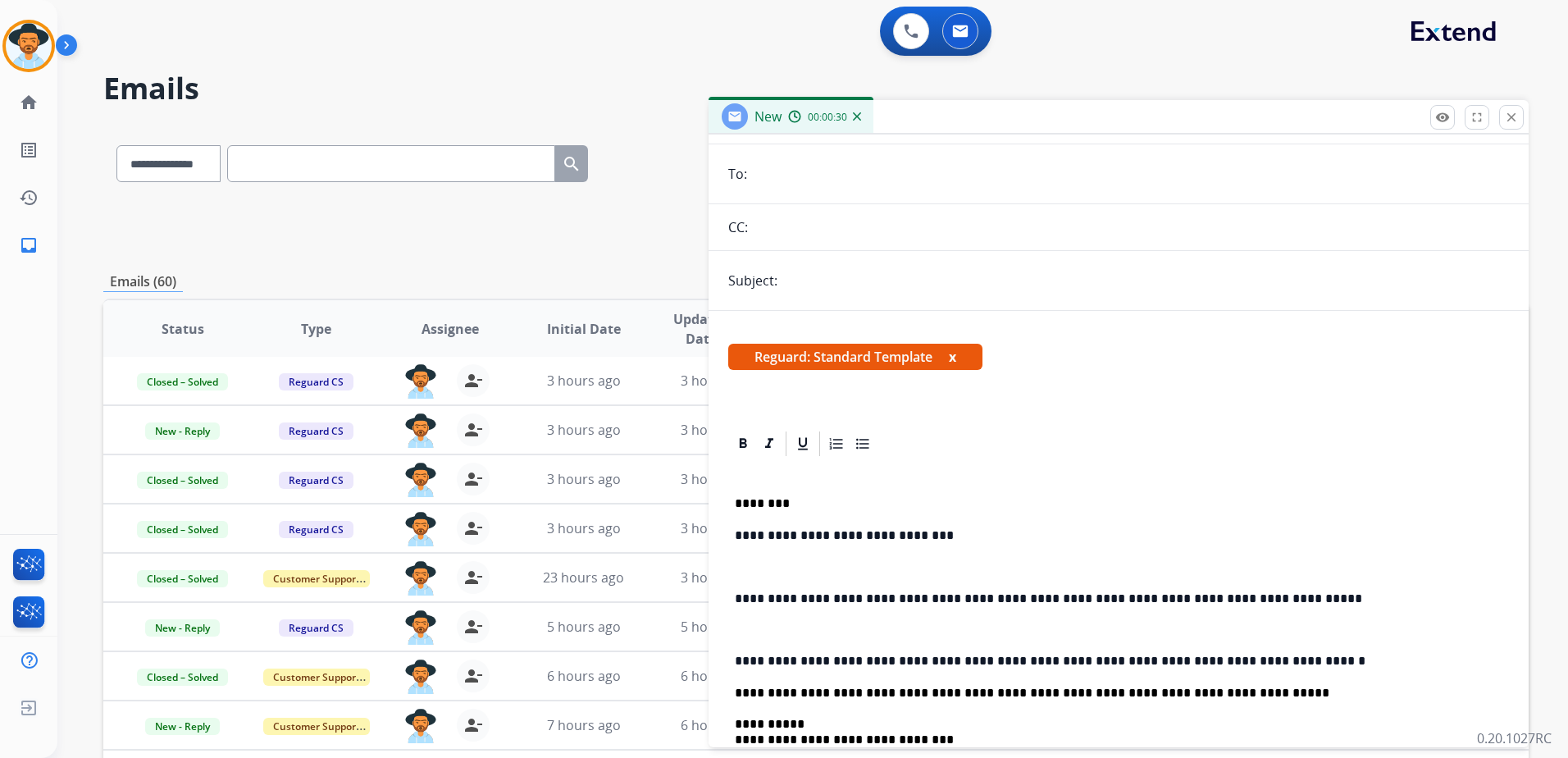
scroll to position [246, 0]
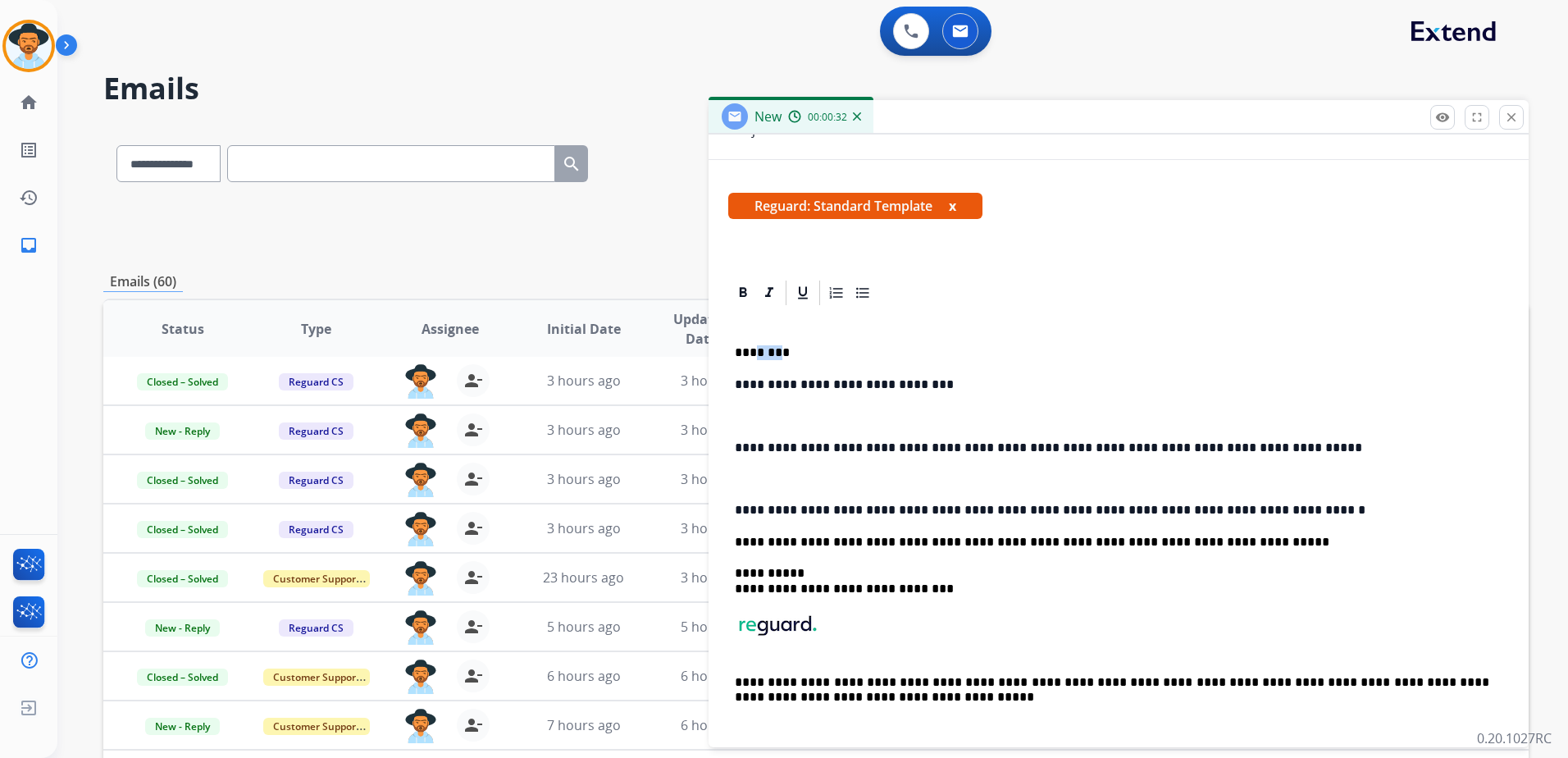
drag, startPoint x: 777, startPoint y: 353, endPoint x: 751, endPoint y: 355, distance: 26.1
click at [751, 355] on p "********" at bounding box center [1111, 353] width 754 height 15
drag, startPoint x: 1231, startPoint y: 448, endPoint x: 1104, endPoint y: 447, distance: 127.0
click at [1104, 447] on p "**********" at bounding box center [1111, 448] width 754 height 15
click at [1292, 506] on p "**********" at bounding box center [1111, 510] width 754 height 15
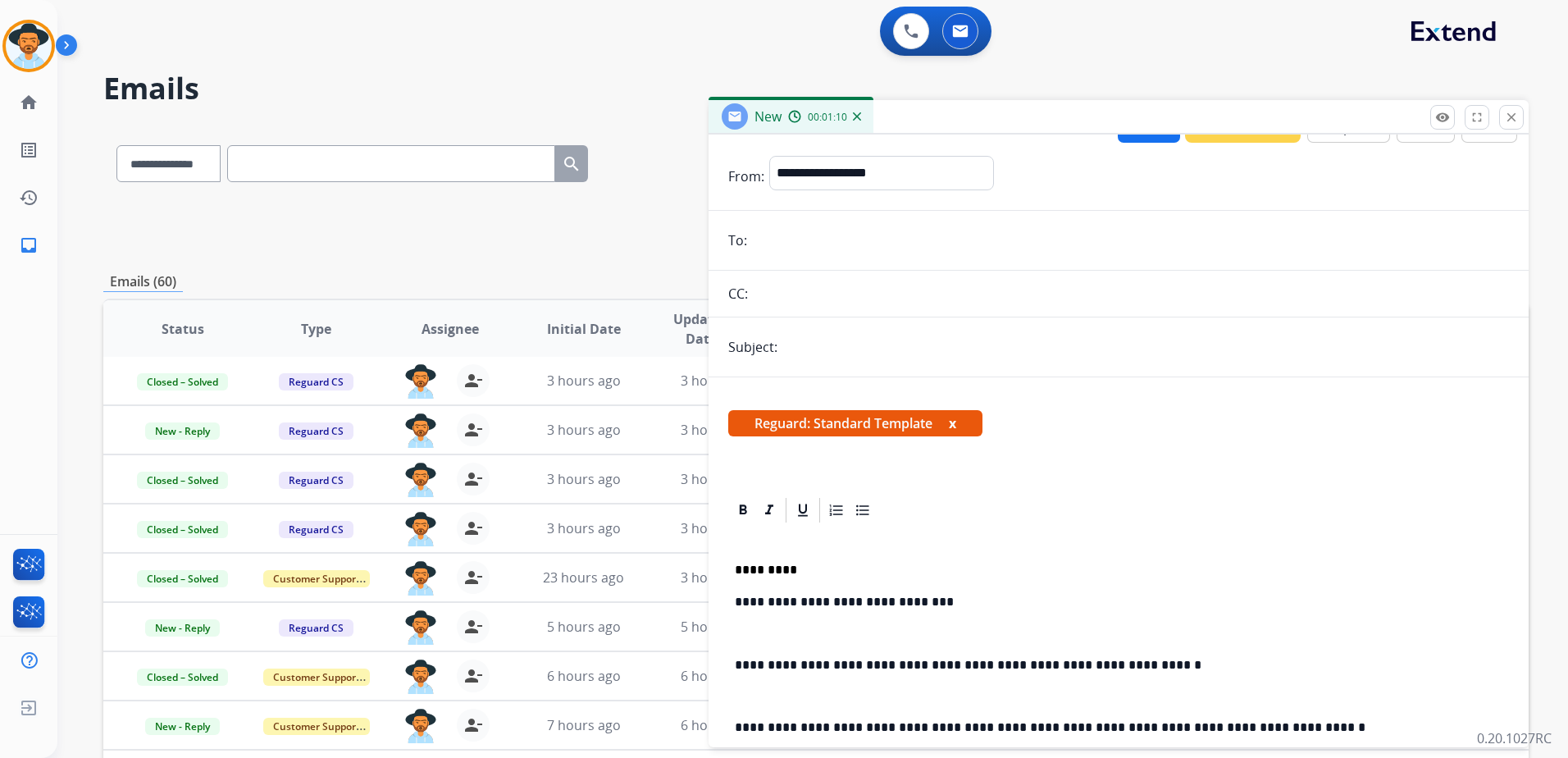
scroll to position [0, 0]
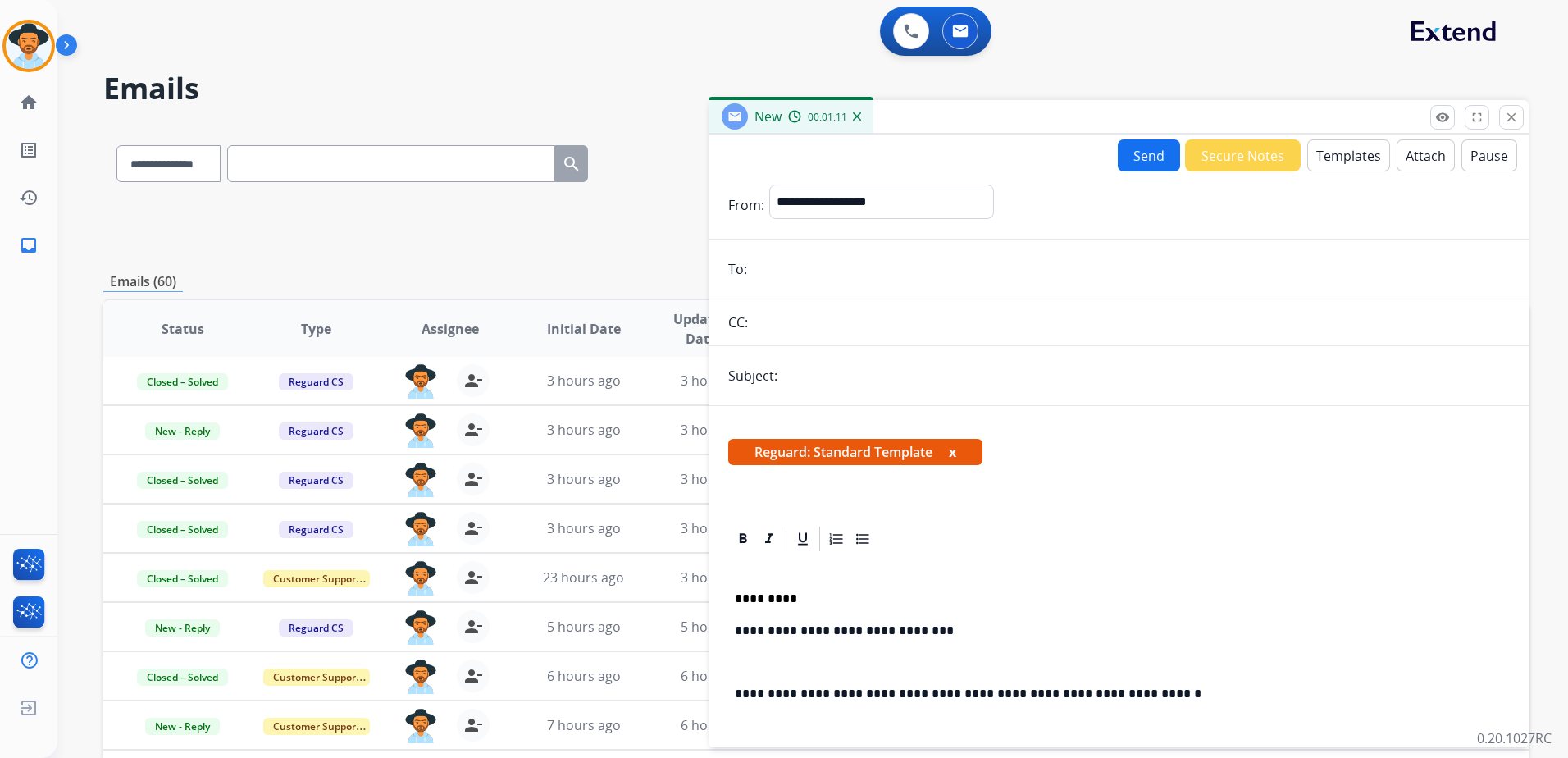
click at [878, 267] on input "email" at bounding box center [1130, 268] width 757 height 33
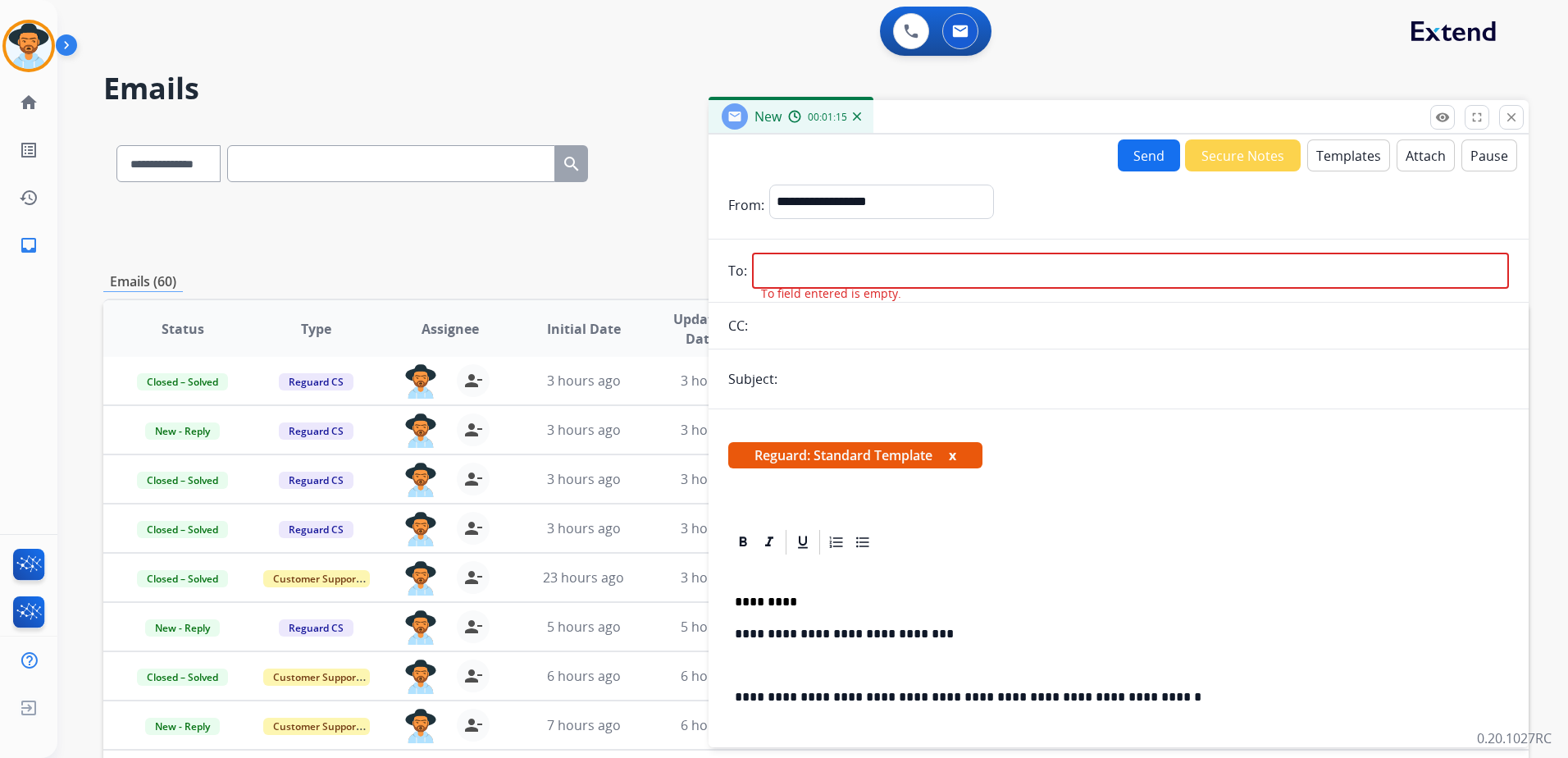
paste input "**********"
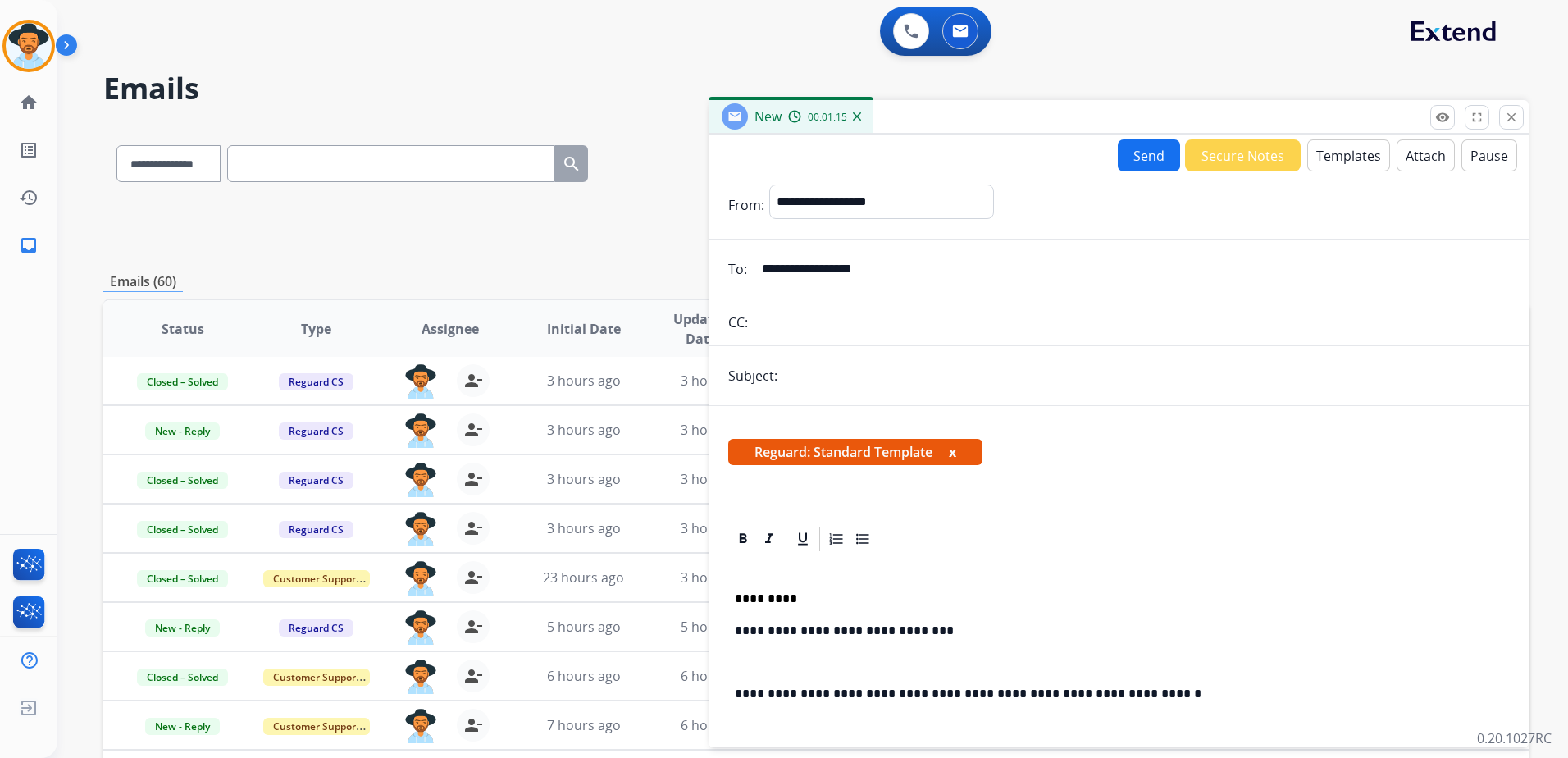
type input "**********"
click at [839, 376] on input "text" at bounding box center [1146, 375] width 727 height 33
type input "**********"
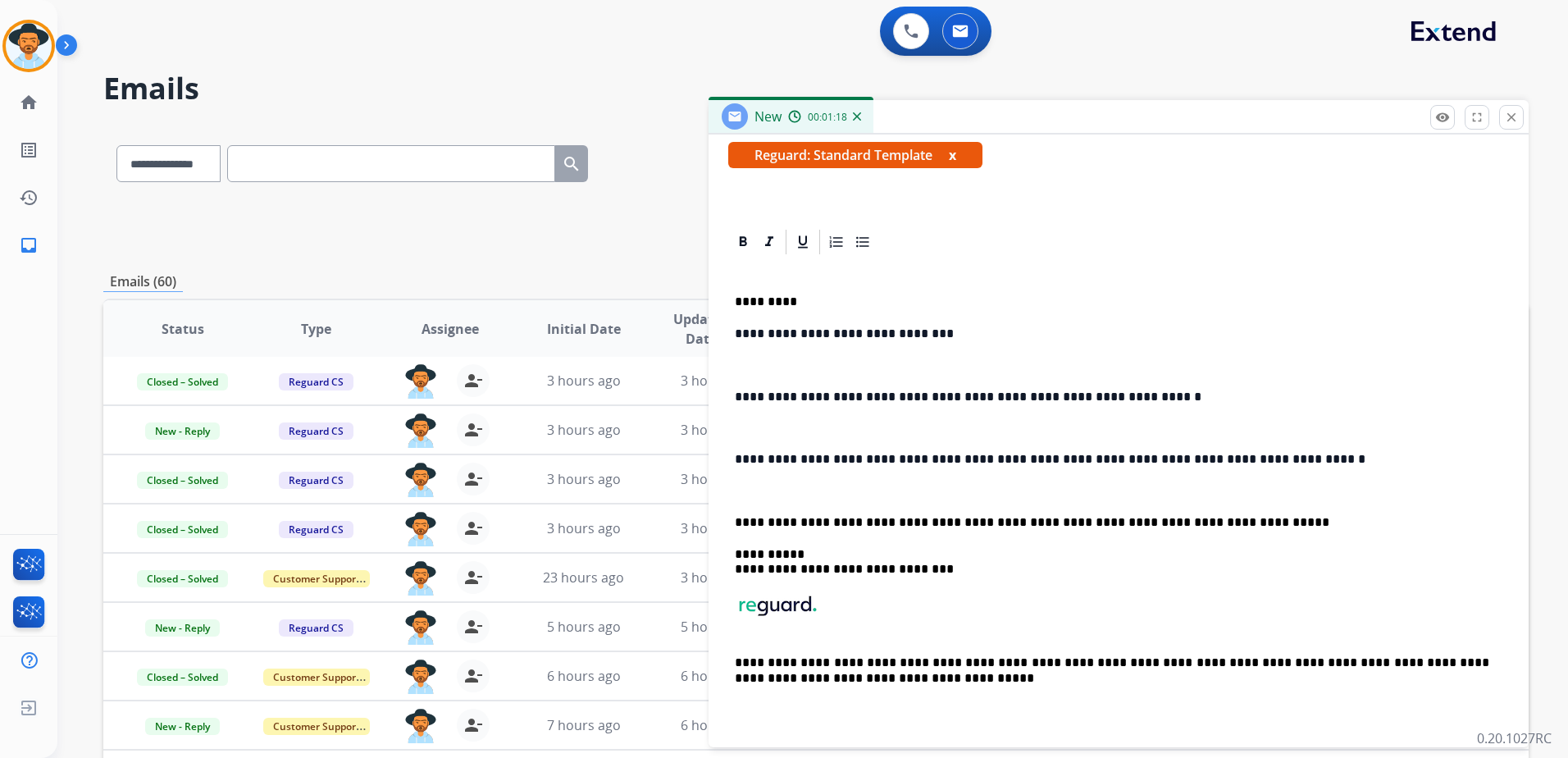
scroll to position [176, 0]
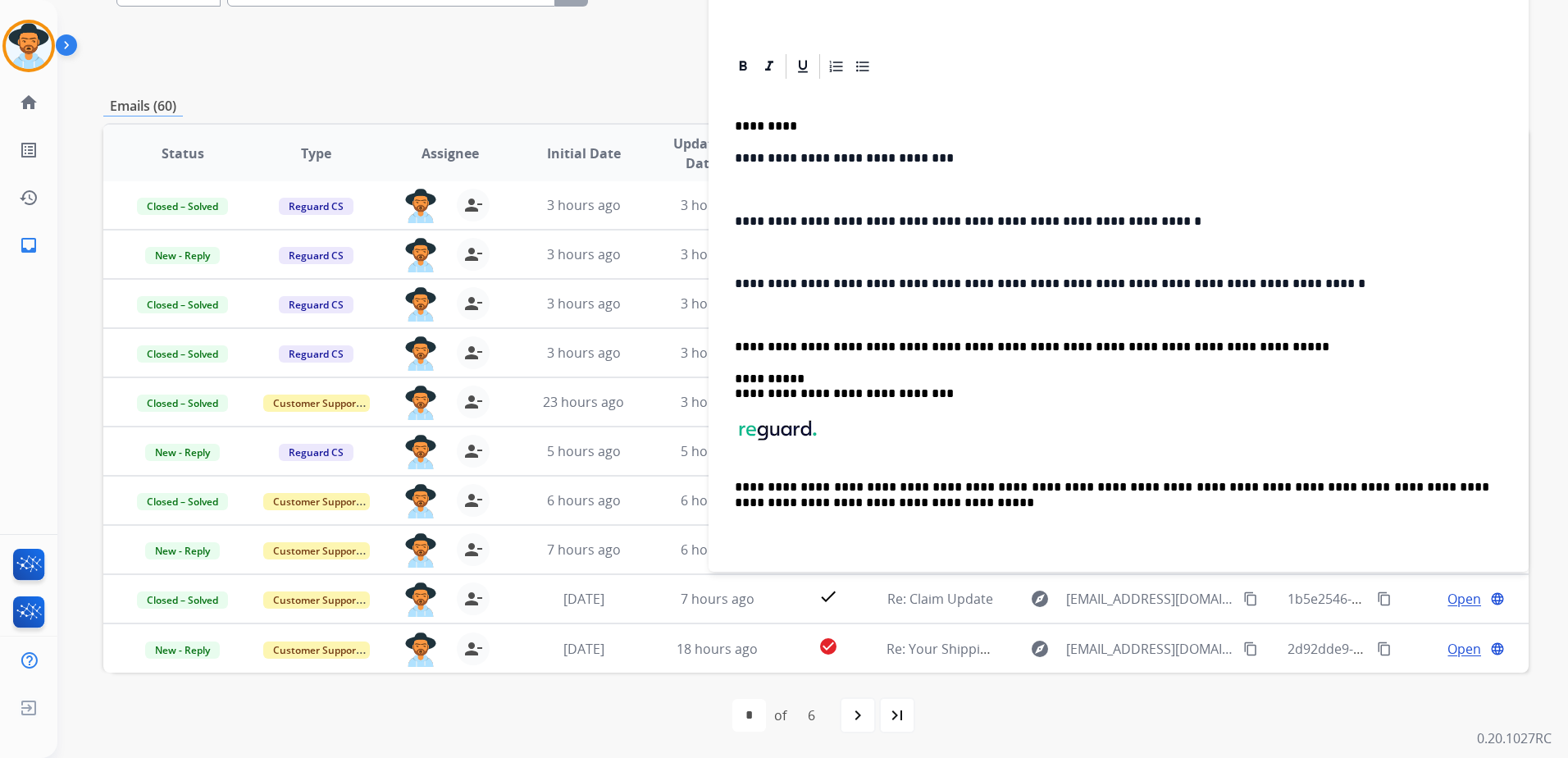
click at [877, 155] on p "**********" at bounding box center [1111, 158] width 754 height 15
drag, startPoint x: 905, startPoint y: 160, endPoint x: 873, endPoint y: 158, distance: 32.1
click at [873, 158] on p "**********" at bounding box center [1111, 158] width 754 height 15
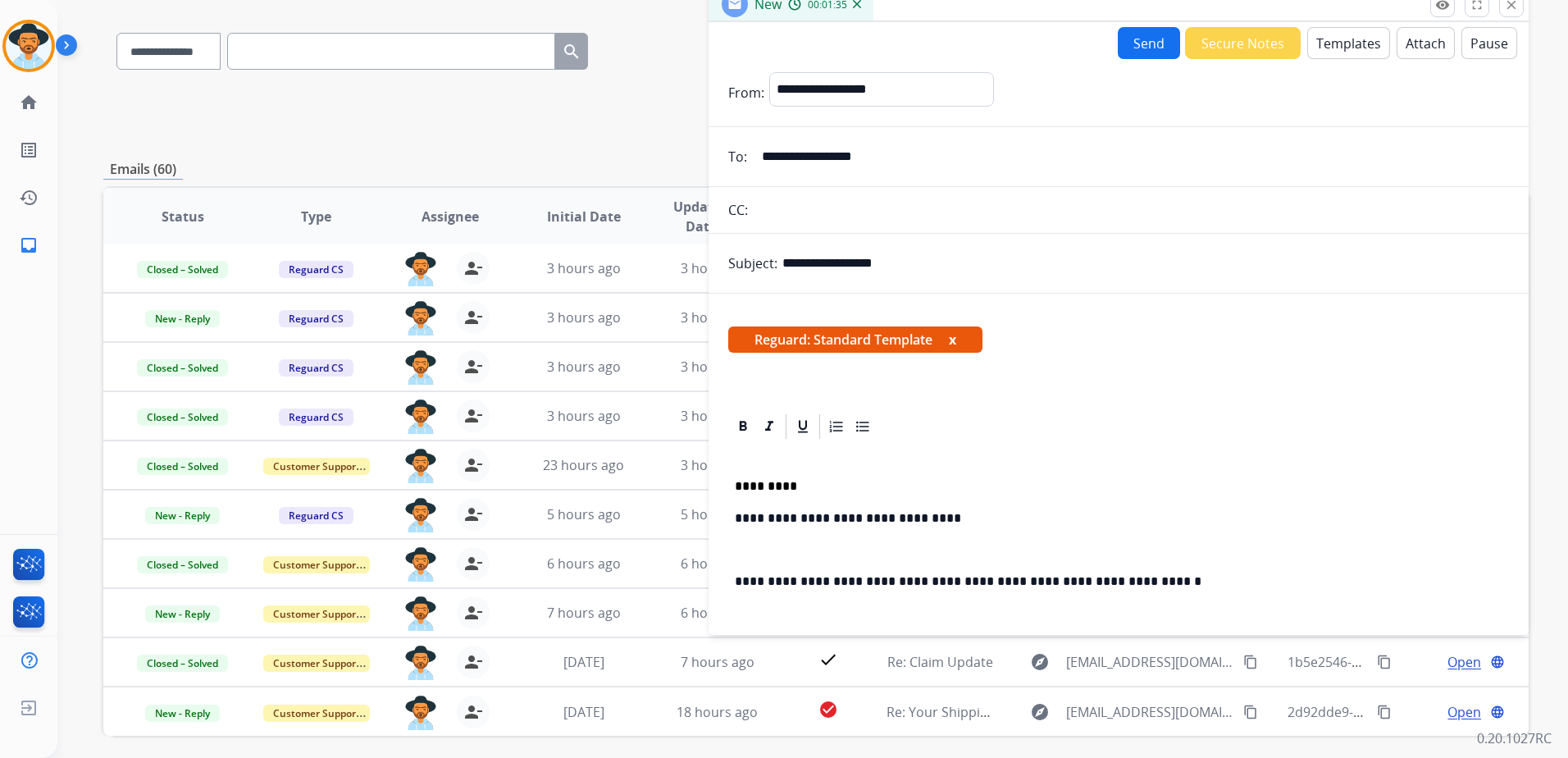
scroll to position [93, 0]
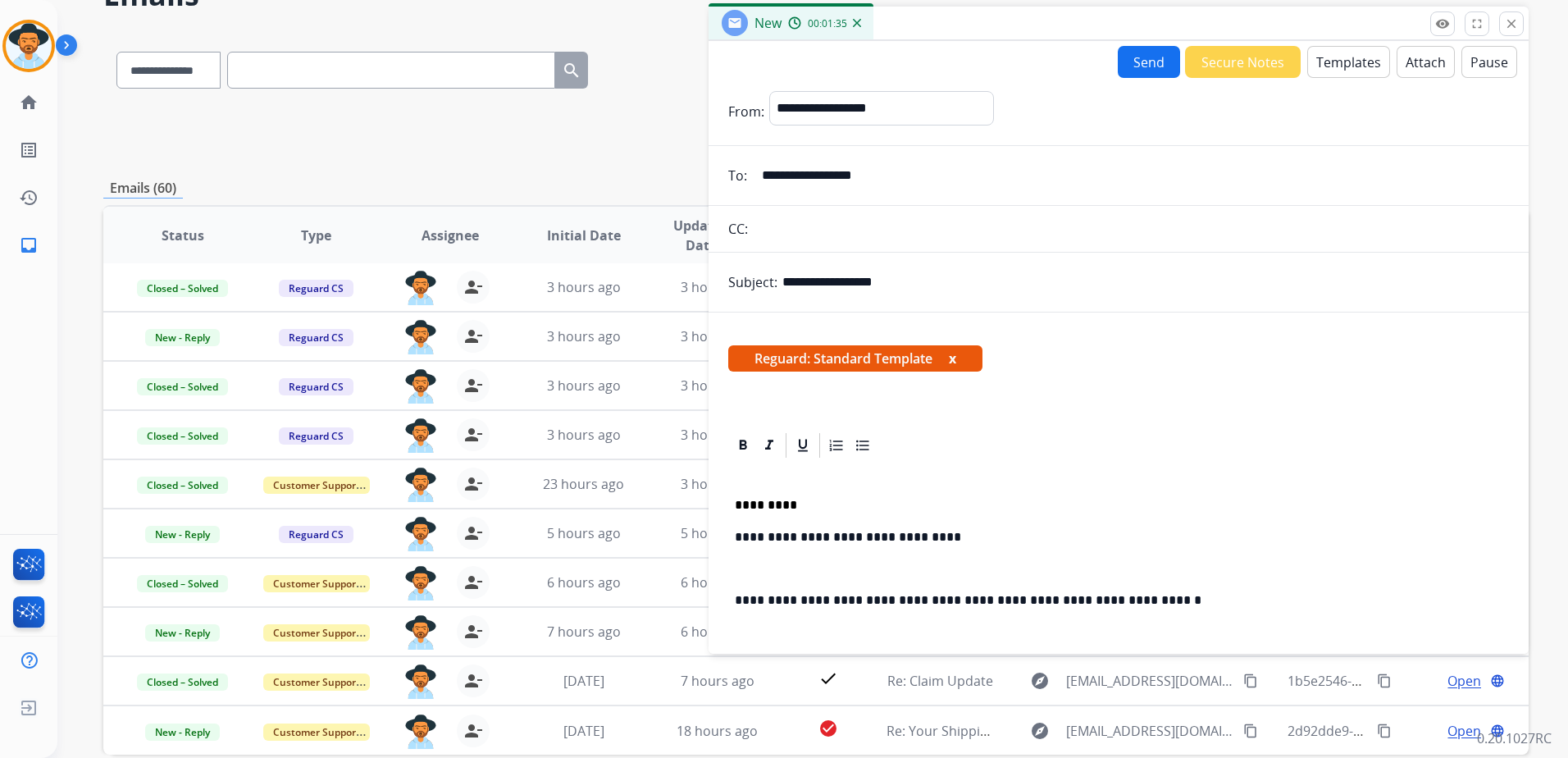
click at [1151, 64] on button "Send" at bounding box center [1149, 62] width 62 height 32
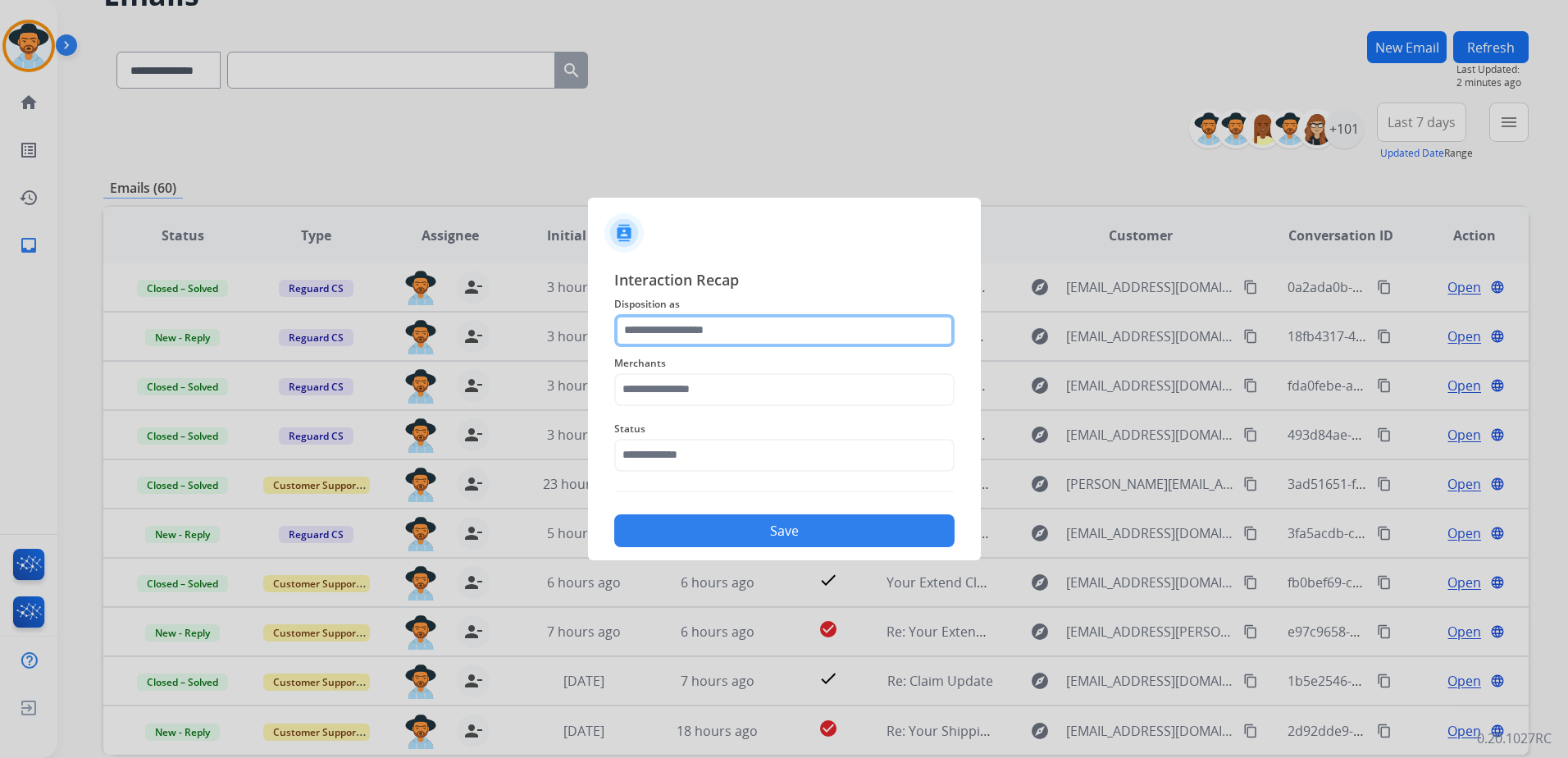
drag, startPoint x: 698, startPoint y: 331, endPoint x: 736, endPoint y: 336, distance: 38.3
click at [698, 331] on input "text" at bounding box center [784, 331] width 340 height 33
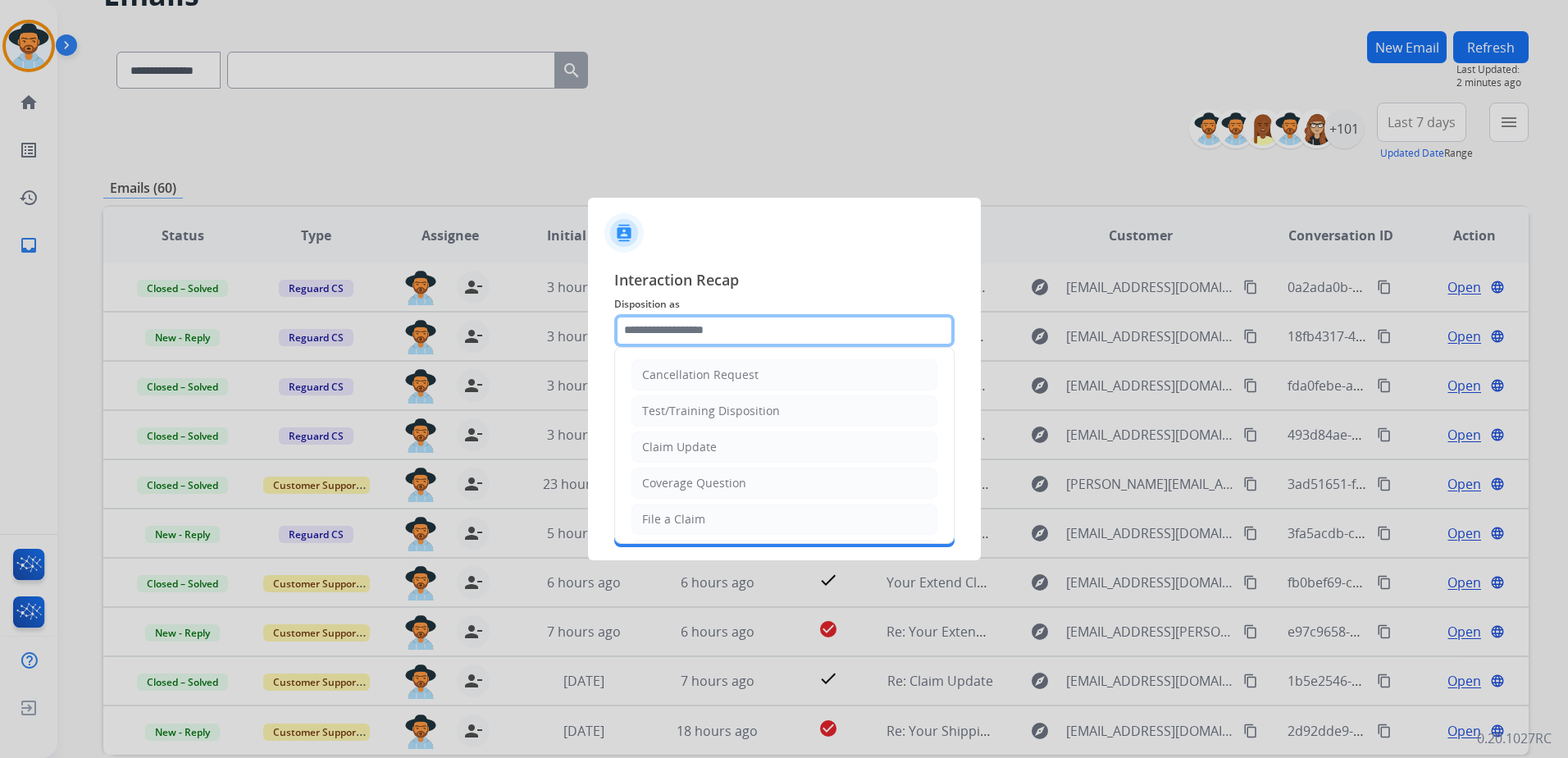
type input "*****"
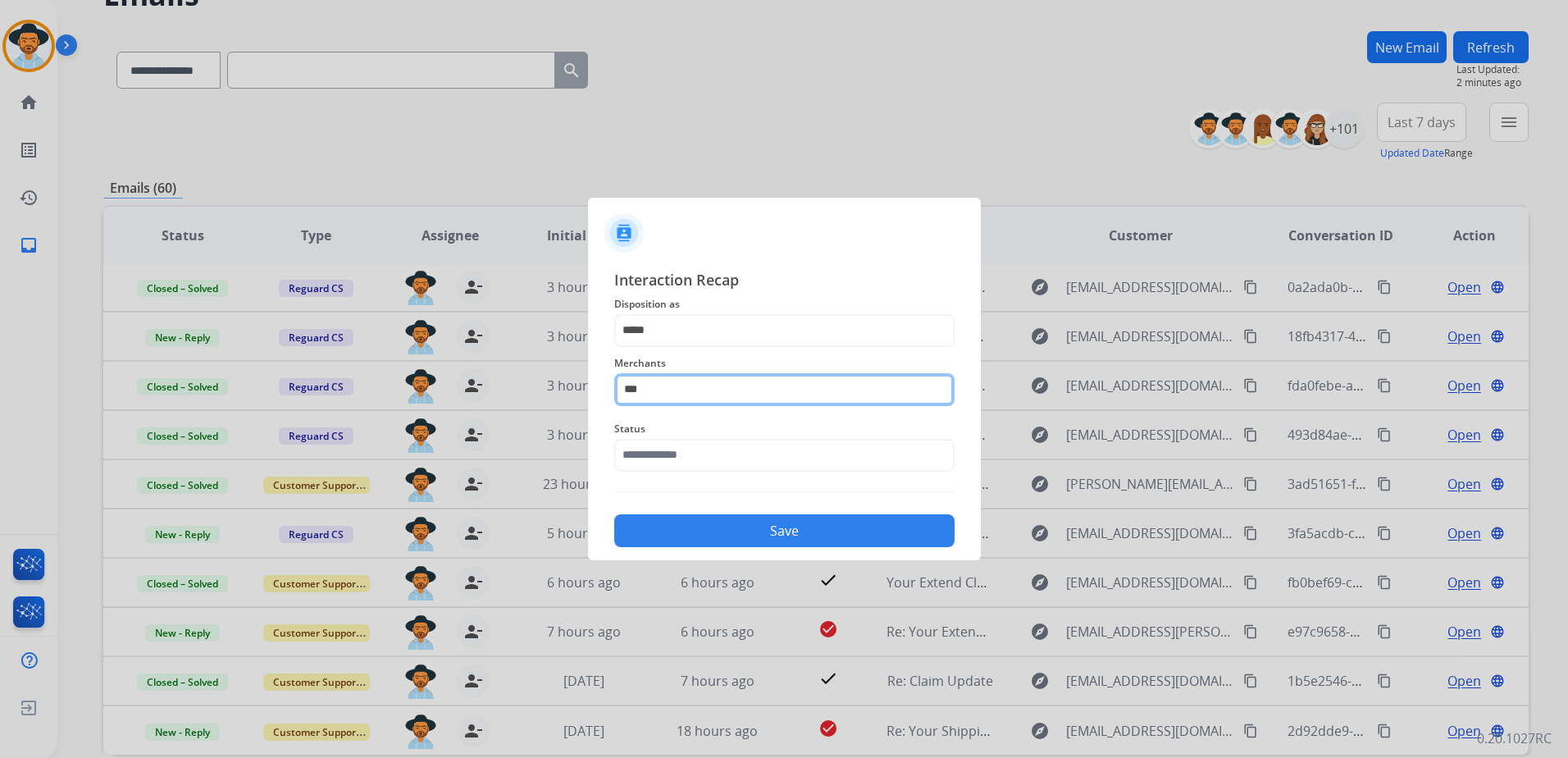
click at [682, 386] on input "***" at bounding box center [784, 389] width 340 height 33
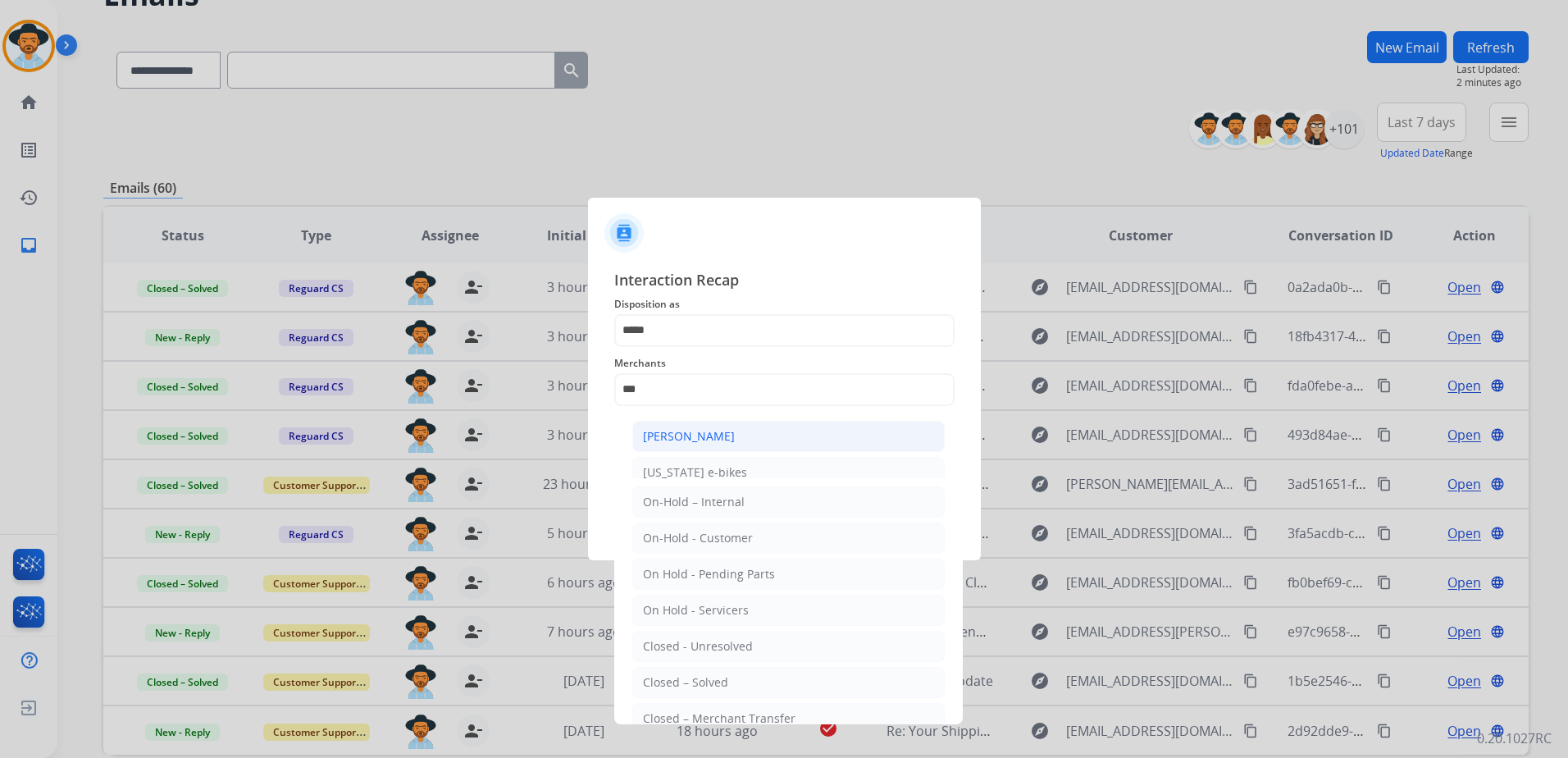
click at [673, 435] on span "Status" at bounding box center [784, 429] width 340 height 20
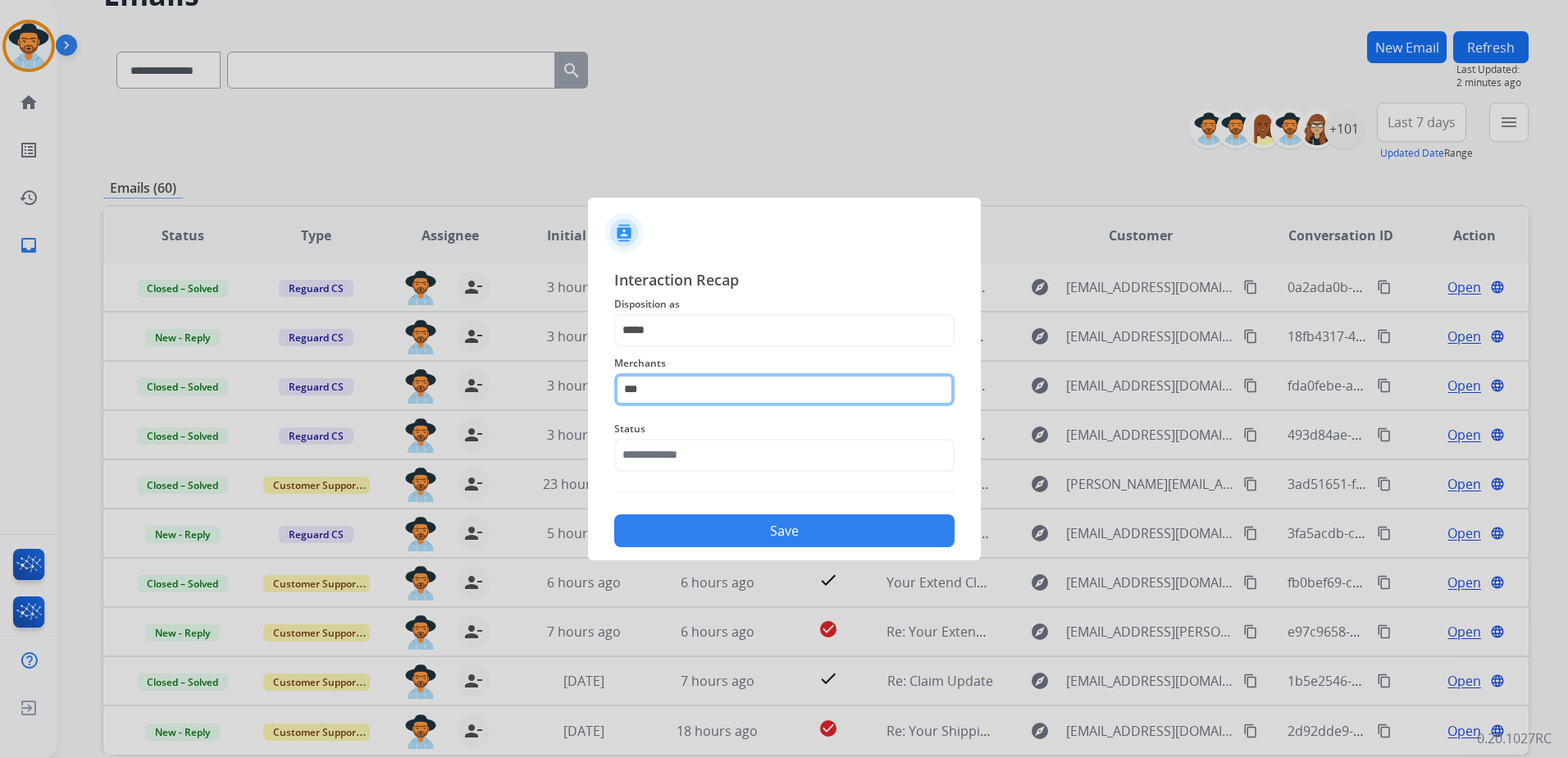
drag, startPoint x: 663, startPoint y: 390, endPoint x: 663, endPoint y: 400, distance: 10.0
click at [663, 390] on input "***" at bounding box center [784, 389] width 340 height 33
click at [644, 443] on div "[PERSON_NAME]" at bounding box center [688, 436] width 92 height 16
type input "**********"
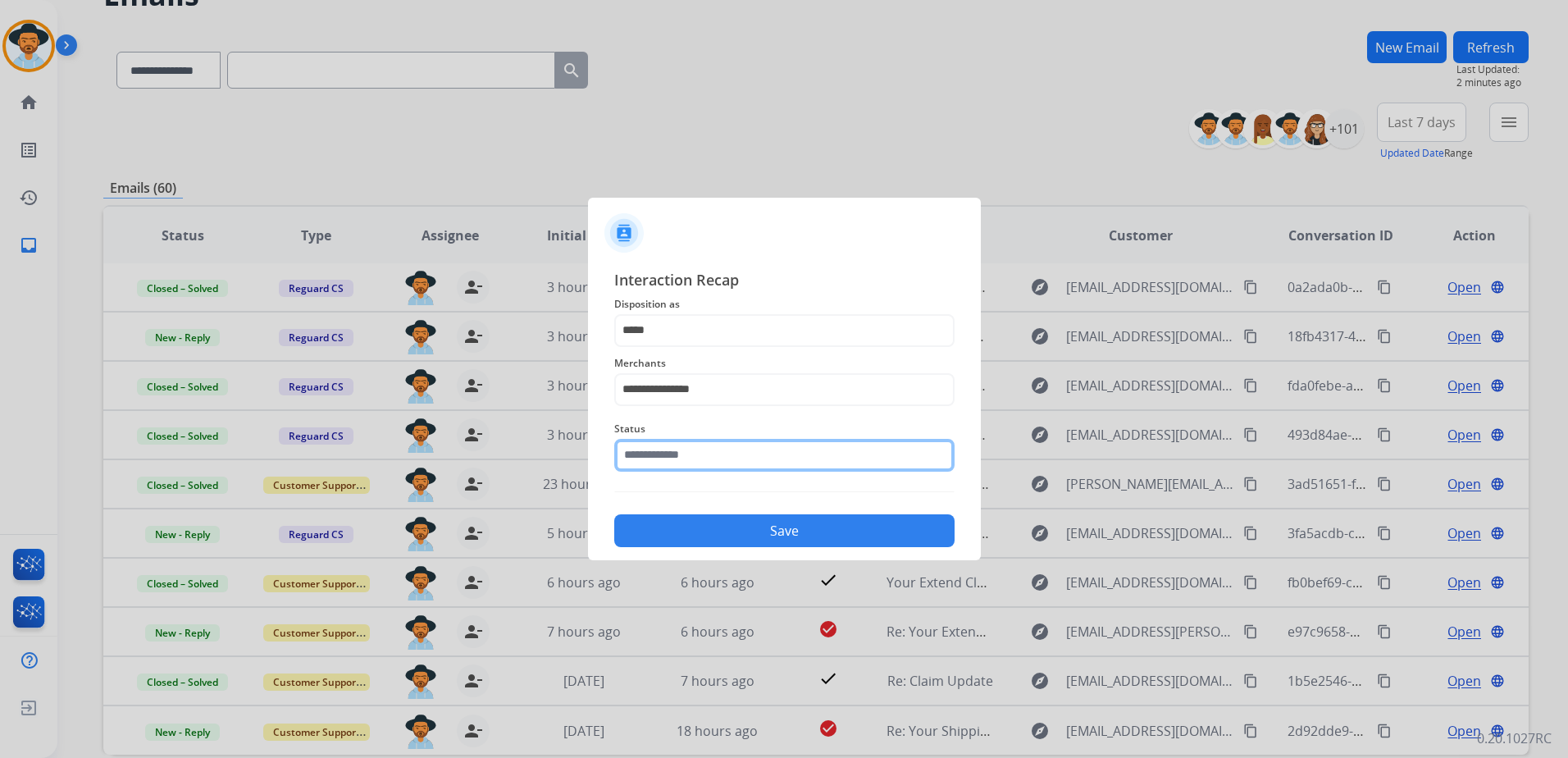
click at [693, 466] on input "text" at bounding box center [784, 455] width 340 height 33
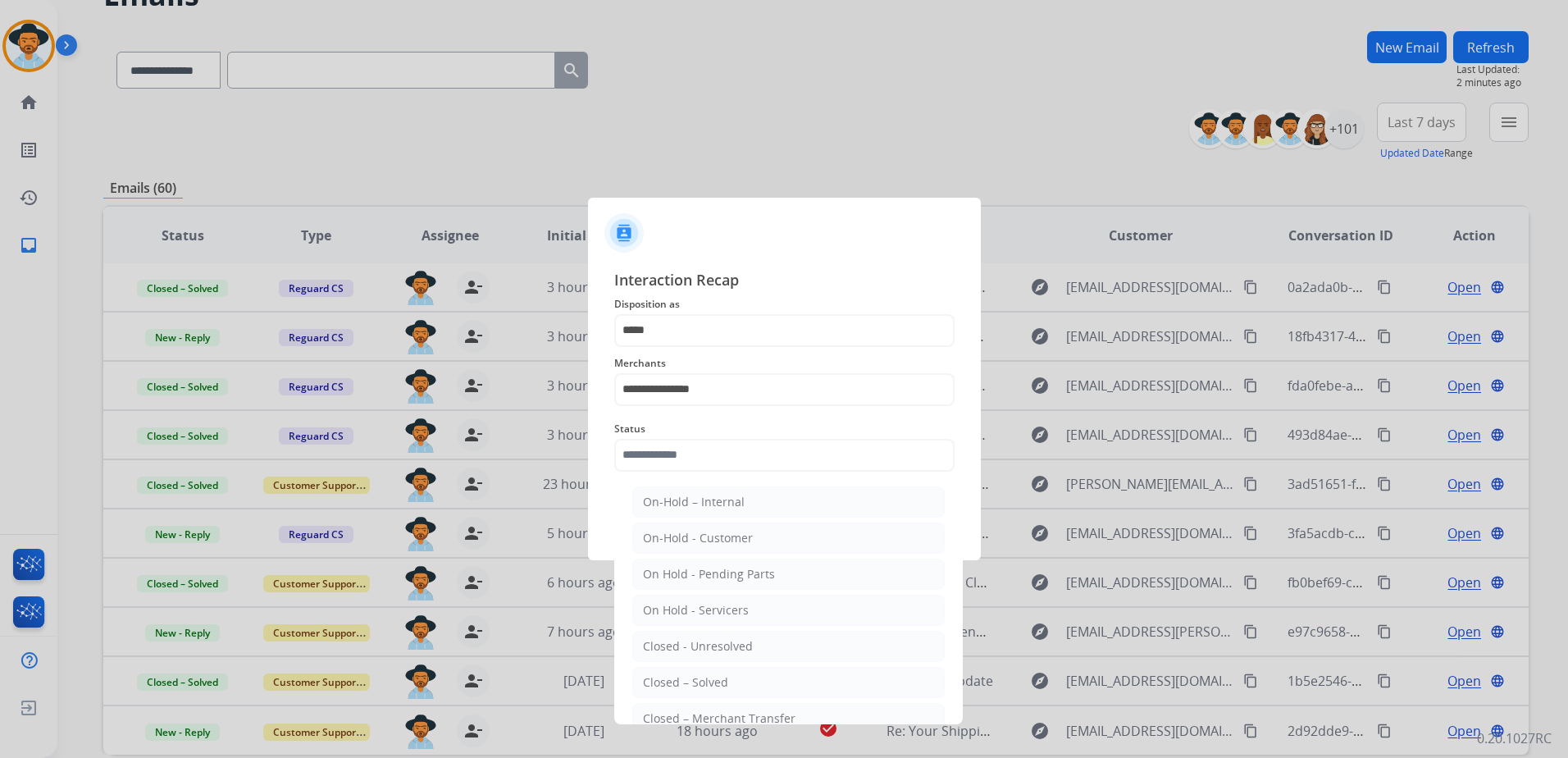
drag, startPoint x: 747, startPoint y: 682, endPoint x: 764, endPoint y: 625, distance: 59.5
click at [747, 680] on li "Closed – Solved" at bounding box center [789, 682] width 313 height 31
type input "**********"
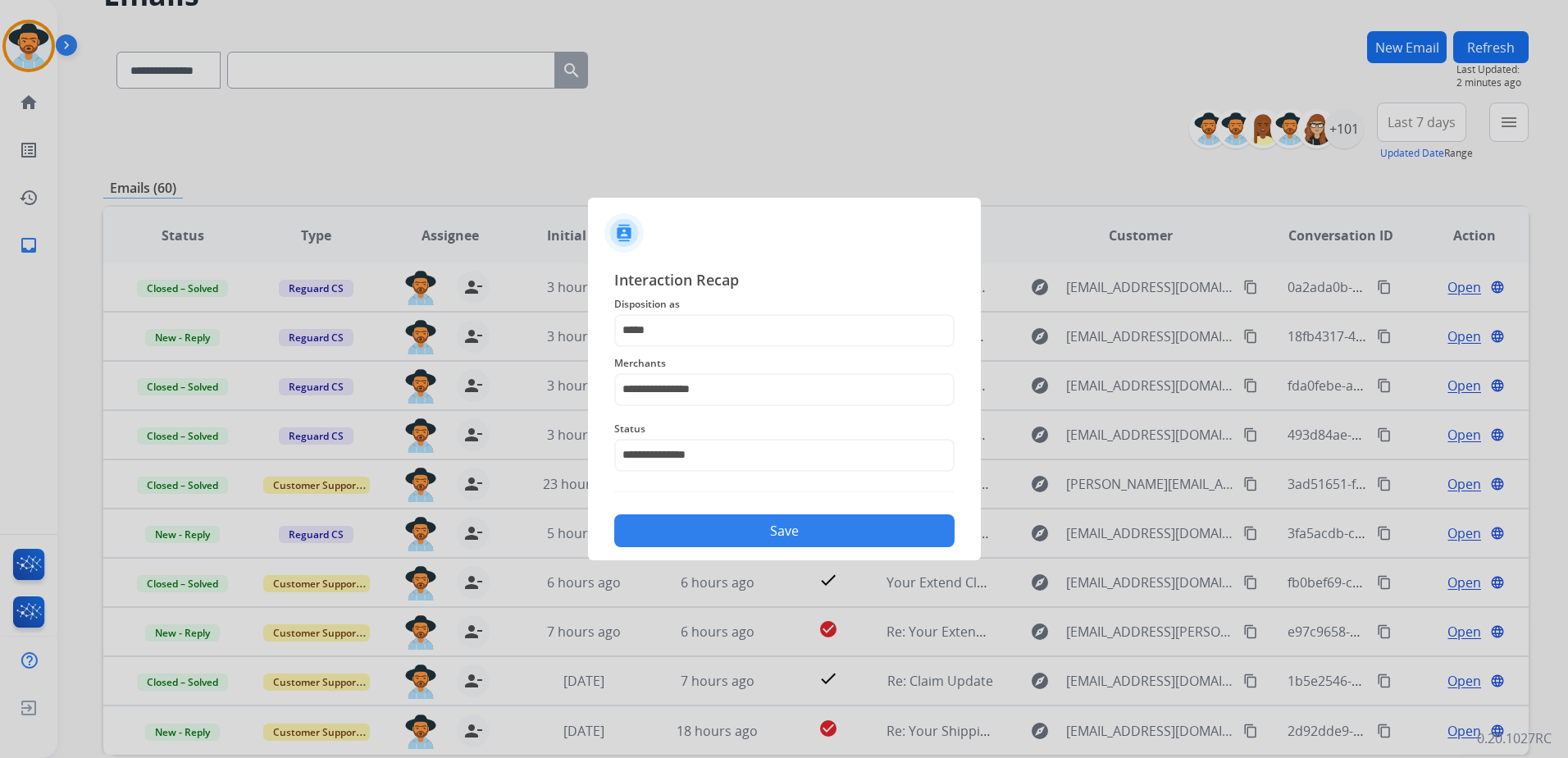
click at [796, 537] on button "Save" at bounding box center [784, 531] width 340 height 33
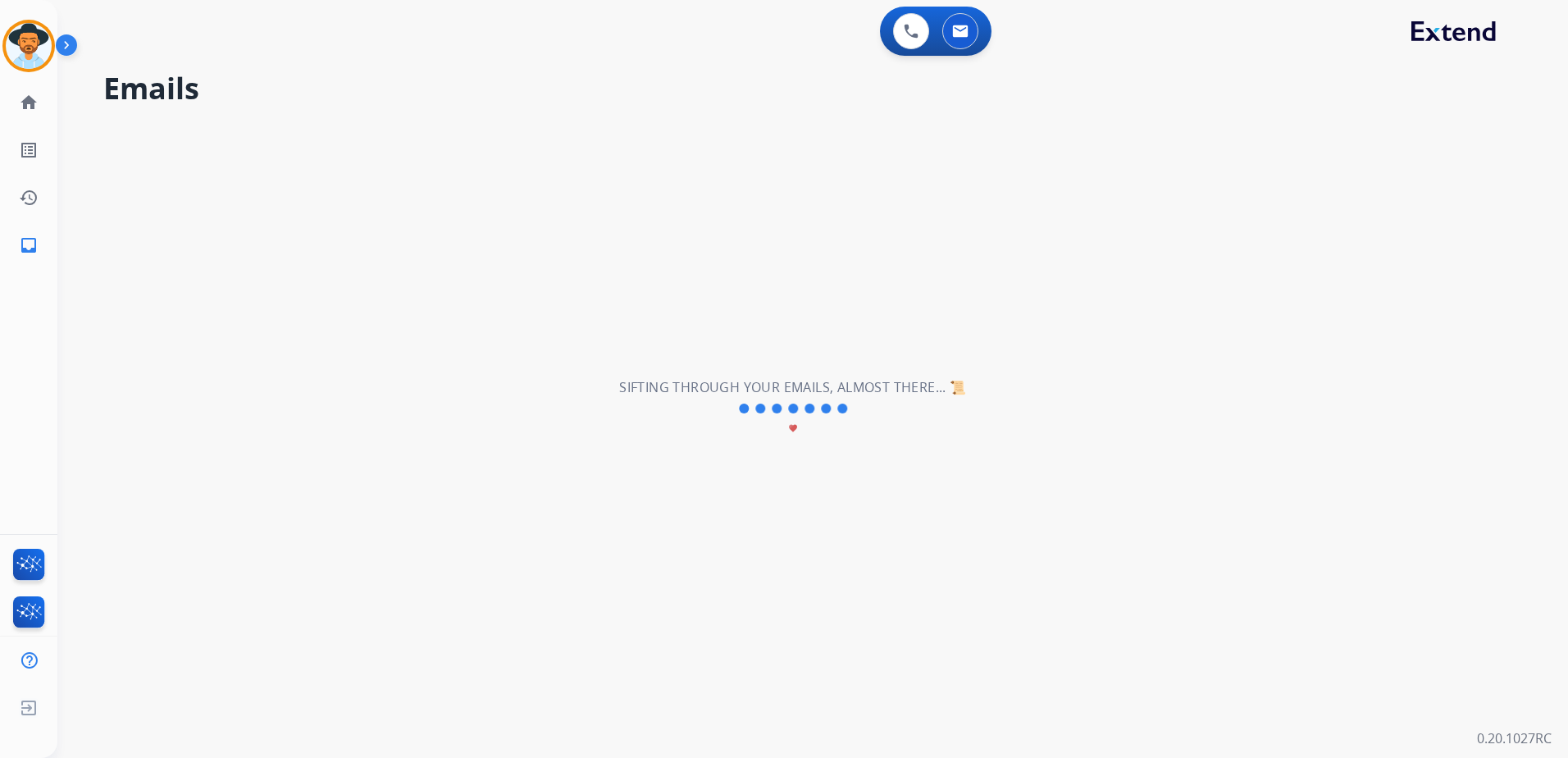
scroll to position [0, 0]
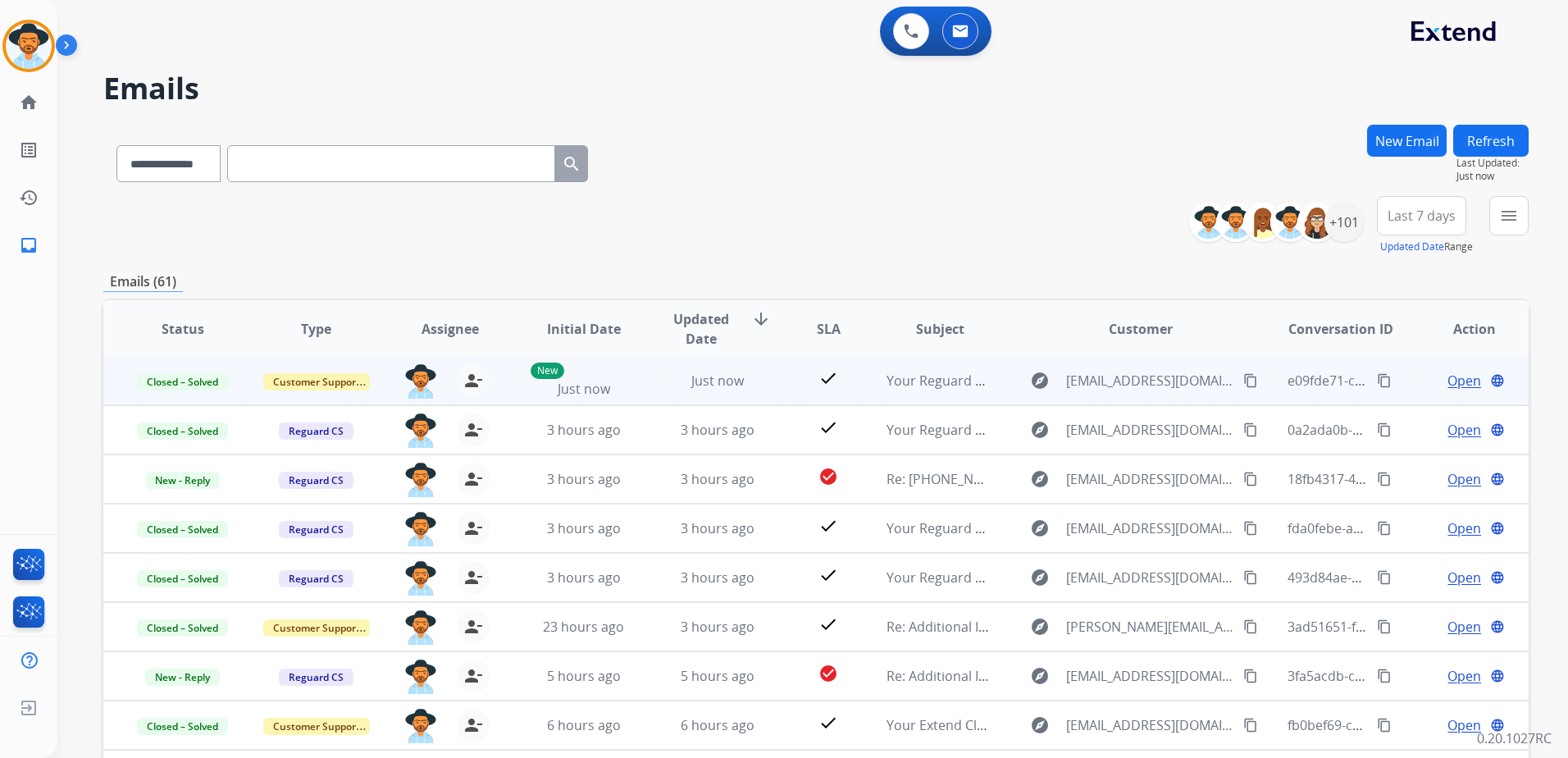
click at [1377, 382] on mat-icon "content_copy" at bounding box center [1384, 380] width 15 height 15
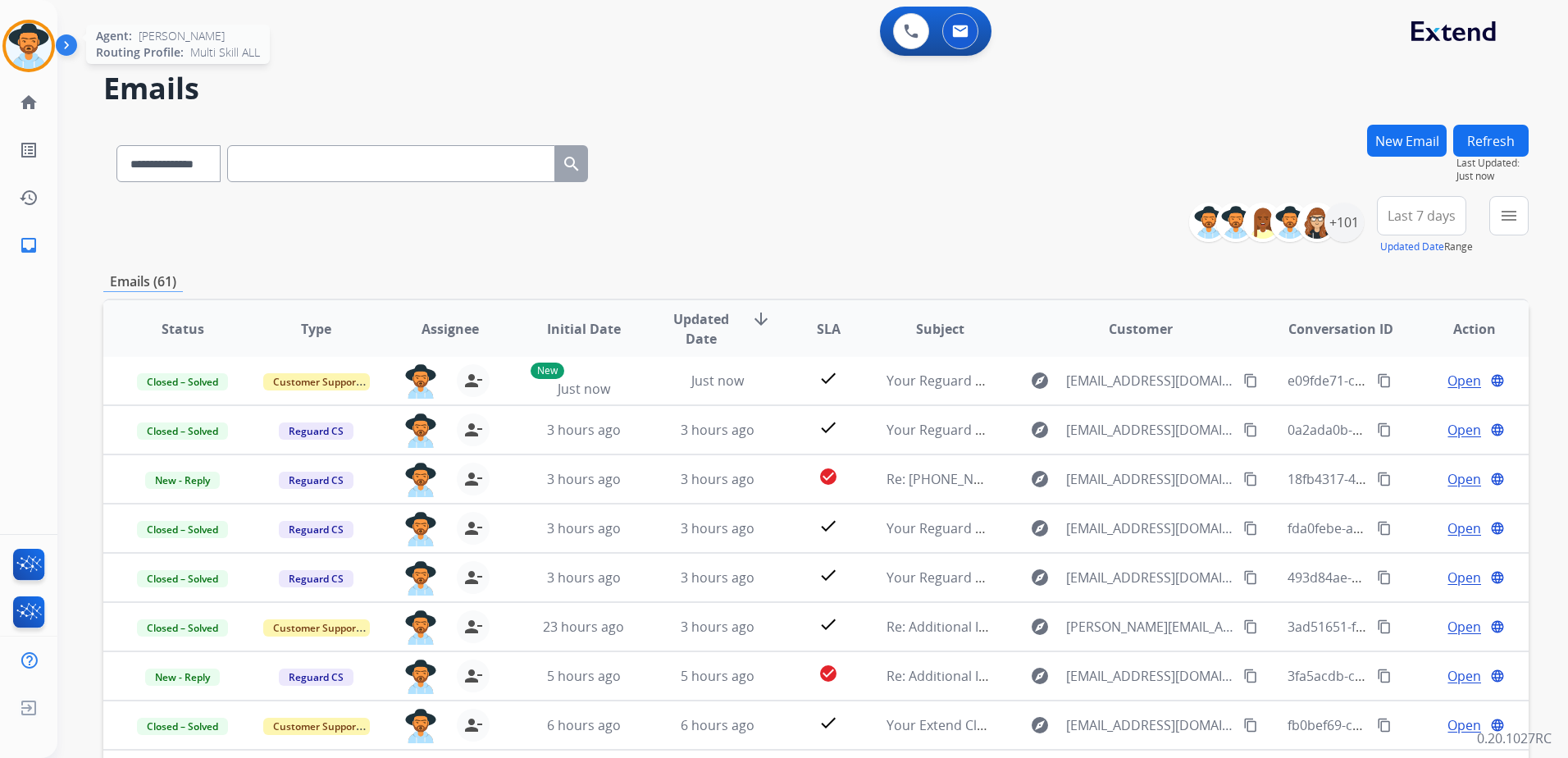
click at [44, 38] on img at bounding box center [28, 46] width 46 height 46
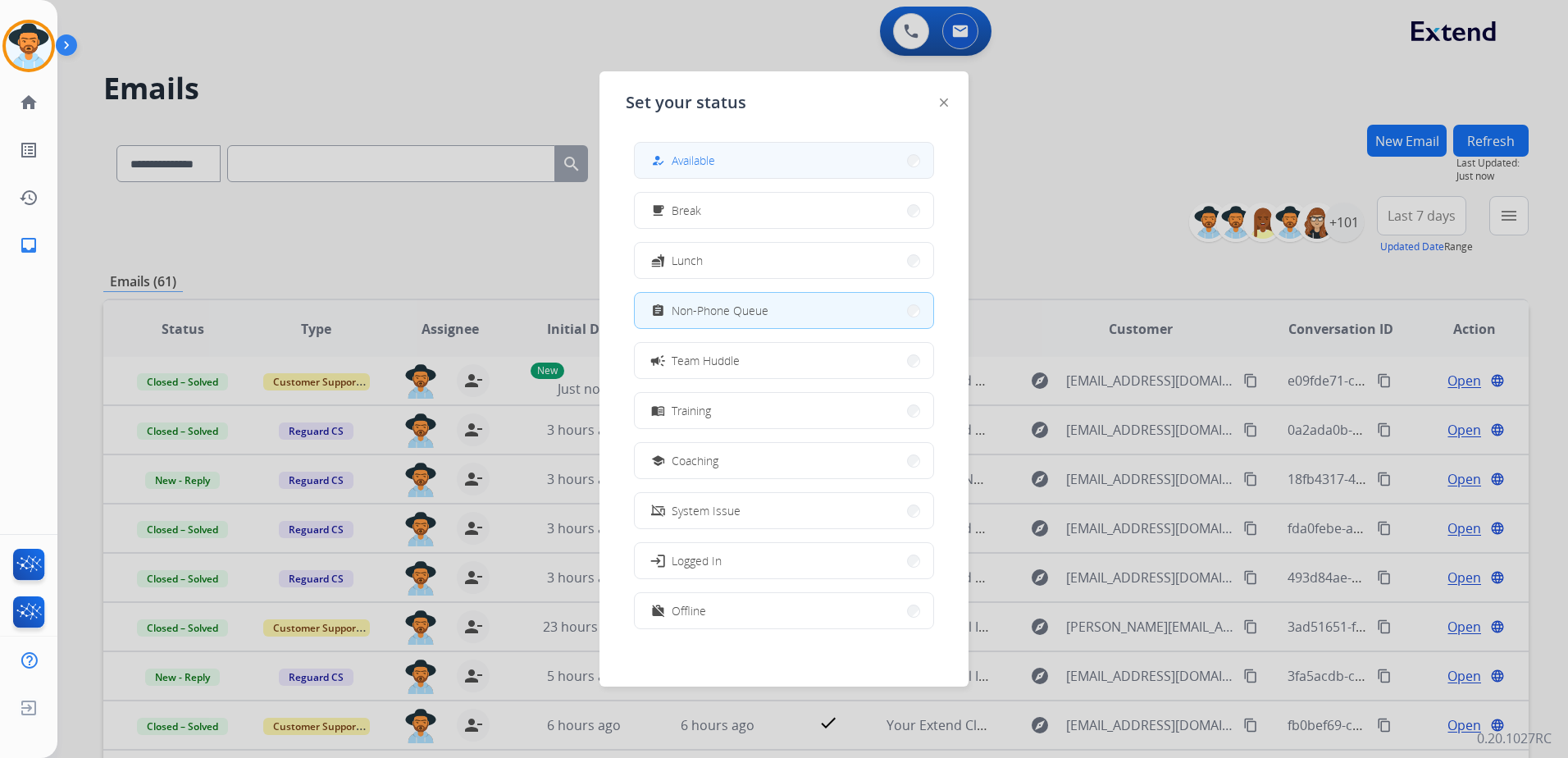
click at [790, 165] on button "how_to_reg Available" at bounding box center [784, 161] width 298 height 36
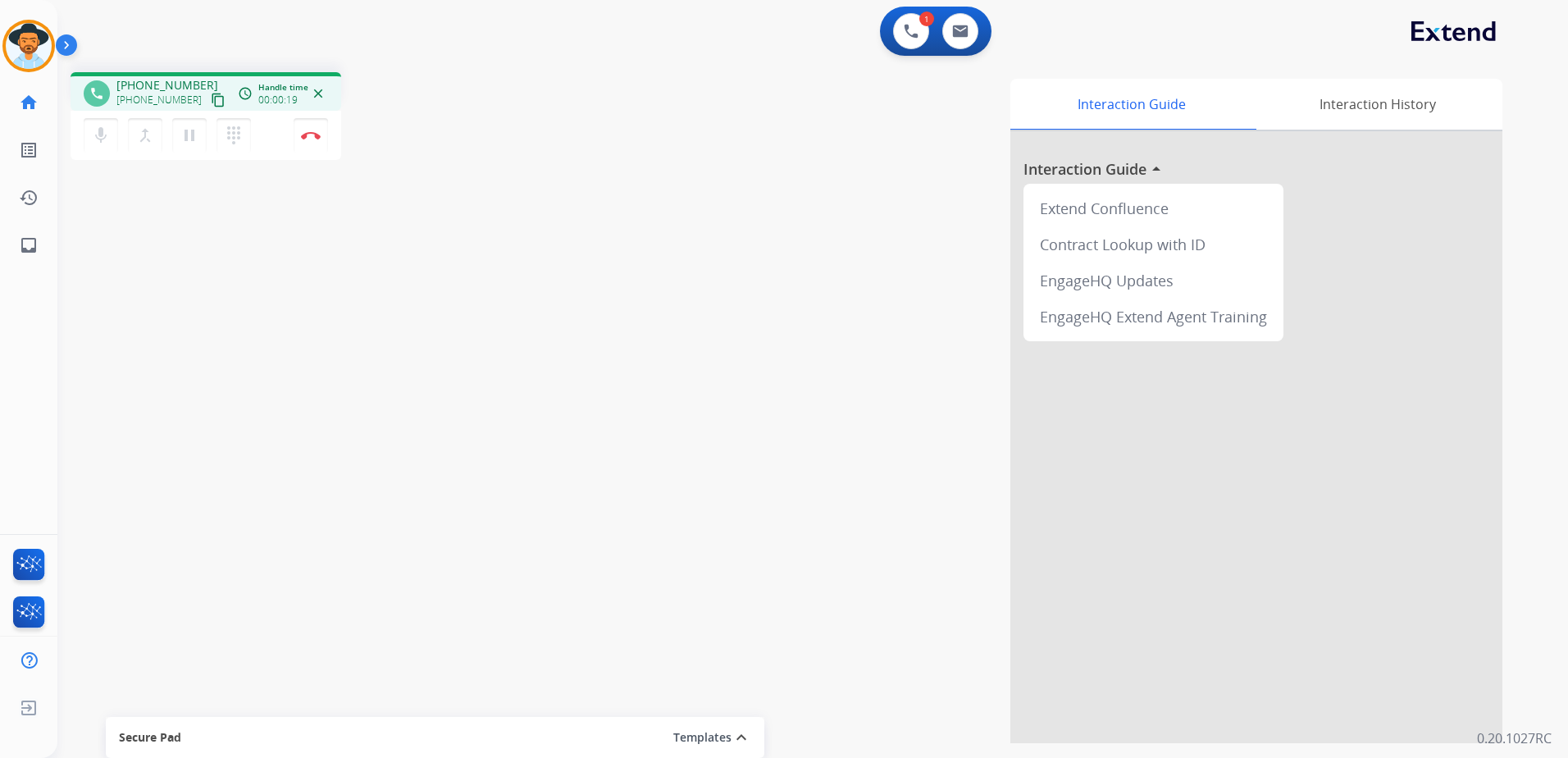
click at [211, 96] on mat-icon "content_copy" at bounding box center [218, 100] width 15 height 15
click at [958, 28] on img at bounding box center [960, 31] width 16 height 13
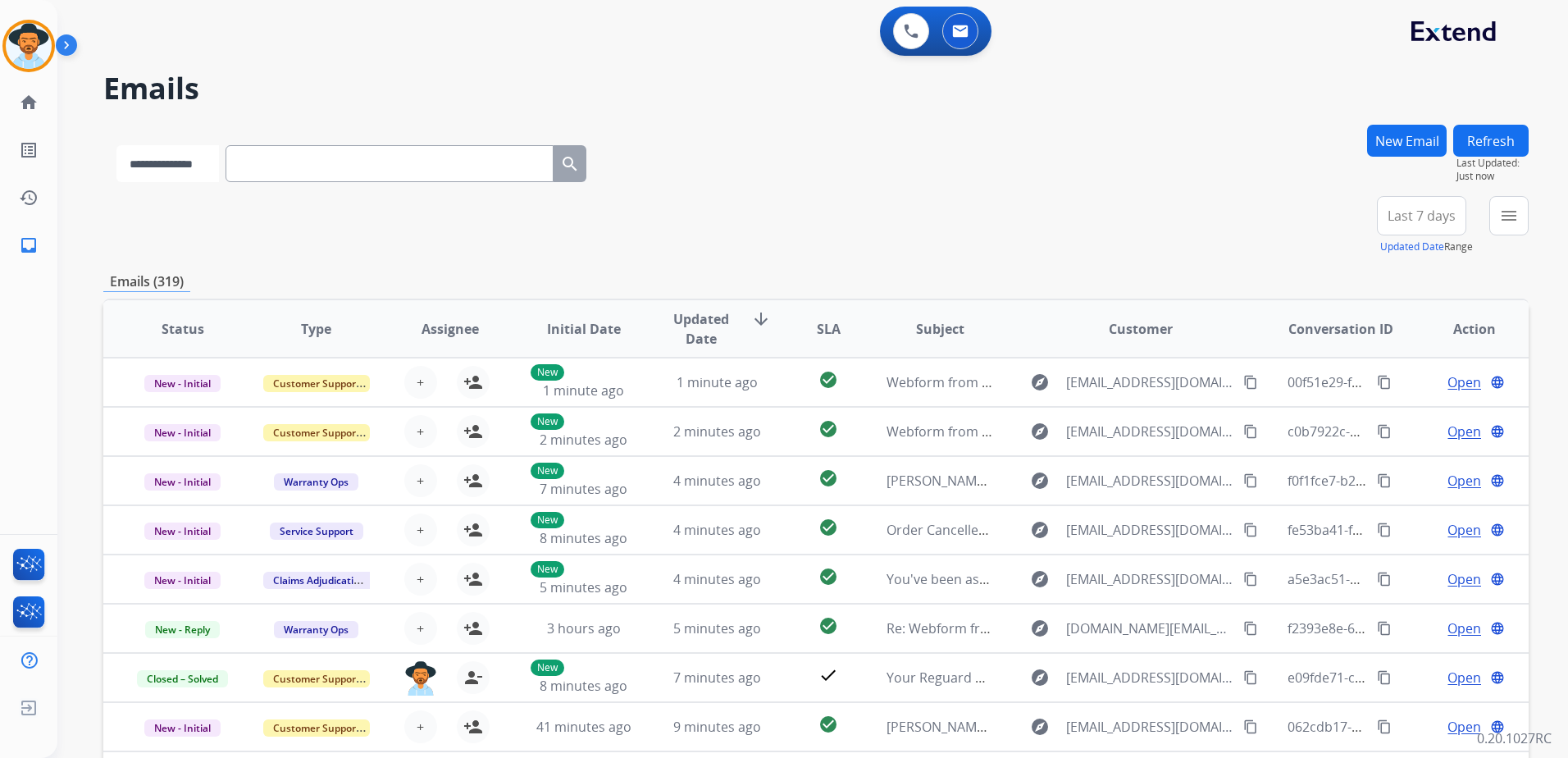
drag, startPoint x: 172, startPoint y: 165, endPoint x: 166, endPoint y: 181, distance: 17.1
click at [172, 165] on select "**********" at bounding box center [167, 164] width 102 height 37
drag, startPoint x: 188, startPoint y: 165, endPoint x: 188, endPoint y: 181, distance: 16.0
click at [188, 165] on select "**********" at bounding box center [167, 164] width 102 height 37
click at [116, 145] on select "**********" at bounding box center [167, 164] width 102 height 37
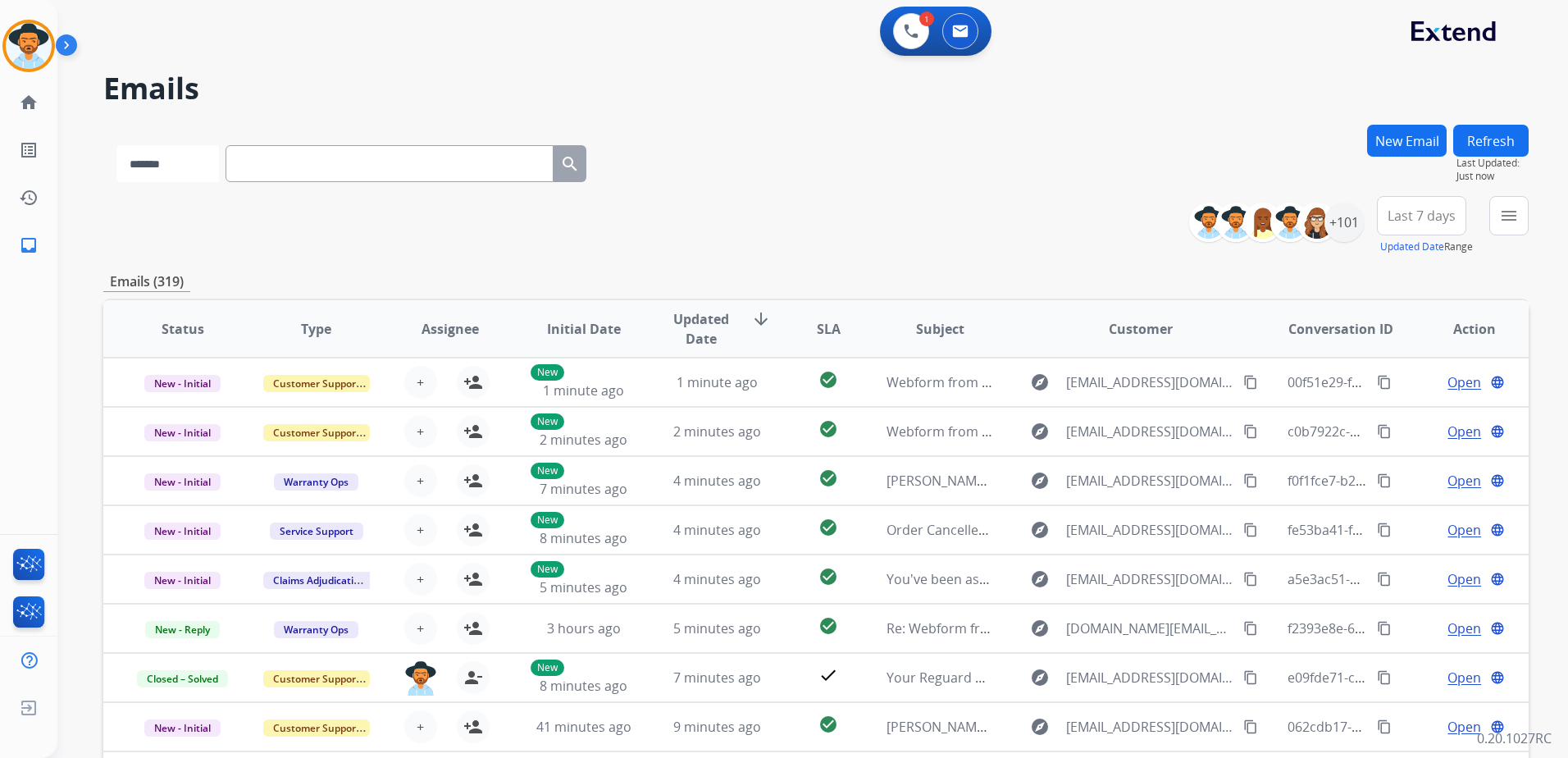
click at [202, 164] on select "**********" at bounding box center [167, 164] width 102 height 37
select select "**********"
click at [116, 145] on select "**********" at bounding box center [167, 164] width 102 height 37
paste input "**********"
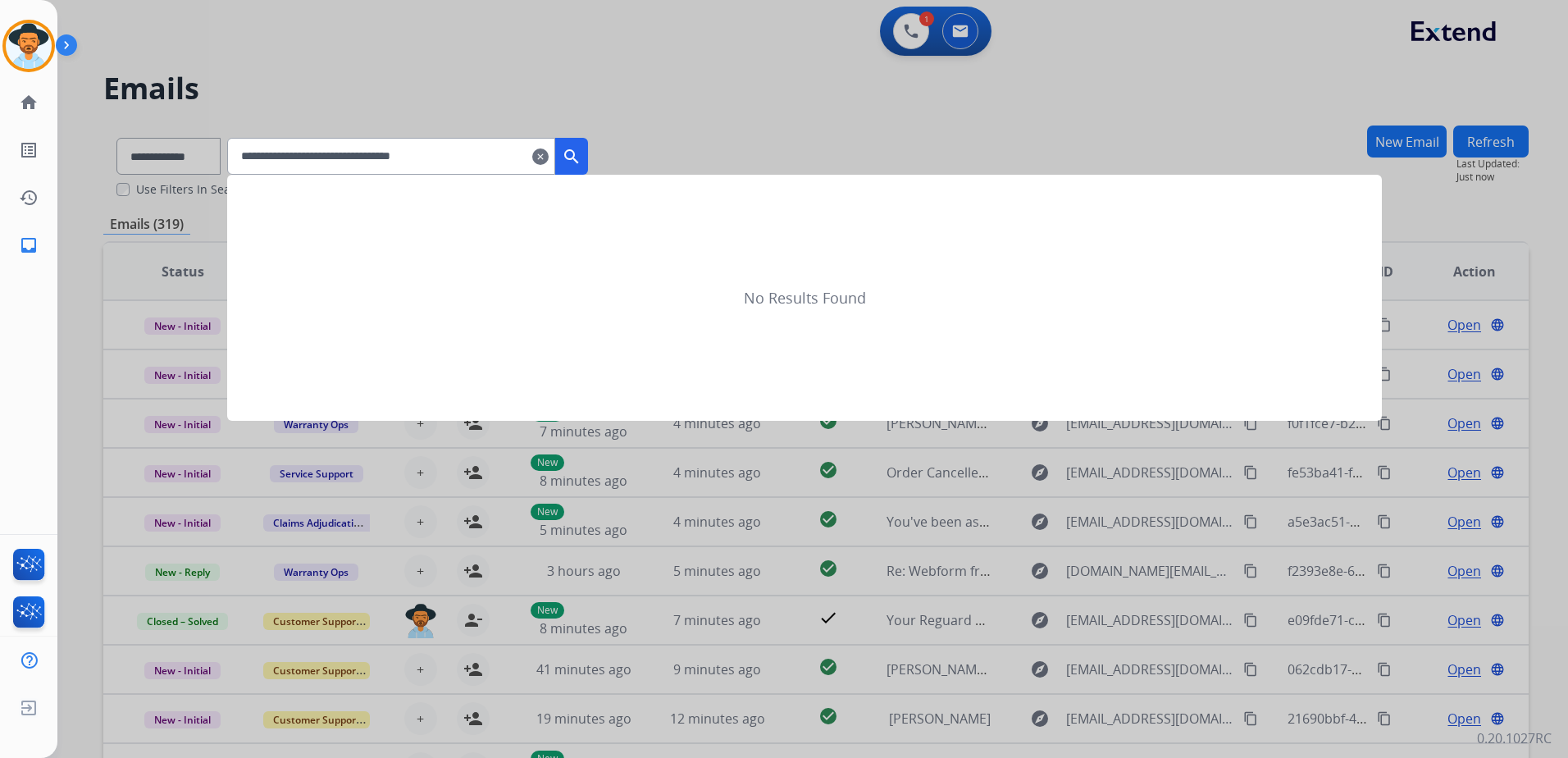
type input "**********"
click at [588, 165] on button "search" at bounding box center [571, 156] width 33 height 37
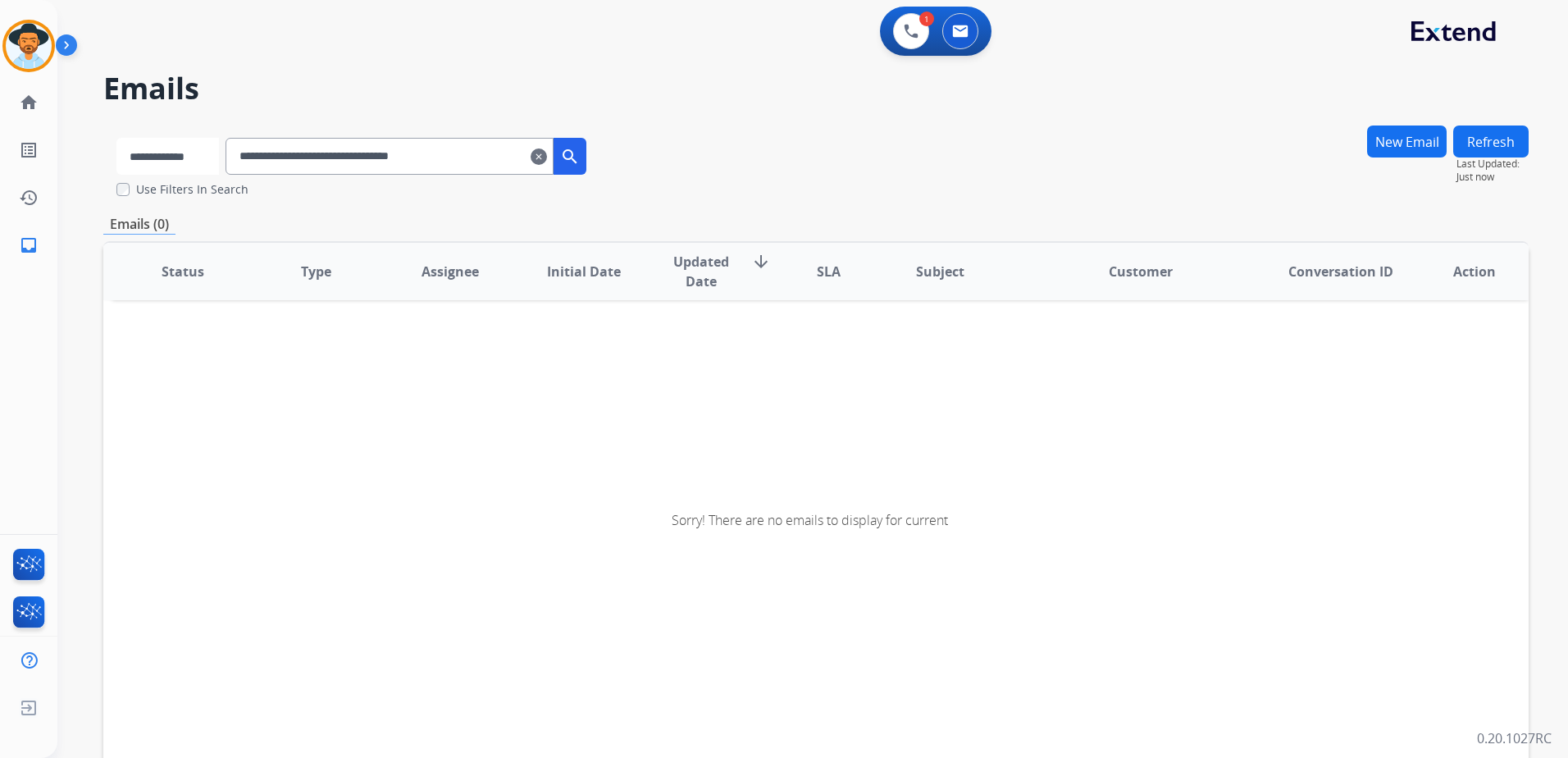
drag, startPoint x: 161, startPoint y: 142, endPoint x: 161, endPoint y: 154, distance: 12.0
click at [161, 142] on select "**********" at bounding box center [167, 156] width 102 height 37
select select "**********"
click at [116, 138] on select "**********" at bounding box center [167, 156] width 102 height 37
click at [581, 161] on mat-icon "search" at bounding box center [571, 156] width 20 height 20
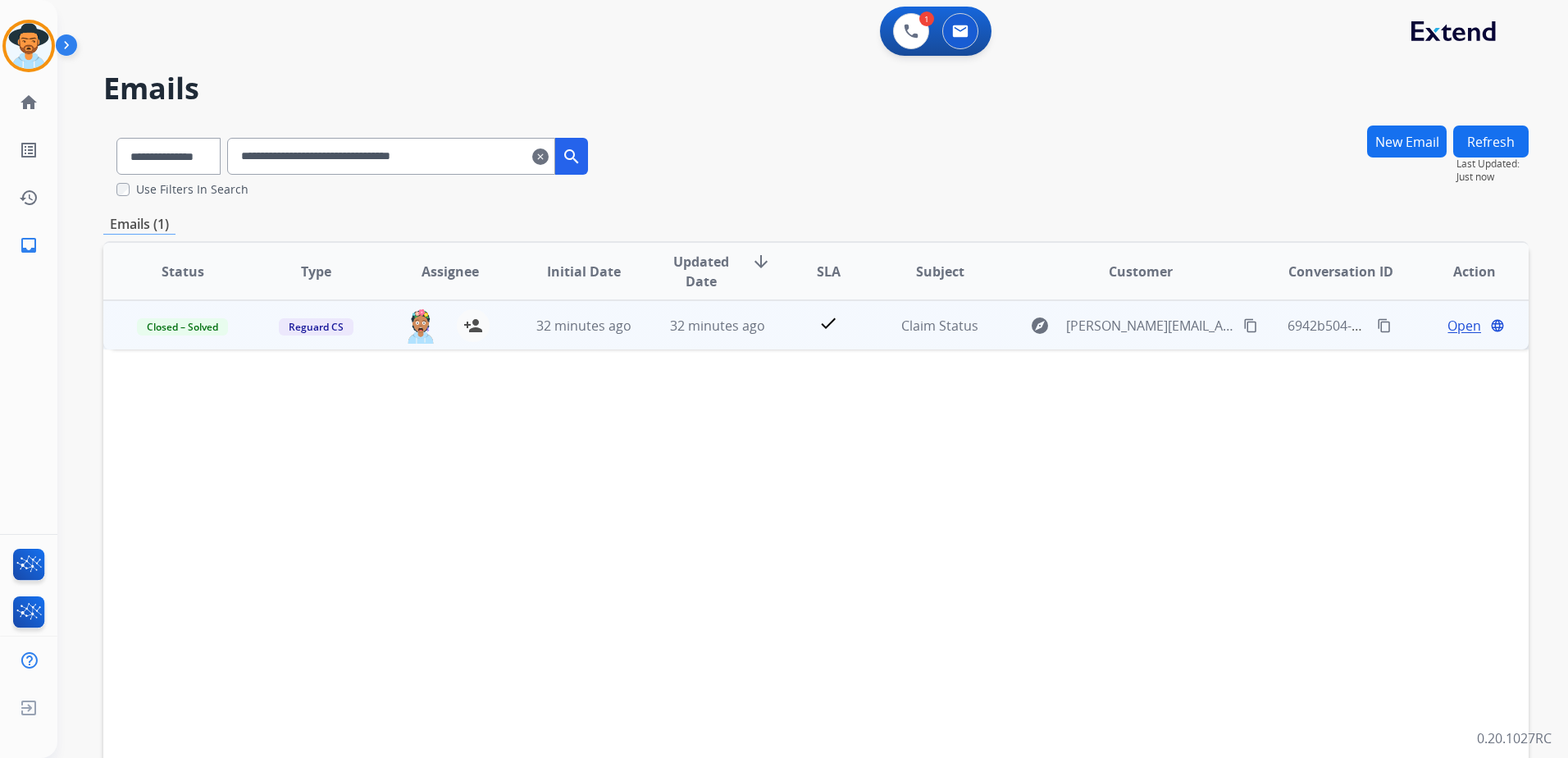
click at [1461, 325] on span "Open" at bounding box center [1464, 325] width 34 height 20
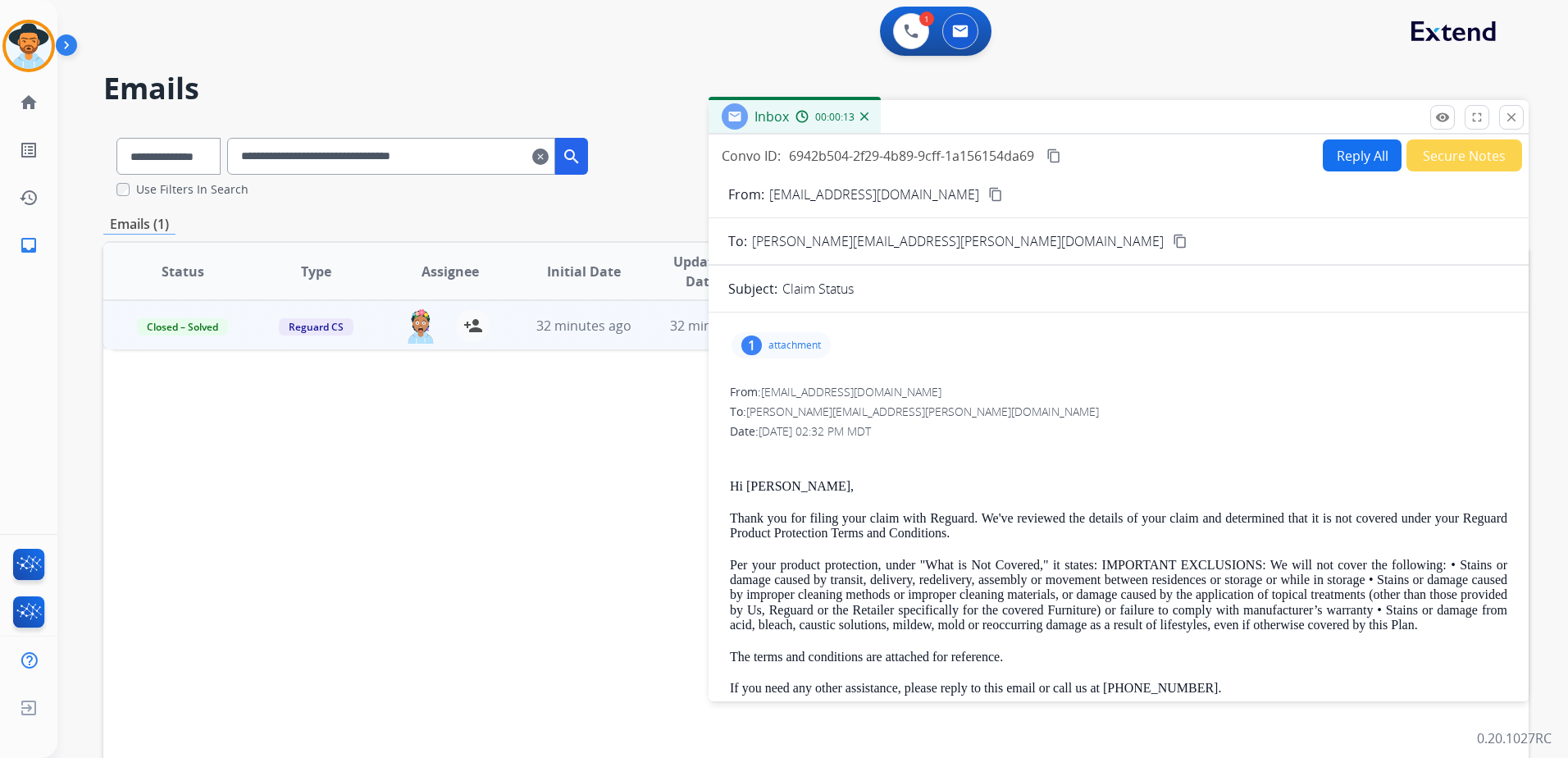
click at [762, 350] on div "1 attachment" at bounding box center [781, 346] width 99 height 27
click at [791, 339] on p "attachment" at bounding box center [794, 345] width 52 height 13
click at [1520, 113] on button "close Close" at bounding box center [1511, 117] width 25 height 25
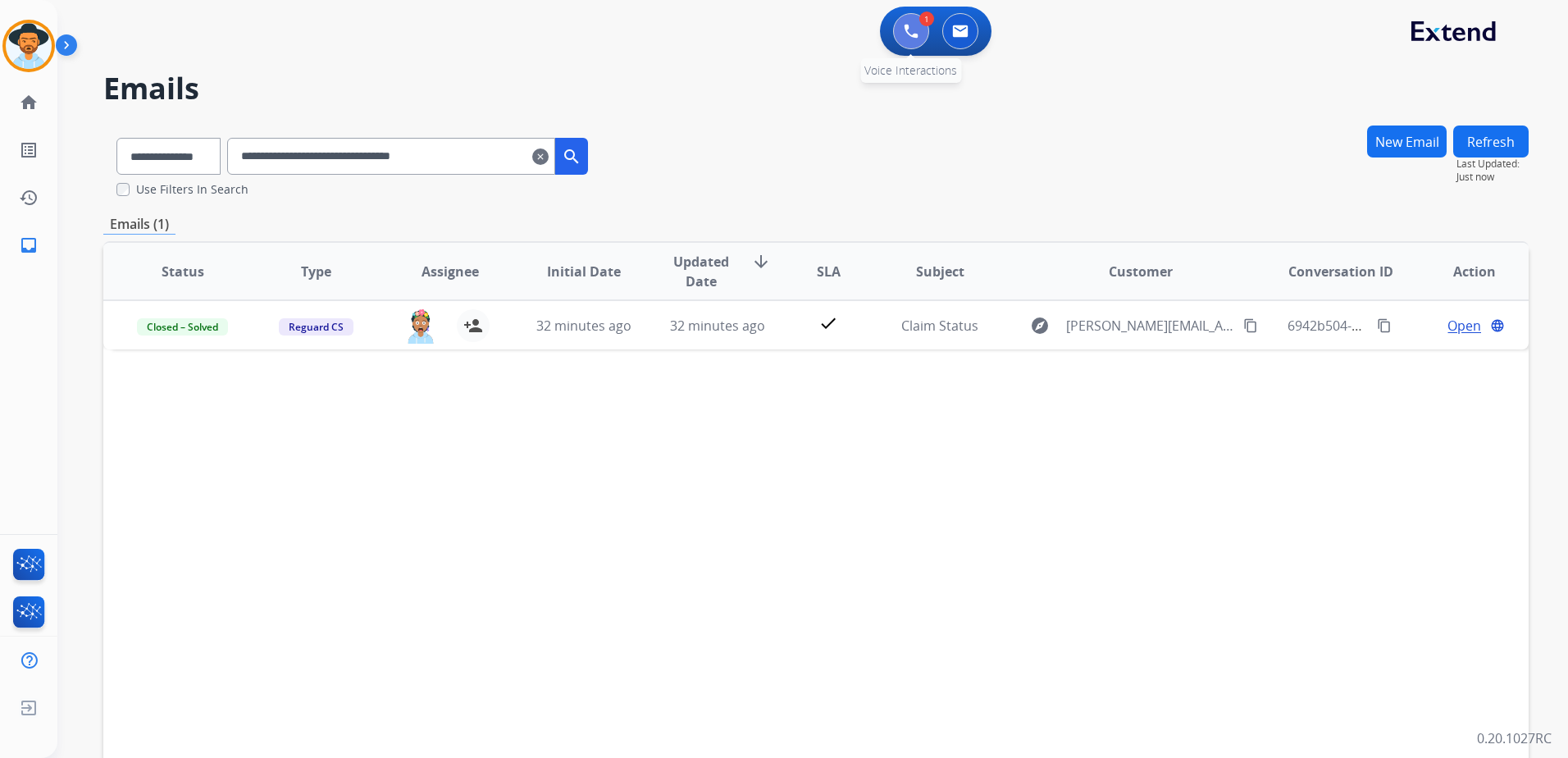
click at [920, 32] on button at bounding box center [911, 31] width 36 height 36
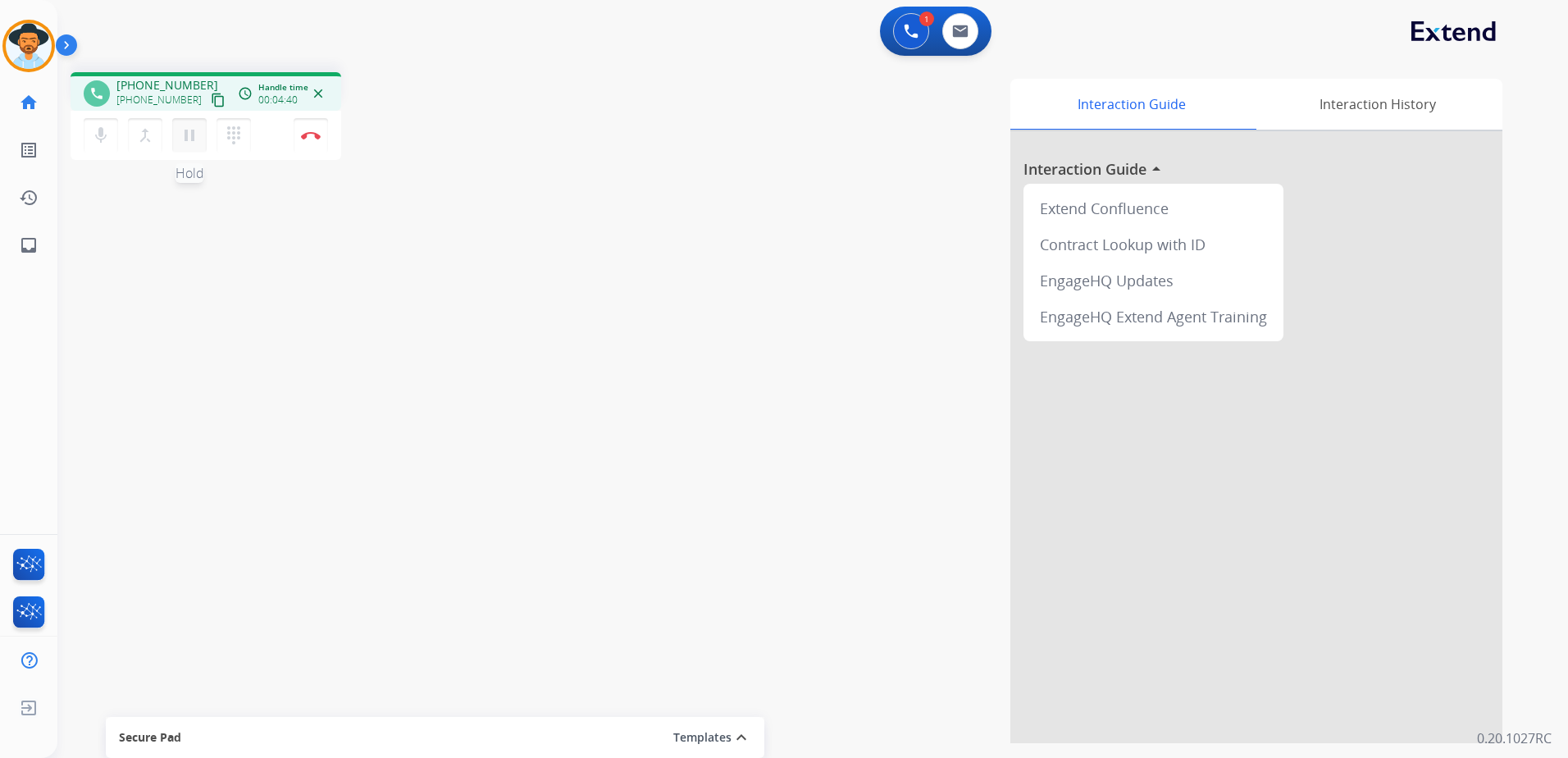
click at [187, 141] on mat-icon "pause" at bounding box center [189, 135] width 20 height 20
click at [197, 146] on button "play_arrow Hold" at bounding box center [189, 135] width 35 height 35
click at [316, 143] on button "Disconnect" at bounding box center [310, 135] width 35 height 35
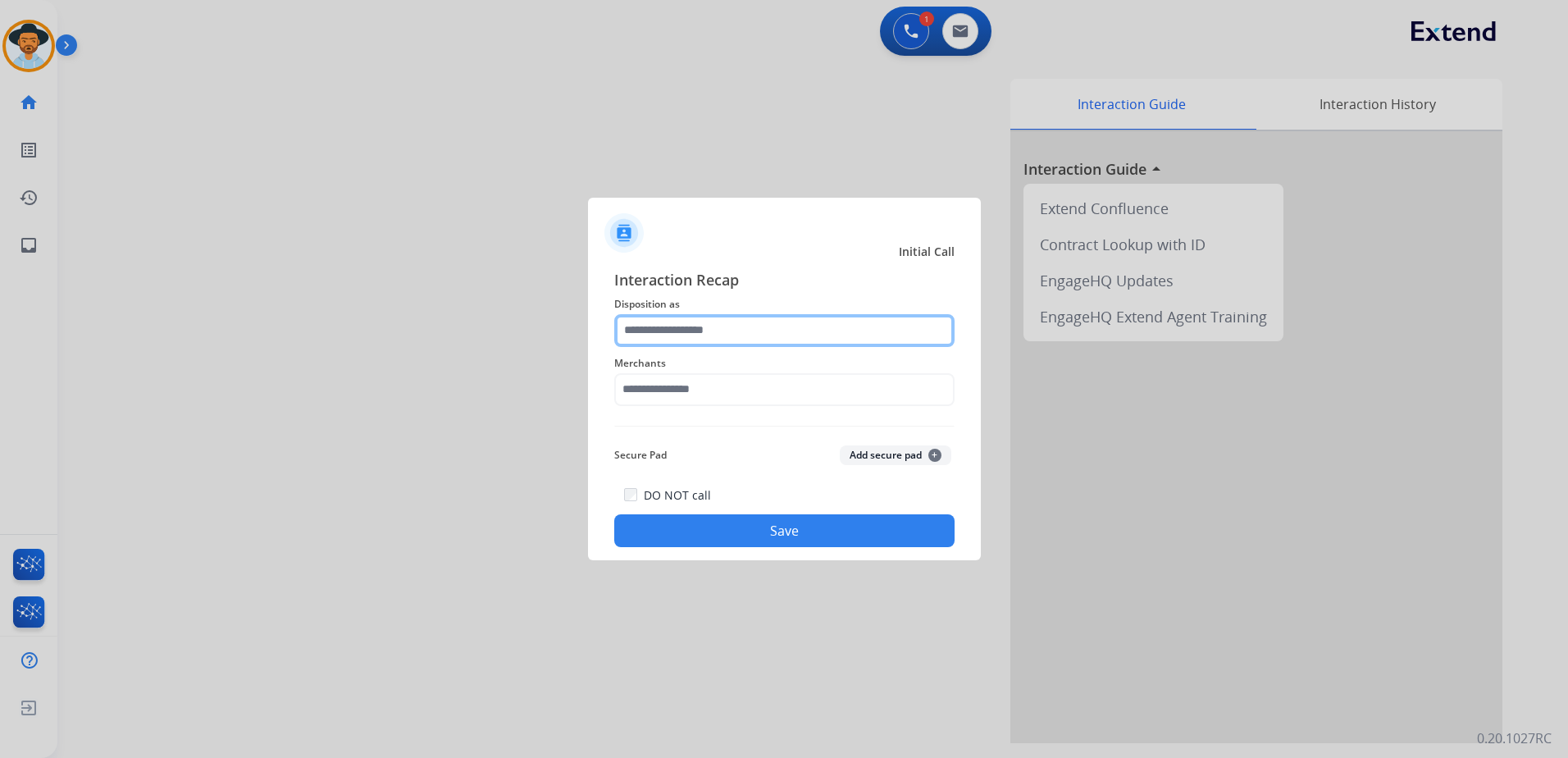
click at [823, 323] on input "text" at bounding box center [784, 331] width 340 height 33
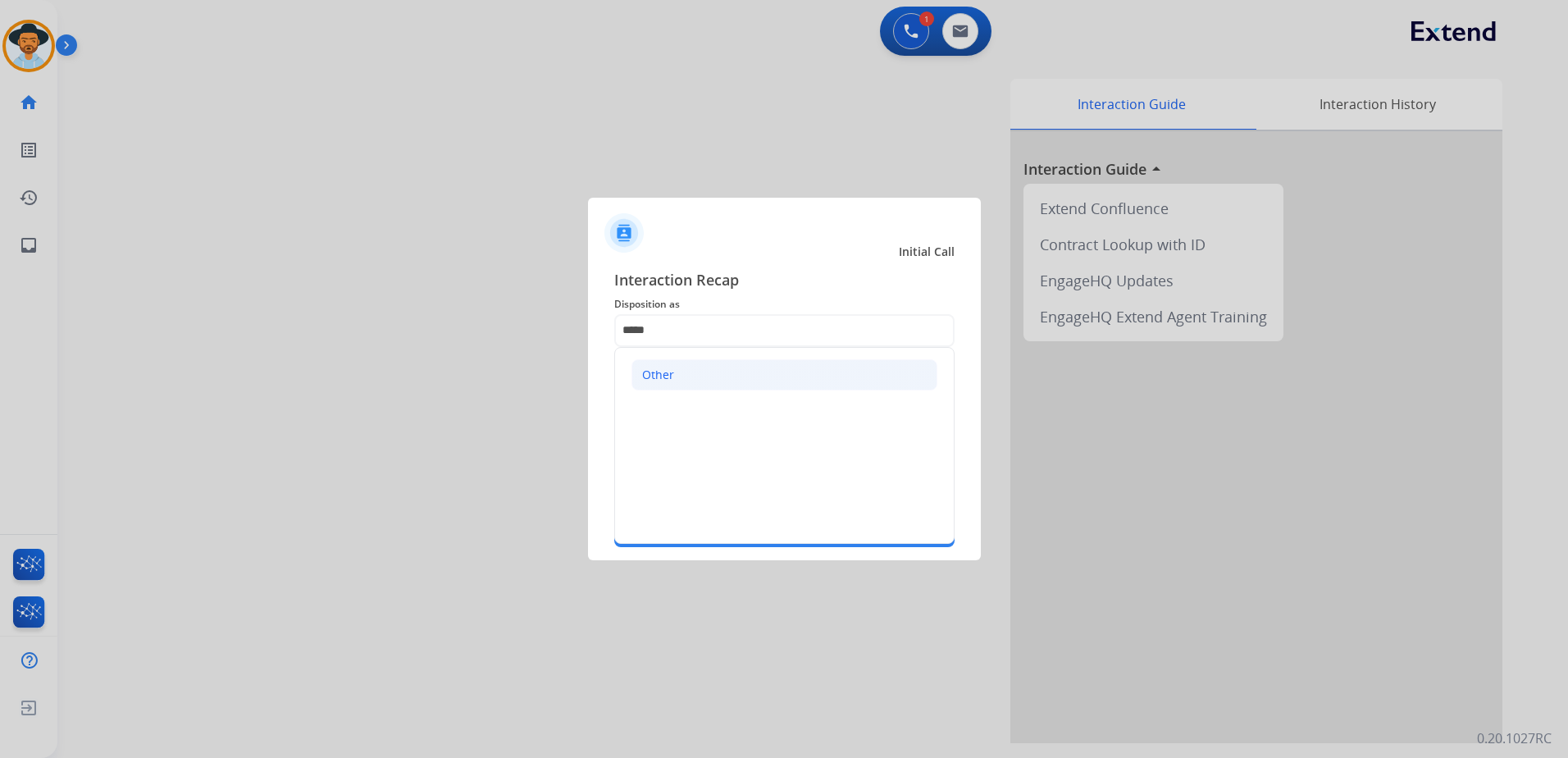
click at [764, 365] on li "Other" at bounding box center [784, 374] width 306 height 31
type input "*****"
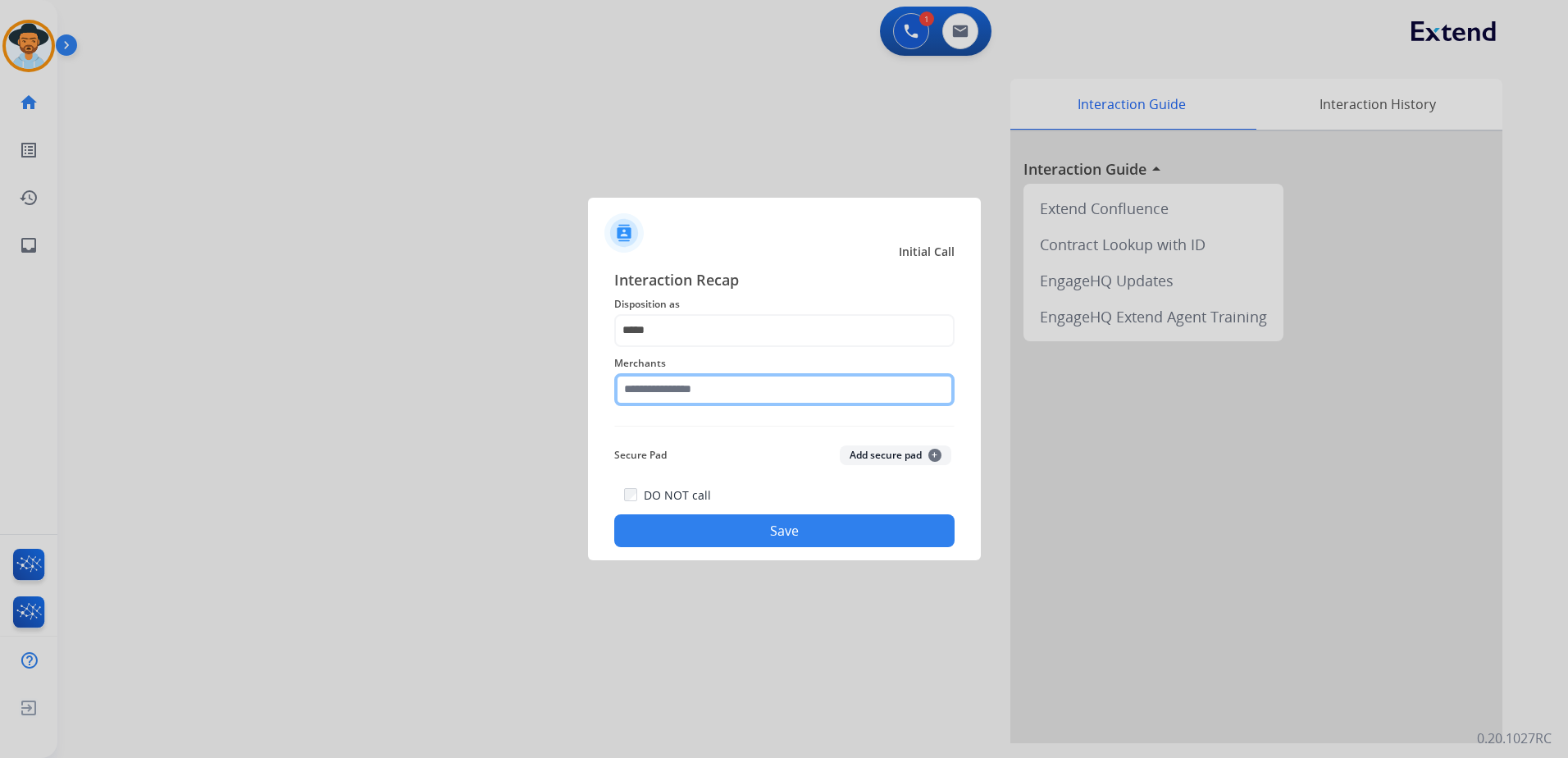
drag, startPoint x: 745, startPoint y: 390, endPoint x: 755, endPoint y: 381, distance: 13.5
click at [748, 383] on input "text" at bounding box center [784, 389] width 340 height 33
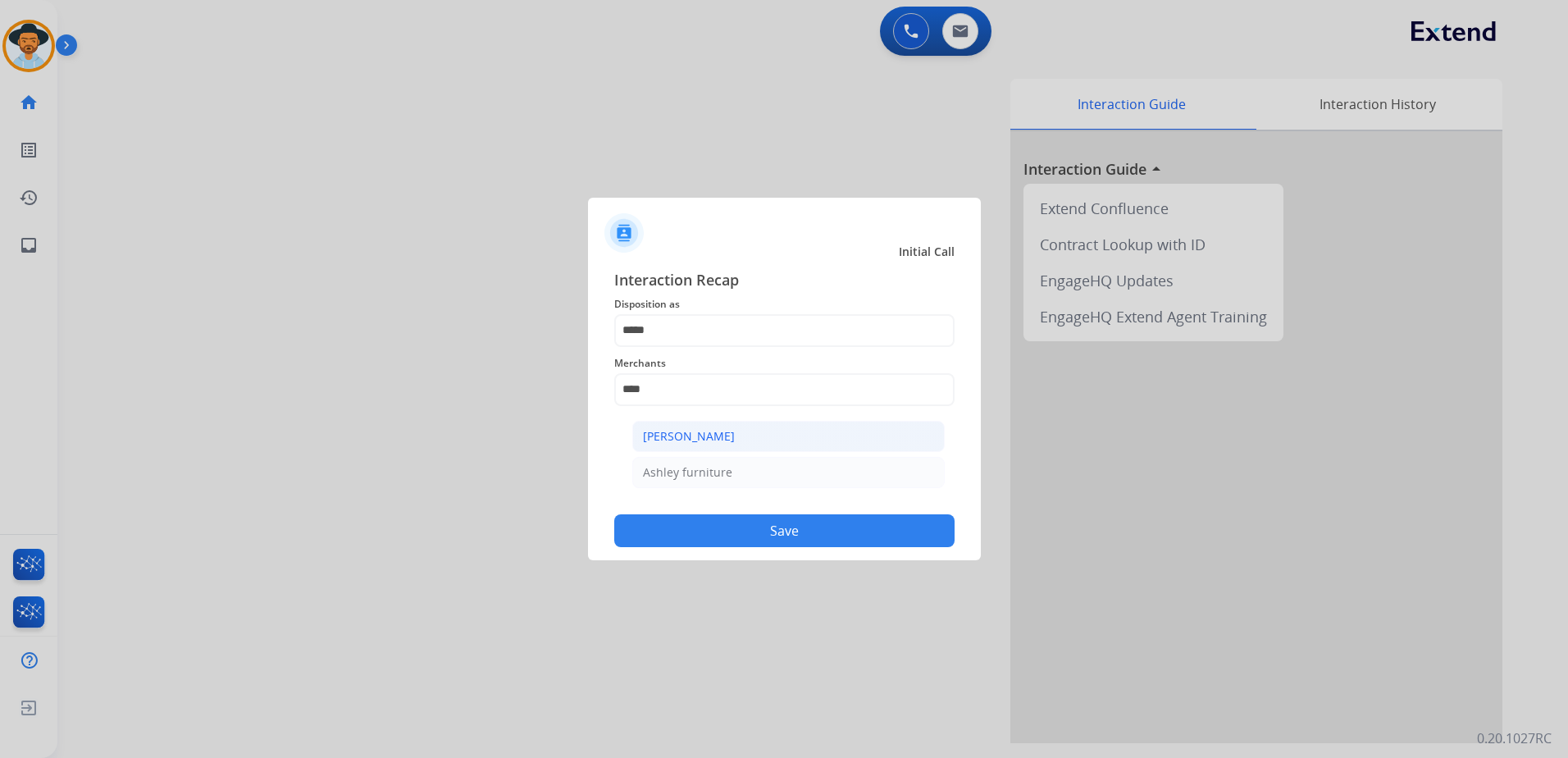
click at [755, 435] on li "[PERSON_NAME]" at bounding box center [789, 436] width 313 height 31
type input "**********"
click at [843, 526] on button "Save" at bounding box center [784, 531] width 340 height 33
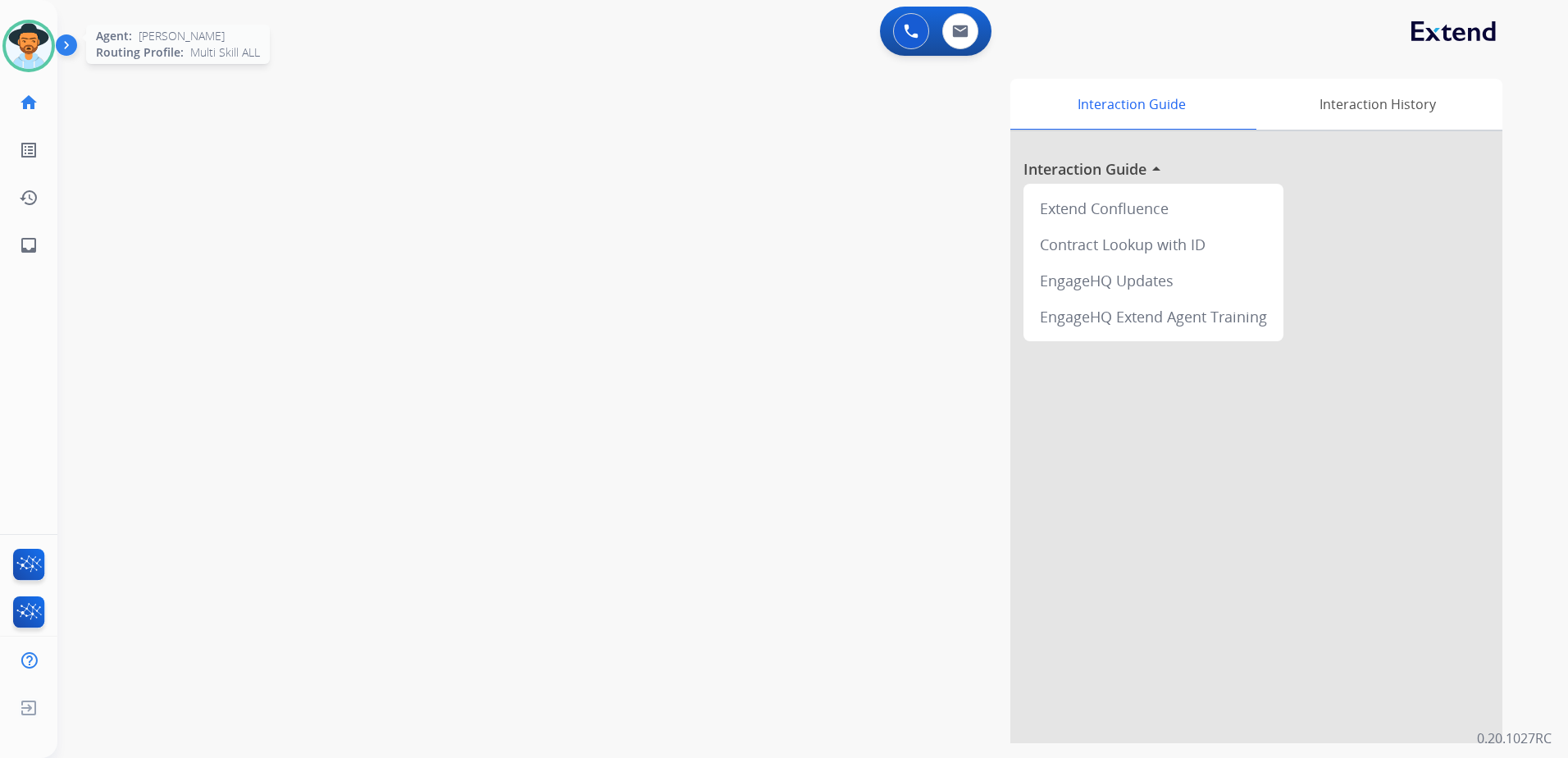
click at [33, 32] on img at bounding box center [28, 46] width 46 height 46
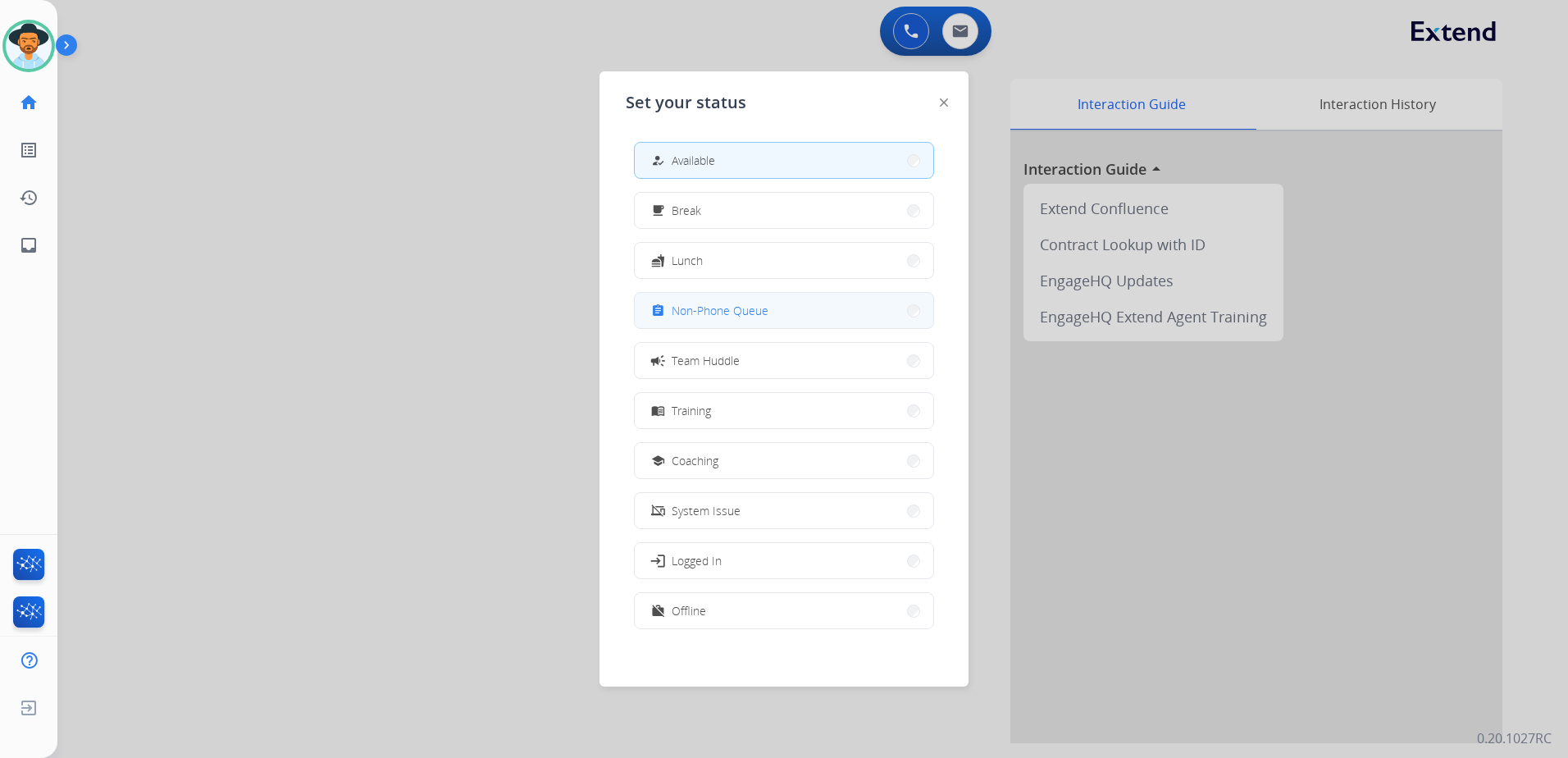
click at [722, 310] on span "Non-Phone Queue" at bounding box center [720, 310] width 97 height 17
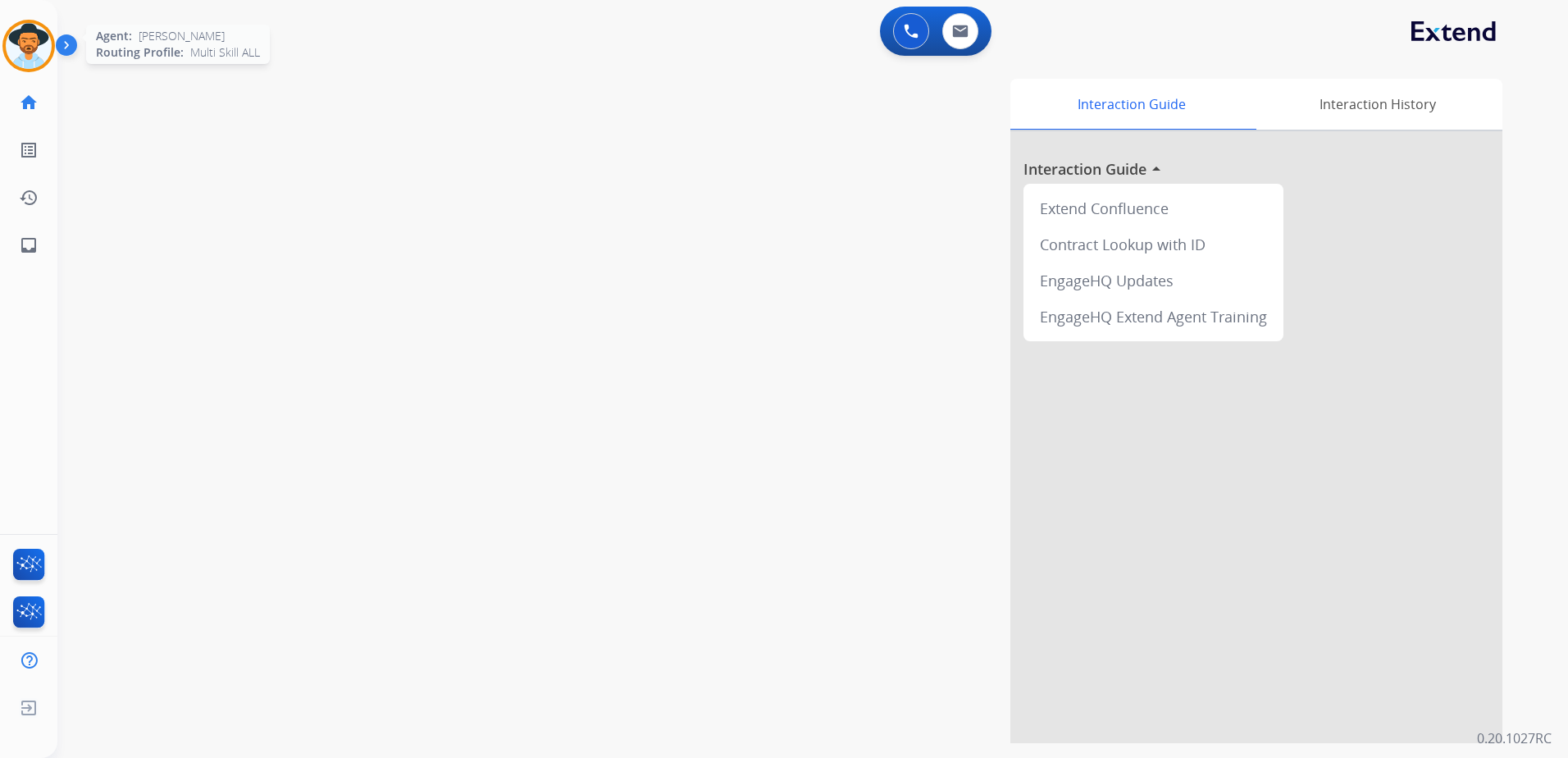
click at [44, 59] on img at bounding box center [28, 46] width 46 height 46
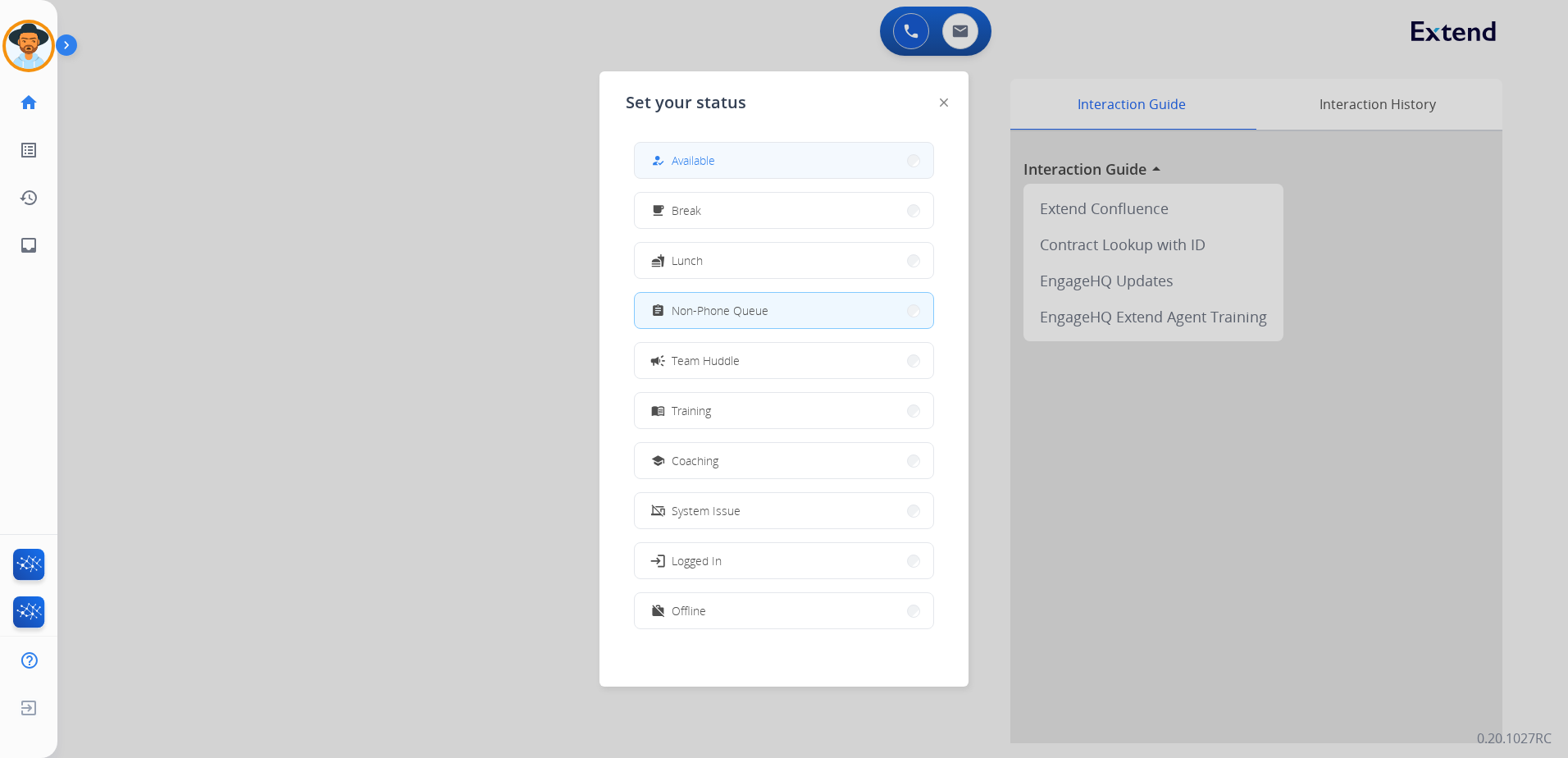
click at [756, 164] on button "how_to_reg Available" at bounding box center [784, 161] width 298 height 36
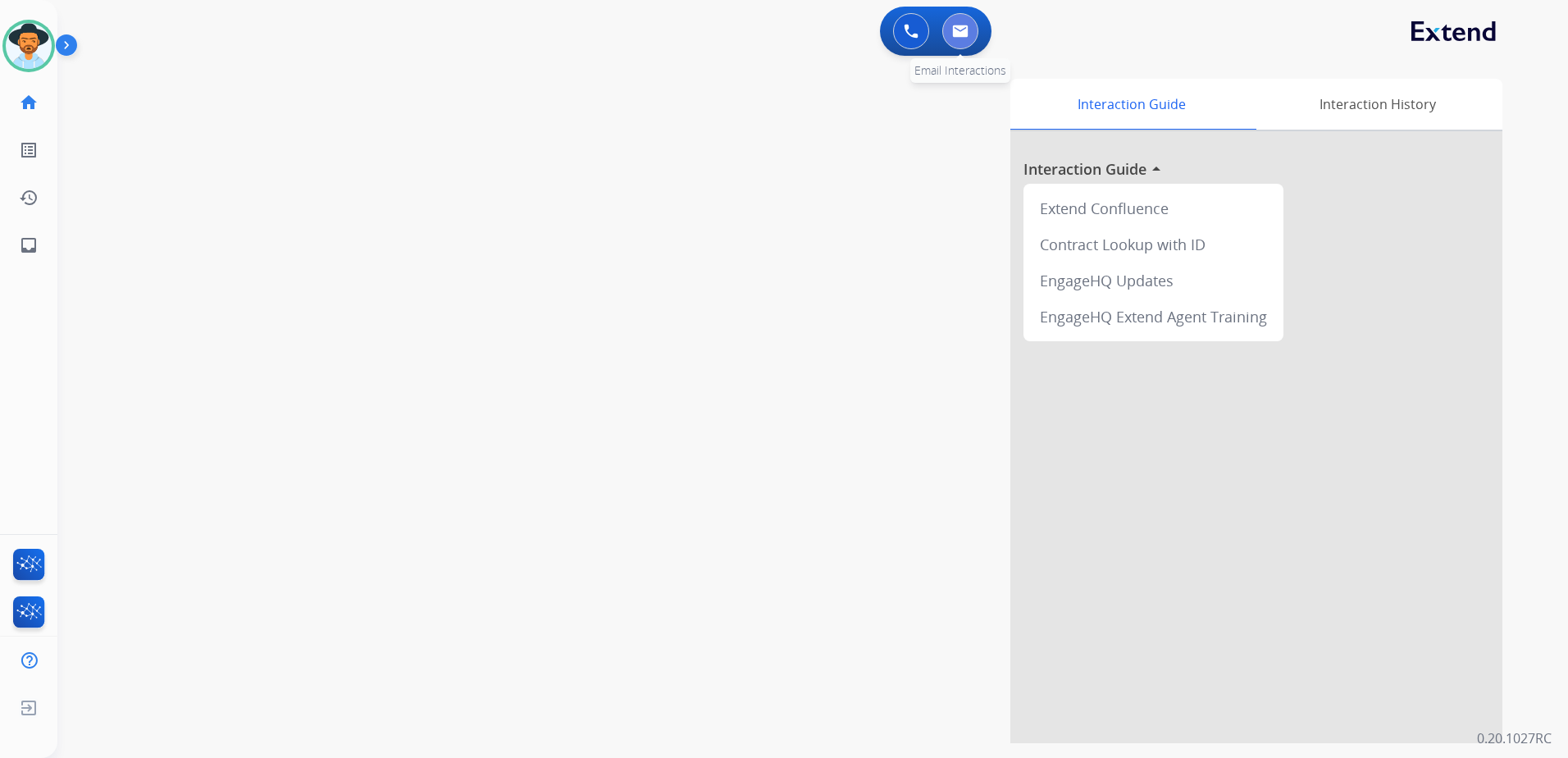
click at [973, 38] on button at bounding box center [960, 31] width 36 height 36
select select "**********"
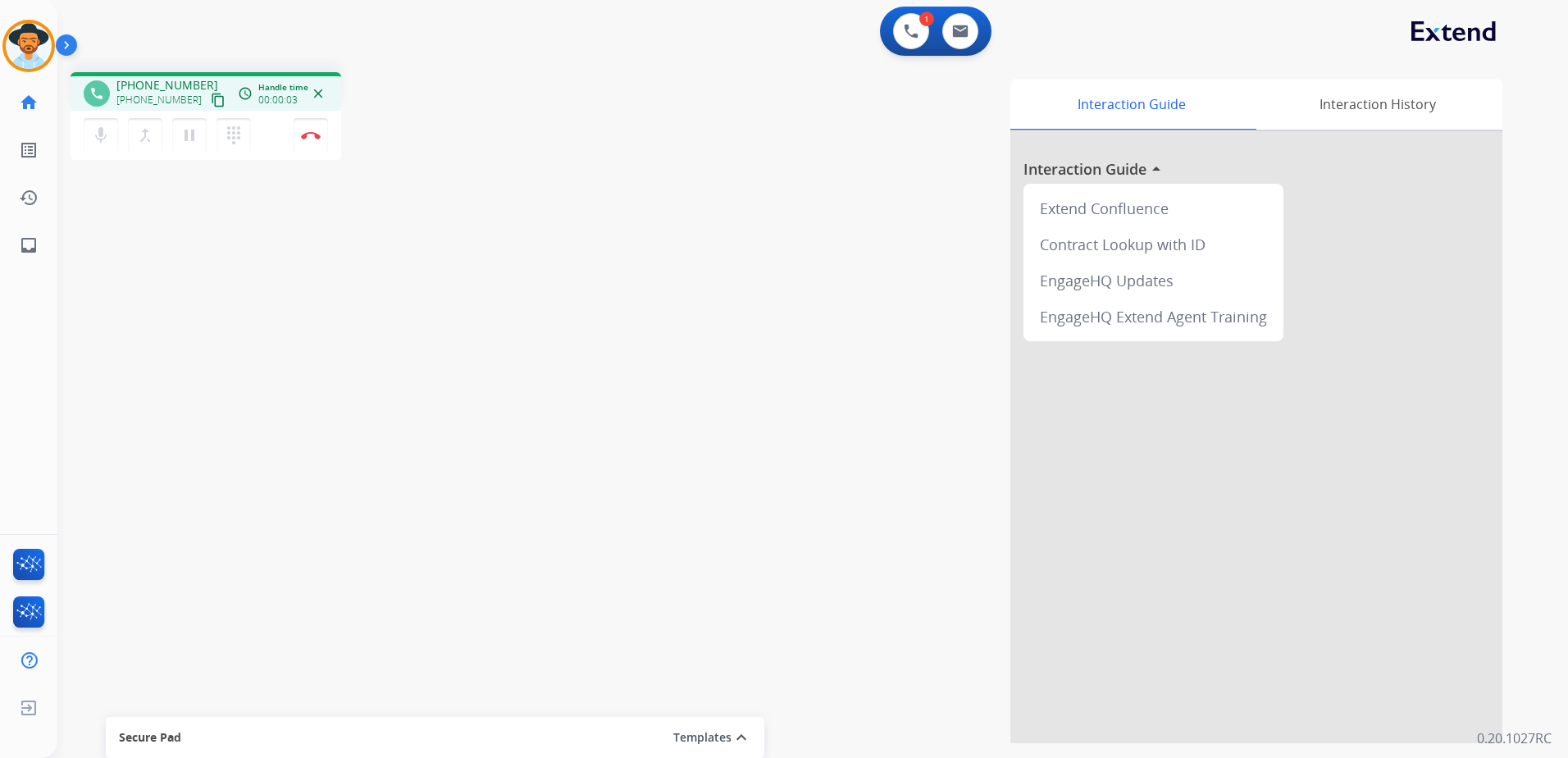
click at [211, 100] on mat-icon "content_copy" at bounding box center [218, 100] width 15 height 15
click at [197, 138] on mat-icon "pause" at bounding box center [189, 135] width 20 height 20
click at [197, 146] on button "play_arrow Hold" at bounding box center [189, 135] width 35 height 35
click at [317, 140] on button "Disconnect" at bounding box center [310, 135] width 35 height 35
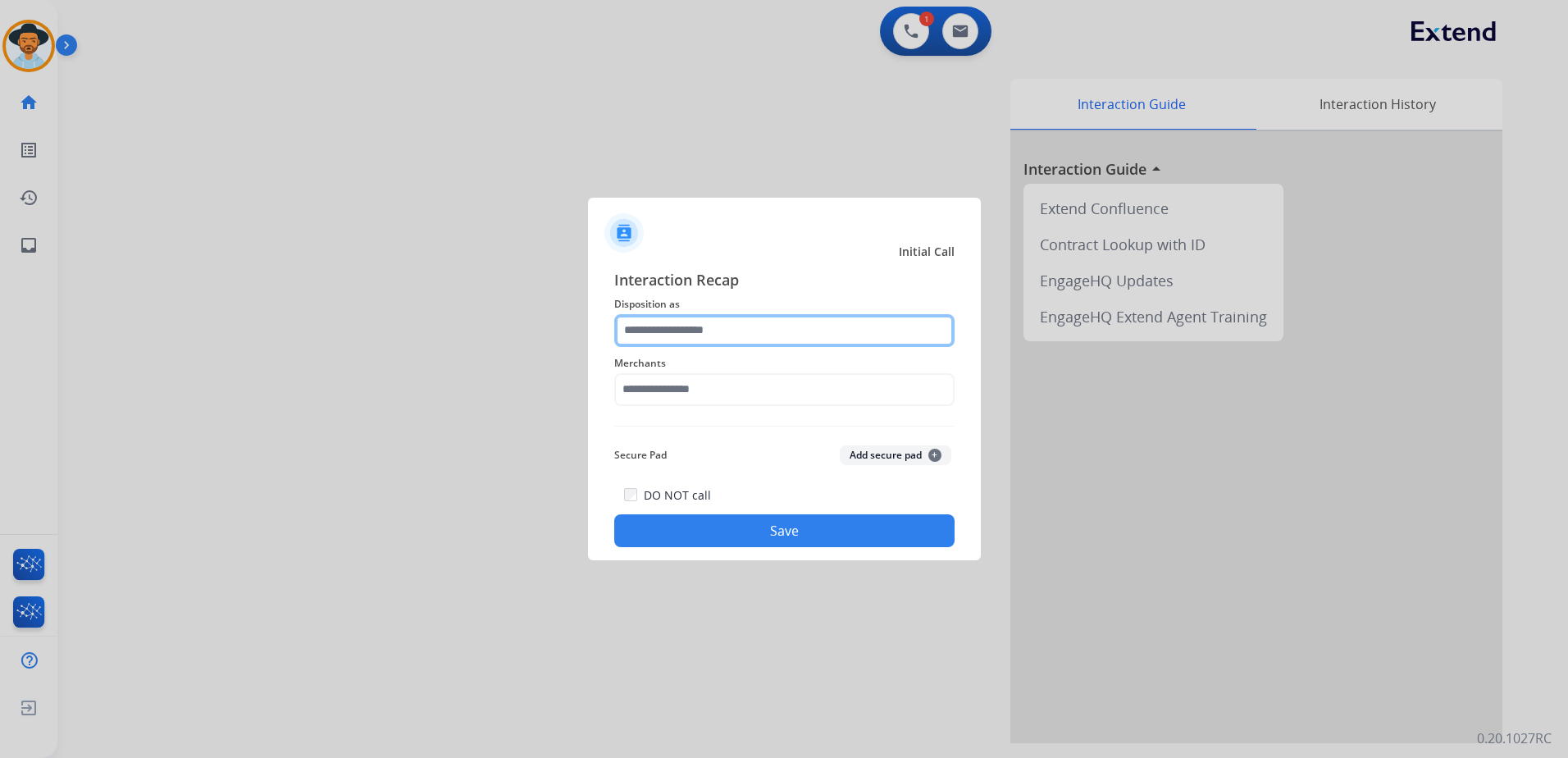
click at [795, 330] on input "text" at bounding box center [784, 331] width 340 height 33
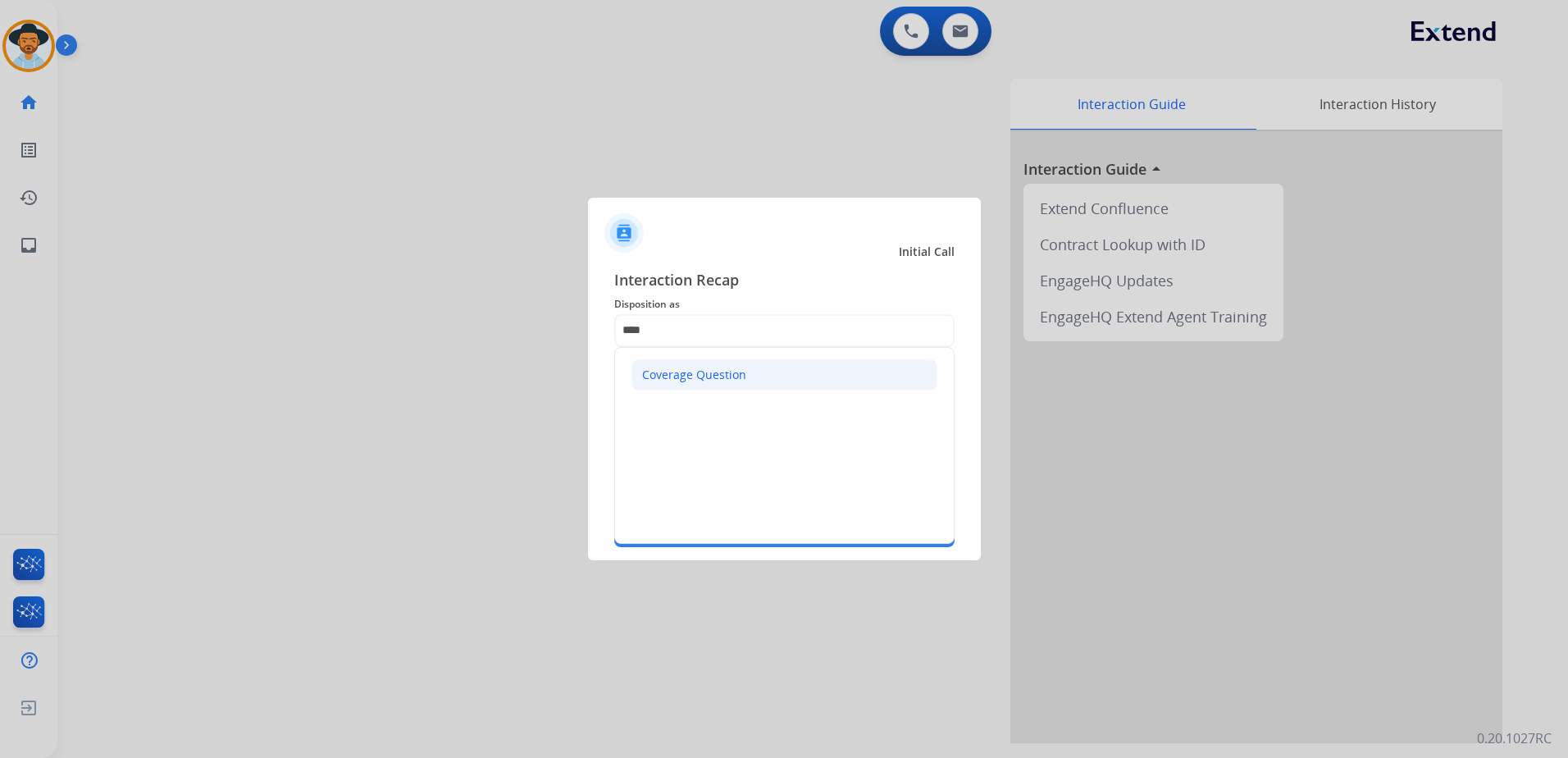
click at [759, 380] on li "Coverage Question" at bounding box center [784, 374] width 306 height 31
type input "**********"
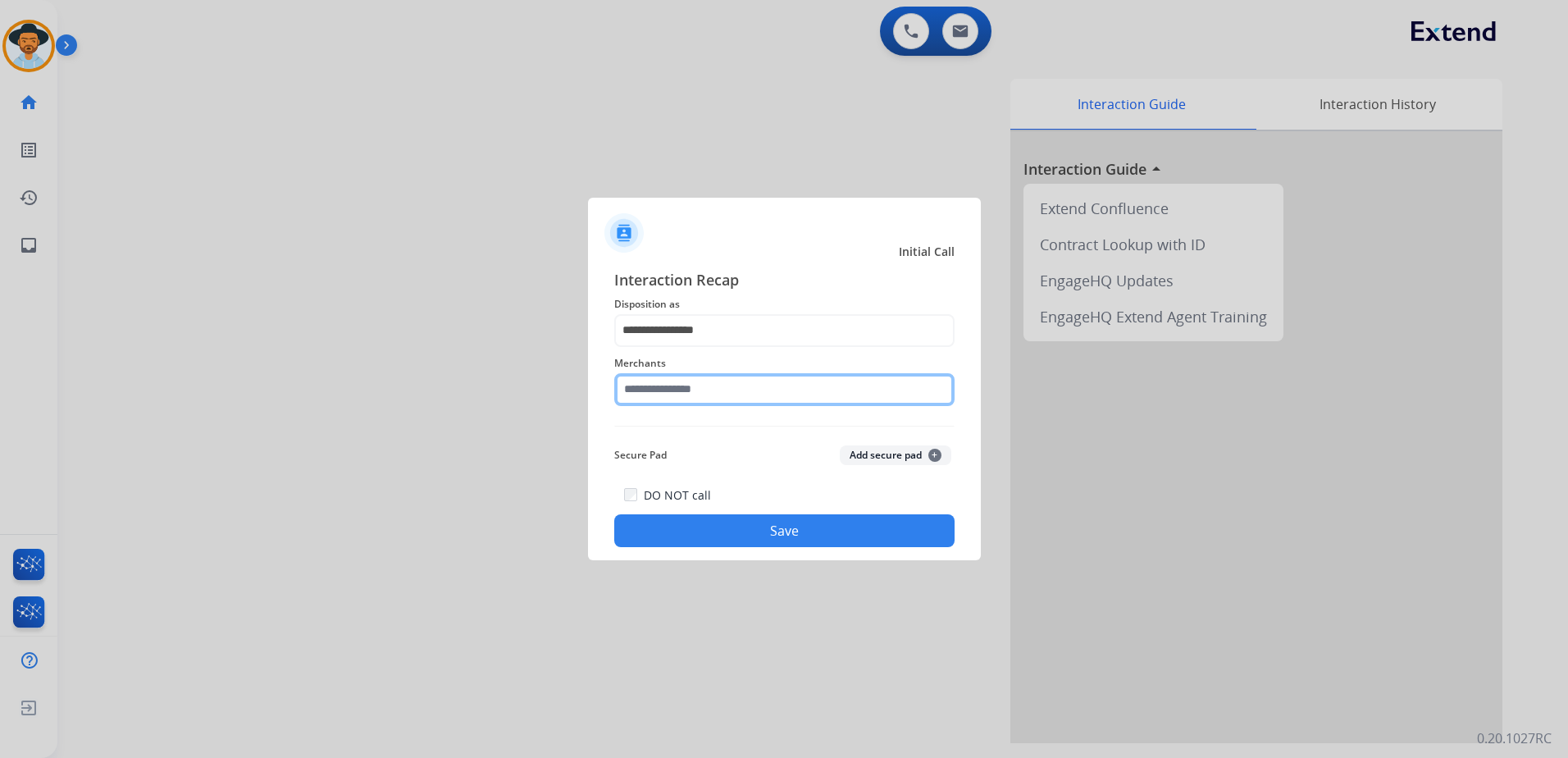
click at [742, 382] on input "text" at bounding box center [784, 389] width 340 height 33
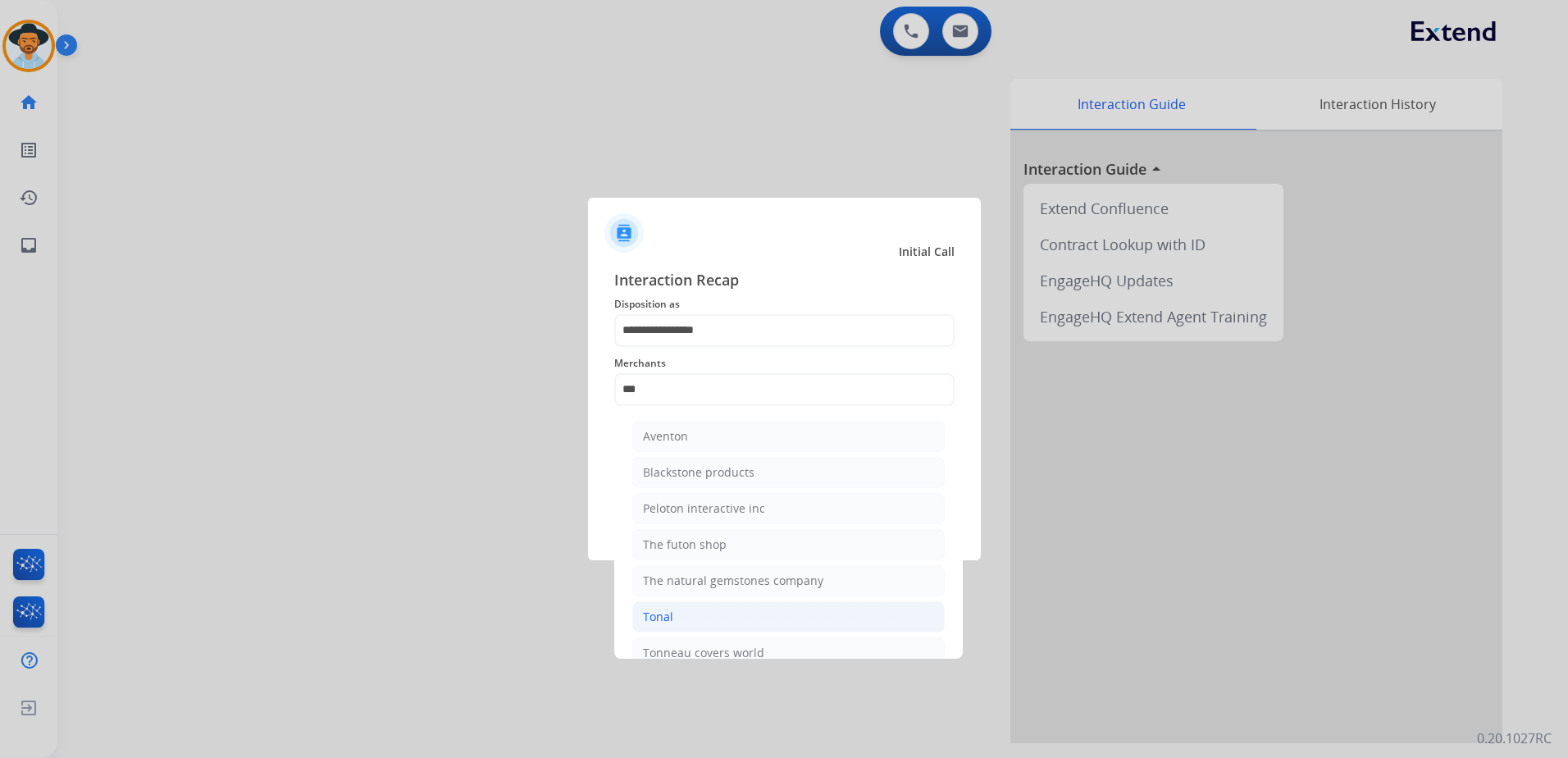
click at [712, 618] on li "Tonal" at bounding box center [789, 617] width 313 height 31
type input "*****"
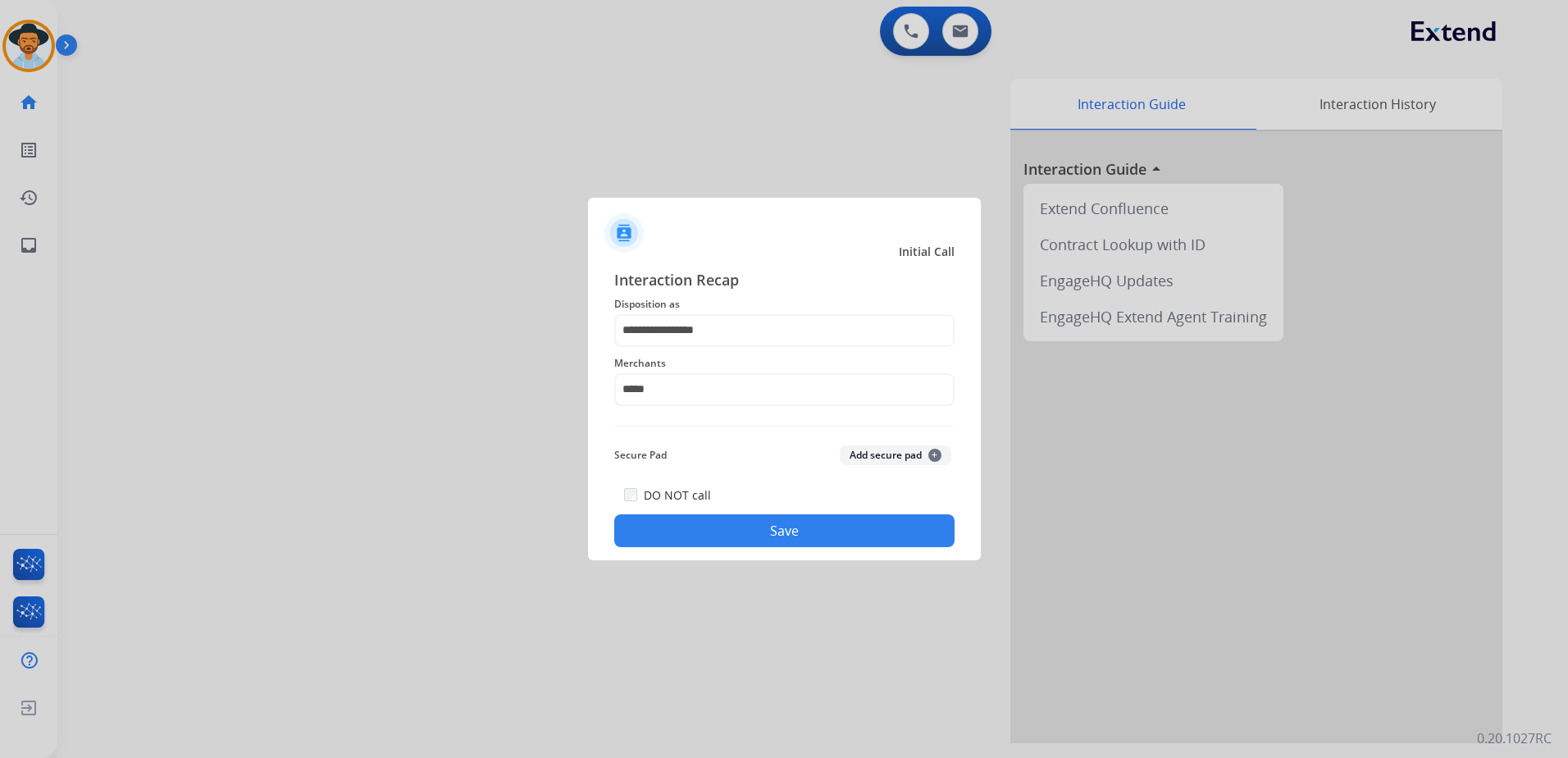
click at [774, 529] on button "Save" at bounding box center [784, 531] width 340 height 33
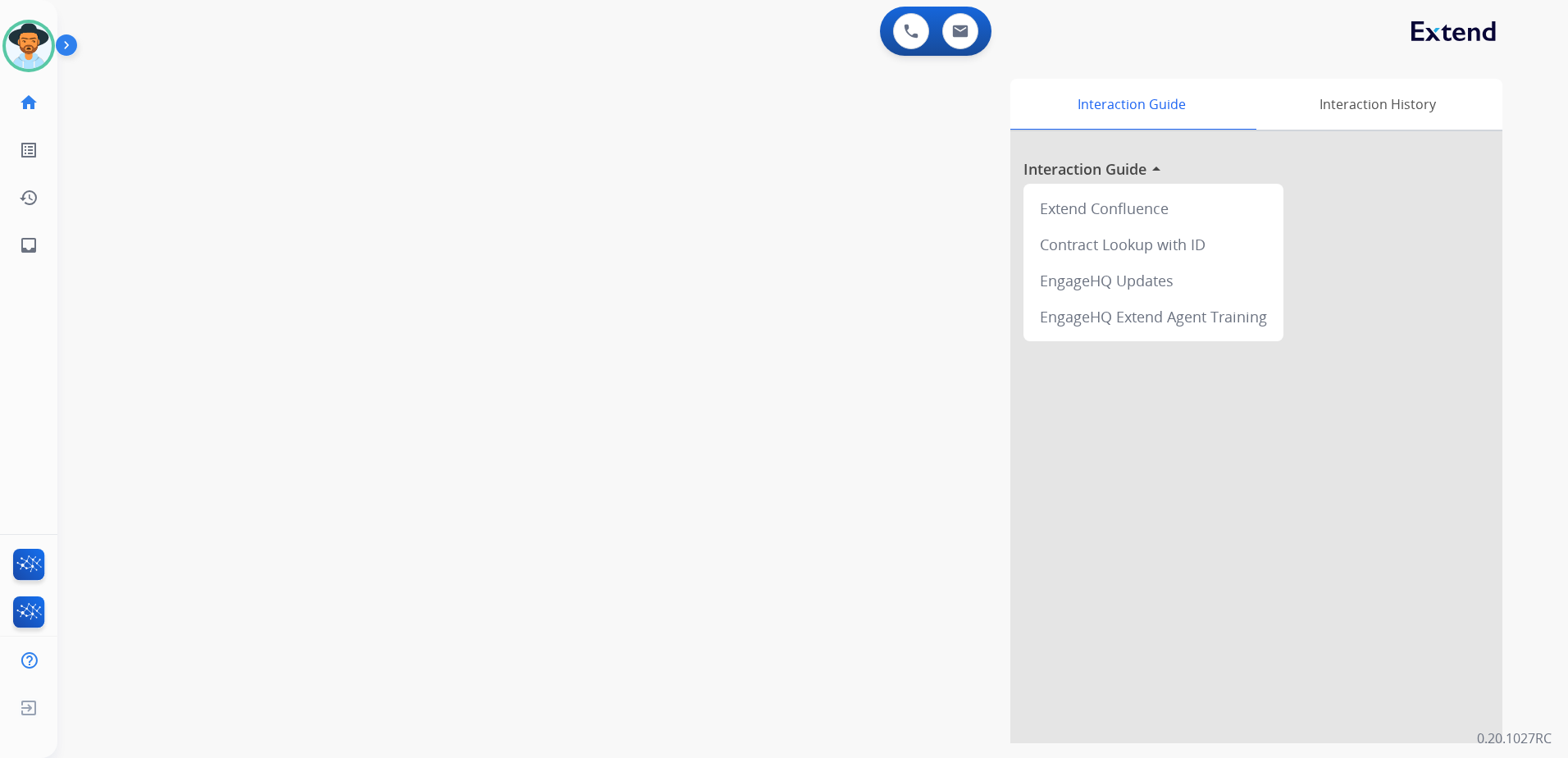
drag, startPoint x: 16, startPoint y: 36, endPoint x: 60, endPoint y: 48, distance: 45.6
click at [16, 36] on img at bounding box center [28, 46] width 46 height 46
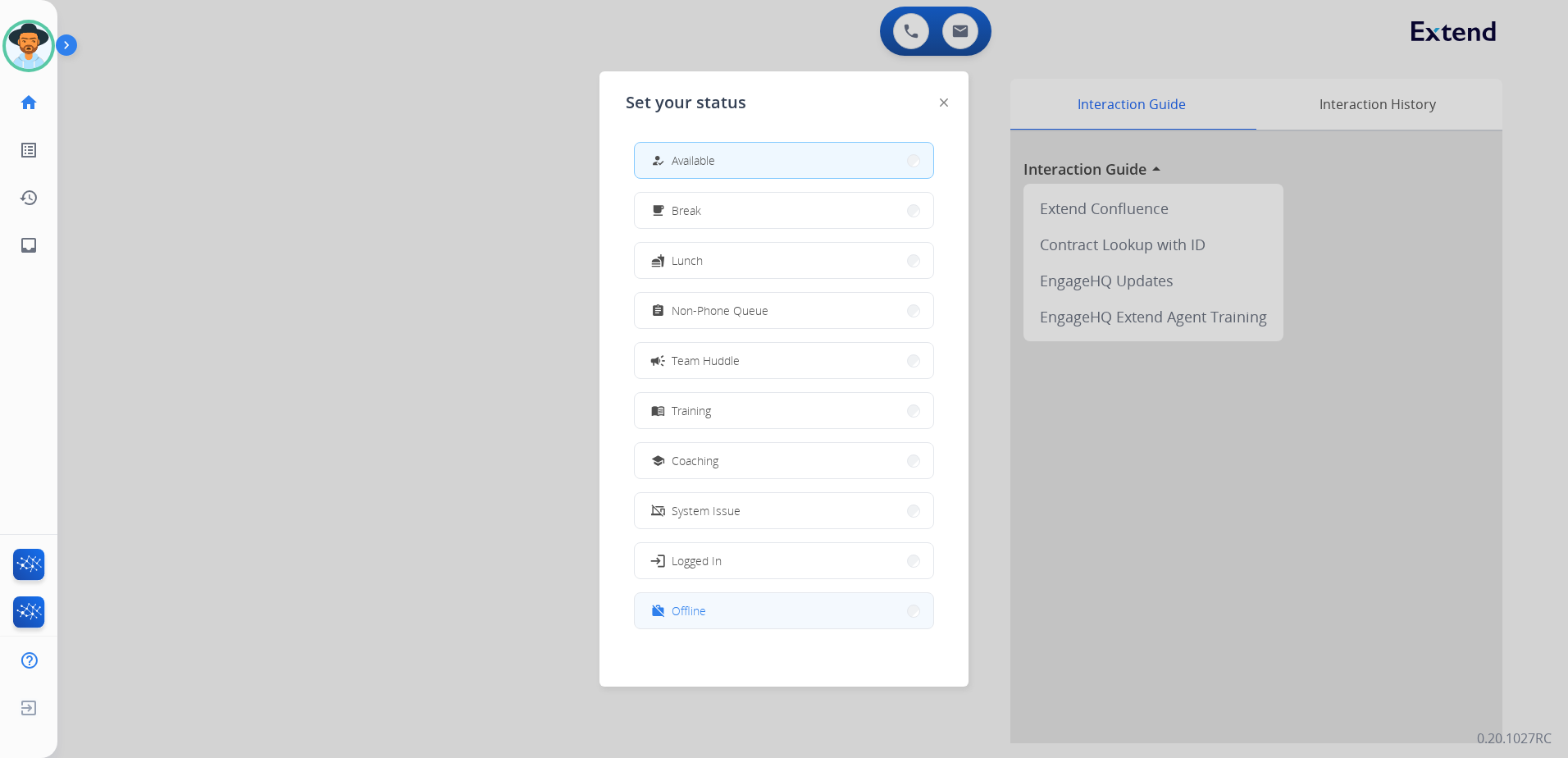
click at [761, 621] on button "work_off Offline" at bounding box center [784, 610] width 298 height 36
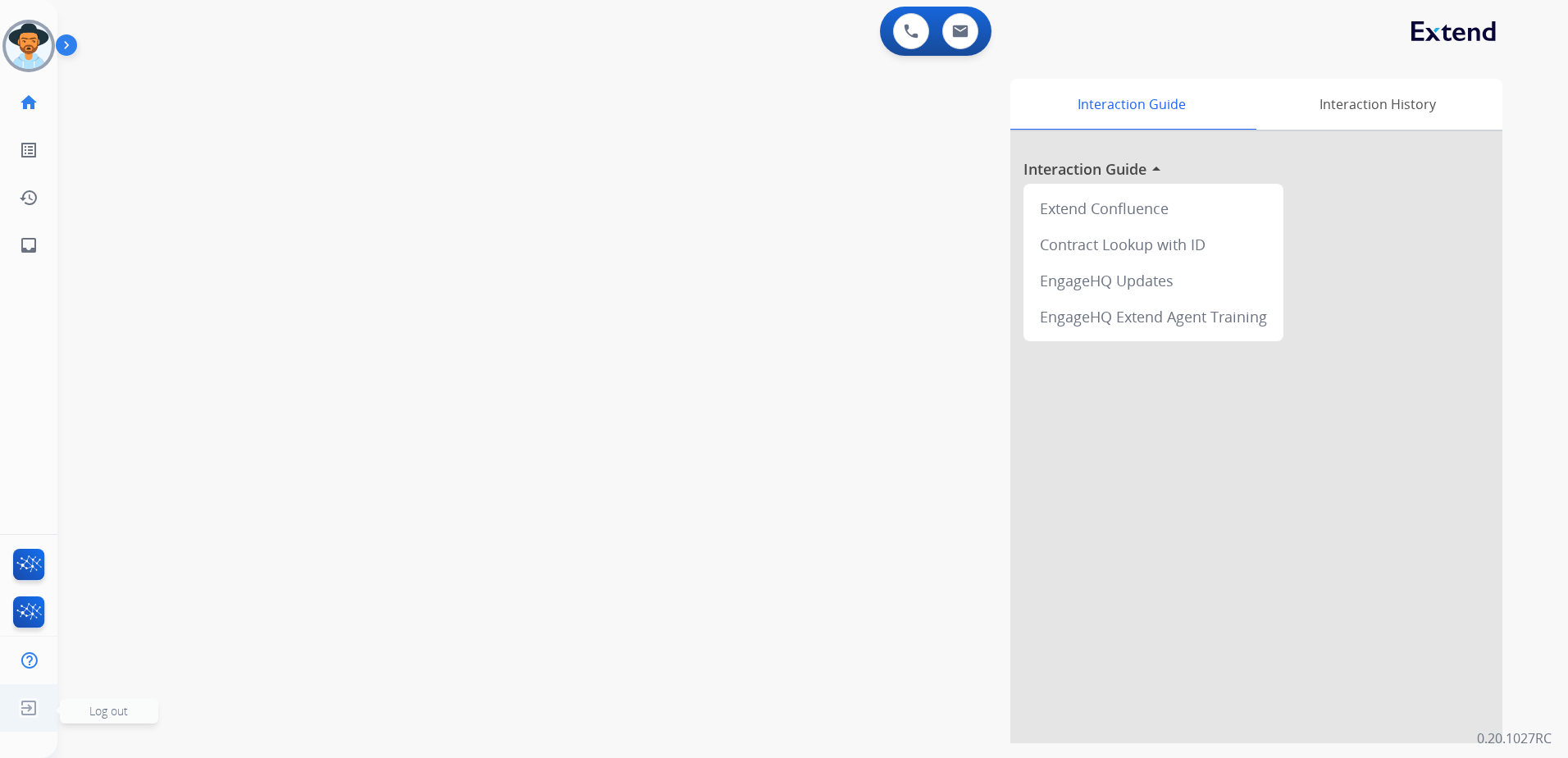
click at [20, 716] on img at bounding box center [28, 707] width 29 height 31
